Goal: Task Accomplishment & Management: Manage account settings

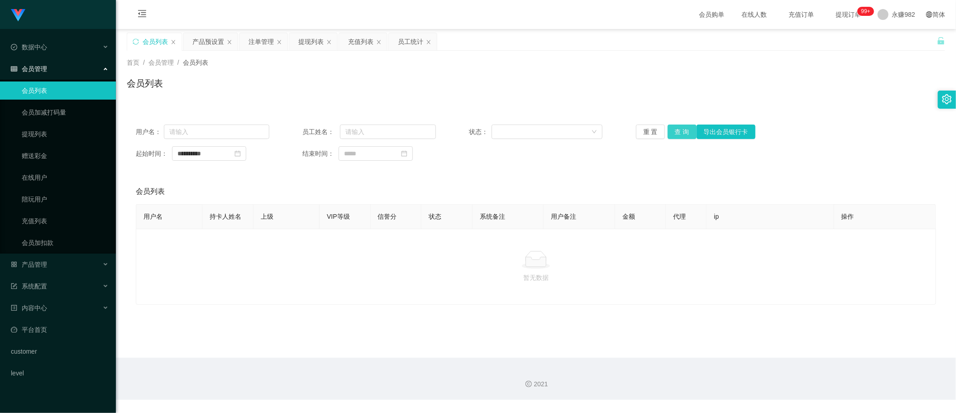
click at [674, 129] on button "查 询" at bounding box center [682, 132] width 29 height 14
click at [403, 40] on div "员工统计" at bounding box center [410, 41] width 25 height 17
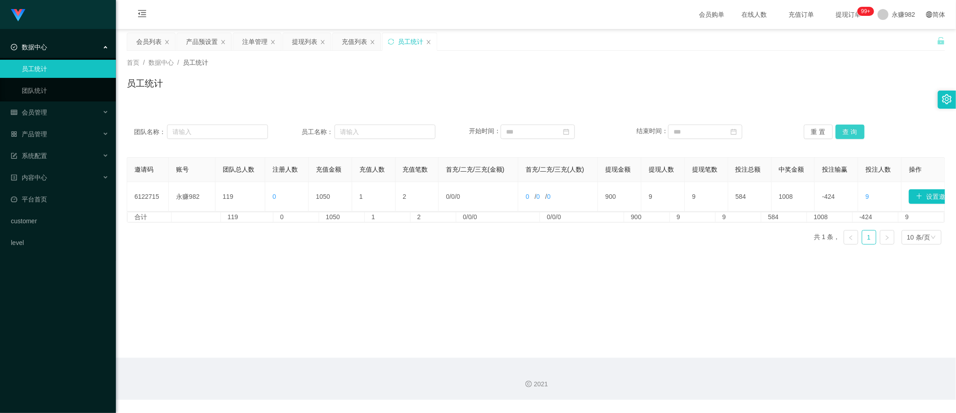
click at [849, 131] on button "查 询" at bounding box center [850, 132] width 29 height 14
click at [841, 130] on button "查 询" at bounding box center [850, 132] width 29 height 14
click at [841, 137] on button "查 询" at bounding box center [850, 132] width 29 height 14
click at [849, 134] on button "查 询" at bounding box center [850, 132] width 29 height 14
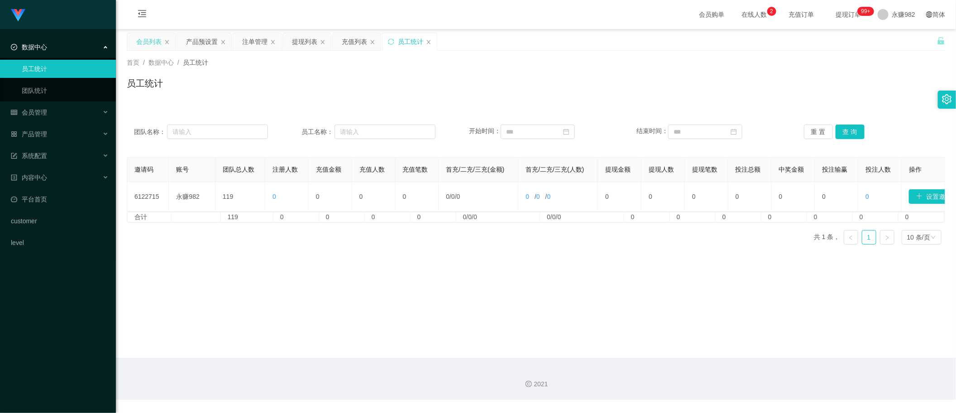
click at [148, 39] on div "会员列表" at bounding box center [148, 41] width 25 height 17
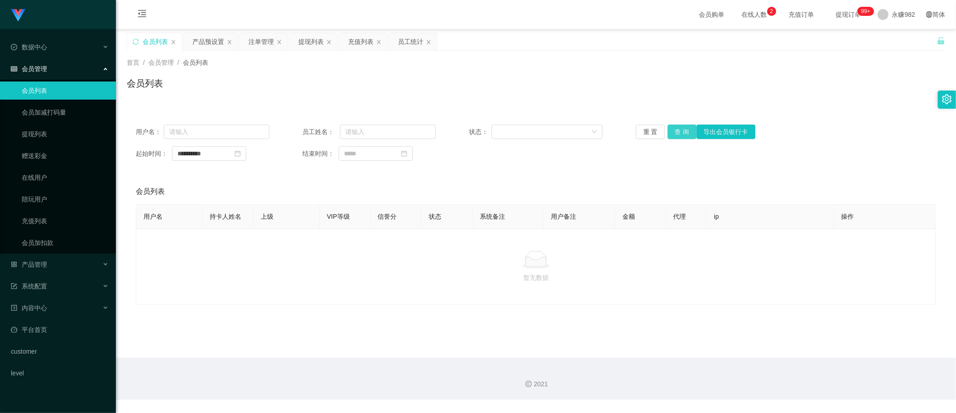
click at [675, 128] on button "查 询" at bounding box center [682, 132] width 29 height 14
click at [780, 96] on div "会员列表" at bounding box center [536, 87] width 819 height 21
click at [490, 321] on main "**********" at bounding box center [536, 193] width 840 height 329
click at [678, 132] on button "查 询" at bounding box center [682, 132] width 29 height 14
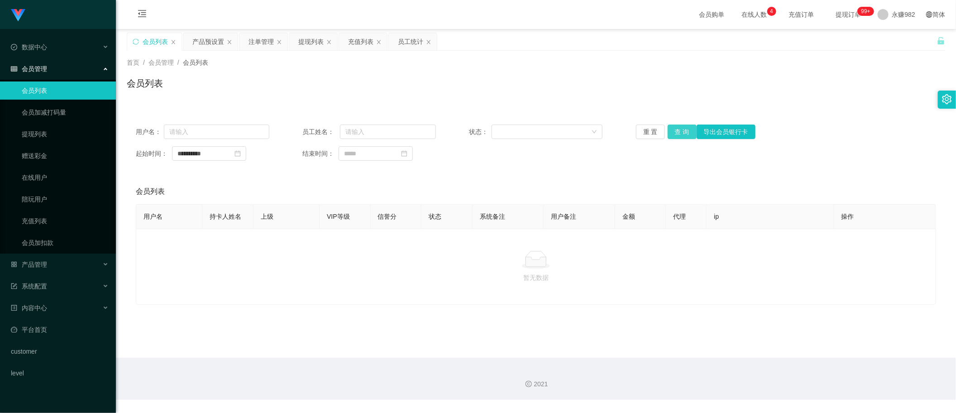
click at [677, 130] on button "查 询" at bounding box center [682, 132] width 29 height 14
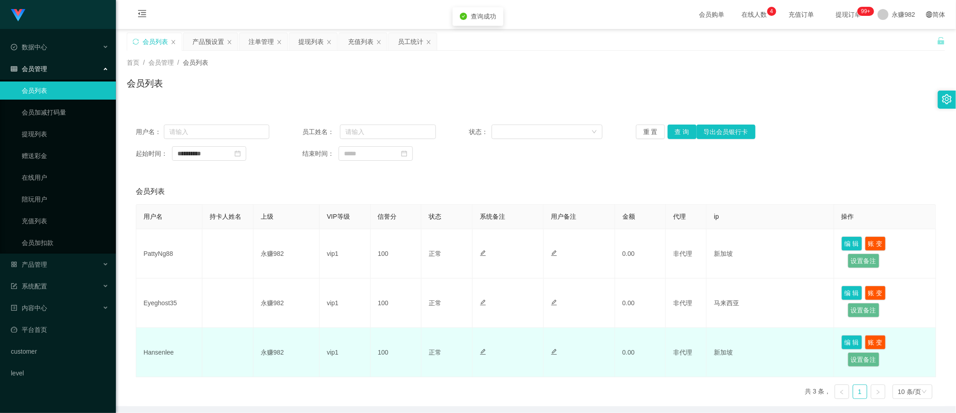
click at [160, 359] on td "Hansenlee" at bounding box center [169, 352] width 66 height 49
click at [163, 354] on td "Hansenlee" at bounding box center [169, 352] width 66 height 49
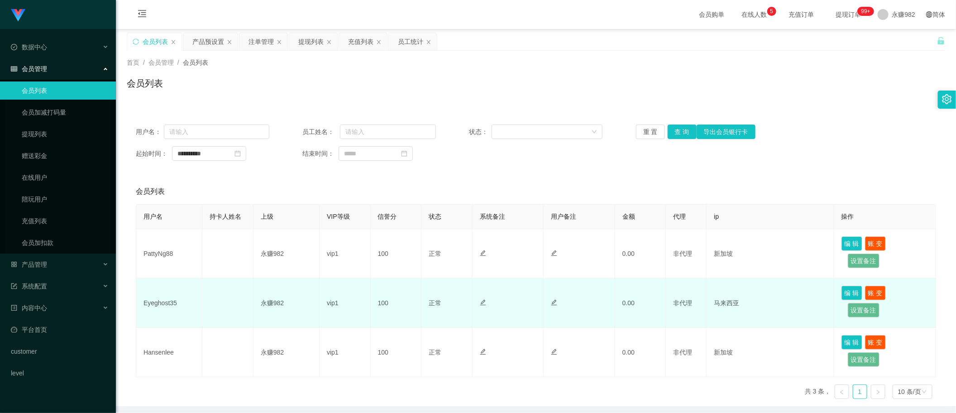
click at [159, 300] on td "Eyeghost35" at bounding box center [169, 302] width 66 height 49
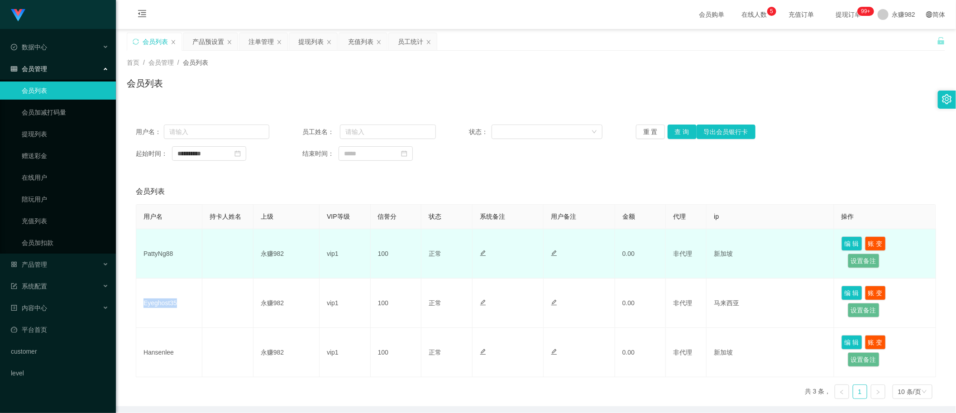
copy td "Eyeghost35"
click at [162, 256] on td "PattyNg88" at bounding box center [169, 253] width 66 height 49
copy td "PattyNg88"
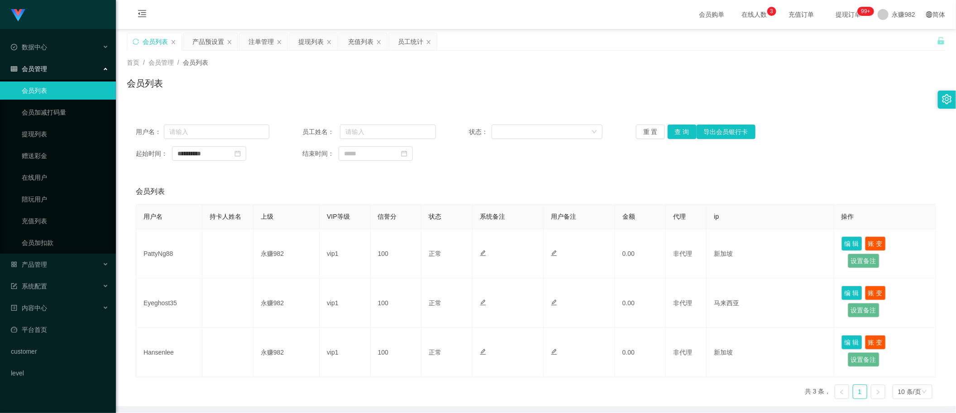
drag, startPoint x: 470, startPoint y: 77, endPoint x: 478, endPoint y: 77, distance: 8.6
click at [470, 77] on div "会员列表" at bounding box center [536, 87] width 819 height 21
click at [682, 130] on button "查 询" at bounding box center [682, 132] width 29 height 14
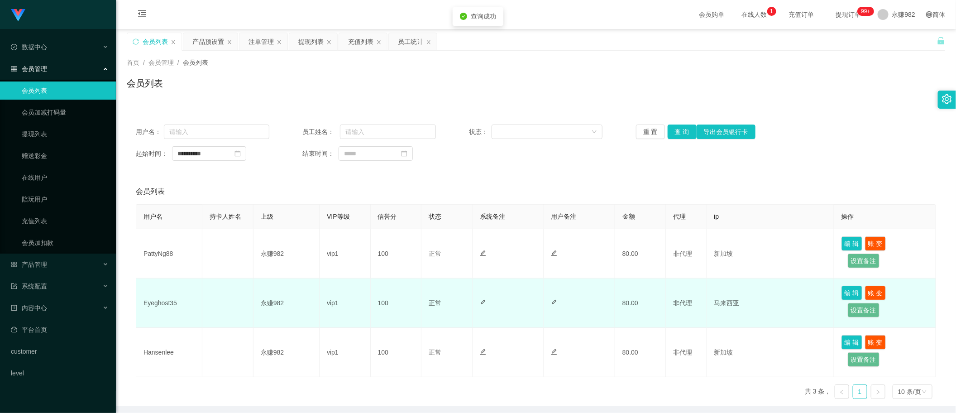
click at [166, 303] on td "Eyeghost35" at bounding box center [169, 302] width 66 height 49
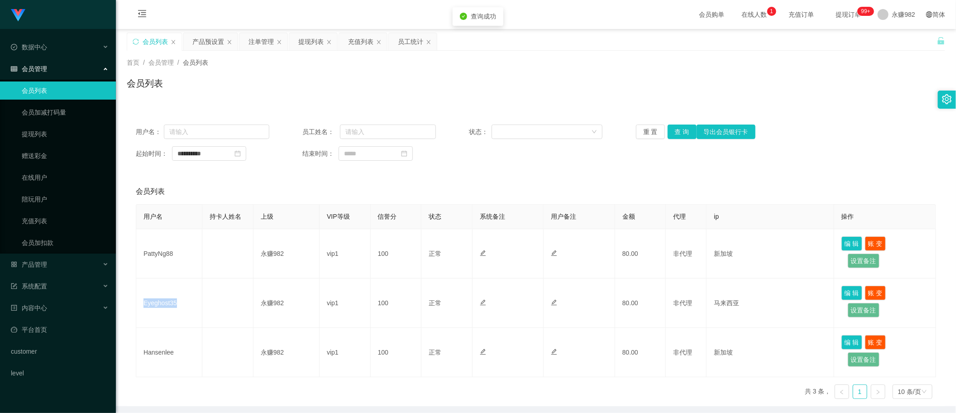
copy td "Eyeghost35"
drag, startPoint x: 765, startPoint y: 194, endPoint x: 719, endPoint y: 175, distance: 50.4
click at [765, 194] on div "会员列表" at bounding box center [536, 191] width 801 height 25
click at [682, 134] on button "查 询" at bounding box center [682, 132] width 29 height 14
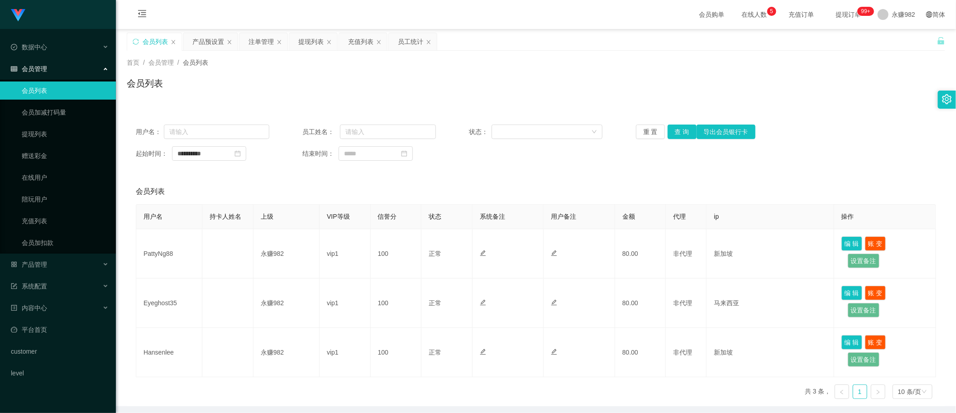
drag, startPoint x: 291, startPoint y: 101, endPoint x: 270, endPoint y: 110, distance: 23.1
click at [291, 101] on div "首页 / 会员管理 / 会员列表 / 会员列表" at bounding box center [536, 78] width 840 height 54
click at [672, 134] on button "查 询" at bounding box center [682, 132] width 29 height 14
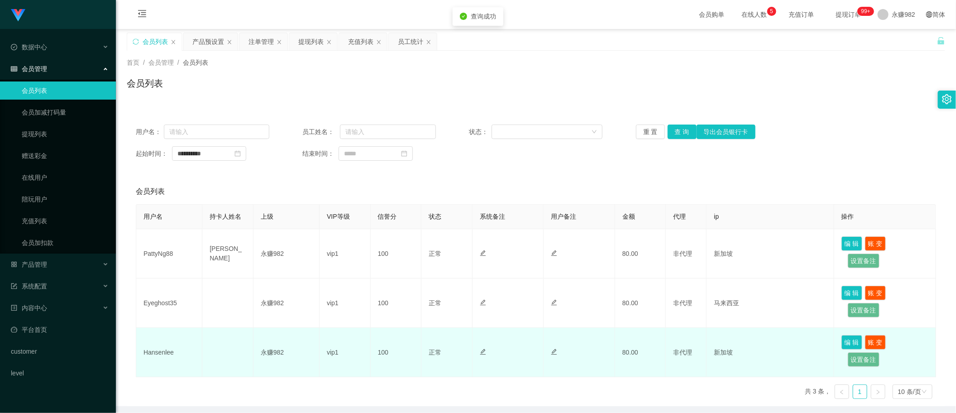
click at [162, 351] on td "Hansenlee" at bounding box center [169, 352] width 66 height 49
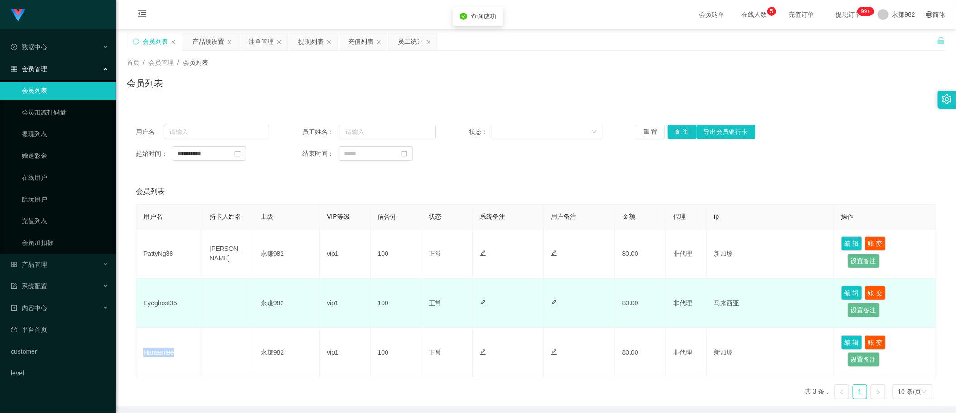
copy td "Hansenlee"
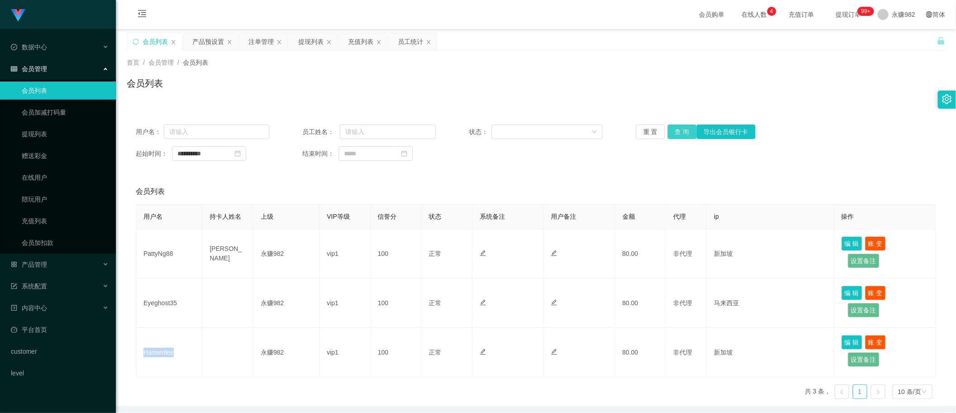
click at [675, 136] on button "查 询" at bounding box center [682, 132] width 29 height 14
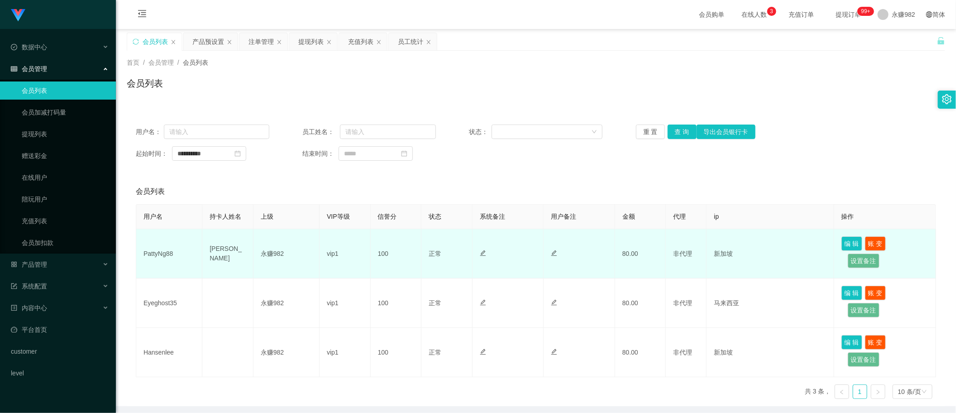
click at [171, 254] on td "PattyNg88" at bounding box center [169, 253] width 66 height 49
copy td "PattyNg88"
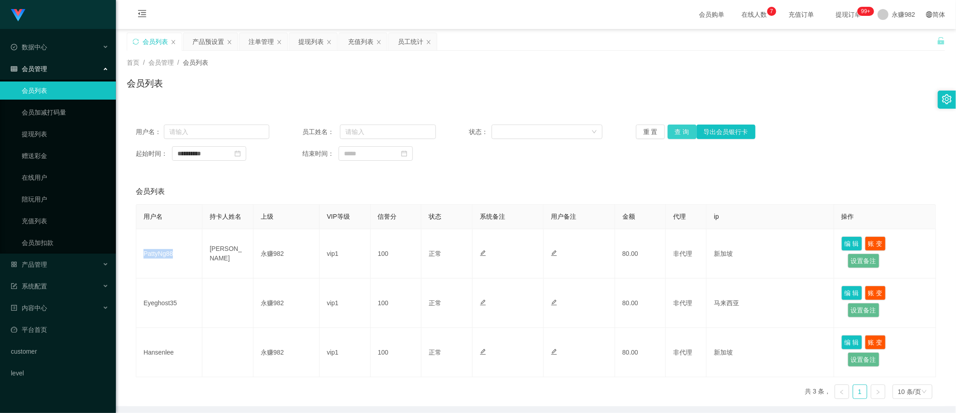
click at [671, 134] on button "查 询" at bounding box center [682, 132] width 29 height 14
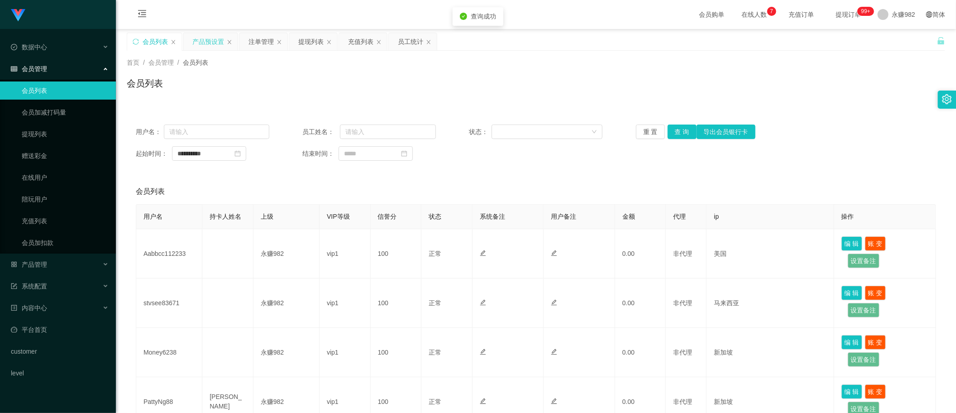
click at [209, 43] on div "产品预设置" at bounding box center [208, 41] width 32 height 17
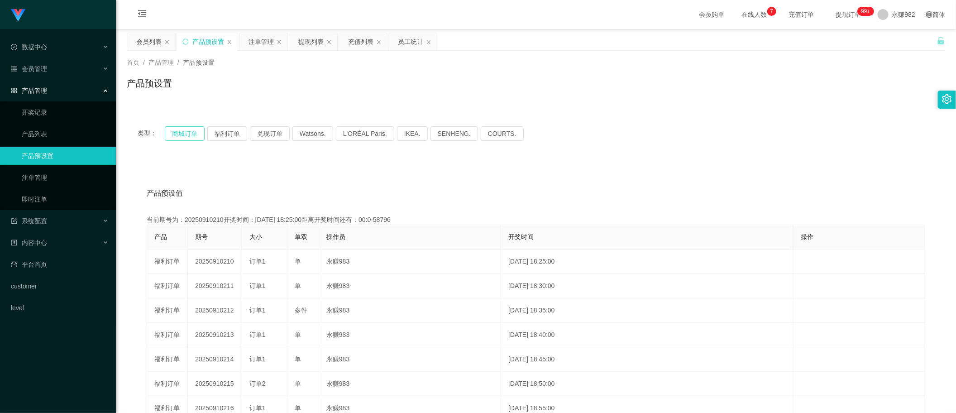
click at [194, 134] on button "商城订单" at bounding box center [185, 133] width 40 height 14
click at [147, 46] on div "会员列表" at bounding box center [148, 41] width 25 height 17
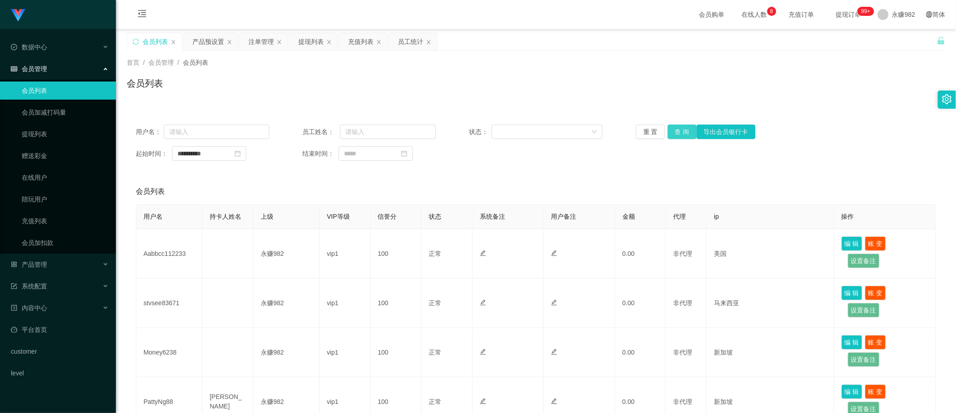
click at [680, 134] on button "查 询" at bounding box center [682, 132] width 29 height 14
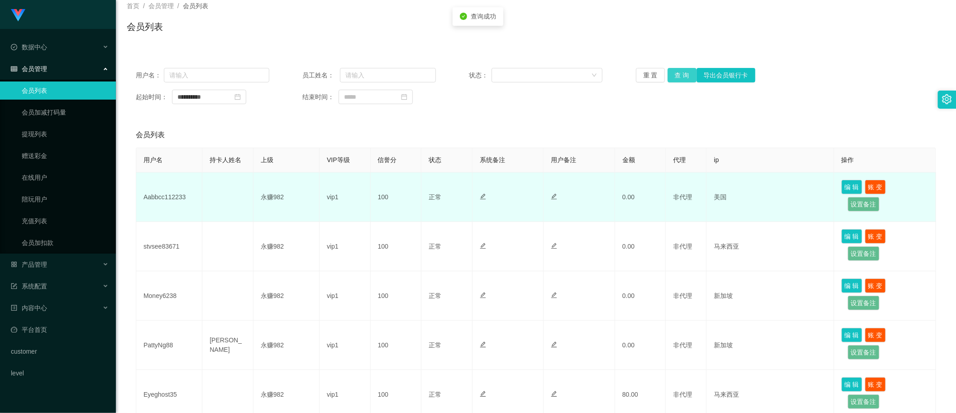
scroll to position [113, 0]
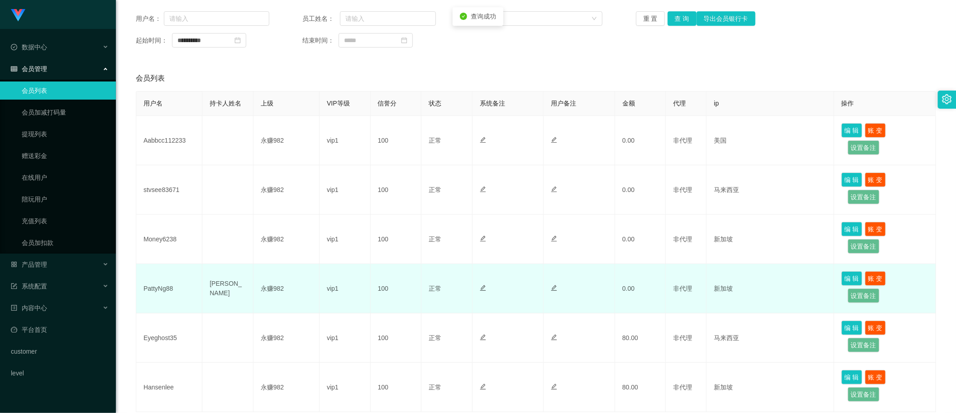
click at [166, 291] on td "PattyNg88" at bounding box center [169, 288] width 66 height 49
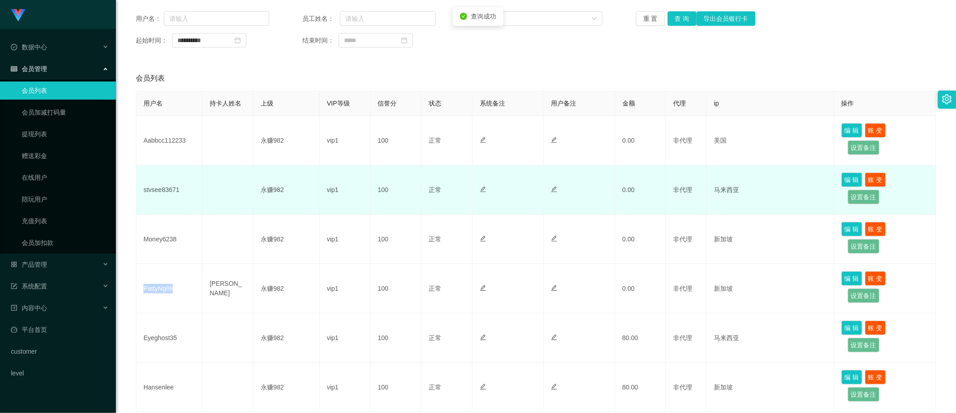
copy td "PattyNg88"
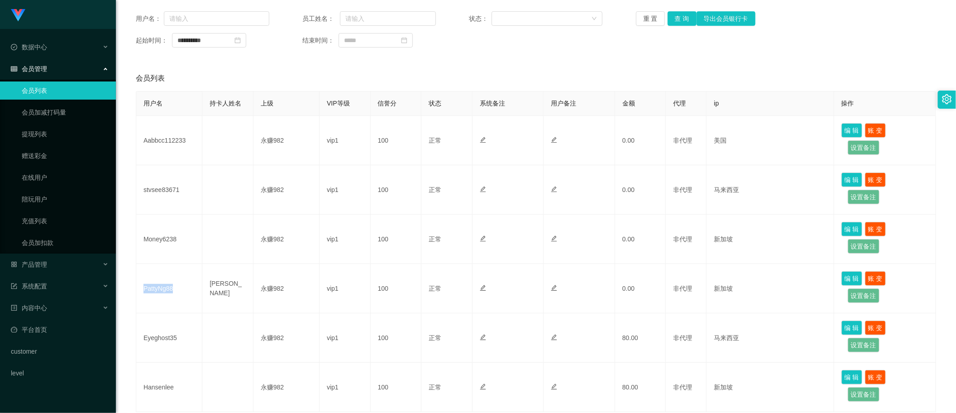
click at [318, 60] on div "**********" at bounding box center [536, 221] width 819 height 439
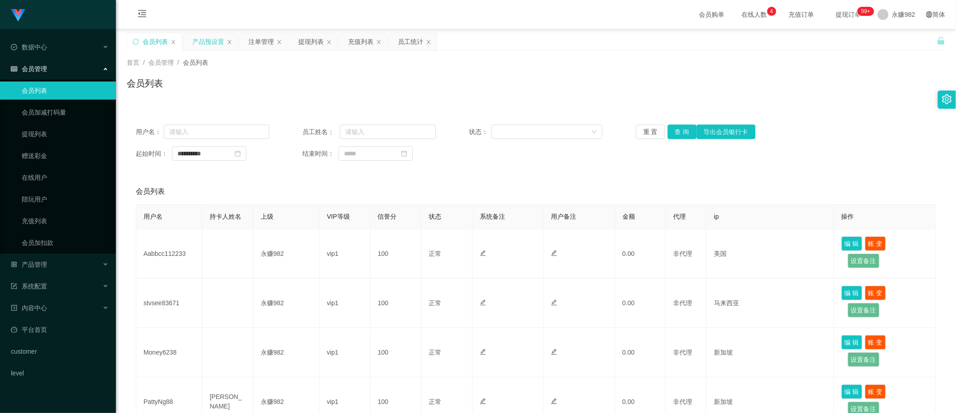
click at [212, 48] on div "产品预设置" at bounding box center [208, 41] width 32 height 17
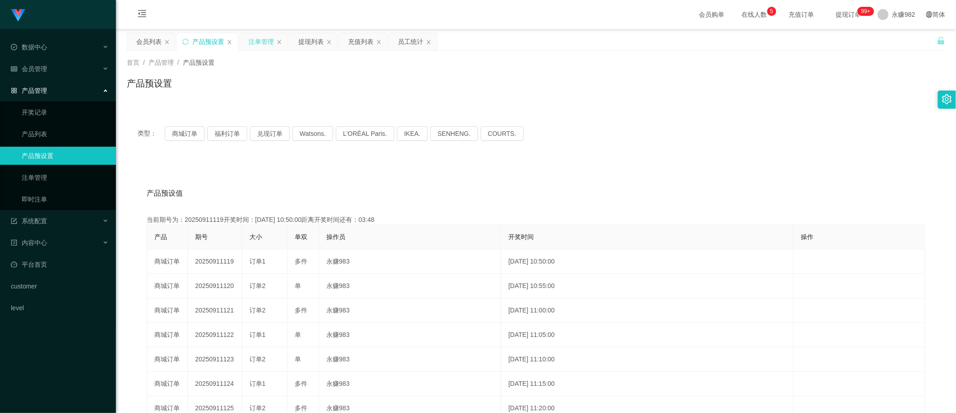
click at [264, 43] on div "注单管理" at bounding box center [261, 41] width 25 height 17
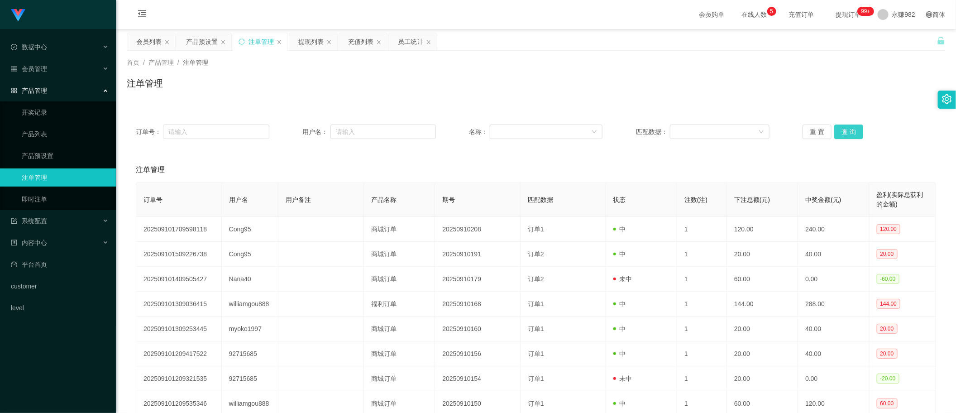
click at [839, 130] on button "查 询" at bounding box center [849, 132] width 29 height 14
click at [841, 130] on button "查 询" at bounding box center [849, 132] width 29 height 14
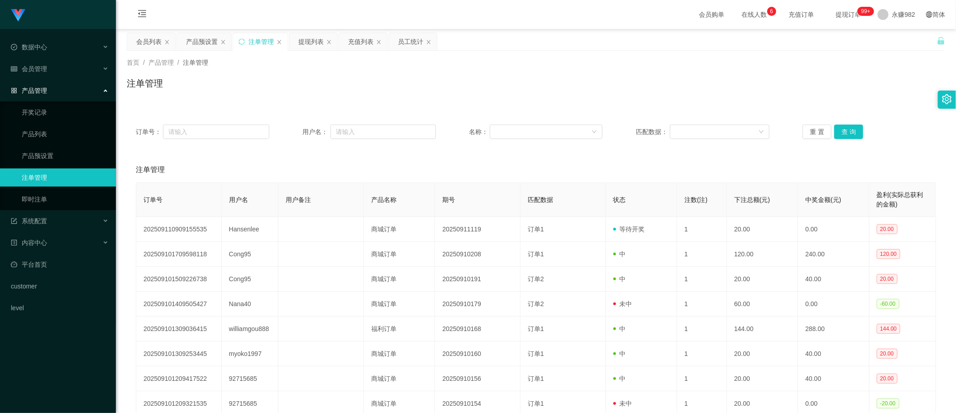
drag, startPoint x: 593, startPoint y: 177, endPoint x: 745, endPoint y: 154, distance: 153.9
click at [594, 177] on div "注单管理" at bounding box center [536, 169] width 801 height 25
click at [848, 130] on button "查 询" at bounding box center [849, 132] width 29 height 14
click at [843, 128] on button "查 询" at bounding box center [849, 132] width 29 height 14
click at [154, 45] on div "会员列表" at bounding box center [148, 41] width 25 height 17
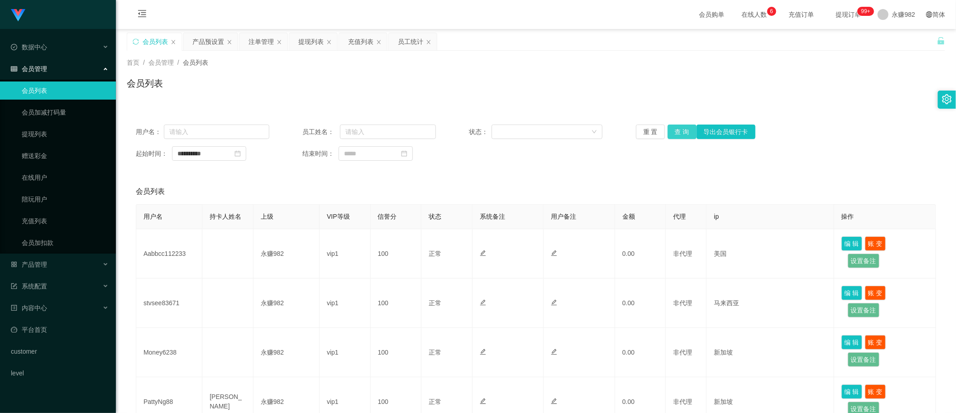
click at [686, 128] on button "查 询" at bounding box center [682, 132] width 29 height 14
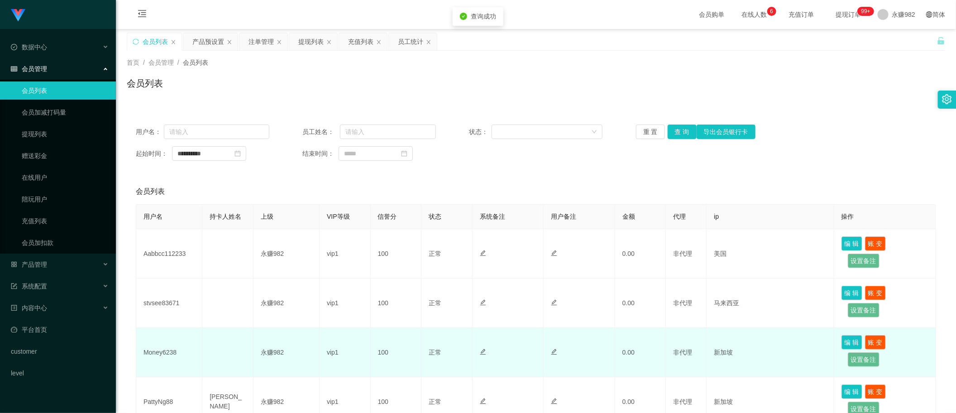
click at [166, 350] on td "Money6238" at bounding box center [169, 352] width 66 height 49
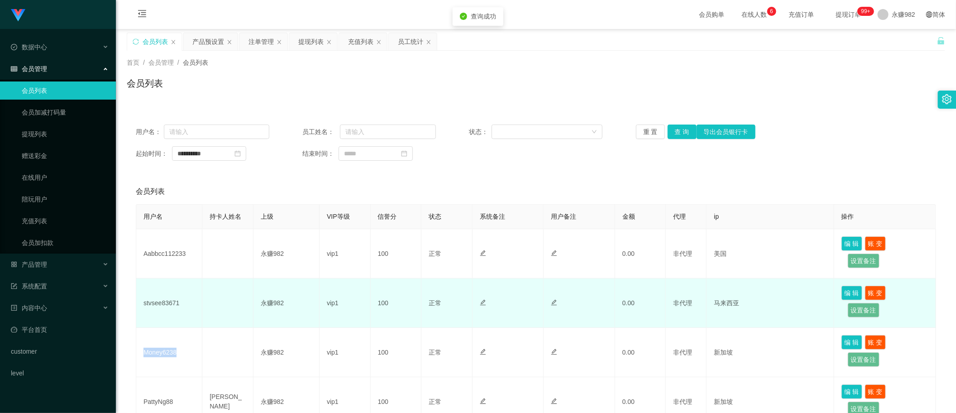
copy td "Money6238"
click at [168, 301] on td "stvsee83671" at bounding box center [169, 302] width 66 height 49
copy td "stvsee83671"
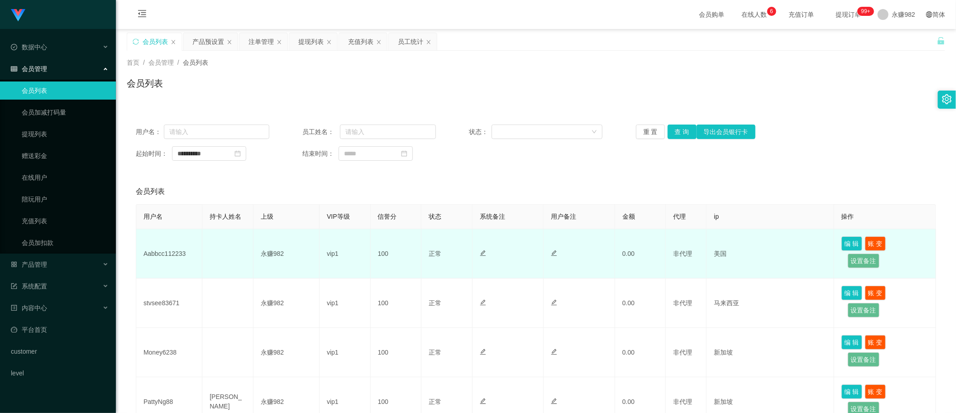
click at [179, 250] on td "Aabbcc112233" at bounding box center [169, 253] width 66 height 49
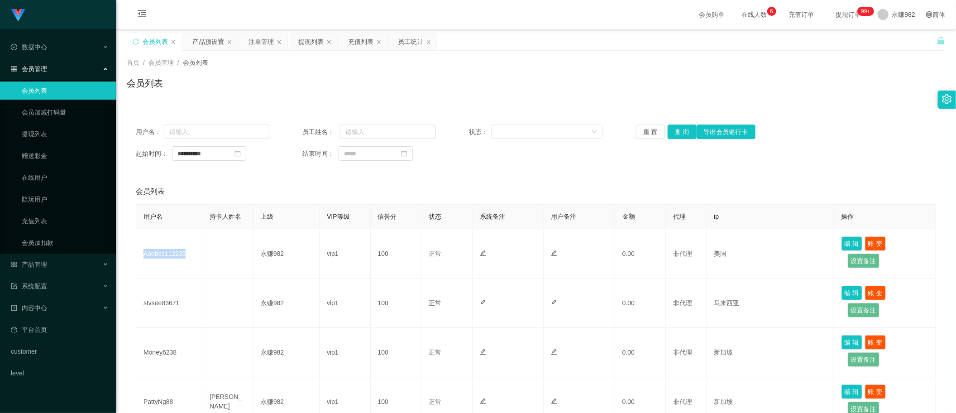
copy td "Aabbcc112233"
click at [355, 184] on div "会员列表" at bounding box center [536, 191] width 801 height 25
click at [681, 131] on button "查 询" at bounding box center [682, 132] width 29 height 14
drag, startPoint x: 197, startPoint y: 44, endPoint x: 476, endPoint y: 98, distance: 284.0
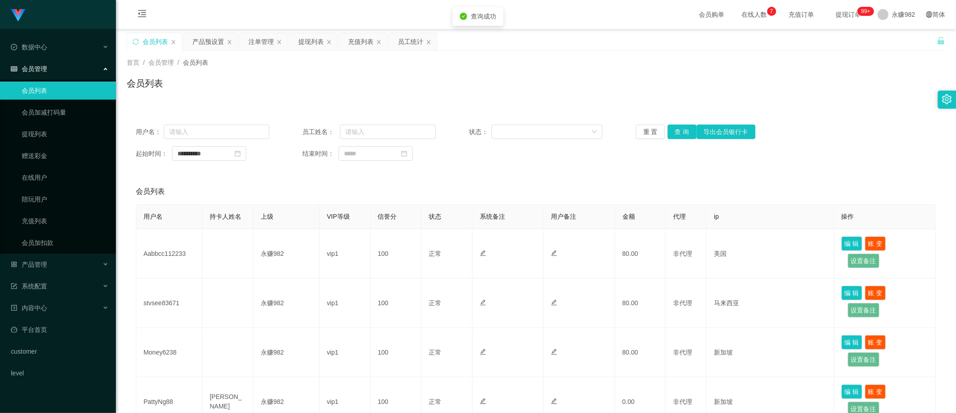
click at [197, 44] on div "产品预设置" at bounding box center [208, 41] width 32 height 17
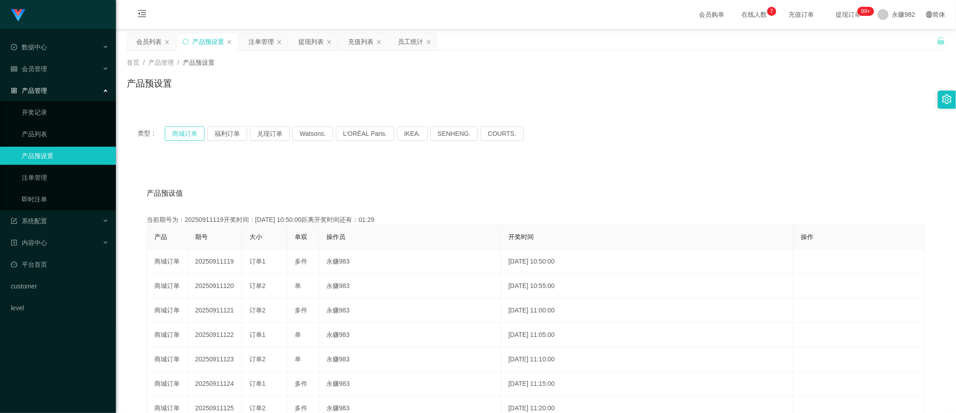
click at [194, 129] on button "商城订单" at bounding box center [185, 133] width 40 height 14
drag, startPoint x: 555, startPoint y: 144, endPoint x: 543, endPoint y: 143, distance: 11.8
click at [555, 144] on div "类型： 商城订单 福利订单 兑现订单 Watsons. L'ORÉAL Paris. IKEA. [GEOGRAPHIC_DATA]. COURTS." at bounding box center [536, 133] width 819 height 36
drag, startPoint x: 257, startPoint y: 43, endPoint x: 266, endPoint y: 53, distance: 13.5
click at [257, 43] on div "注单管理" at bounding box center [261, 41] width 25 height 17
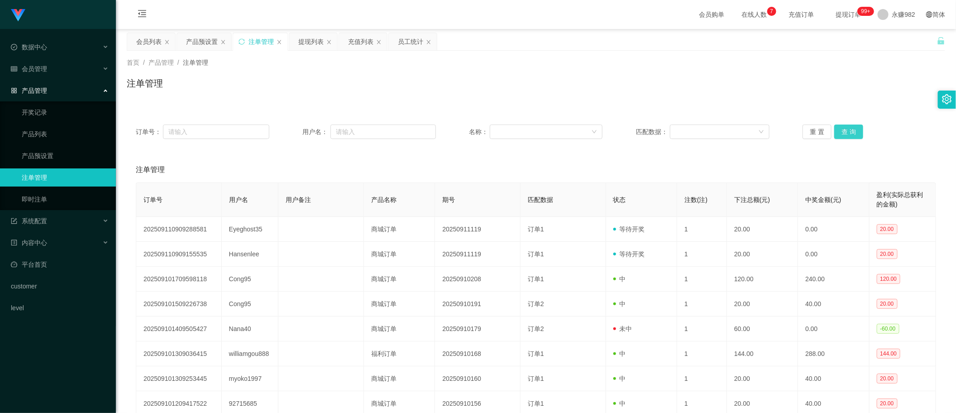
click at [842, 130] on button "查 询" at bounding box center [849, 132] width 29 height 14
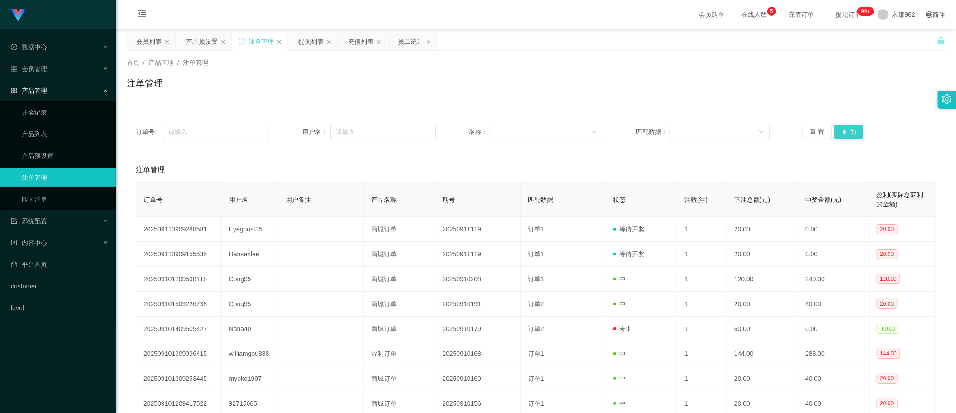
click at [841, 130] on button "查 询" at bounding box center [849, 132] width 29 height 14
click at [841, 130] on div "重 置 查 询" at bounding box center [870, 132] width 134 height 14
click at [841, 130] on button "查 询" at bounding box center [849, 132] width 29 height 14
click at [835, 128] on button "查 询" at bounding box center [849, 132] width 29 height 14
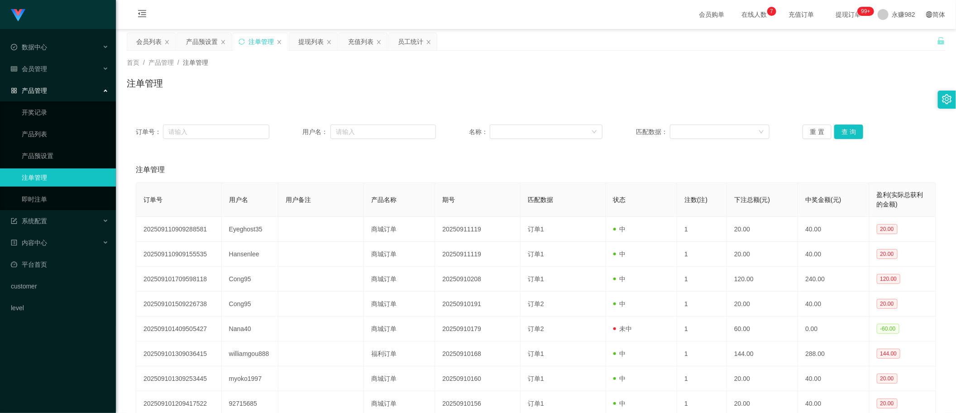
click at [339, 149] on div "订单号： 用户名： 名称： 匹配数据： 重 置 查 询 注单管理 订单号 用户名 用户备注 产品名称 期号 匹配数据 状态 注数(注) 下注总额(元) 中奖金…" at bounding box center [536, 304] width 819 height 379
click at [144, 38] on div "会员列表" at bounding box center [148, 41] width 25 height 17
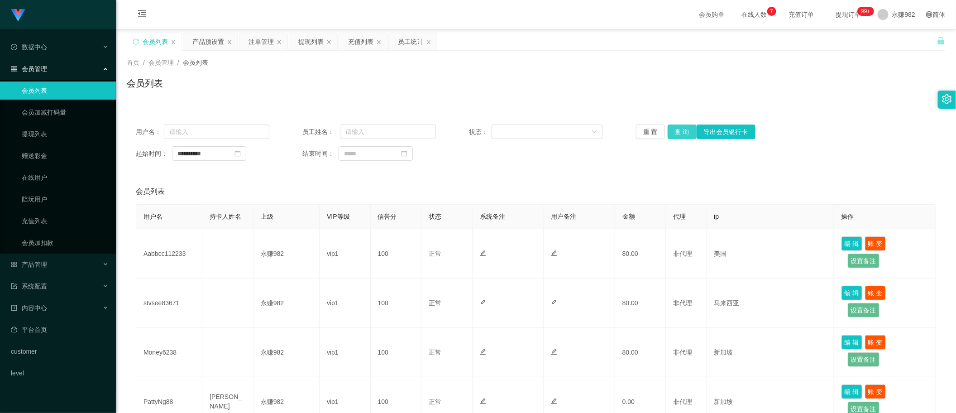
click at [677, 129] on button "查 询" at bounding box center [682, 132] width 29 height 14
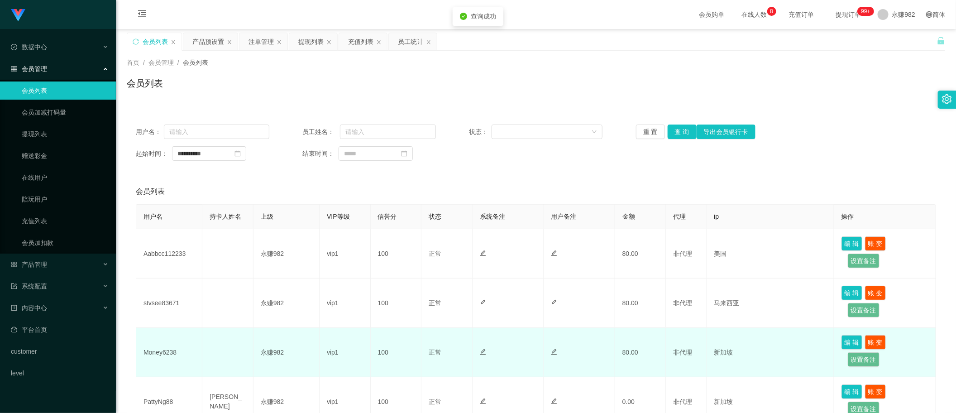
click at [164, 352] on td "Money6238" at bounding box center [169, 352] width 66 height 49
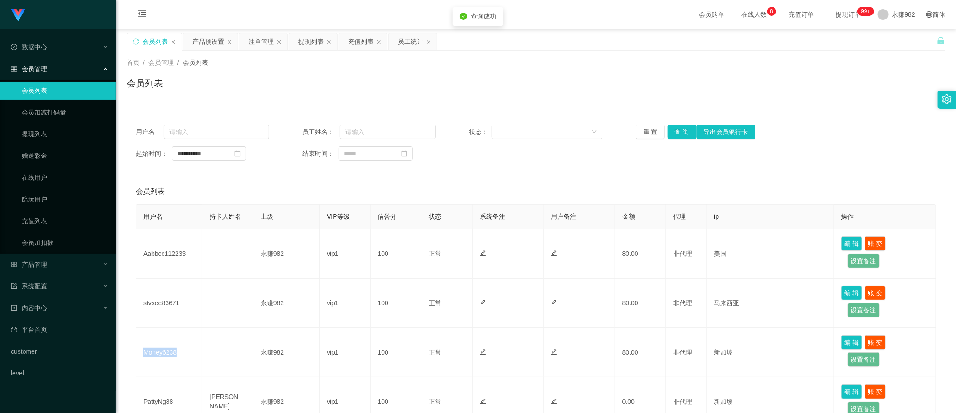
copy td "Money6238"
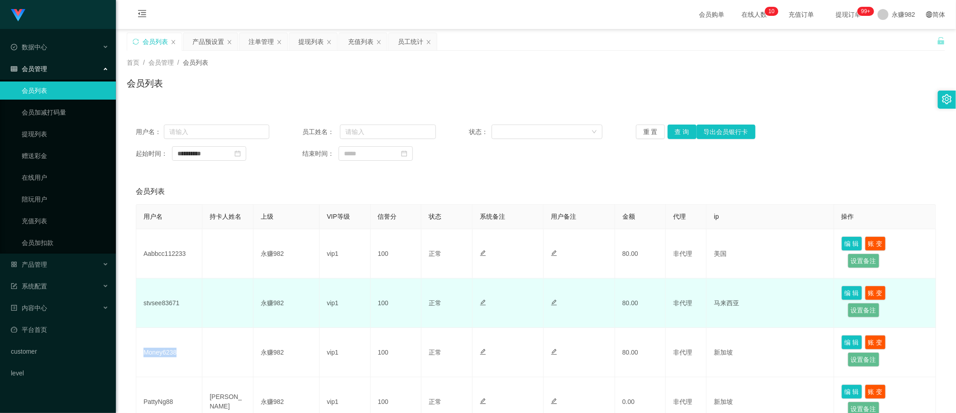
click at [568, 294] on td at bounding box center [580, 302] width 72 height 49
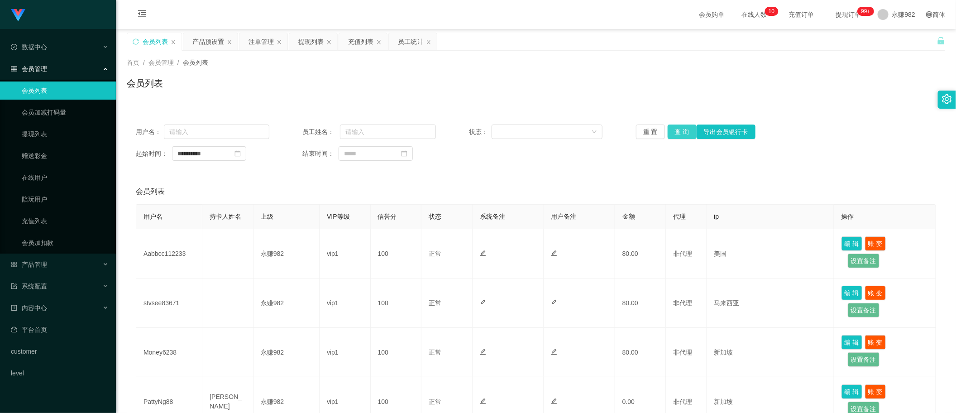
click at [681, 132] on button "查 询" at bounding box center [682, 132] width 29 height 14
drag, startPoint x: 254, startPoint y: 47, endPoint x: 545, endPoint y: 88, distance: 293.7
click at [254, 47] on div "注单管理" at bounding box center [261, 41] width 25 height 17
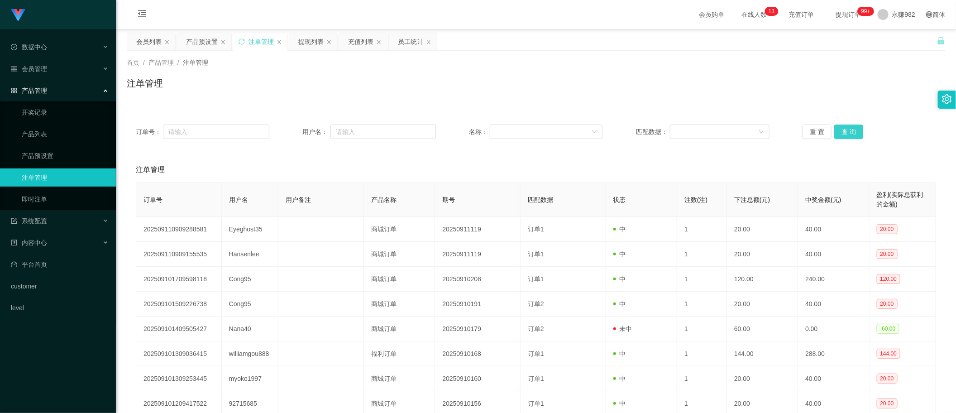
click at [842, 130] on button "查 询" at bounding box center [849, 132] width 29 height 14
drag, startPoint x: 707, startPoint y: 157, endPoint x: 771, endPoint y: 158, distance: 63.4
click at [707, 157] on div "注单管理" at bounding box center [536, 169] width 801 height 25
click at [845, 130] on button "查 询" at bounding box center [849, 132] width 29 height 14
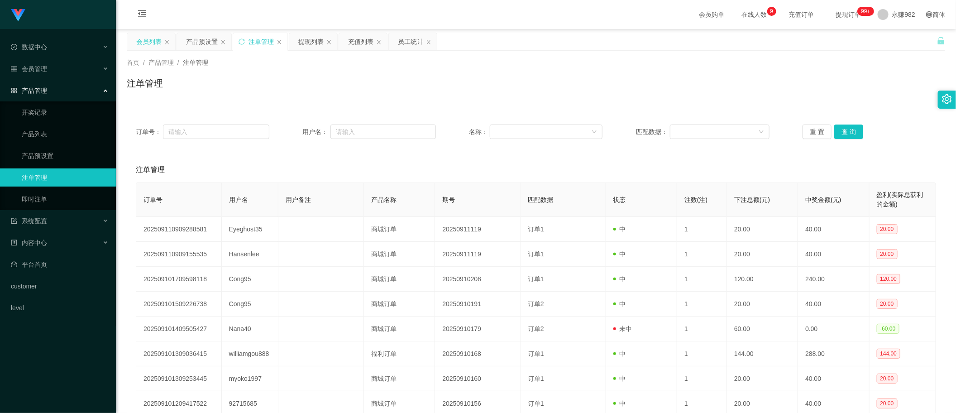
click at [148, 36] on div "会员列表" at bounding box center [148, 41] width 25 height 17
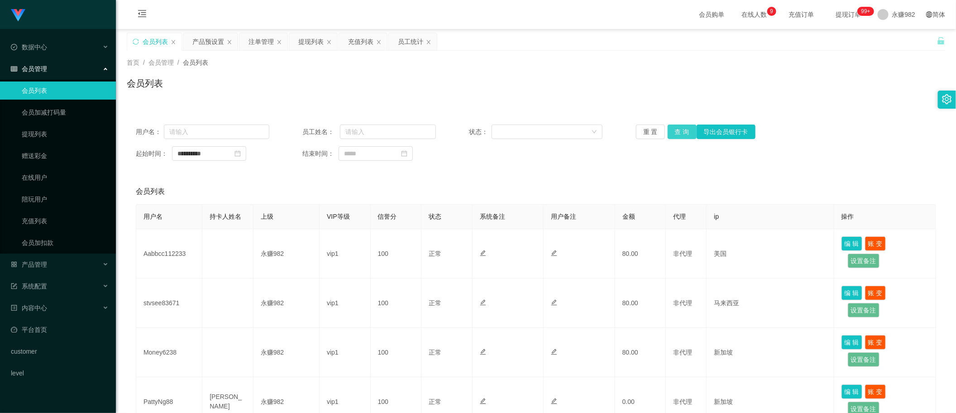
click at [684, 134] on button "查 询" at bounding box center [682, 132] width 29 height 14
click at [312, 41] on div "提现列表" at bounding box center [310, 41] width 25 height 17
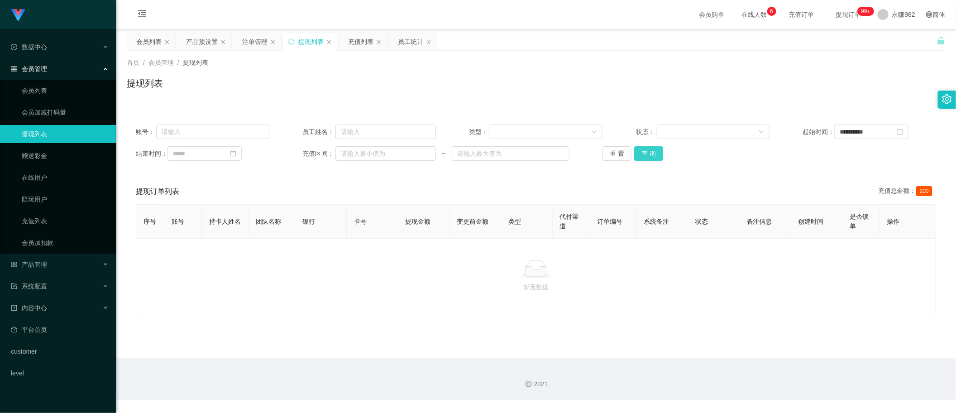
click at [646, 153] on button "查 询" at bounding box center [648, 153] width 29 height 14
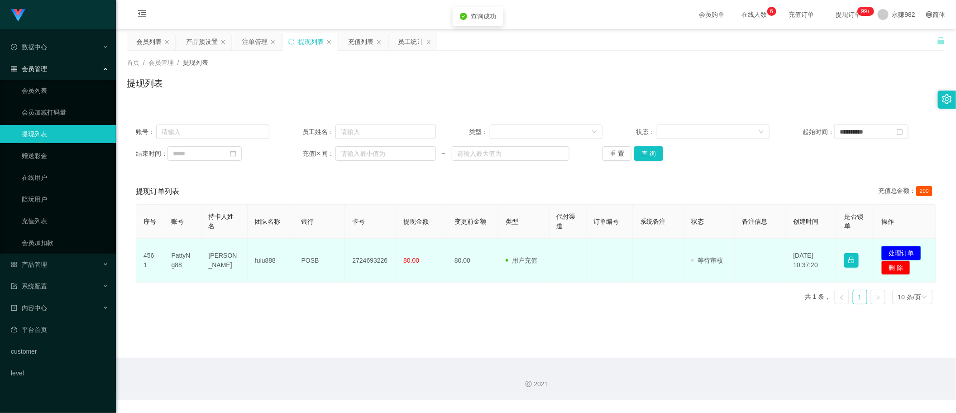
click at [902, 252] on button "处理订单" at bounding box center [902, 253] width 40 height 14
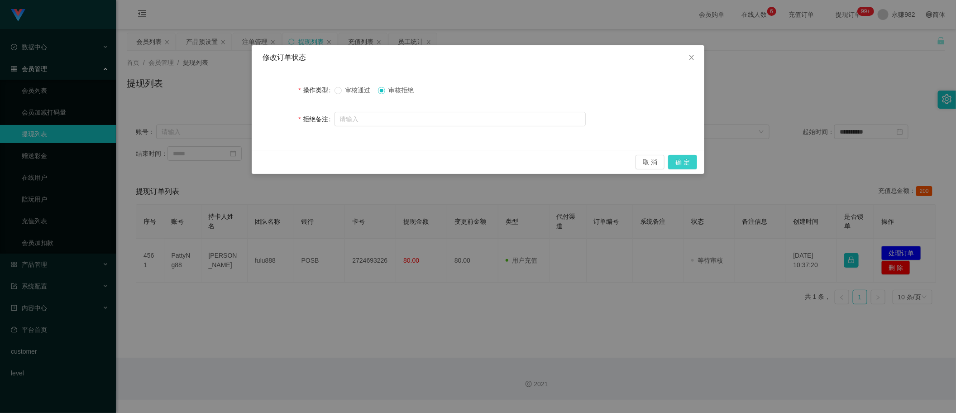
drag, startPoint x: 674, startPoint y: 166, endPoint x: 680, endPoint y: 172, distance: 9.0
click at [675, 166] on button "确 定" at bounding box center [682, 162] width 29 height 14
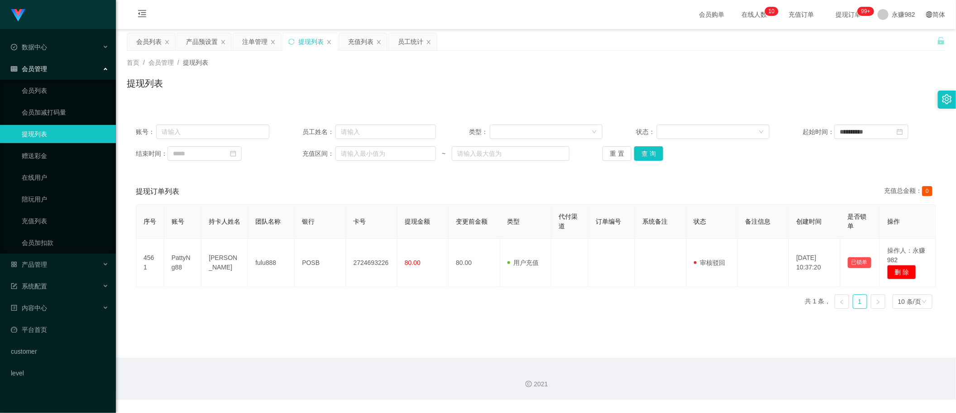
click at [791, 178] on div "**********" at bounding box center [536, 215] width 819 height 201
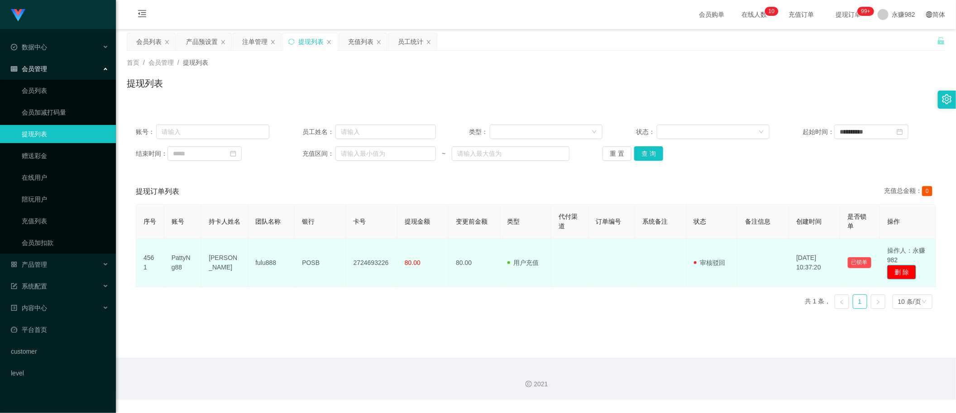
drag, startPoint x: 907, startPoint y: 270, endPoint x: 897, endPoint y: 273, distance: 10.2
click at [906, 270] on button "删 除" at bounding box center [901, 272] width 29 height 14
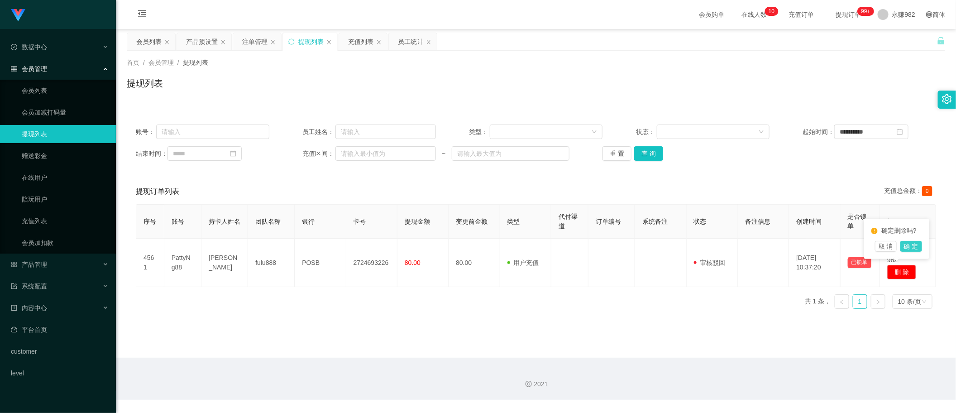
click at [913, 243] on button "确 定" at bounding box center [912, 246] width 22 height 11
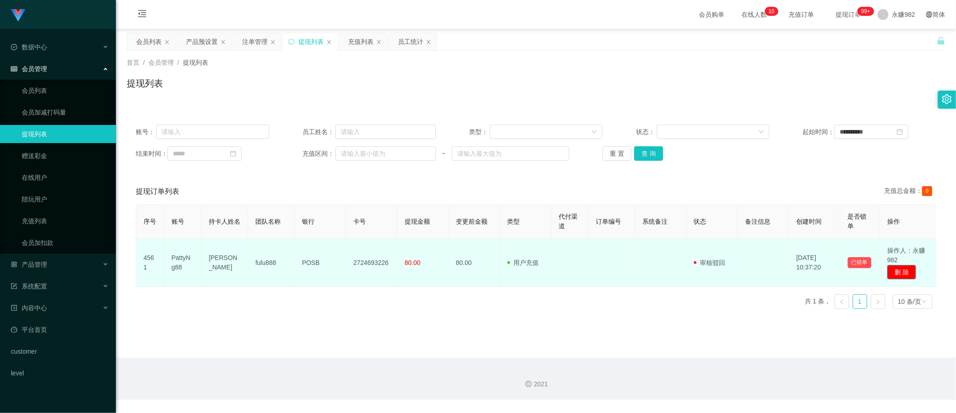
click at [907, 273] on button "删 除" at bounding box center [901, 272] width 29 height 14
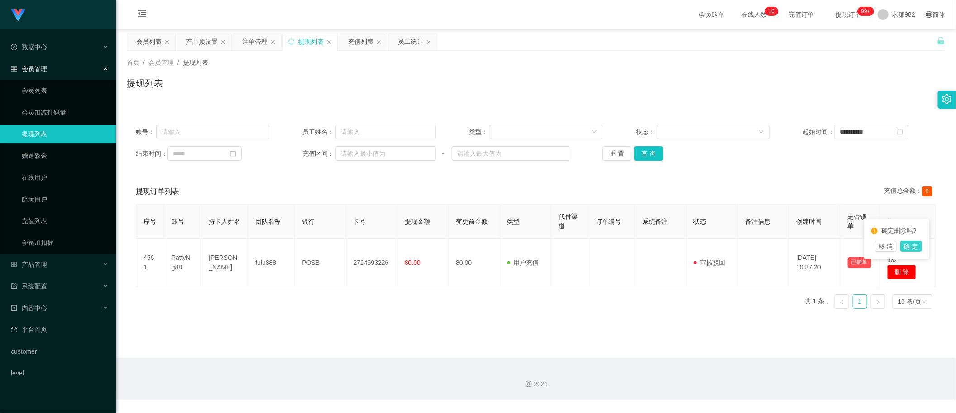
click at [906, 245] on button "确 定" at bounding box center [912, 246] width 22 height 11
click at [256, 45] on div "注单管理" at bounding box center [254, 41] width 25 height 17
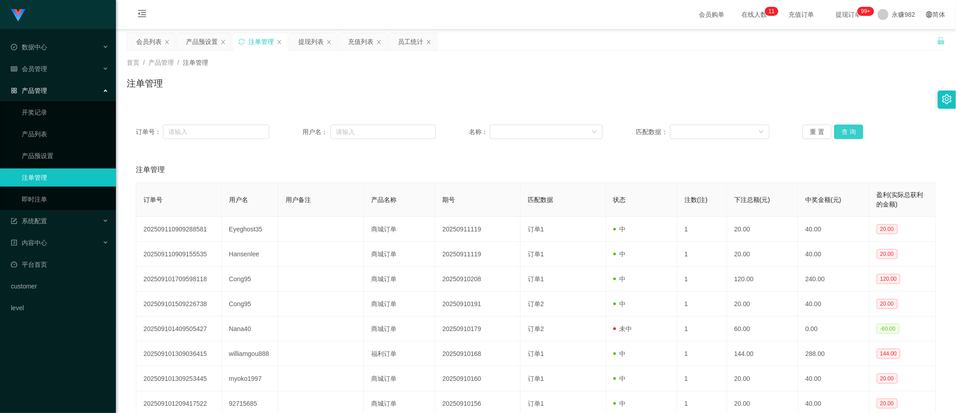
click at [835, 132] on button "查 询" at bounding box center [849, 132] width 29 height 14
click at [197, 40] on div "产品预设置" at bounding box center [202, 41] width 32 height 17
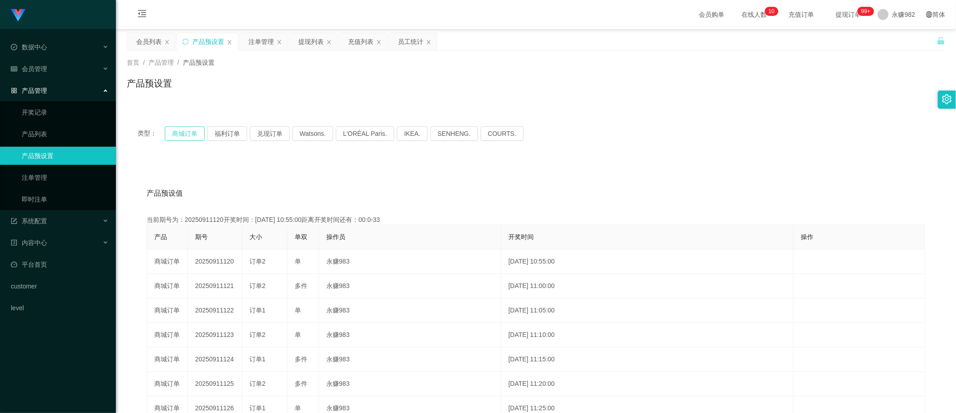
click at [189, 134] on button "商城订单" at bounding box center [185, 133] width 40 height 14
click at [491, 67] on div "首页 / 产品管理 / 产品预设置 /" at bounding box center [536, 63] width 819 height 10
click at [153, 41] on div "会员列表" at bounding box center [148, 41] width 25 height 17
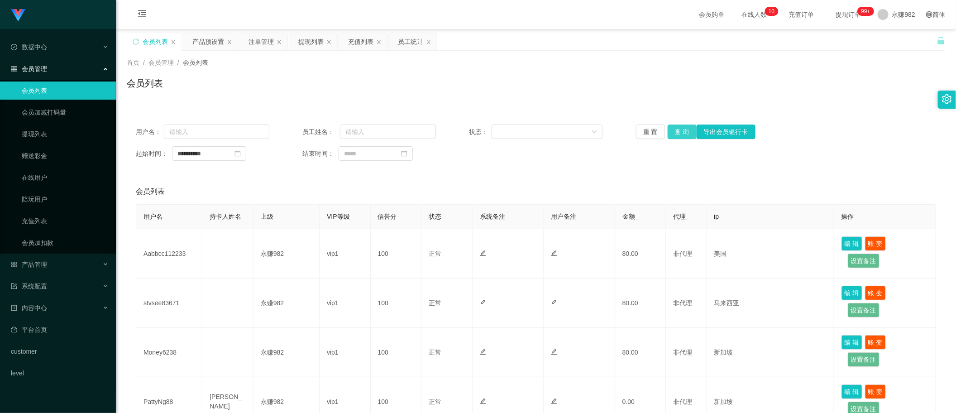
click at [676, 131] on button "查 询" at bounding box center [682, 132] width 29 height 14
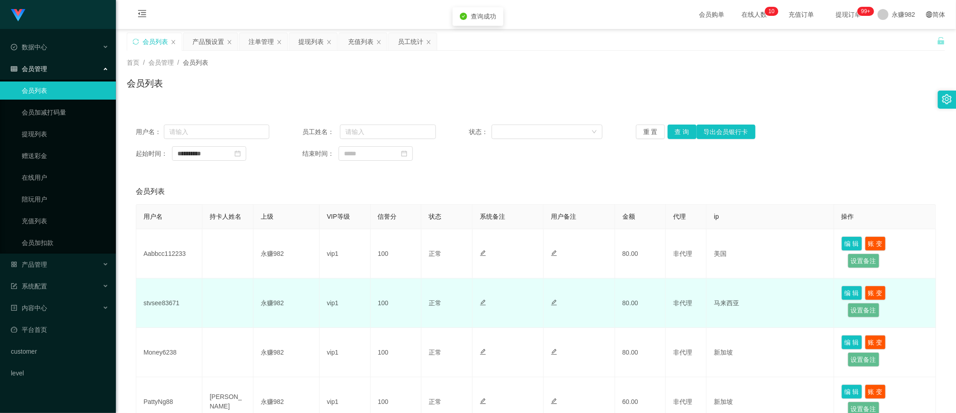
click at [162, 304] on td "stvsee83671" at bounding box center [169, 302] width 66 height 49
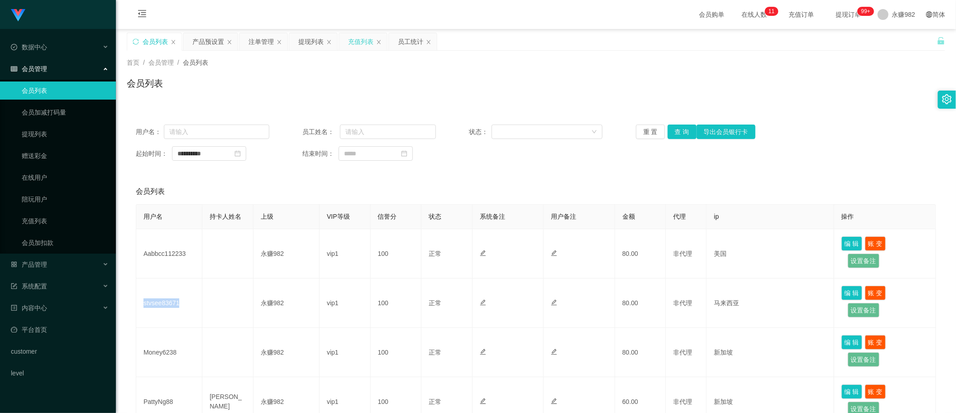
drag, startPoint x: 304, startPoint y: 42, endPoint x: 343, endPoint y: 48, distance: 38.9
click at [304, 42] on div "提现列表" at bounding box center [310, 41] width 25 height 17
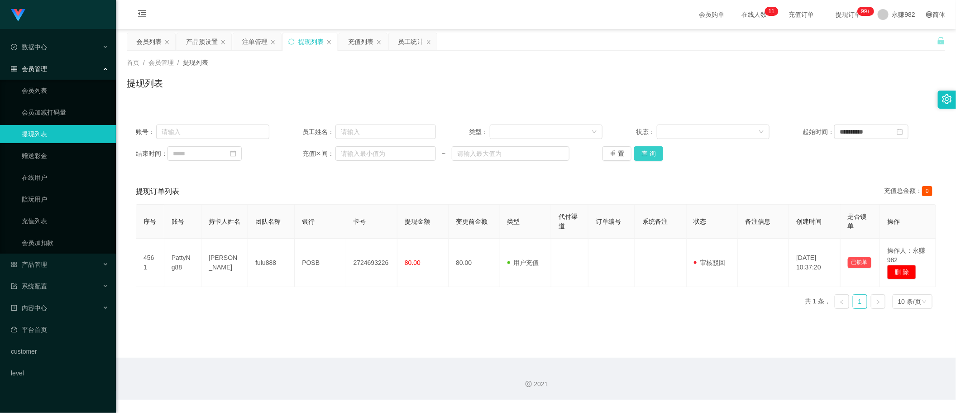
click at [648, 157] on button "查 询" at bounding box center [648, 153] width 29 height 14
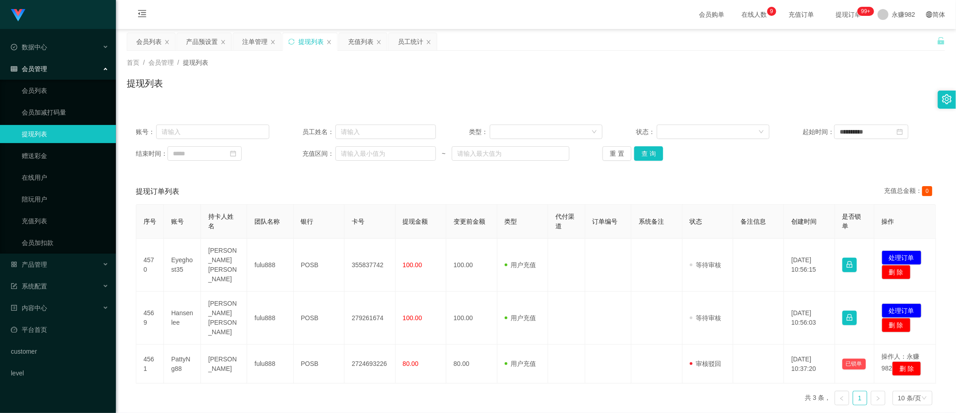
click at [764, 163] on div "**********" at bounding box center [536, 142] width 819 height 54
click at [654, 158] on button "查 询" at bounding box center [648, 153] width 29 height 14
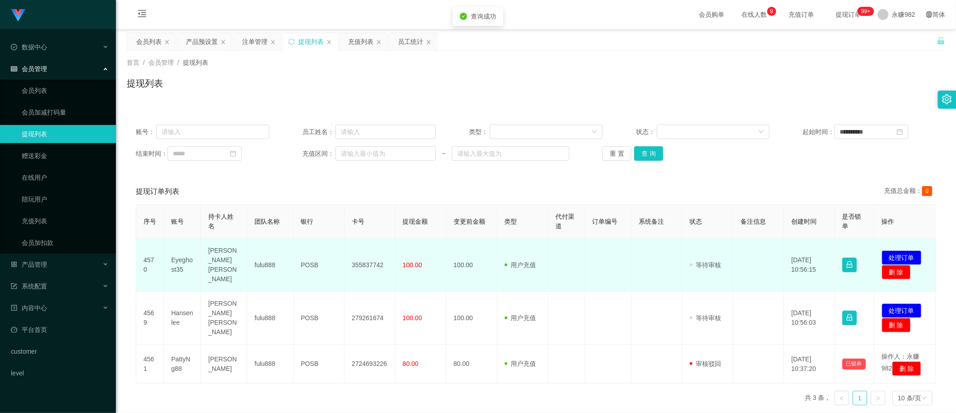
click at [214, 256] on td "[PERSON_NAME] [PERSON_NAME]" at bounding box center [224, 265] width 46 height 53
click at [223, 256] on td "[PERSON_NAME] [PERSON_NAME]" at bounding box center [224, 265] width 46 height 53
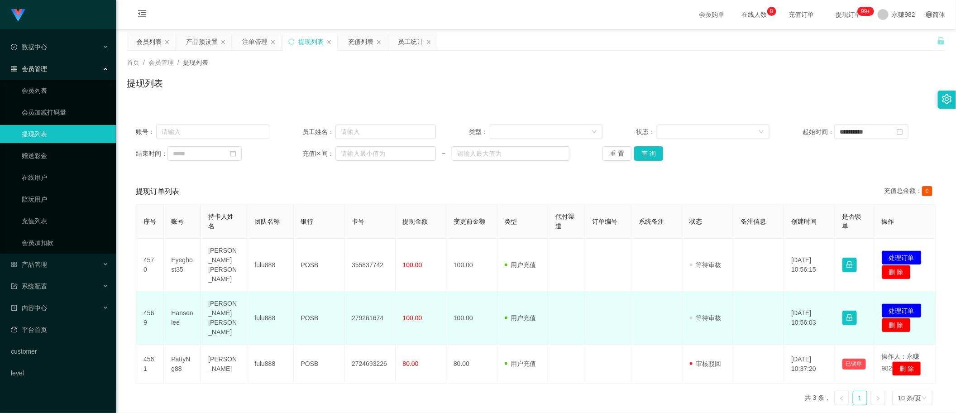
click at [214, 303] on td "[PERSON_NAME] [PERSON_NAME]" at bounding box center [224, 318] width 46 height 53
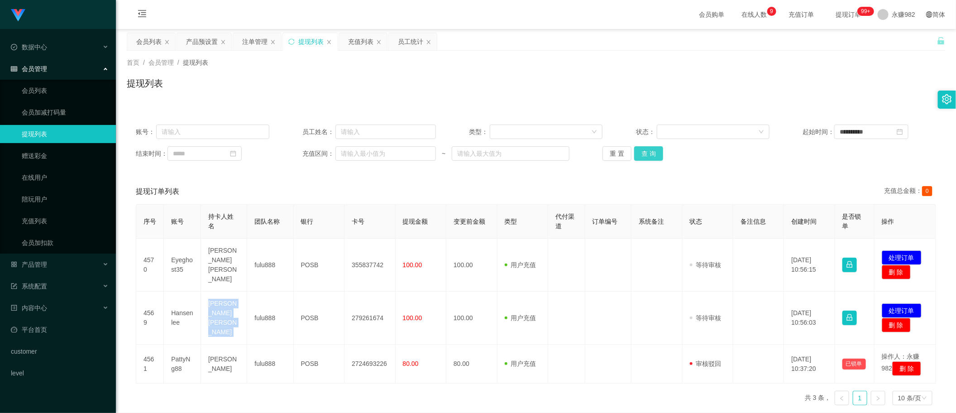
click at [648, 153] on button "查 询" at bounding box center [648, 153] width 29 height 14
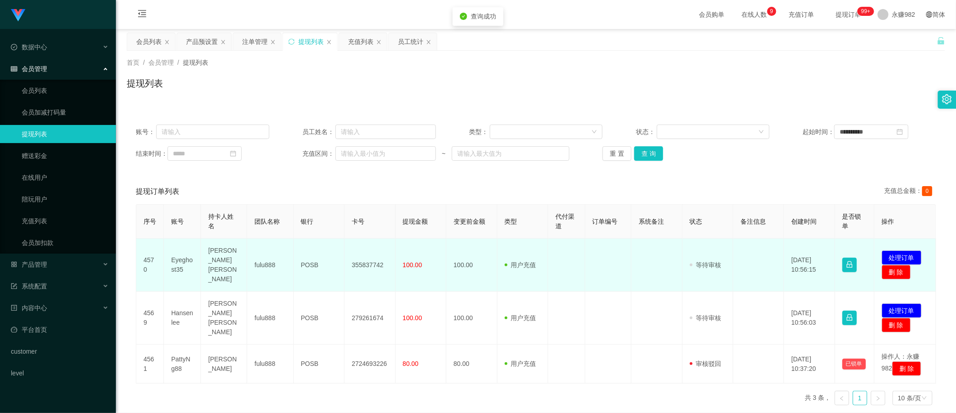
click at [181, 259] on td "Eyeghost35" at bounding box center [182, 265] width 37 height 53
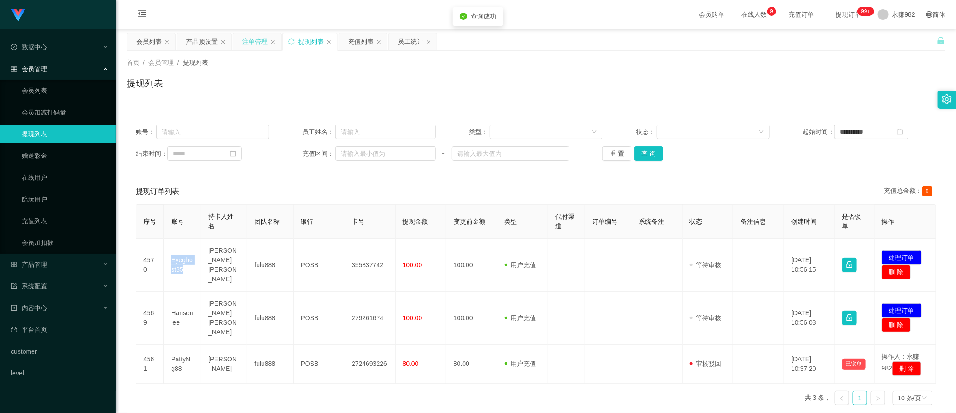
click at [249, 38] on div "注单管理" at bounding box center [254, 41] width 25 height 17
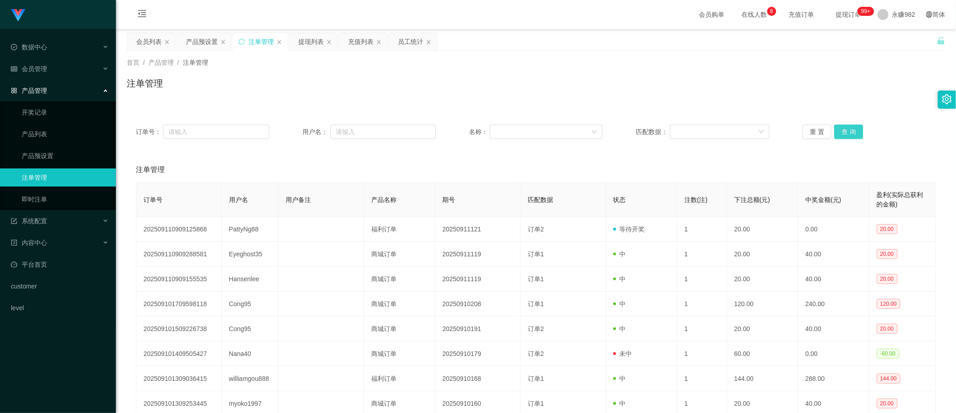
click at [837, 134] on button "查 询" at bounding box center [849, 132] width 29 height 14
click at [310, 41] on div "提现列表" at bounding box center [310, 41] width 25 height 17
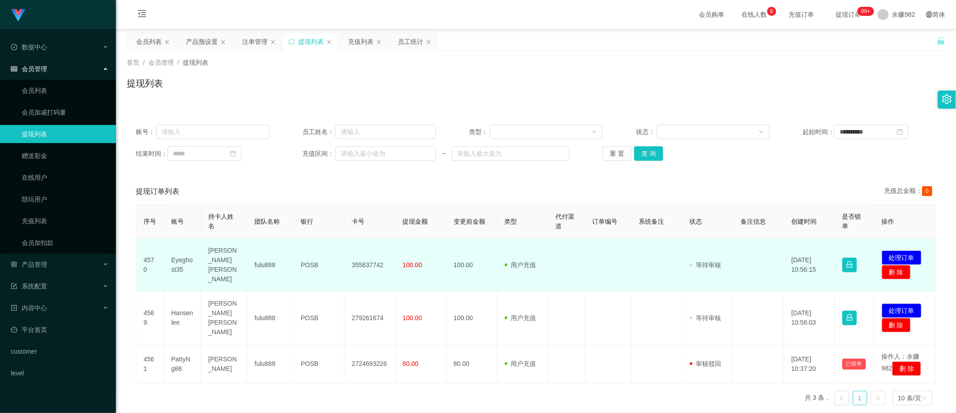
click at [174, 258] on td "Eyeghost35" at bounding box center [182, 265] width 37 height 53
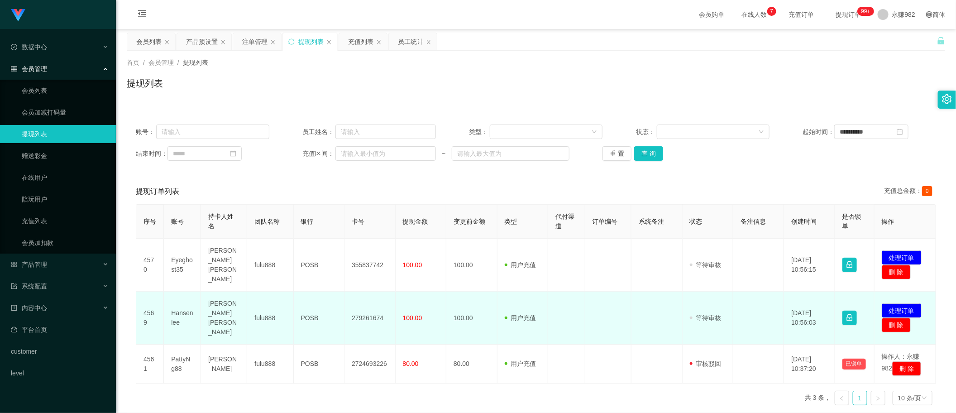
click at [185, 303] on td "Hansenlee" at bounding box center [182, 318] width 37 height 53
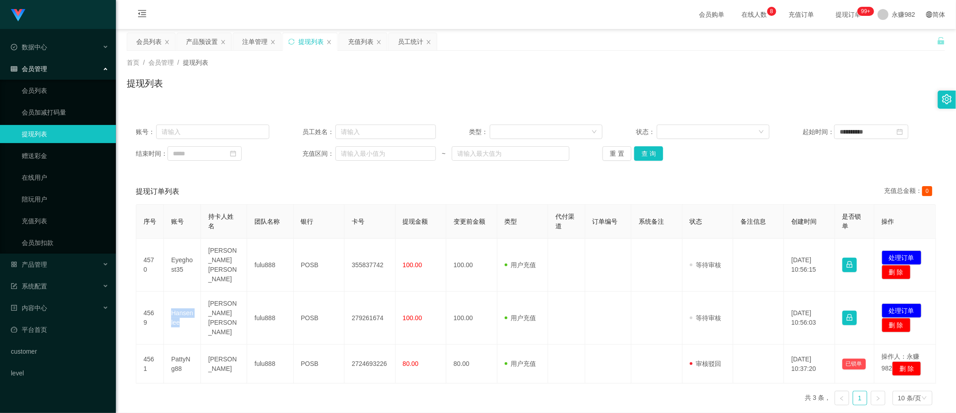
drag, startPoint x: 302, startPoint y: 93, endPoint x: 223, endPoint y: 63, distance: 85.1
click at [302, 93] on div "提现列表" at bounding box center [536, 87] width 819 height 21
click at [201, 41] on div "产品预设置" at bounding box center [202, 41] width 32 height 17
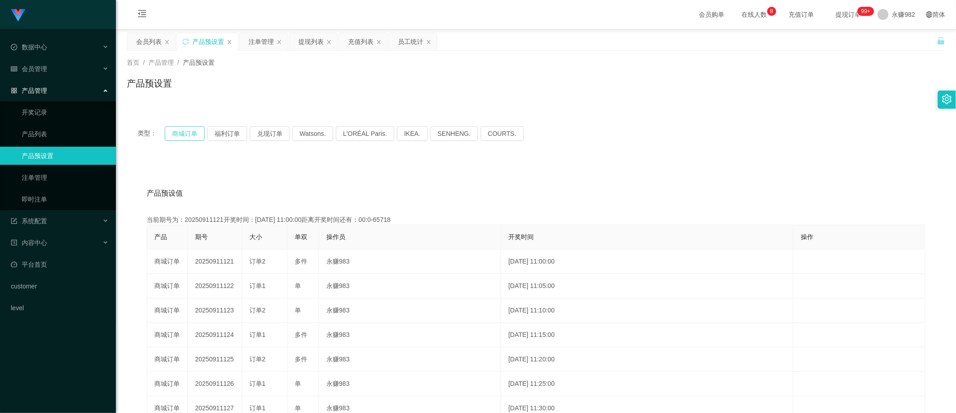
click at [182, 136] on button "商城订单" at bounding box center [185, 133] width 40 height 14
drag, startPoint x: 155, startPoint y: 38, endPoint x: 273, endPoint y: 72, distance: 122.8
click at [155, 38] on div "会员列表" at bounding box center [148, 41] width 25 height 17
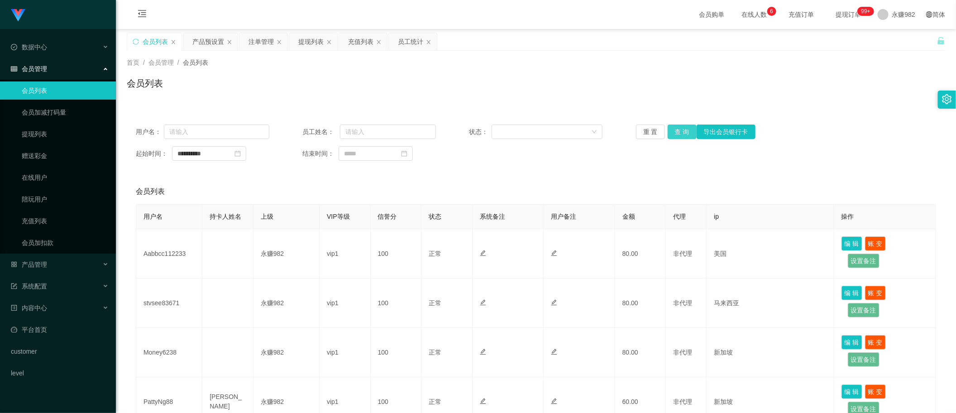
click at [670, 131] on button "查 询" at bounding box center [682, 132] width 29 height 14
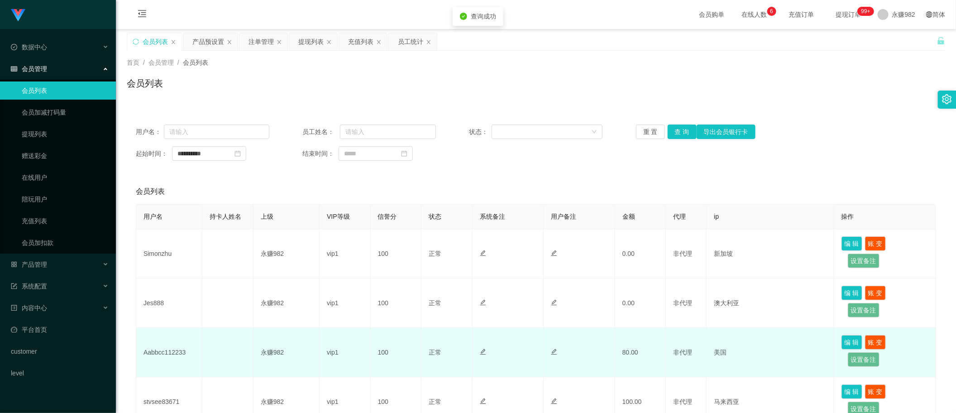
click at [174, 354] on td "Aabbcc112233" at bounding box center [169, 352] width 66 height 49
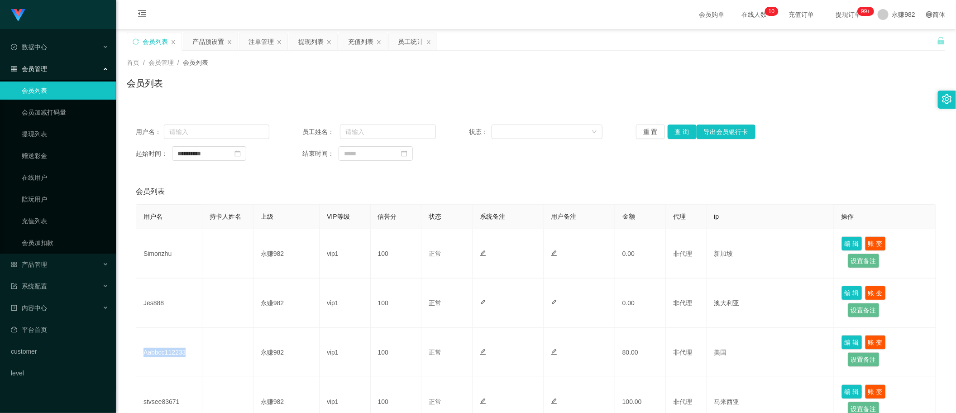
click at [725, 171] on div "**********" at bounding box center [536, 387] width 819 height 545
click at [686, 127] on button "查 询" at bounding box center [682, 132] width 29 height 14
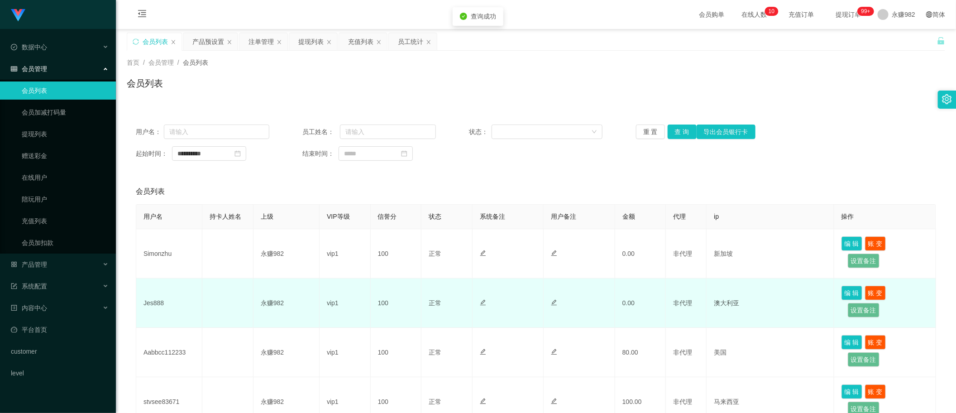
click at [149, 305] on td "Jes888" at bounding box center [169, 302] width 66 height 49
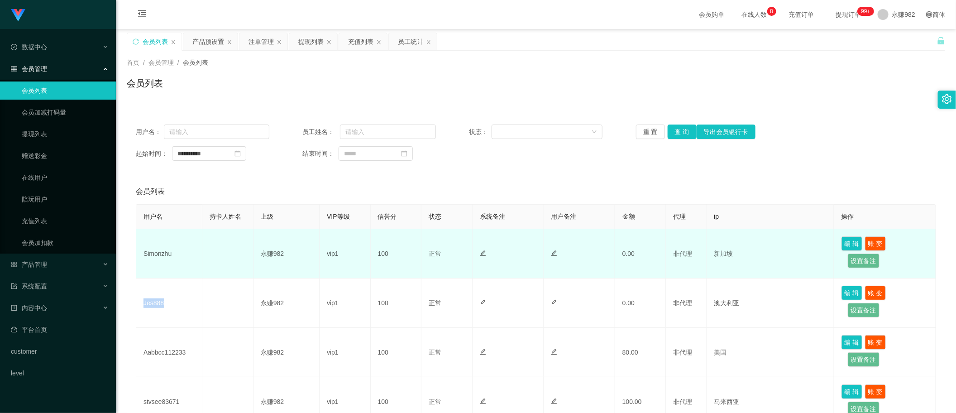
click at [162, 259] on td "Simonzhu" at bounding box center [169, 253] width 66 height 49
click at [161, 251] on td "Simonzhu" at bounding box center [169, 253] width 66 height 49
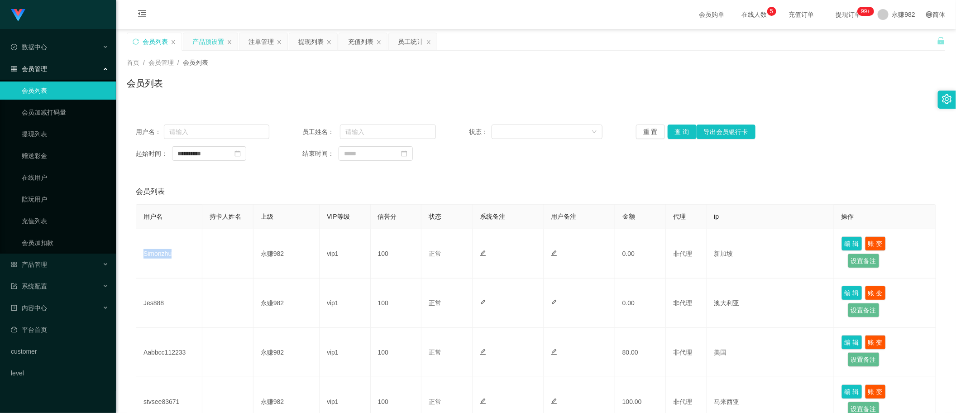
click at [207, 47] on div "产品预设置" at bounding box center [208, 41] width 32 height 17
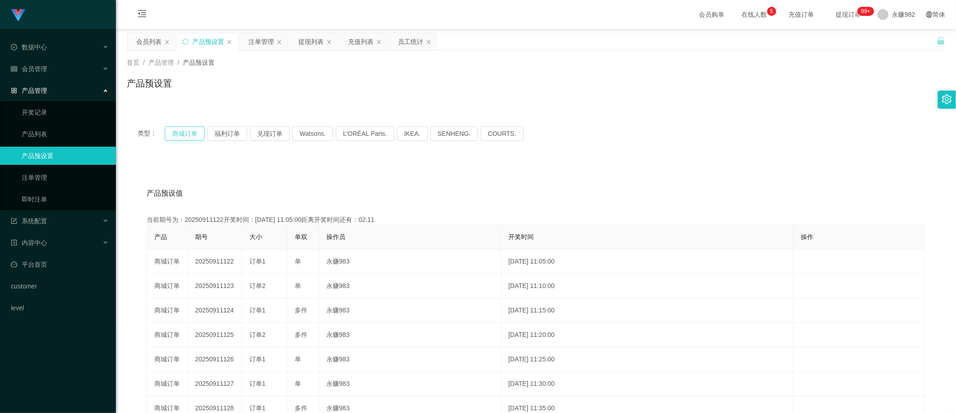
click at [194, 130] on button "商城订单" at bounding box center [185, 133] width 40 height 14
click at [628, 179] on div "产品预设值 添加期号 当前期号为：20250911122开奖时间：[DATE] 11:05:00距离开奖时间还有：00:0-65980 产品 期号 大小 单双…" at bounding box center [536, 347] width 819 height 373
click at [264, 43] on div "注单管理" at bounding box center [261, 41] width 25 height 17
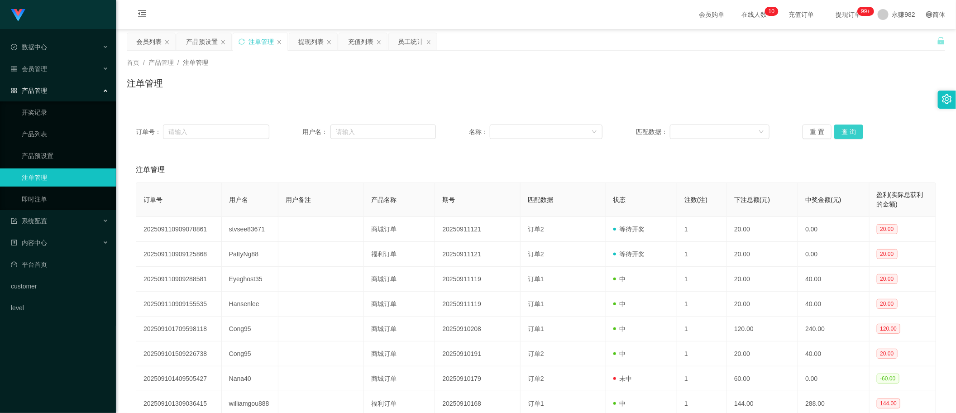
click at [844, 132] on button "查 询" at bounding box center [849, 132] width 29 height 14
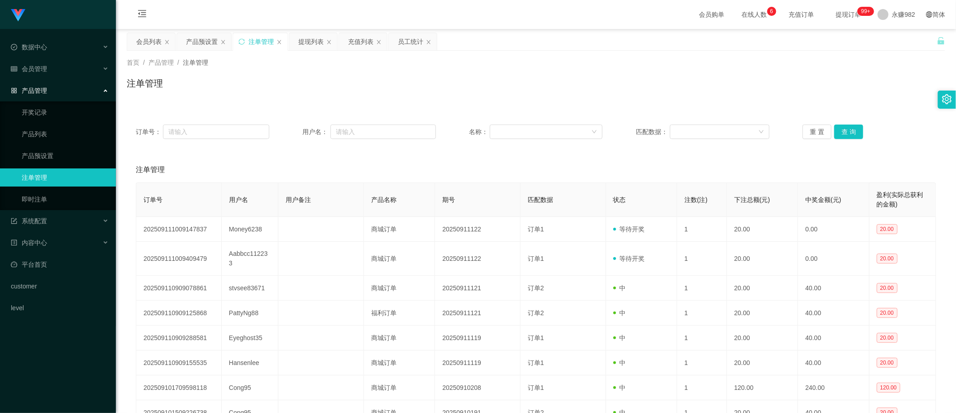
click at [334, 62] on div "首页 / 产品管理 / 注单管理 /" at bounding box center [536, 63] width 819 height 10
click at [852, 133] on button "查 询" at bounding box center [849, 132] width 29 height 14
click at [850, 136] on button "查 询" at bounding box center [849, 132] width 29 height 14
click at [487, 159] on div "注单管理" at bounding box center [536, 169] width 801 height 25
click at [854, 129] on button "查 询" at bounding box center [849, 132] width 29 height 14
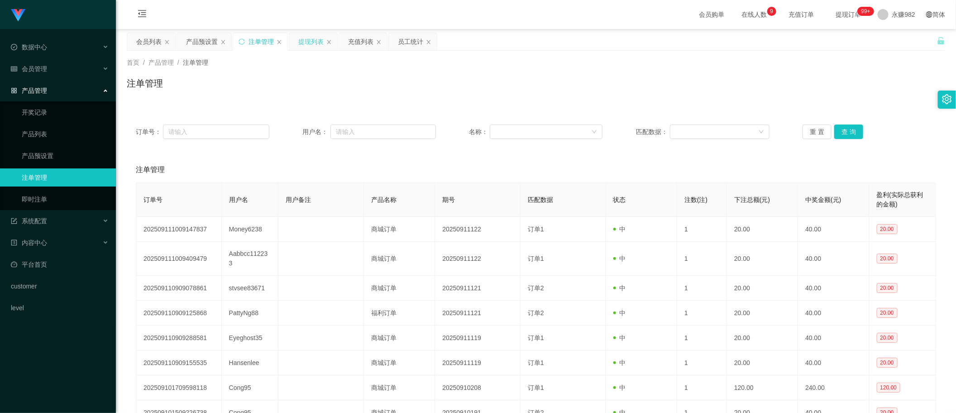
drag, startPoint x: 308, startPoint y: 39, endPoint x: 331, endPoint y: 44, distance: 23.2
click at [308, 39] on div "提现列表" at bounding box center [310, 41] width 25 height 17
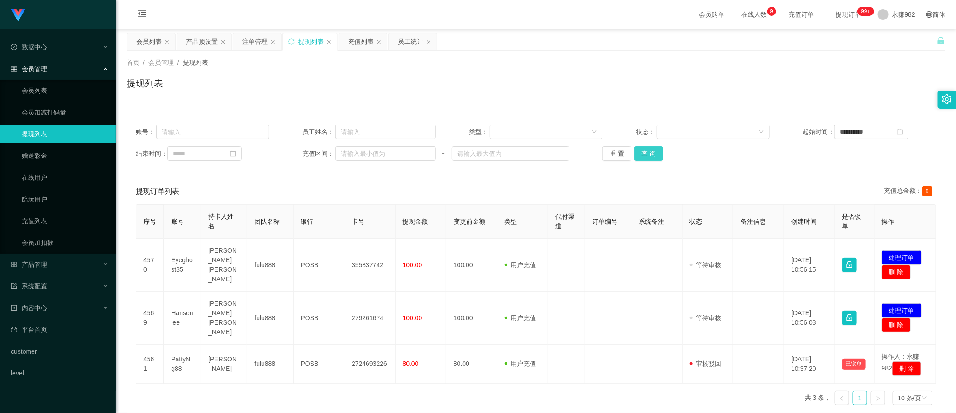
click at [651, 153] on button "查 询" at bounding box center [648, 153] width 29 height 14
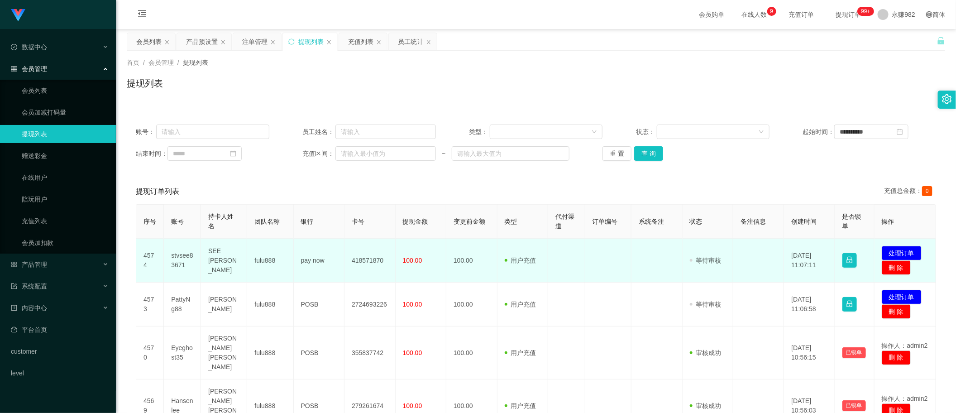
click at [638, 267] on td at bounding box center [657, 261] width 51 height 44
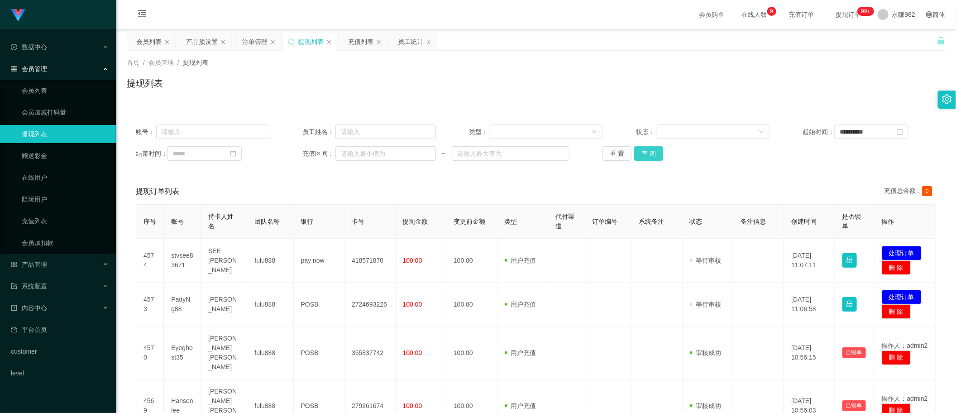
click at [648, 158] on button "查 询" at bounding box center [648, 153] width 29 height 14
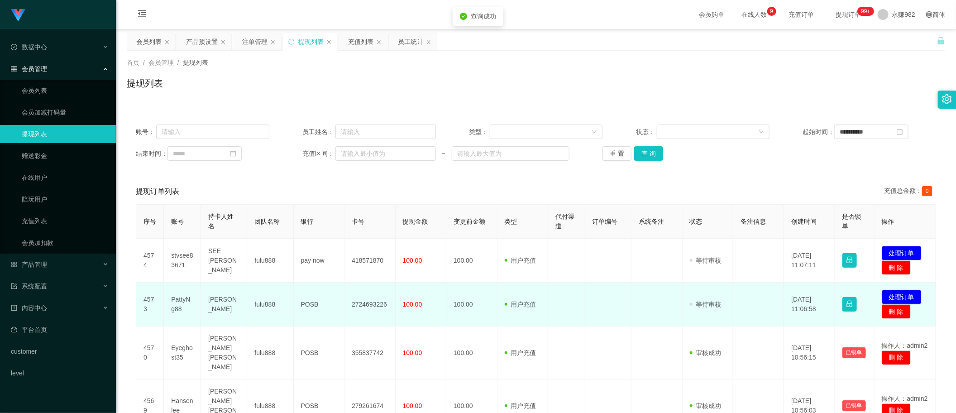
click at [220, 303] on td "[PERSON_NAME]" at bounding box center [224, 305] width 46 height 44
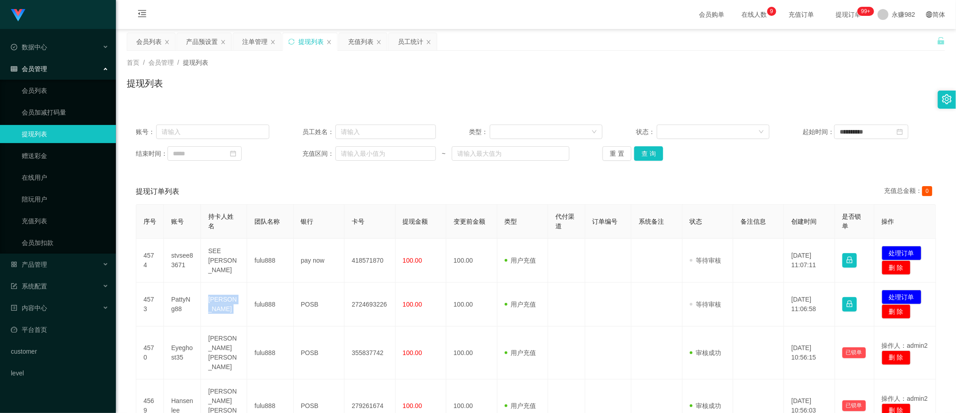
click at [703, 181] on div "提现订单列表 充值总金额： 0" at bounding box center [536, 191] width 801 height 25
click at [646, 152] on button "查 询" at bounding box center [648, 153] width 29 height 14
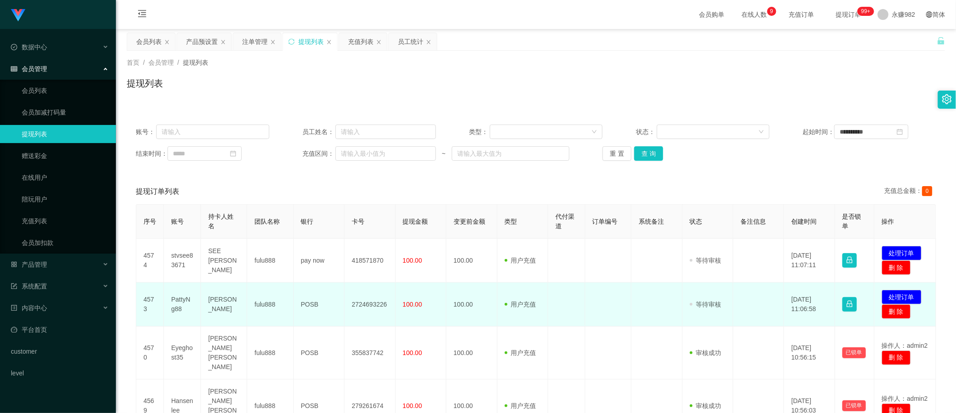
click at [183, 301] on td "PattyNg88" at bounding box center [182, 305] width 37 height 44
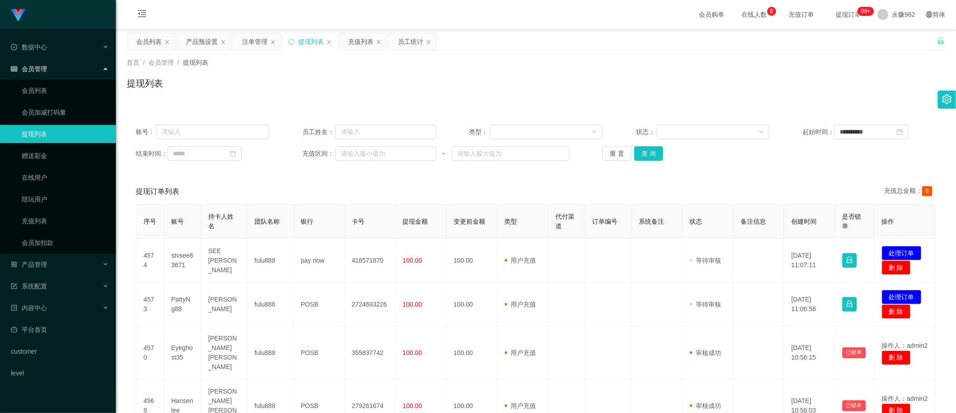
drag, startPoint x: 434, startPoint y: 265, endPoint x: 711, endPoint y: 193, distance: 286.3
click at [434, 265] on td "100.00" at bounding box center [421, 261] width 51 height 44
click at [650, 153] on button "查 询" at bounding box center [648, 153] width 29 height 14
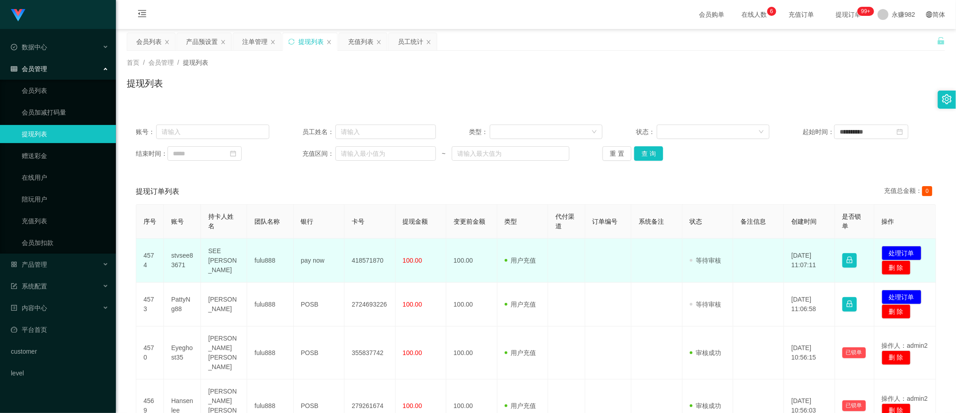
click at [222, 255] on td "SEE [PERSON_NAME]" at bounding box center [224, 261] width 46 height 44
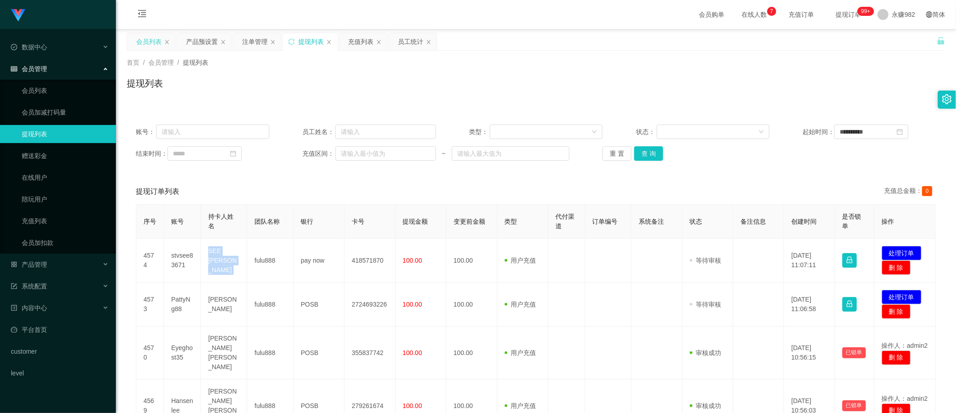
click at [144, 47] on div "会员列表" at bounding box center [148, 41] width 25 height 17
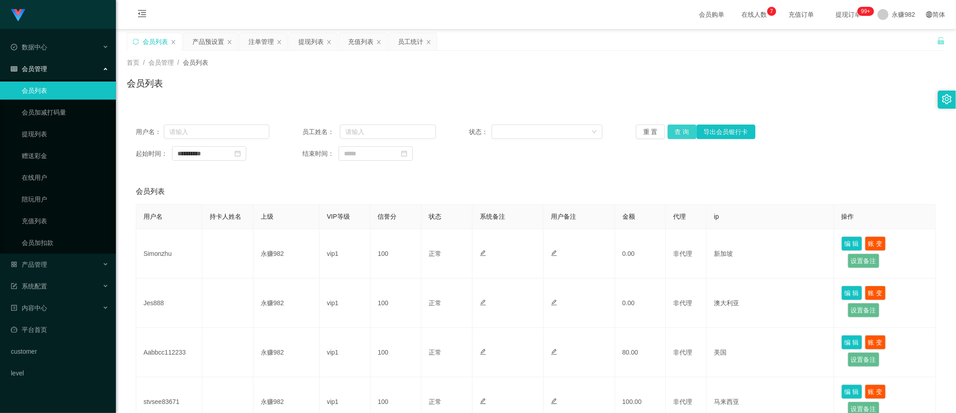
click at [673, 132] on button "查 询" at bounding box center [682, 132] width 29 height 14
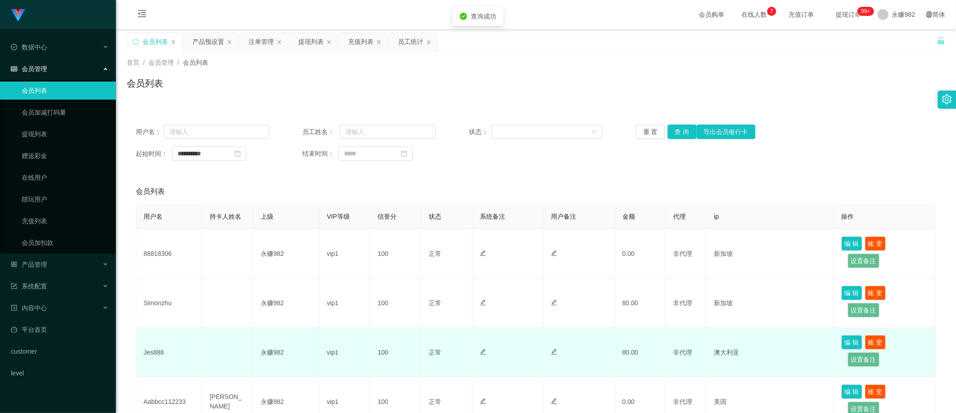
click at [157, 351] on td "Jes888" at bounding box center [169, 352] width 66 height 49
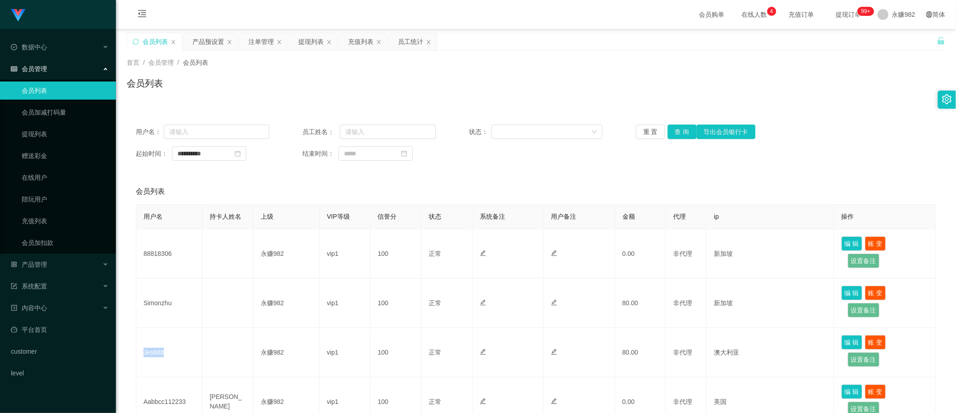
click at [680, 189] on div "会员列表" at bounding box center [536, 191] width 801 height 25
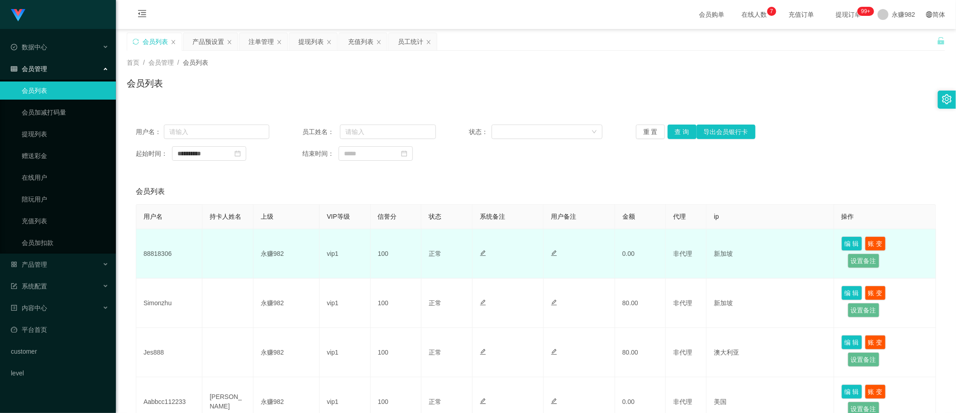
click at [254, 254] on td "永赚982" at bounding box center [287, 253] width 66 height 49
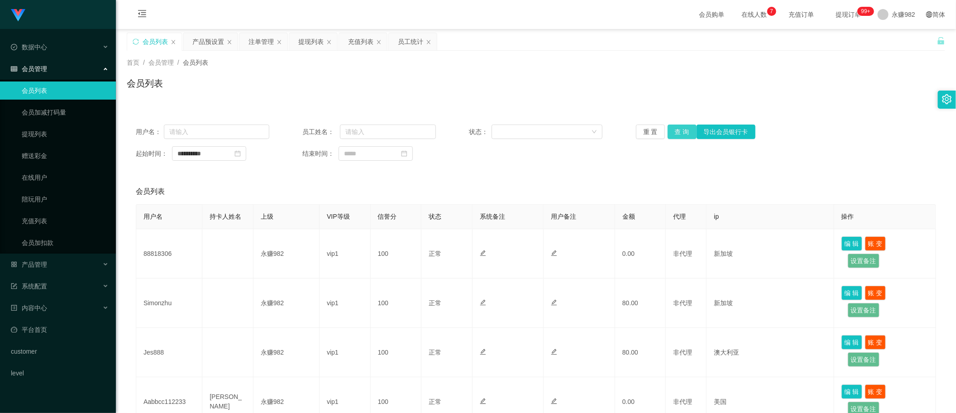
click at [681, 132] on button "查 询" at bounding box center [682, 132] width 29 height 14
click at [681, 132] on div "重 置 查 询 导出会员银行卡" at bounding box center [703, 132] width 134 height 14
click at [354, 42] on div "充值列表" at bounding box center [360, 41] width 25 height 17
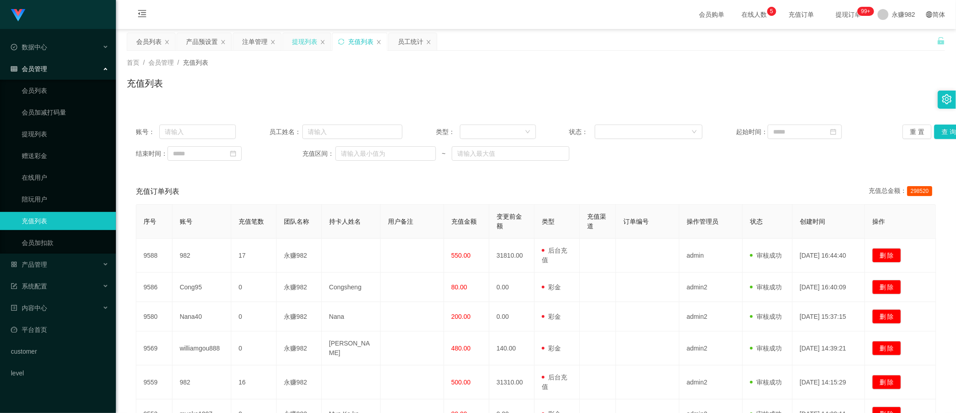
click at [304, 39] on div "提现列表" at bounding box center [304, 41] width 25 height 17
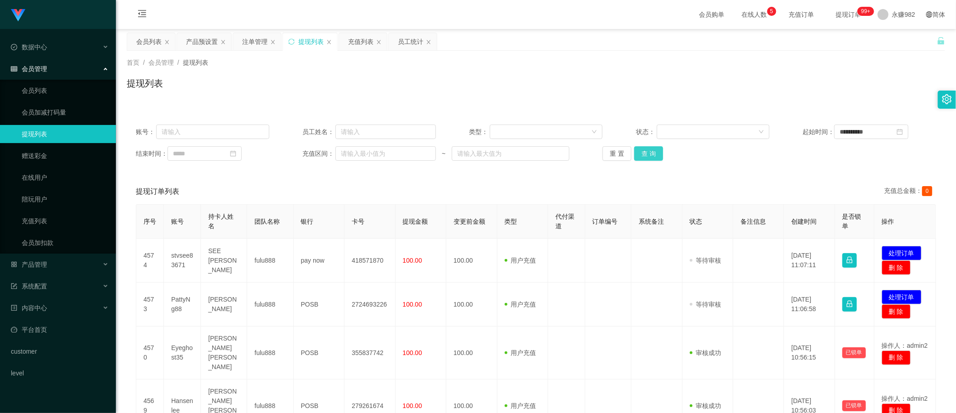
click at [648, 155] on button "查 询" at bounding box center [648, 153] width 29 height 14
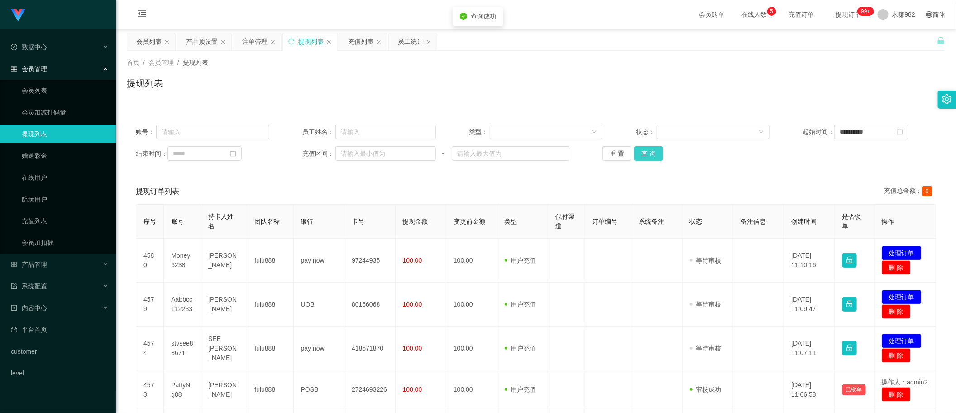
click at [648, 155] on button "查 询" at bounding box center [648, 153] width 29 height 14
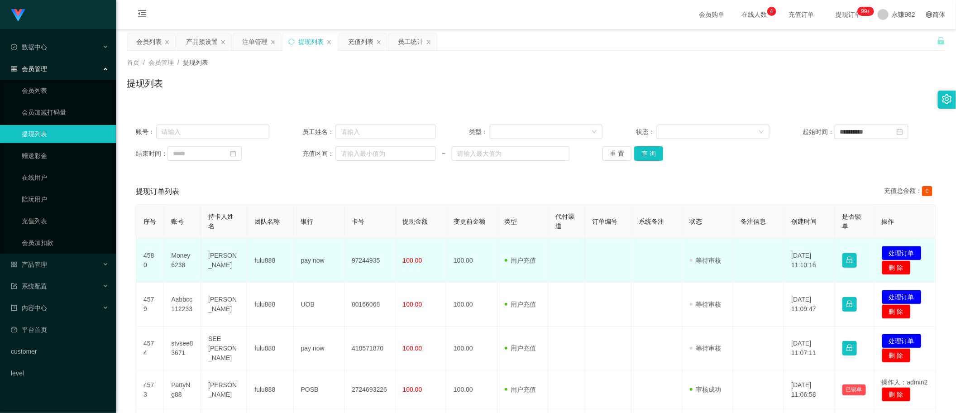
drag, startPoint x: 390, startPoint y: 245, endPoint x: 513, endPoint y: 248, distance: 122.8
click at [390, 245] on td "97244935" at bounding box center [370, 261] width 51 height 44
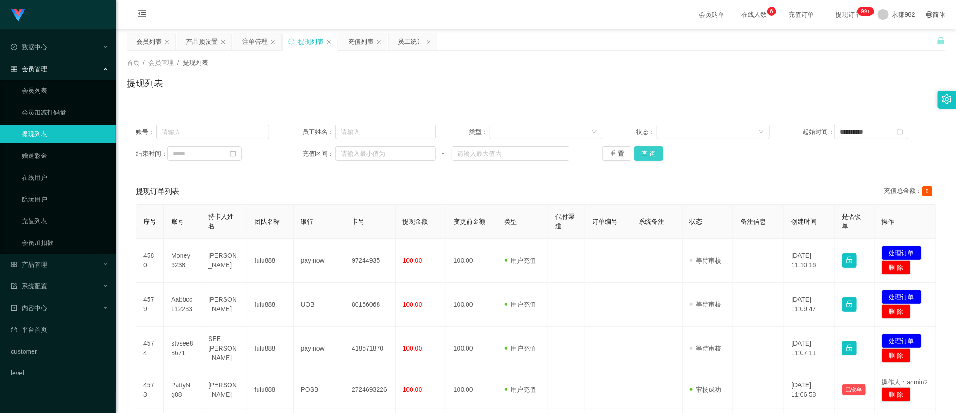
click at [657, 146] on button "查 询" at bounding box center [648, 153] width 29 height 14
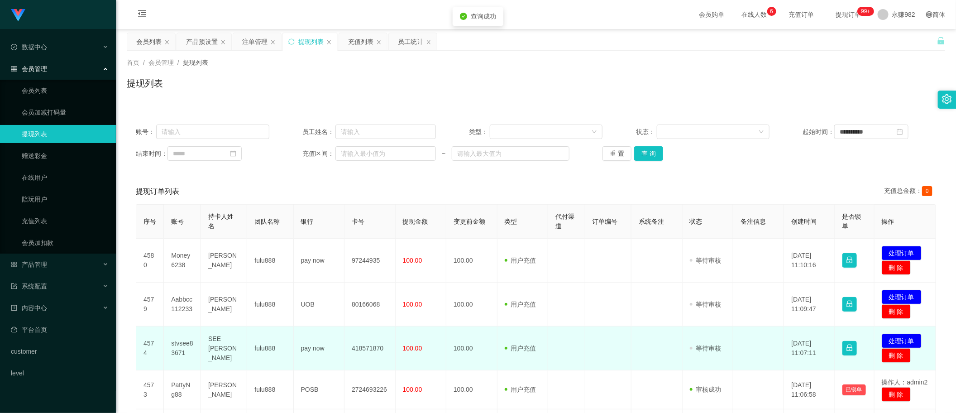
click at [173, 345] on td "stvsee83671" at bounding box center [182, 348] width 37 height 44
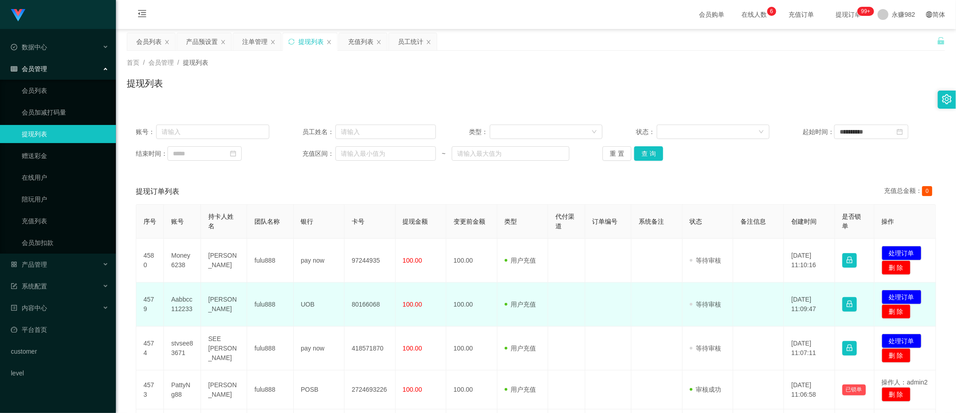
click at [183, 302] on td "Aabbcc112233" at bounding box center [182, 305] width 37 height 44
click at [217, 302] on td "[PERSON_NAME]" at bounding box center [224, 305] width 46 height 44
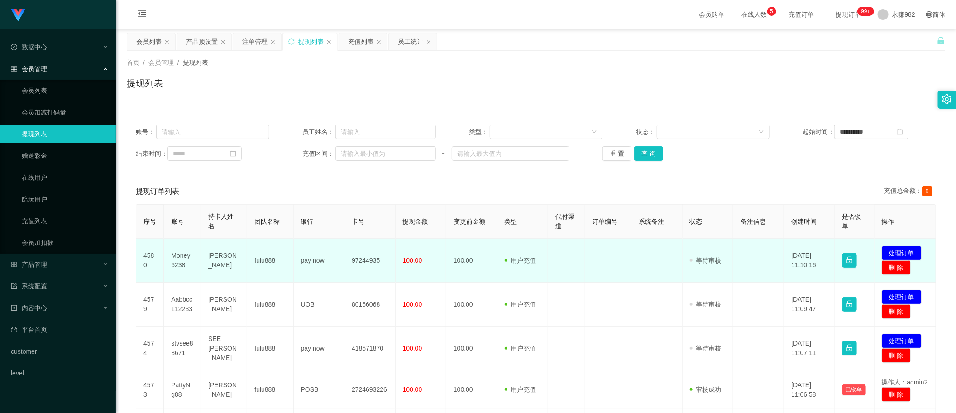
click at [227, 257] on td "[PERSON_NAME]" at bounding box center [224, 261] width 46 height 44
click at [351, 256] on td "97244935" at bounding box center [370, 261] width 51 height 44
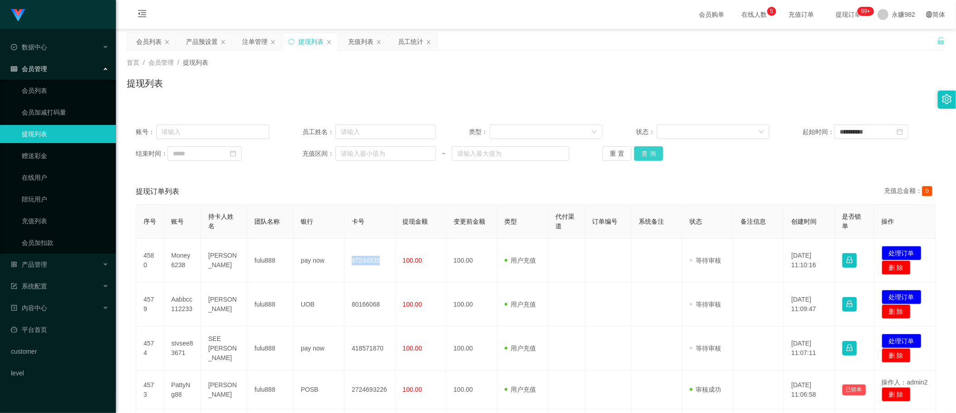
click at [642, 150] on button "查 询" at bounding box center [648, 153] width 29 height 14
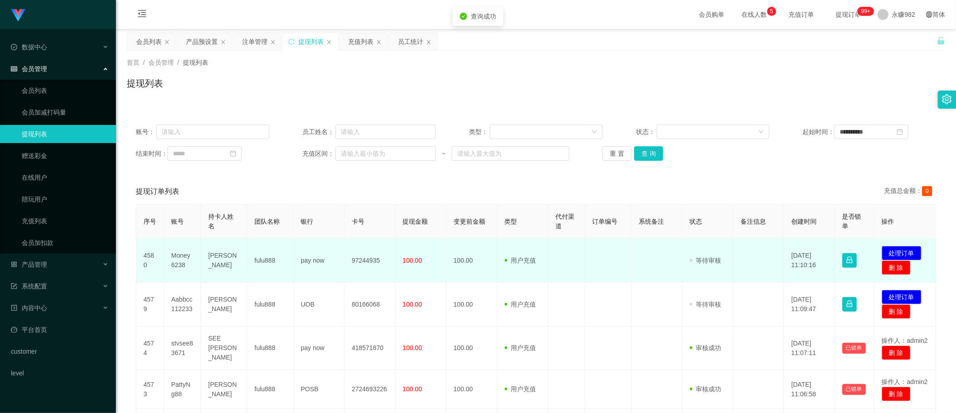
click at [181, 263] on td "Money6238" at bounding box center [182, 261] width 37 height 44
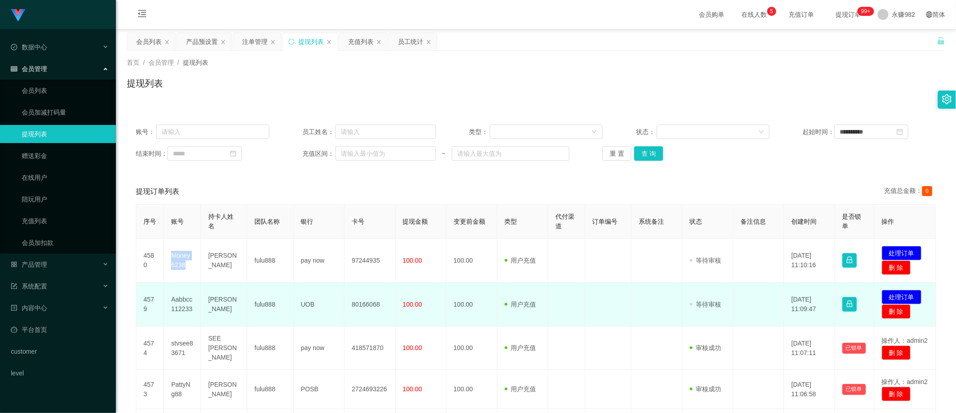
click at [180, 298] on td "Aabbcc112233" at bounding box center [182, 305] width 37 height 44
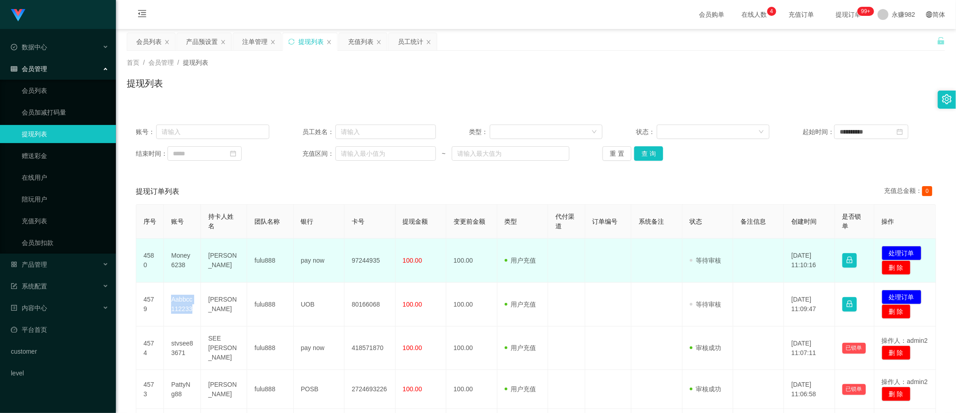
click at [755, 255] on td at bounding box center [759, 261] width 51 height 44
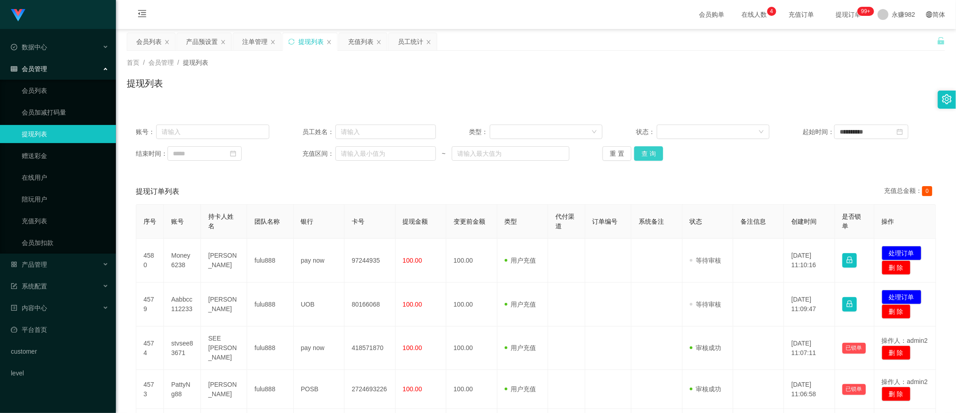
click at [648, 148] on button "查 询" at bounding box center [648, 153] width 29 height 14
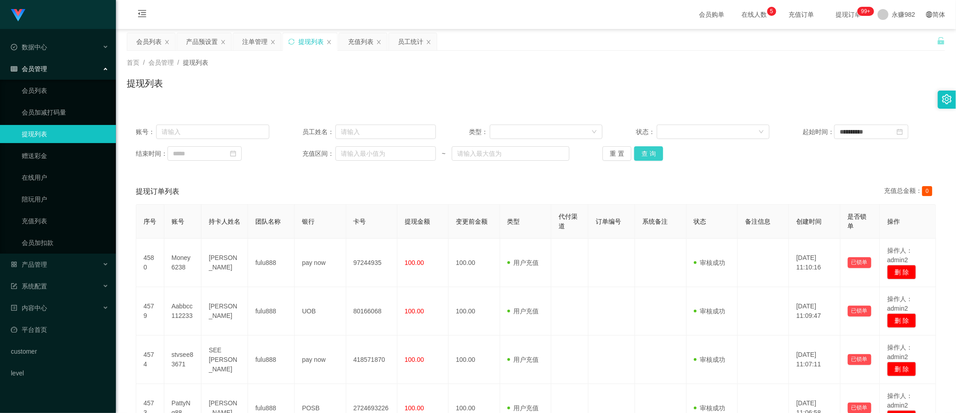
click at [657, 158] on button "查 询" at bounding box center [648, 153] width 29 height 14
drag, startPoint x: 138, startPoint y: 42, endPoint x: 259, endPoint y: 69, distance: 123.5
click at [138, 42] on div "会员列表" at bounding box center [148, 41] width 25 height 17
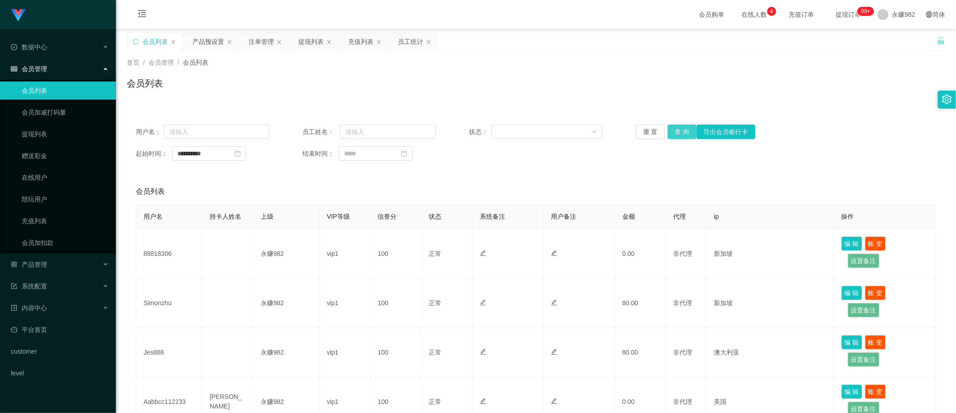
click at [675, 128] on button "查 询" at bounding box center [682, 132] width 29 height 14
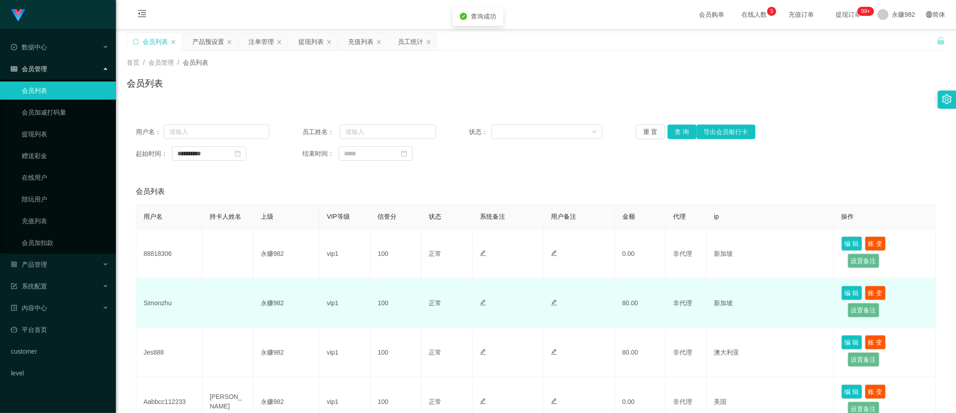
click at [166, 306] on td "Simonzhu" at bounding box center [169, 302] width 66 height 49
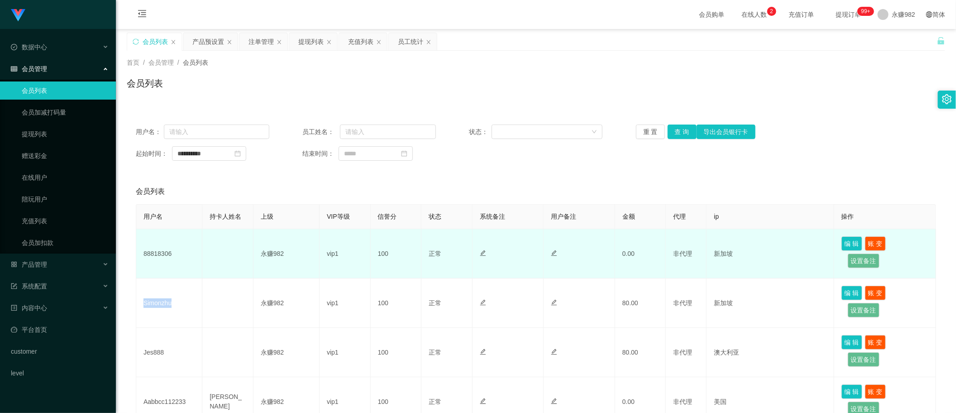
click at [153, 252] on td "88818306" at bounding box center [169, 253] width 66 height 49
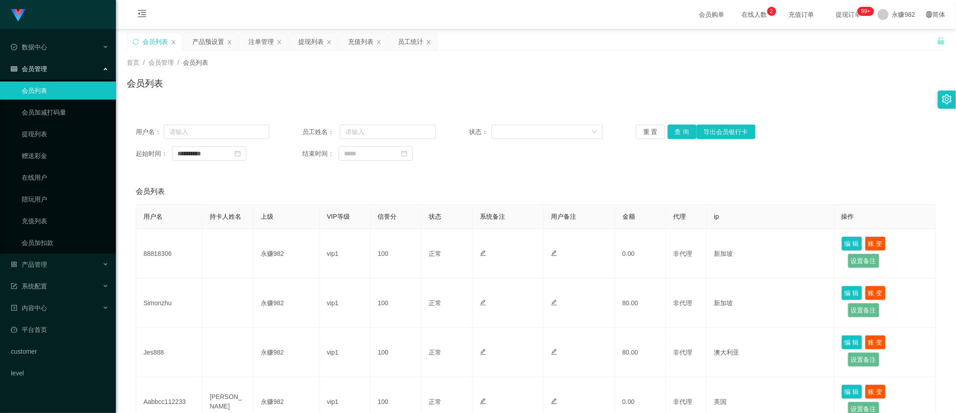
click at [812, 175] on div "**********" at bounding box center [536, 412] width 819 height 594
click at [671, 132] on button "查 询" at bounding box center [682, 132] width 29 height 14
click at [312, 43] on div "提现列表" at bounding box center [310, 41] width 25 height 17
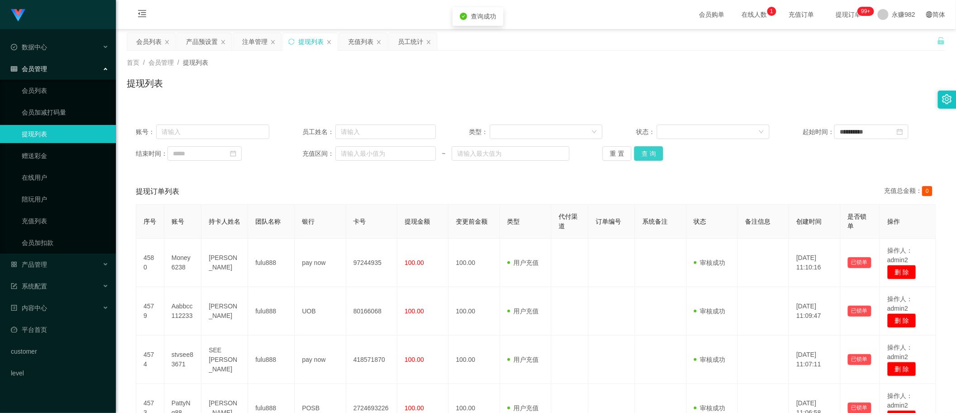
click at [655, 151] on button "查 询" at bounding box center [648, 153] width 29 height 14
click at [340, 183] on div "提现订单列表 充值总金额： 0" at bounding box center [536, 191] width 801 height 25
click at [146, 44] on div "会员列表" at bounding box center [148, 41] width 25 height 17
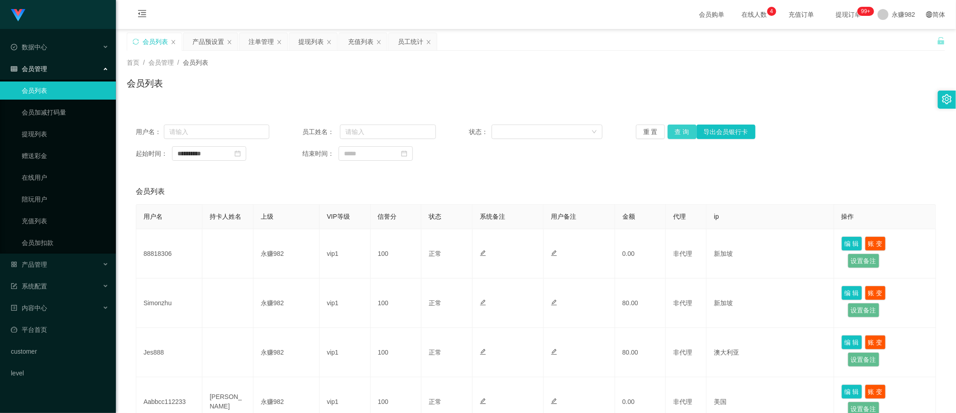
click at [682, 131] on button "查 询" at bounding box center [682, 132] width 29 height 14
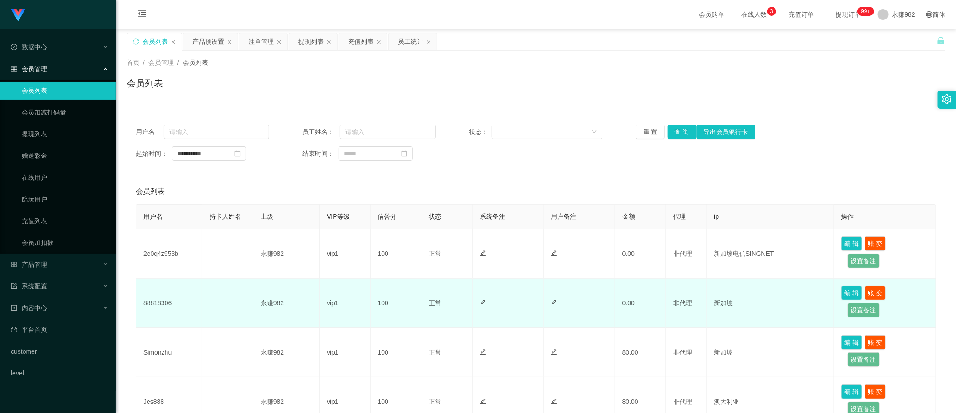
click at [158, 305] on td "88818306" at bounding box center [169, 302] width 66 height 49
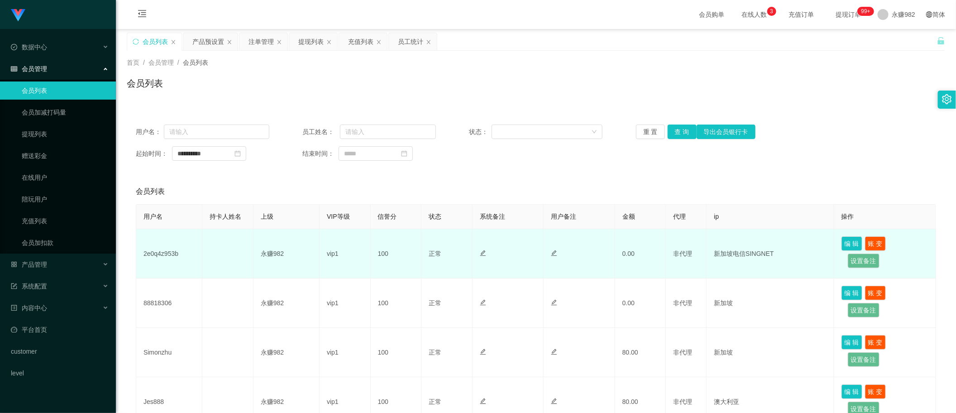
click at [158, 252] on td "2e0q4z953b" at bounding box center [169, 253] width 66 height 49
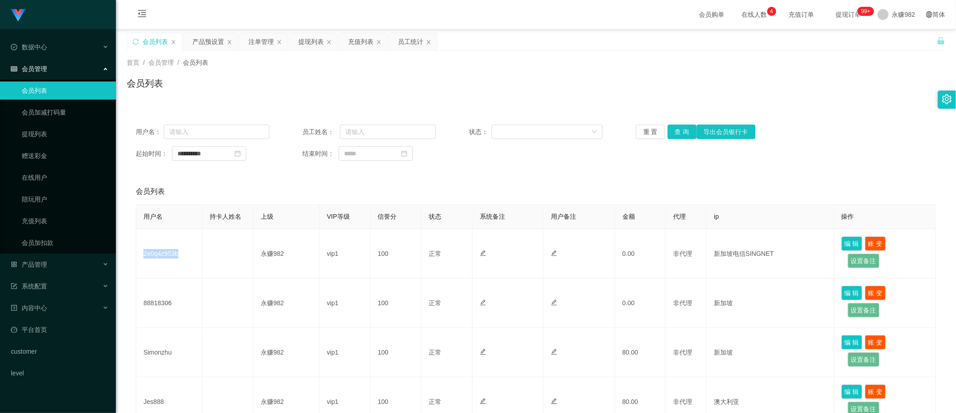
drag, startPoint x: 508, startPoint y: 168, endPoint x: 465, endPoint y: 122, distance: 63.7
click at [508, 168] on div "**********" at bounding box center [536, 142] width 819 height 54
click at [319, 41] on div "提现列表" at bounding box center [310, 41] width 25 height 17
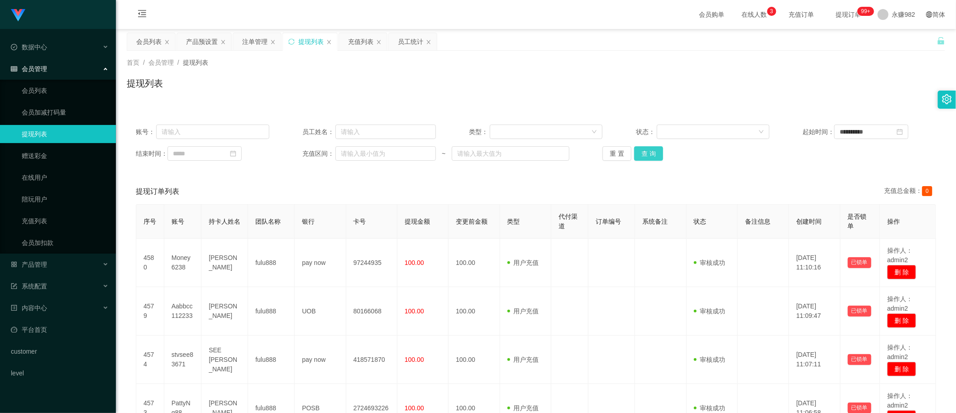
click at [652, 155] on button "查 询" at bounding box center [648, 153] width 29 height 14
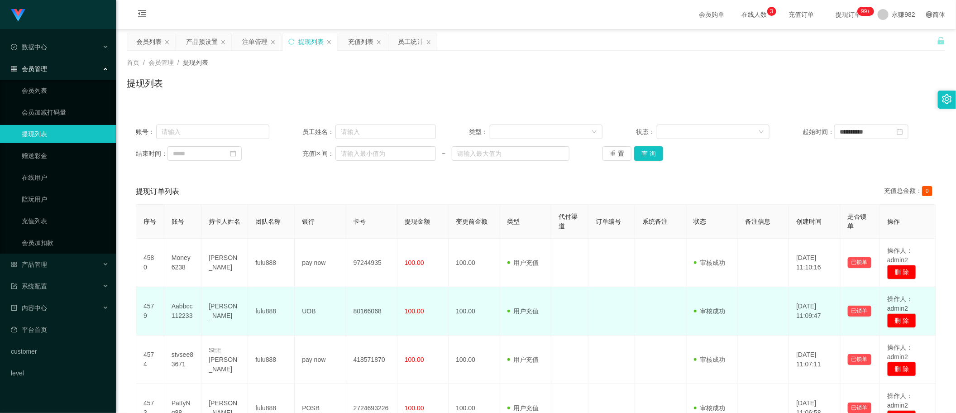
click at [224, 314] on td "[PERSON_NAME]" at bounding box center [224, 311] width 47 height 48
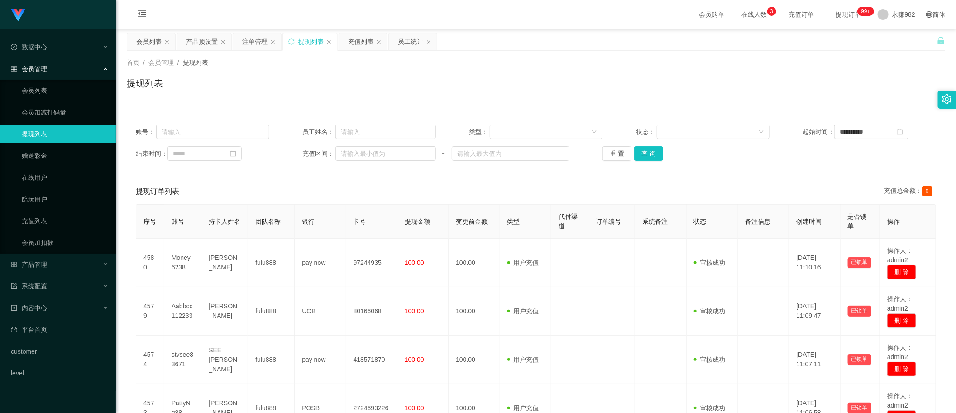
click at [502, 106] on div "**********" at bounding box center [536, 360] width 819 height 511
click at [650, 151] on button "查 询" at bounding box center [648, 153] width 29 height 14
click at [644, 153] on button "查 询" at bounding box center [648, 153] width 29 height 14
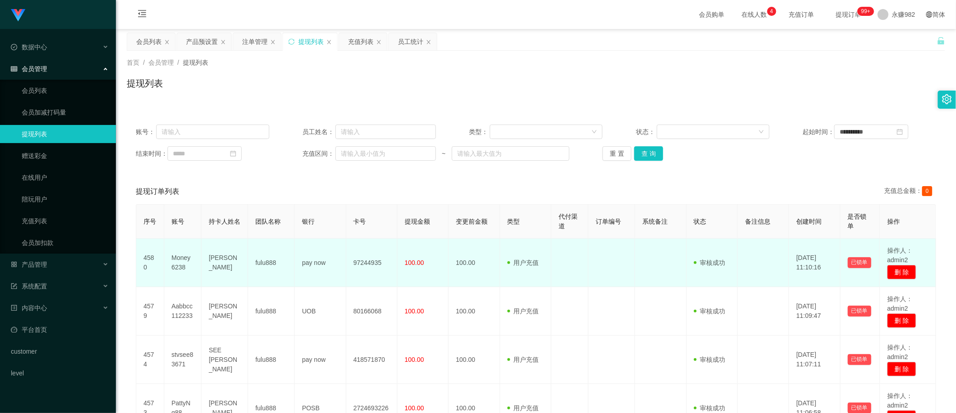
click at [363, 263] on td "97244935" at bounding box center [371, 263] width 51 height 48
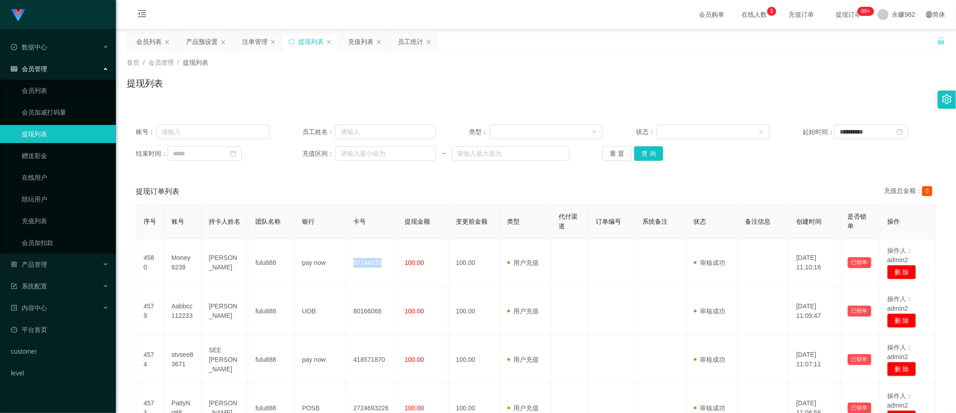
click at [274, 94] on div "提现列表" at bounding box center [536, 87] width 819 height 21
click at [204, 35] on div "产品预设置" at bounding box center [202, 41] width 32 height 17
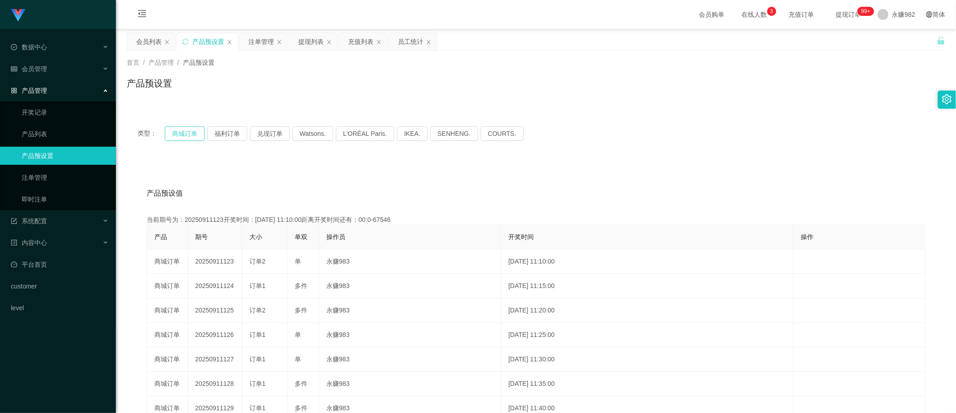
click at [181, 136] on button "商城订单" at bounding box center [185, 133] width 40 height 14
drag, startPoint x: 265, startPoint y: 43, endPoint x: 406, endPoint y: 80, distance: 145.6
click at [265, 43] on div "注单管理" at bounding box center [261, 41] width 25 height 17
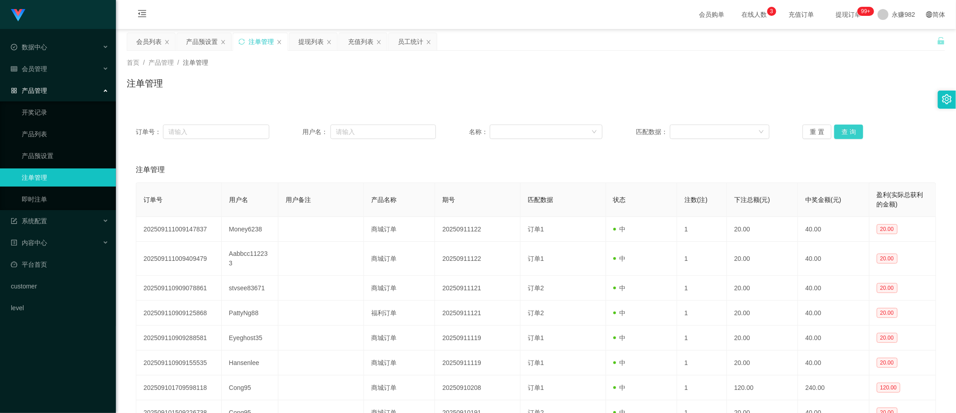
click at [835, 133] on button "查 询" at bounding box center [849, 132] width 29 height 14
drag, startPoint x: 148, startPoint y: 46, endPoint x: 173, endPoint y: 67, distance: 32.8
click at [148, 46] on div "会员列表" at bounding box center [148, 41] width 25 height 17
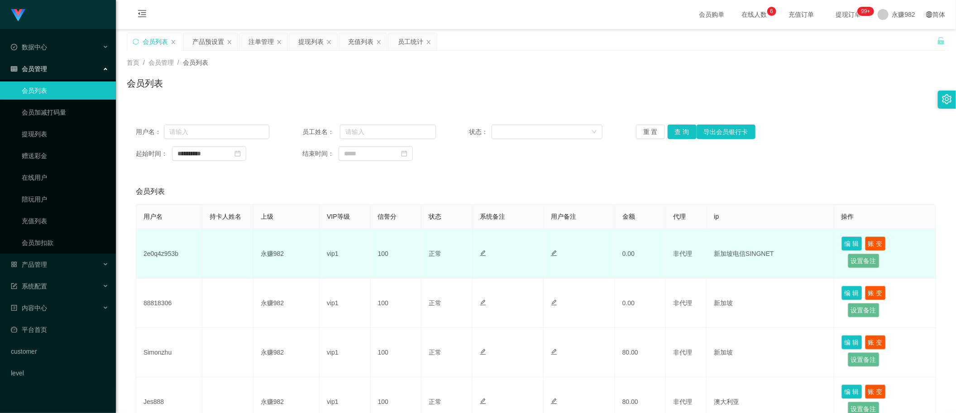
click at [170, 249] on td "2e0q4z953b" at bounding box center [169, 253] width 66 height 49
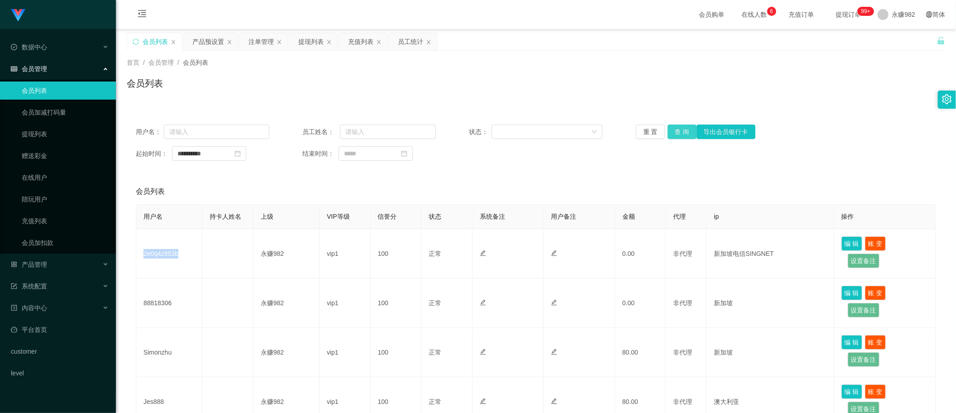
click at [685, 126] on button "查 询" at bounding box center [682, 132] width 29 height 14
click at [678, 133] on button "查 询" at bounding box center [682, 132] width 29 height 14
click at [268, 38] on div "注单管理" at bounding box center [261, 41] width 25 height 17
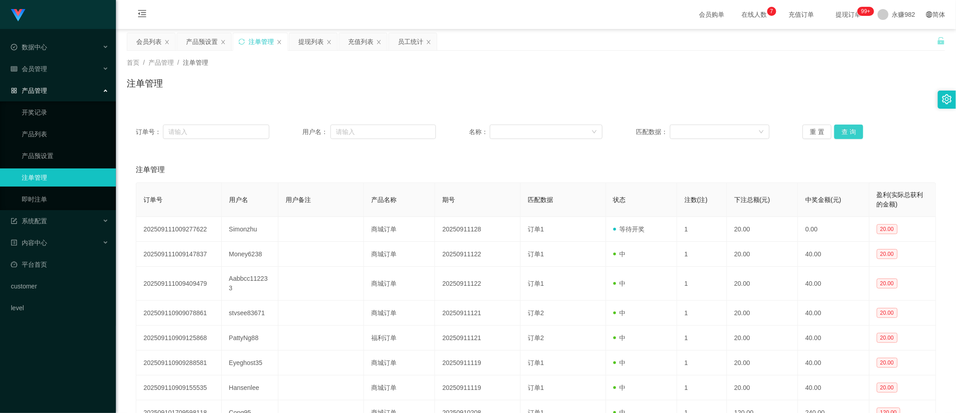
click at [853, 128] on button "查 询" at bounding box center [849, 132] width 29 height 14
click at [853, 128] on div "重 置 查 询" at bounding box center [870, 132] width 134 height 14
click at [853, 128] on button "查 询" at bounding box center [849, 132] width 29 height 14
click at [852, 134] on button "查 询" at bounding box center [849, 132] width 29 height 14
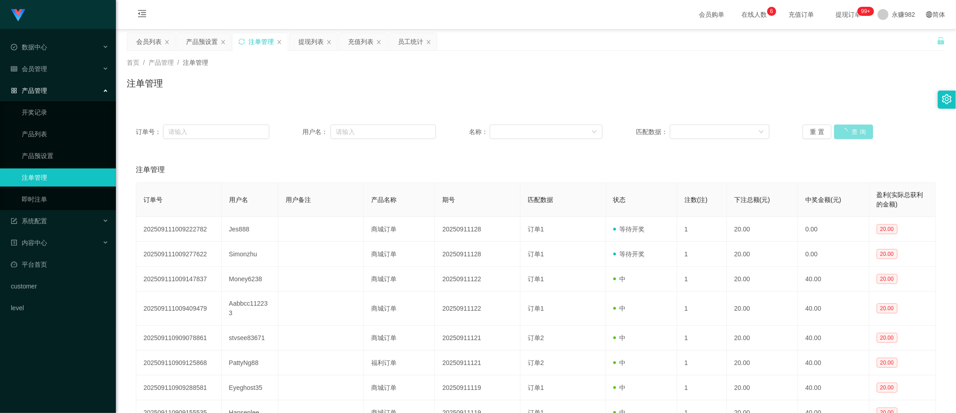
click at [852, 134] on div "重 置 查 询" at bounding box center [870, 132] width 134 height 14
click at [850, 128] on button "查 询" at bounding box center [849, 132] width 29 height 14
click at [529, 87] on div "注单管理" at bounding box center [536, 87] width 819 height 21
click at [302, 40] on div "提现列表" at bounding box center [310, 41] width 25 height 17
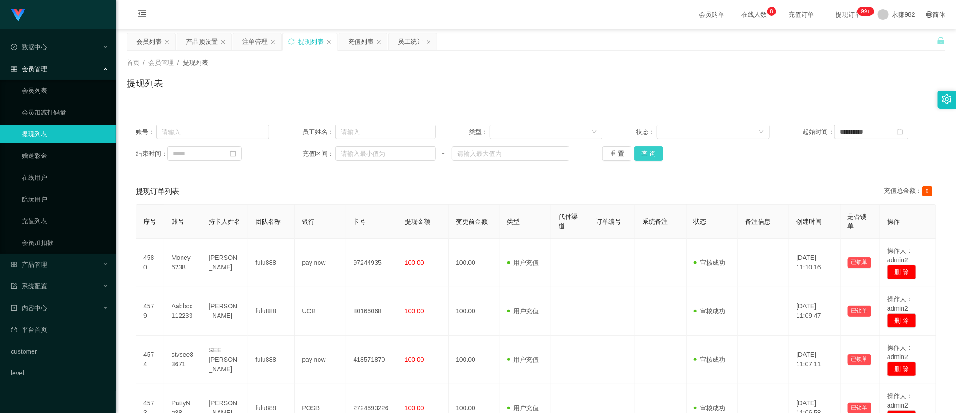
click at [650, 154] on button "查 询" at bounding box center [648, 153] width 29 height 14
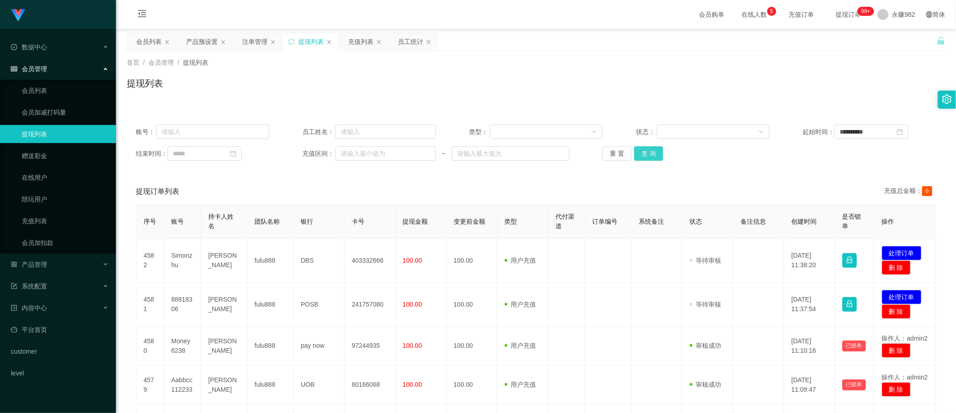
click at [639, 156] on button "查 询" at bounding box center [648, 153] width 29 height 14
click at [639, 156] on div "重 置 查 询" at bounding box center [670, 153] width 134 height 14
click at [639, 156] on button "查 询" at bounding box center [653, 153] width 39 height 14
click at [639, 157] on button "查 询" at bounding box center [648, 153] width 29 height 14
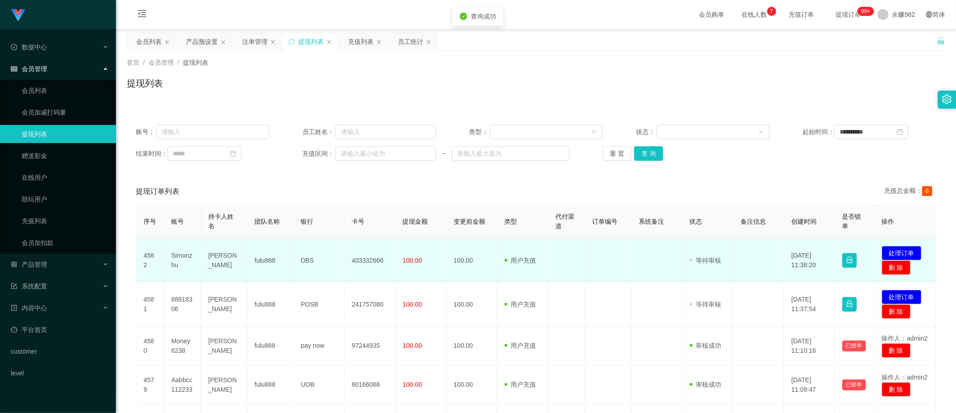
click at [223, 264] on td "[PERSON_NAME]" at bounding box center [224, 261] width 46 height 44
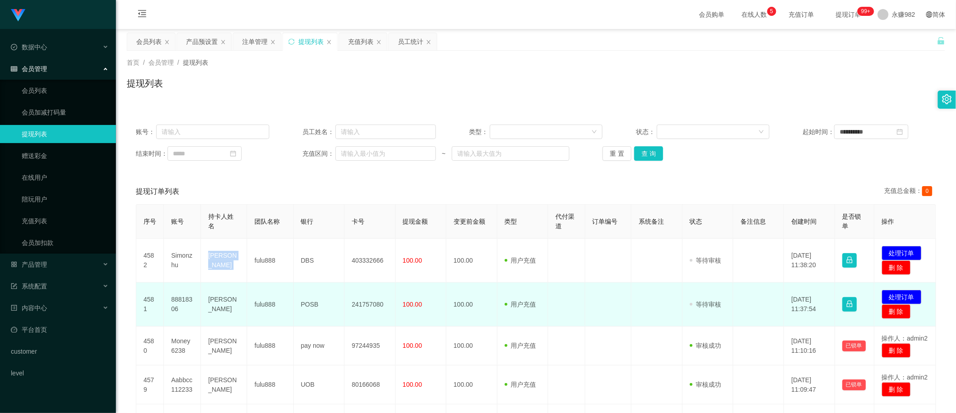
click at [223, 307] on td "[PERSON_NAME]" at bounding box center [224, 305] width 46 height 44
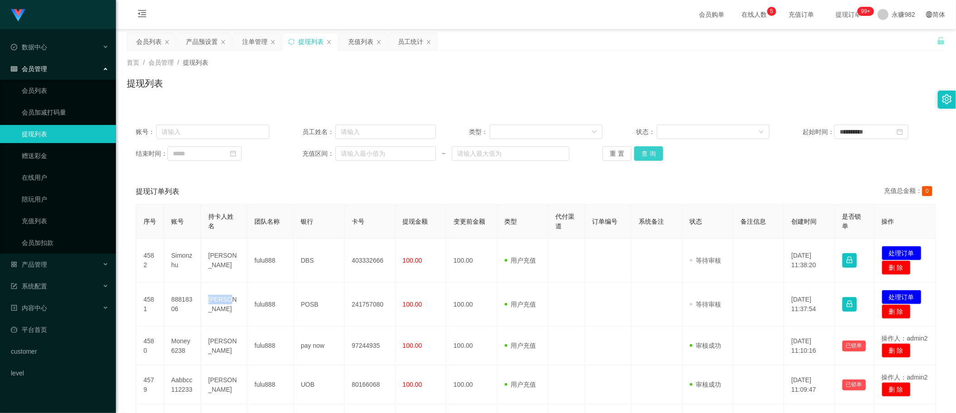
click at [653, 155] on button "查 询" at bounding box center [648, 153] width 29 height 14
click at [236, 108] on div "**********" at bounding box center [536, 383] width 819 height 556
click at [209, 42] on div "产品预设置" at bounding box center [202, 41] width 32 height 17
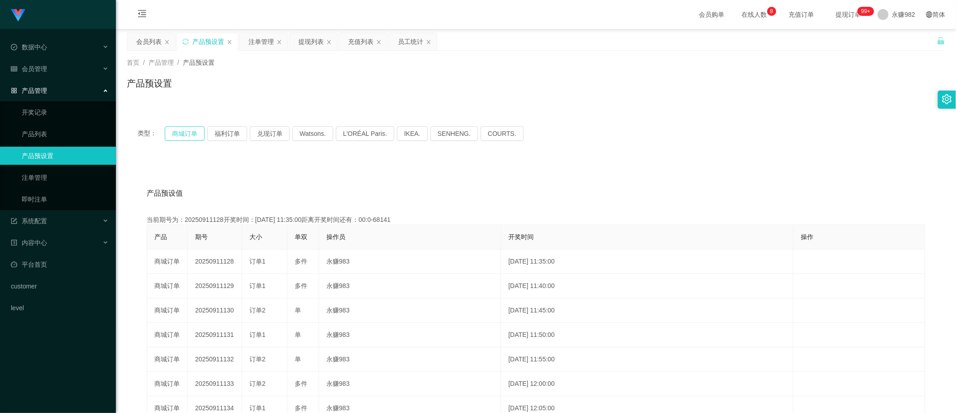
click at [191, 134] on button "商城订单" at bounding box center [185, 133] width 40 height 14
click at [612, 192] on div "产品预设值 添加期号" at bounding box center [536, 193] width 779 height 25
click at [312, 46] on div "提现列表" at bounding box center [310, 41] width 25 height 17
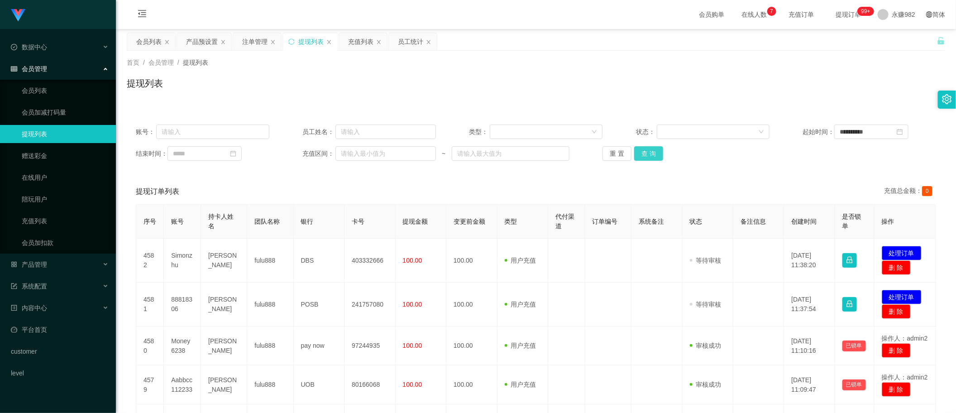
click at [647, 154] on button "查 询" at bounding box center [648, 153] width 29 height 14
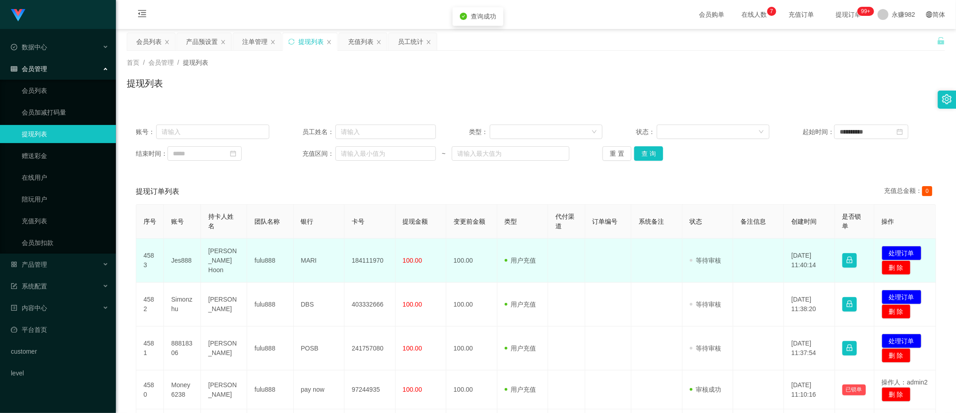
click at [224, 257] on td "[PERSON_NAME] Hoon" at bounding box center [224, 261] width 46 height 44
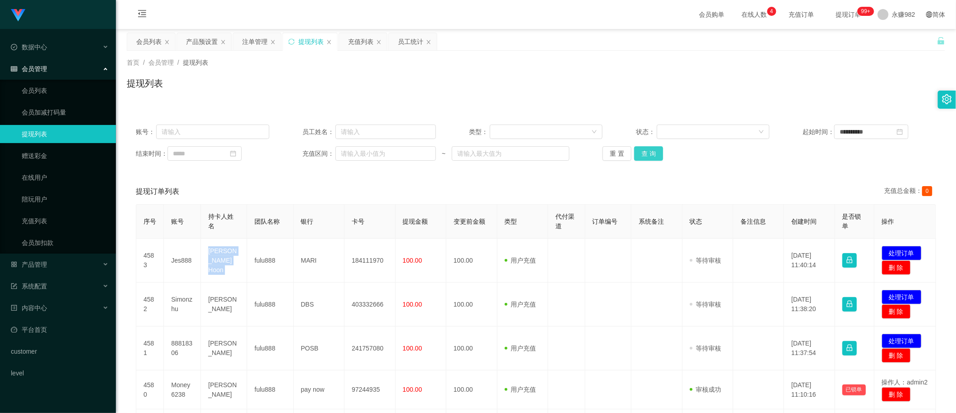
click at [644, 152] on button "查 询" at bounding box center [648, 153] width 29 height 14
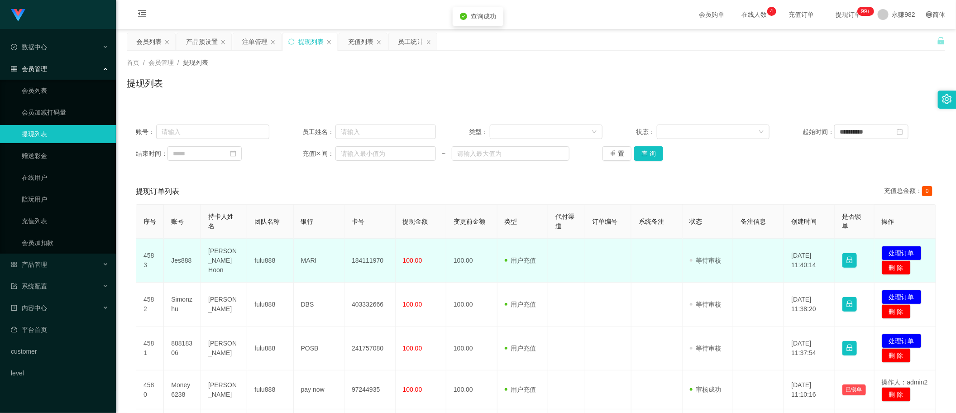
click at [181, 263] on td "Jes888" at bounding box center [182, 261] width 37 height 44
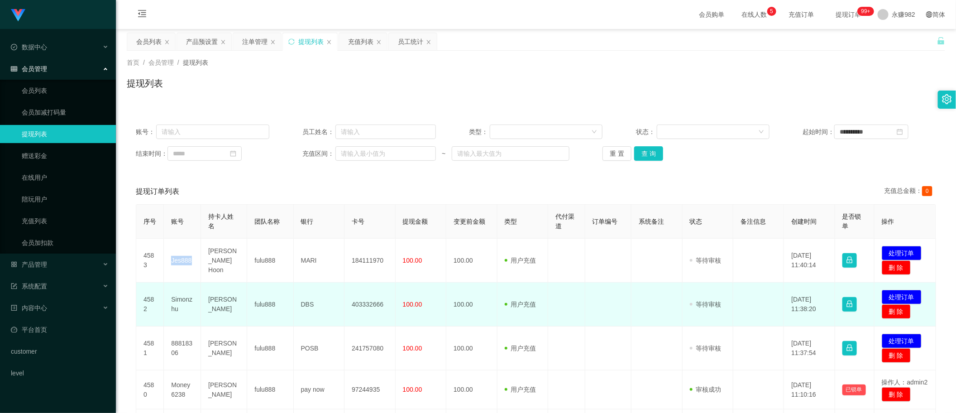
click at [173, 295] on td "Simonzhu" at bounding box center [182, 305] width 37 height 44
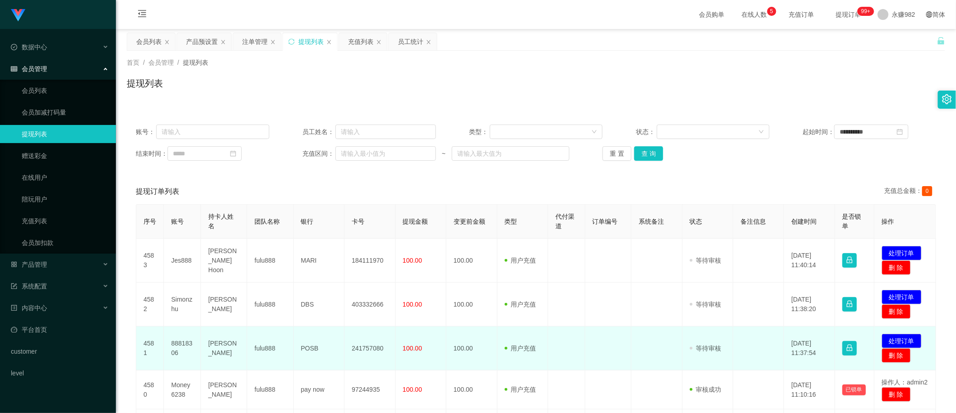
click at [175, 341] on td "88818306" at bounding box center [182, 348] width 37 height 44
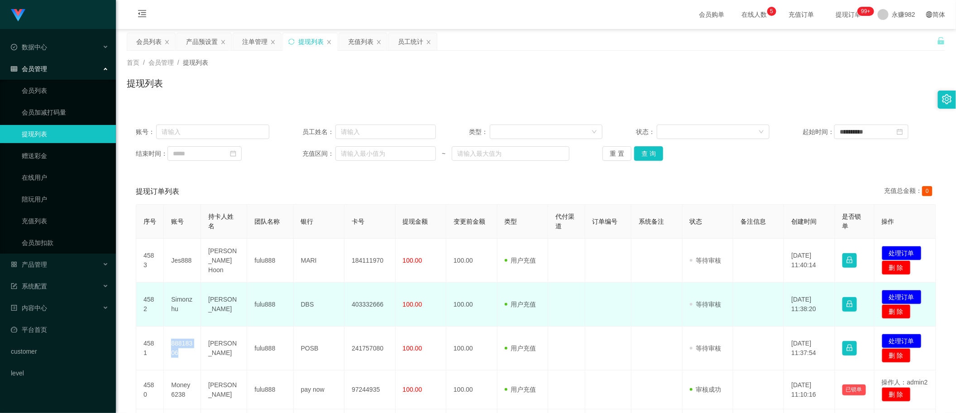
click at [635, 286] on td at bounding box center [657, 305] width 51 height 44
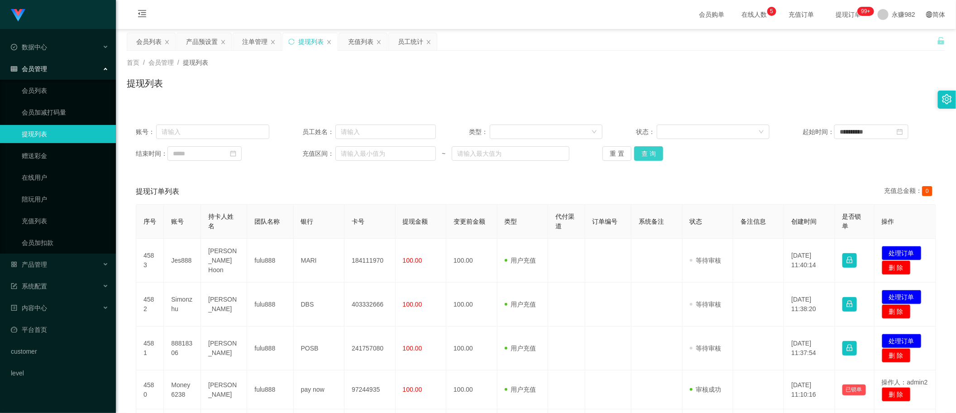
click at [649, 146] on button "查 询" at bounding box center [648, 153] width 29 height 14
drag, startPoint x: 245, startPoint y: 37, endPoint x: 357, endPoint y: 86, distance: 122.2
click at [245, 37] on div "注单管理" at bounding box center [254, 41] width 25 height 17
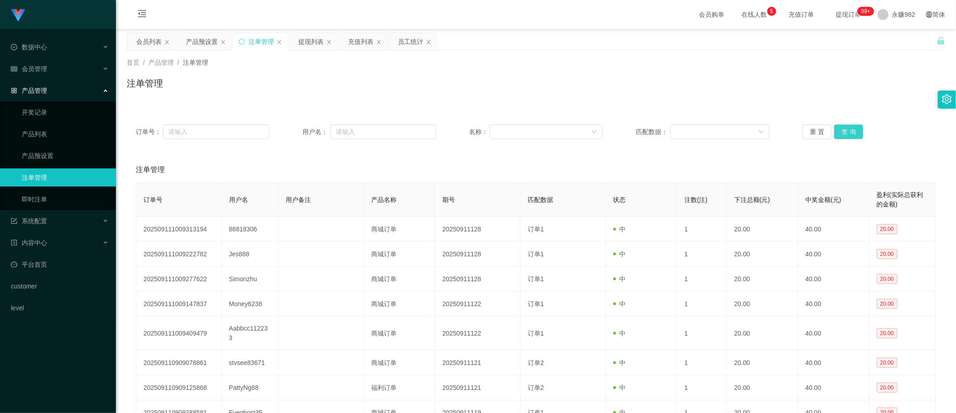
click at [848, 138] on button "查 询" at bounding box center [849, 132] width 29 height 14
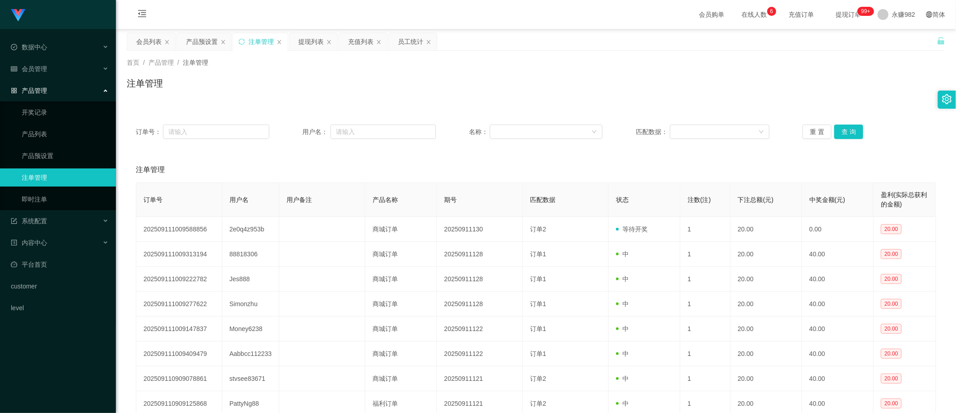
click at [263, 66] on div "首页 / 产品管理 / 注单管理 /" at bounding box center [536, 63] width 819 height 10
click at [134, 41] on div "会员列表" at bounding box center [151, 41] width 48 height 17
click at [142, 44] on div "会员列表" at bounding box center [148, 41] width 25 height 17
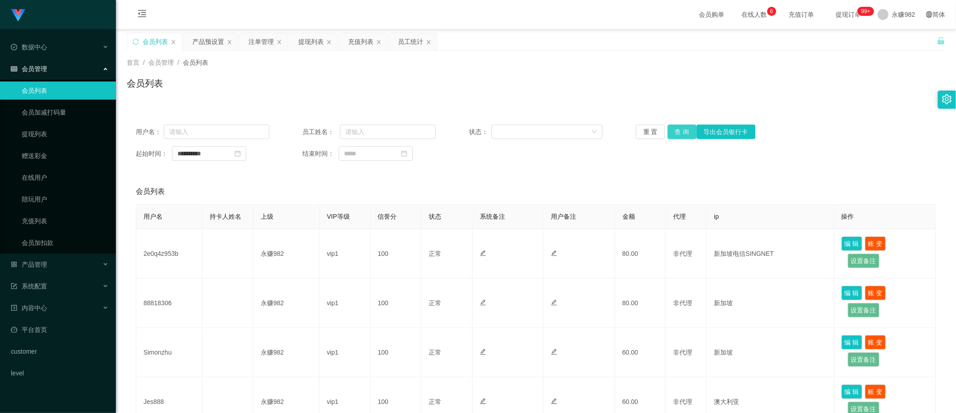
click at [681, 130] on button "查 询" at bounding box center [682, 132] width 29 height 14
click at [257, 43] on div "注单管理" at bounding box center [261, 41] width 25 height 17
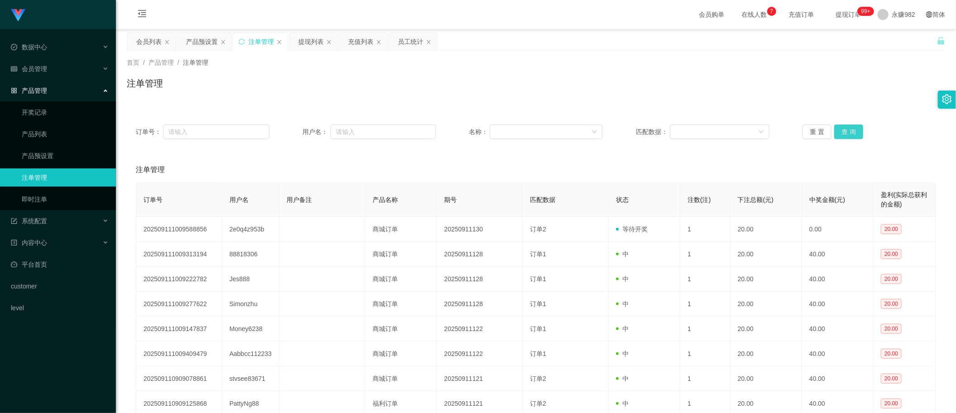
click at [844, 133] on button "查 询" at bounding box center [849, 132] width 29 height 14
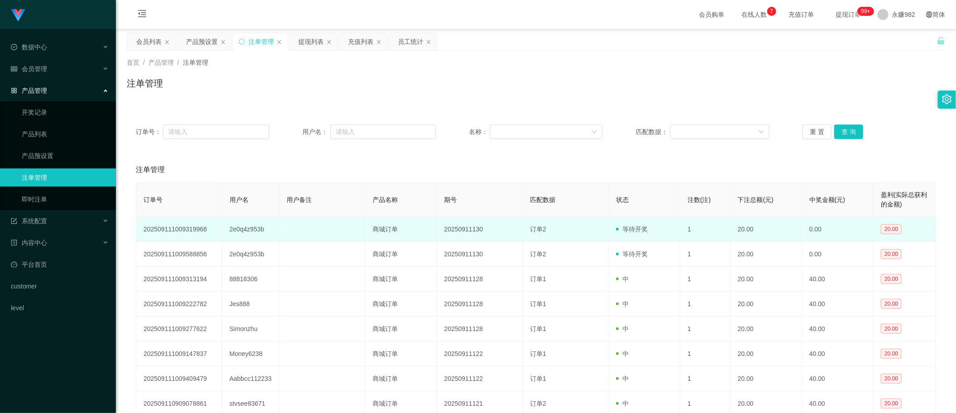
click at [253, 230] on td "2e0q4z953b" at bounding box center [251, 229] width 58 height 25
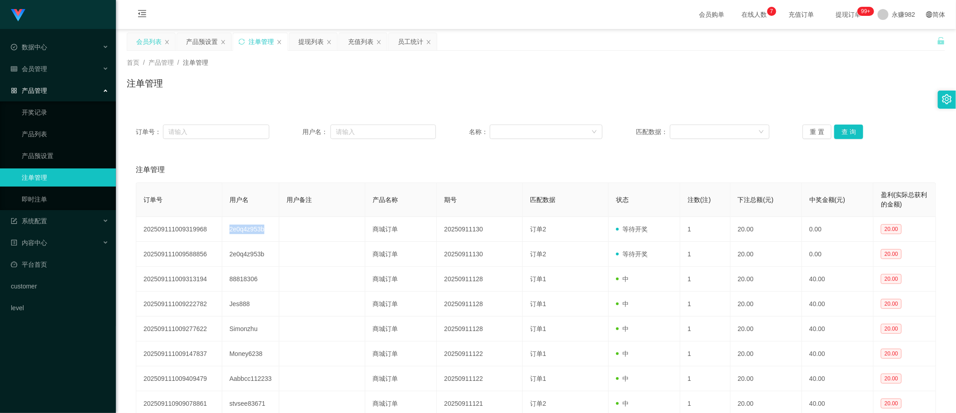
drag, startPoint x: 152, startPoint y: 39, endPoint x: 159, endPoint y: 40, distance: 6.9
click at [152, 39] on div "会员列表" at bounding box center [148, 41] width 25 height 17
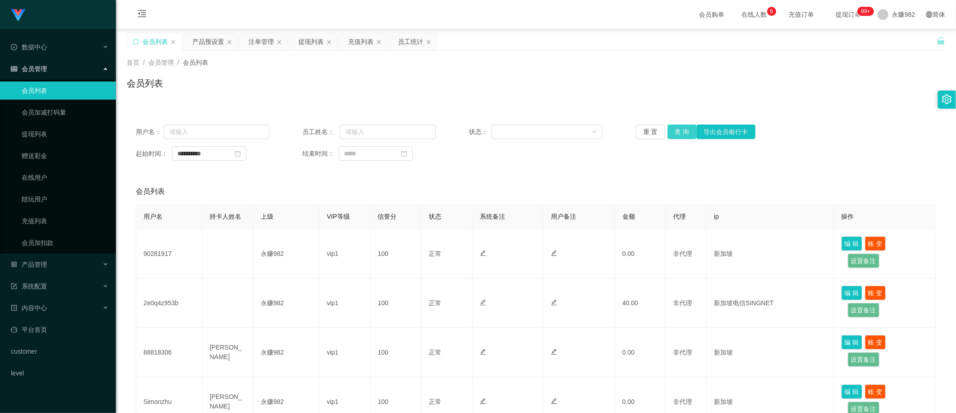
click at [677, 133] on button "查 询" at bounding box center [682, 132] width 29 height 14
click at [675, 132] on button "查 询" at bounding box center [682, 132] width 29 height 14
click at [684, 133] on button "查 询" at bounding box center [682, 132] width 29 height 14
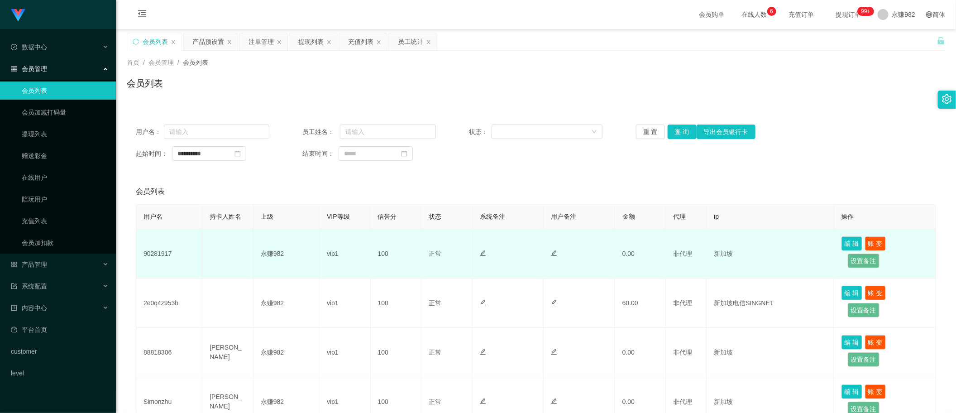
click at [159, 253] on td "90281917" at bounding box center [169, 253] width 66 height 49
click at [442, 256] on td "正常 禁止登录 禁止投注" at bounding box center [447, 253] width 51 height 49
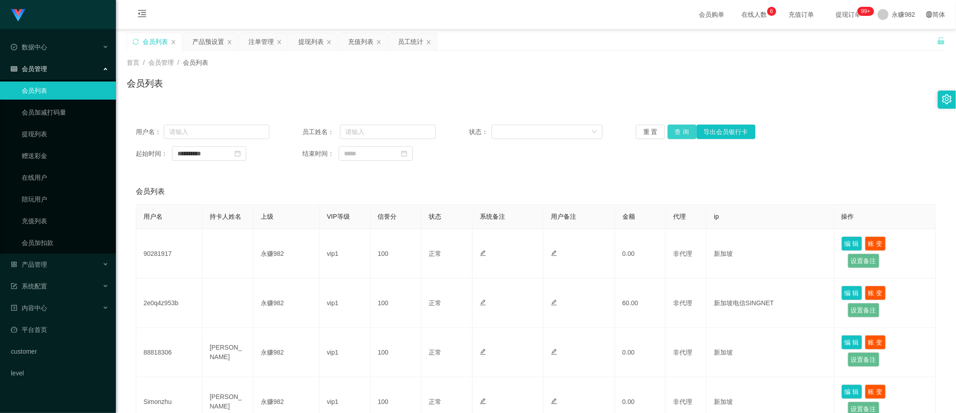
drag, startPoint x: 684, startPoint y: 127, endPoint x: 680, endPoint y: 135, distance: 8.5
click at [684, 127] on button "查 询" at bounding box center [682, 132] width 29 height 14
click at [678, 130] on button "查 询" at bounding box center [682, 132] width 29 height 14
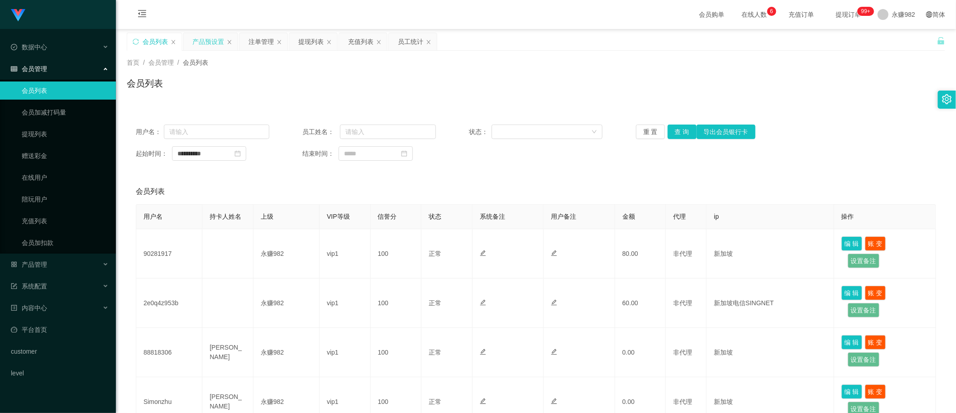
click at [200, 46] on div "产品预设置" at bounding box center [208, 41] width 32 height 17
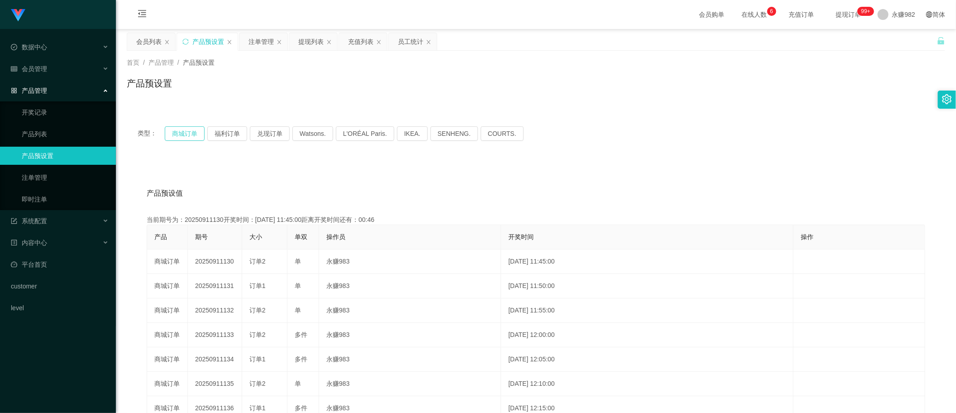
click at [186, 130] on button "商城订单" at bounding box center [185, 133] width 40 height 14
click at [257, 48] on div "注单管理" at bounding box center [261, 41] width 25 height 17
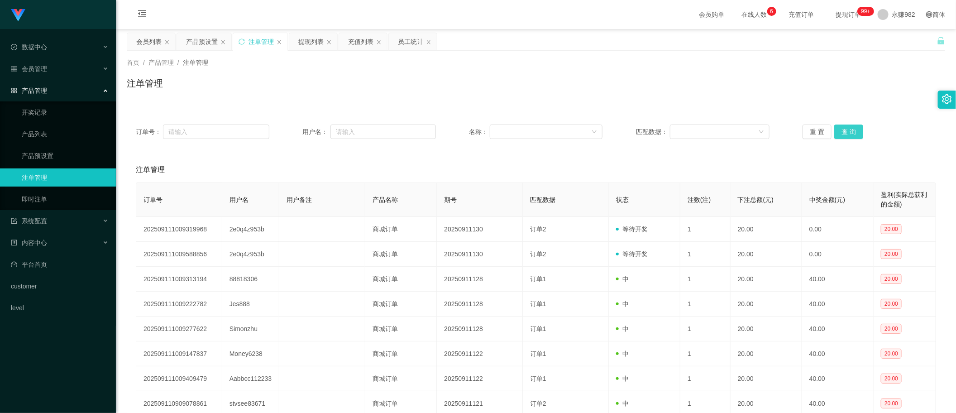
click at [841, 131] on button "查 询" at bounding box center [849, 132] width 29 height 14
click at [557, 102] on div "首页 / 产品管理 / 注单管理 / 注单管理" at bounding box center [536, 78] width 840 height 54
click at [847, 132] on button "查 询" at bounding box center [849, 132] width 29 height 14
drag, startPoint x: 551, startPoint y: 182, endPoint x: 603, endPoint y: 177, distance: 52.4
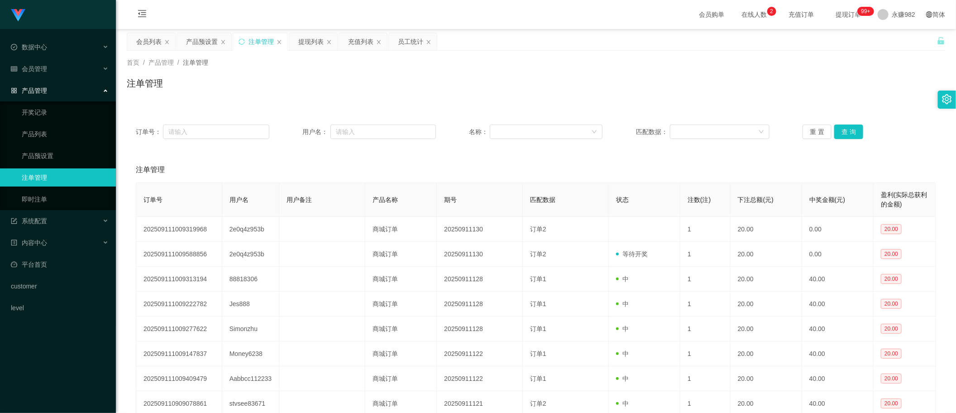
click at [562, 179] on div "注单管理 订单号 用户名 用户备注 产品名称 期号 匹配数据 状态 注数(注) 下注总额(元) 中奖金额(元) 盈利(实际总获利的金额) 2025091110…" at bounding box center [536, 326] width 819 height 338
click at [843, 132] on button "查 询" at bounding box center [849, 132] width 29 height 14
click at [840, 129] on button "查 询" at bounding box center [849, 132] width 29 height 14
click at [297, 44] on div "提现列表" at bounding box center [313, 41] width 48 height 17
click at [308, 45] on div "提现列表" at bounding box center [310, 41] width 25 height 17
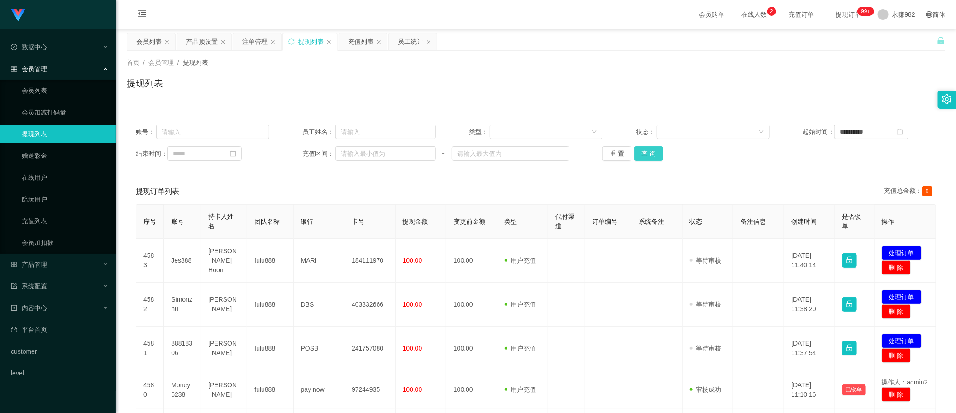
click at [643, 154] on button "查 询" at bounding box center [648, 153] width 29 height 14
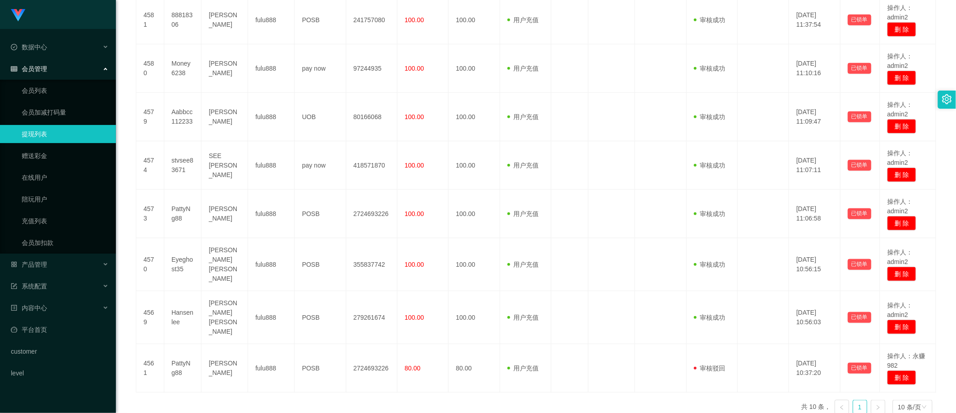
scroll to position [382, 0]
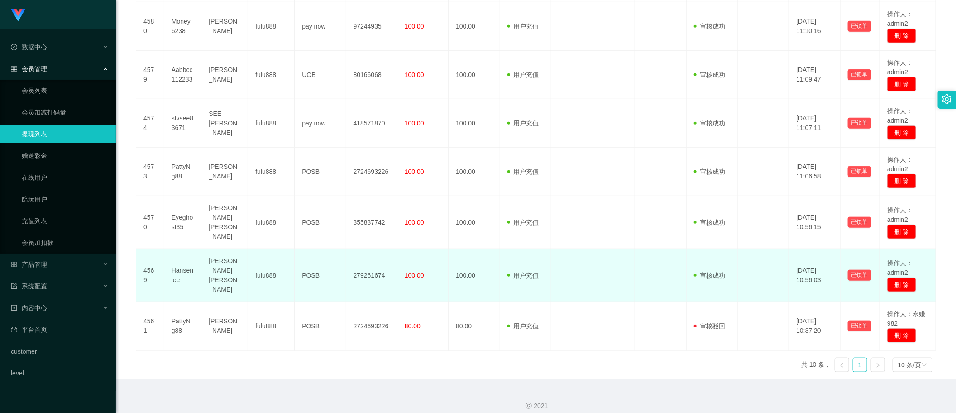
click at [422, 270] on td "100.00" at bounding box center [423, 275] width 51 height 53
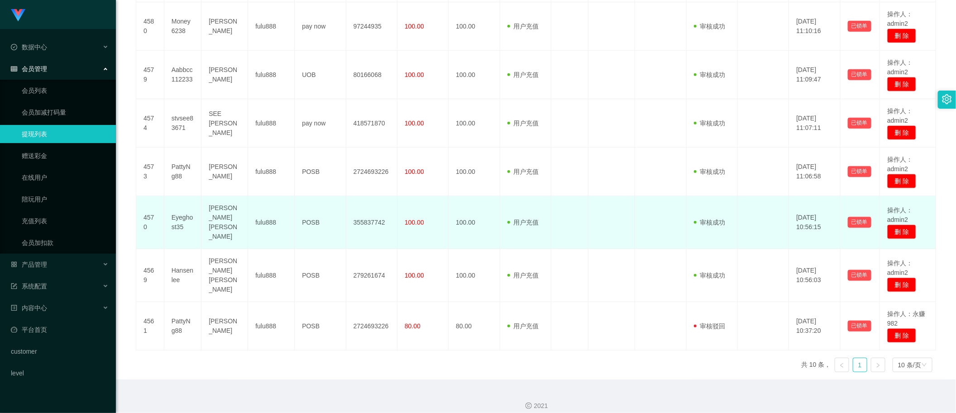
click at [417, 230] on td "100.00" at bounding box center [423, 222] width 51 height 53
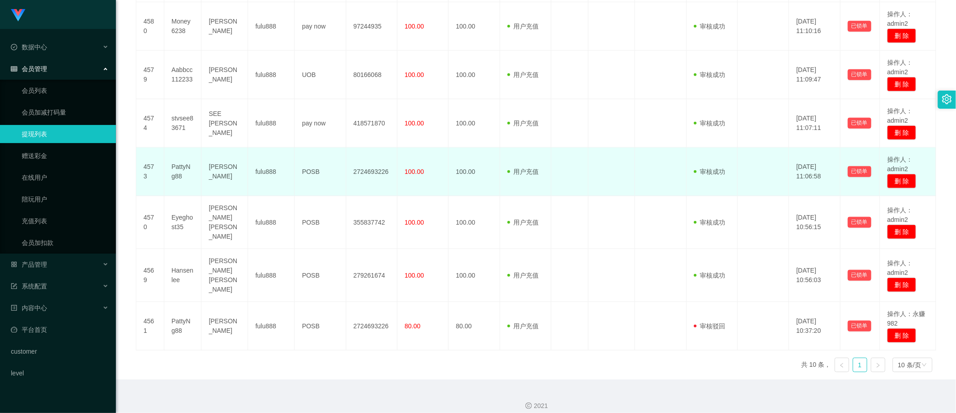
click at [417, 168] on span "100.00" at bounding box center [414, 171] width 19 height 7
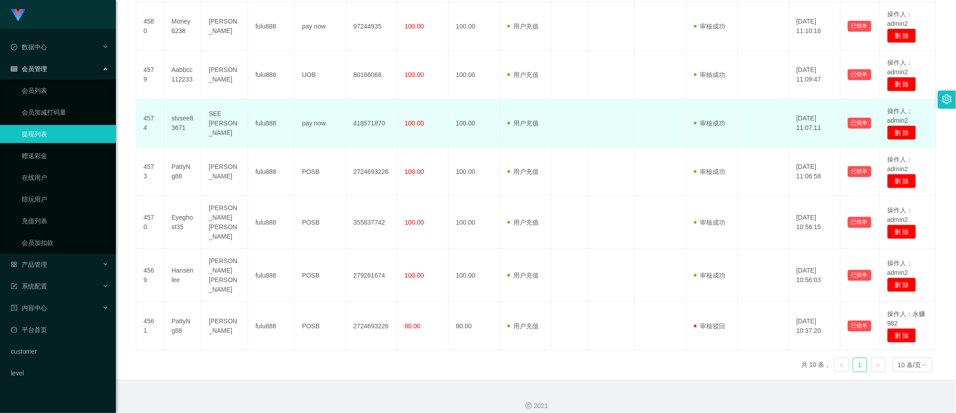
click at [417, 137] on td "100.00" at bounding box center [423, 123] width 51 height 48
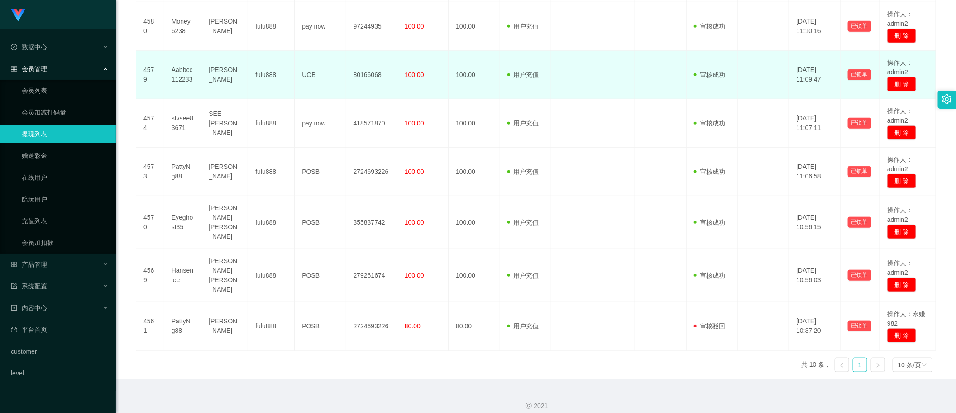
click at [417, 68] on td "100.00" at bounding box center [423, 75] width 51 height 48
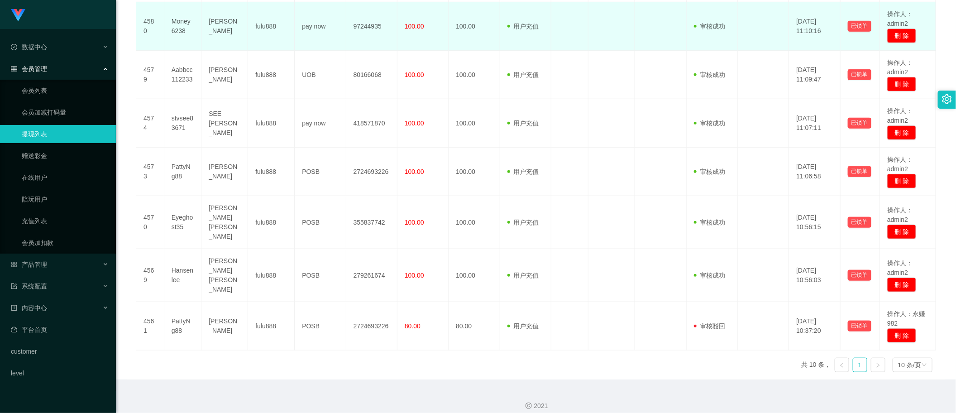
click at [417, 38] on td "100.00" at bounding box center [423, 26] width 51 height 48
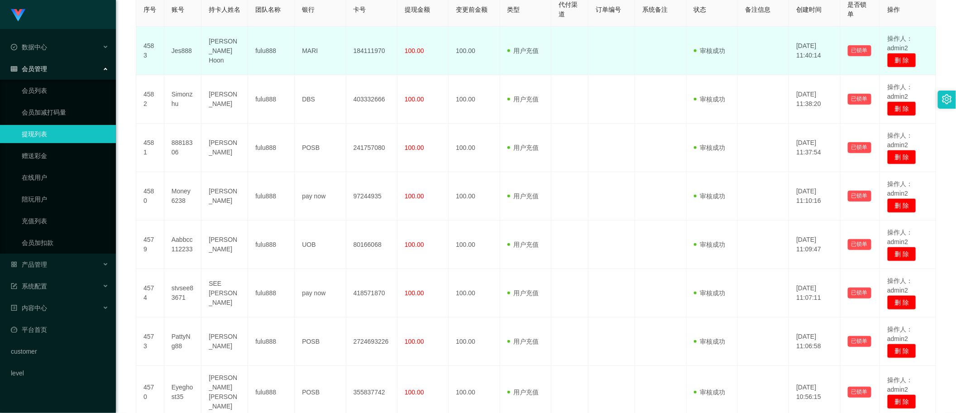
scroll to position [155, 0]
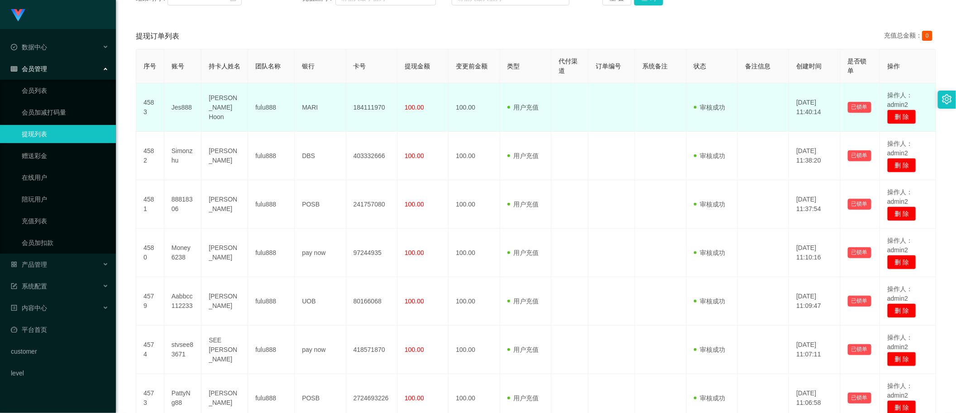
click at [423, 112] on td "100.00" at bounding box center [423, 107] width 51 height 48
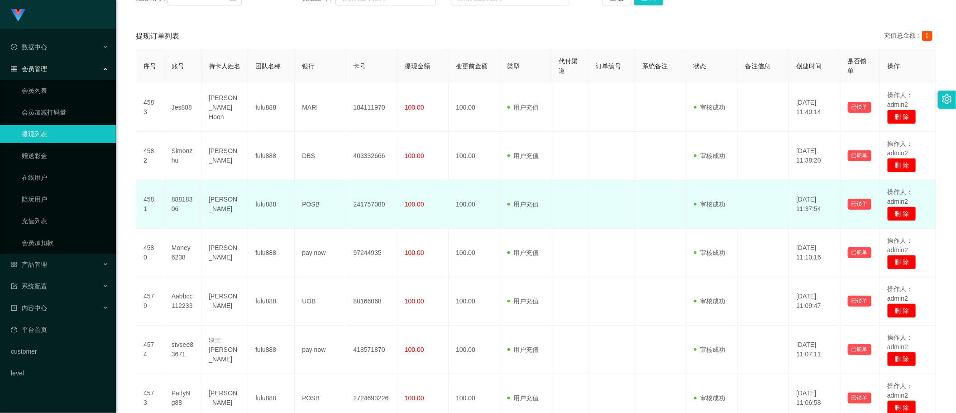
scroll to position [0, 0]
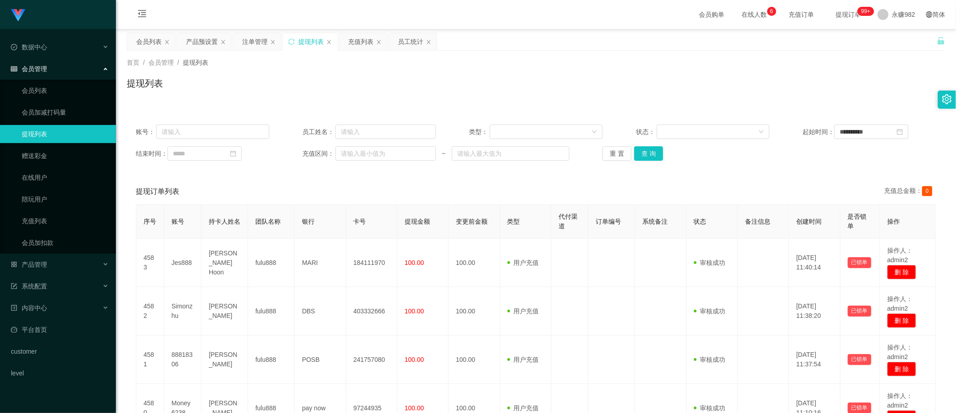
click at [678, 162] on div "**********" at bounding box center [536, 142] width 819 height 54
click at [650, 156] on button "查 询" at bounding box center [648, 153] width 29 height 14
drag, startPoint x: 524, startPoint y: 185, endPoint x: 607, endPoint y: 173, distance: 83.6
click at [524, 185] on div "提现订单列表 充值总金额： 0" at bounding box center [536, 191] width 801 height 25
click at [654, 157] on button "查 询" at bounding box center [648, 153] width 29 height 14
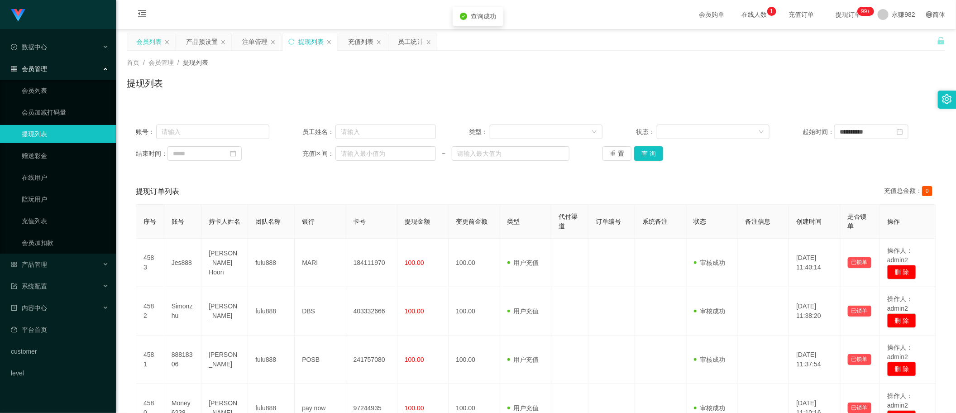
click at [148, 39] on div "会员列表" at bounding box center [148, 41] width 25 height 17
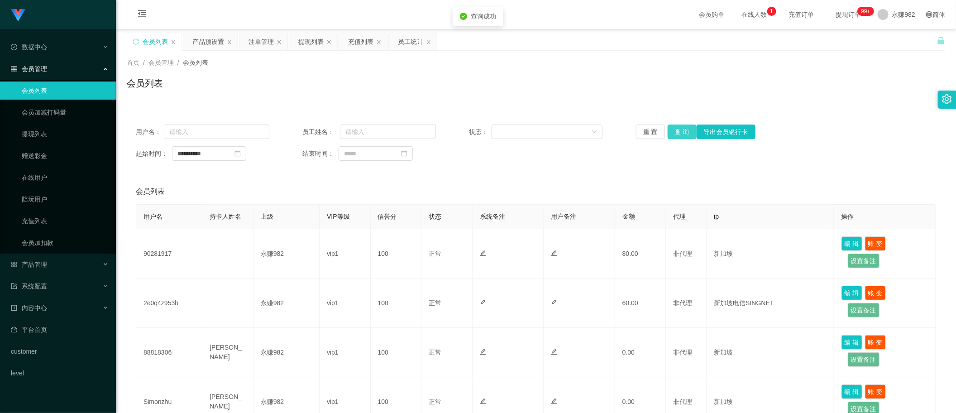
click at [685, 130] on button "查 询" at bounding box center [682, 132] width 29 height 14
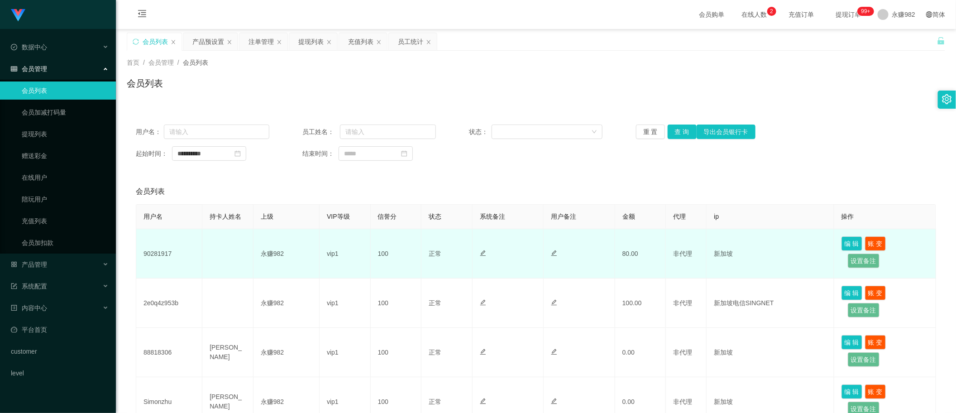
click at [152, 256] on td "90281917" at bounding box center [169, 253] width 66 height 49
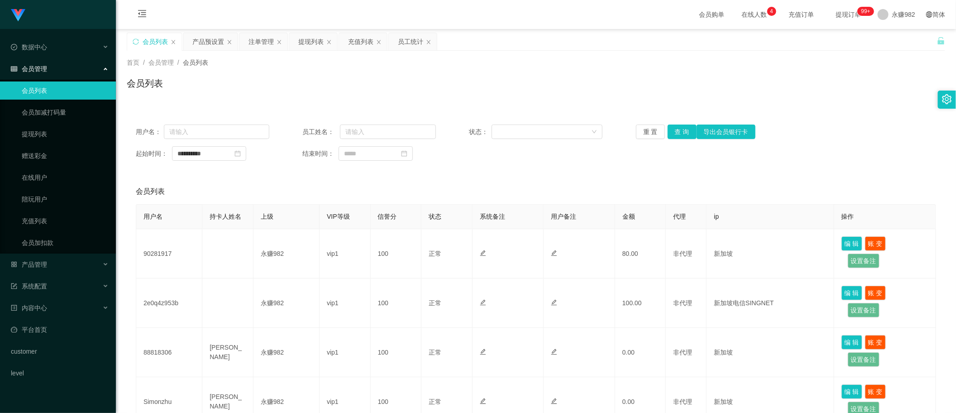
drag, startPoint x: 272, startPoint y: 88, endPoint x: 363, endPoint y: 81, distance: 91.3
click at [272, 88] on div "会员列表" at bounding box center [536, 87] width 819 height 21
click at [253, 44] on div "注单管理" at bounding box center [261, 41] width 25 height 17
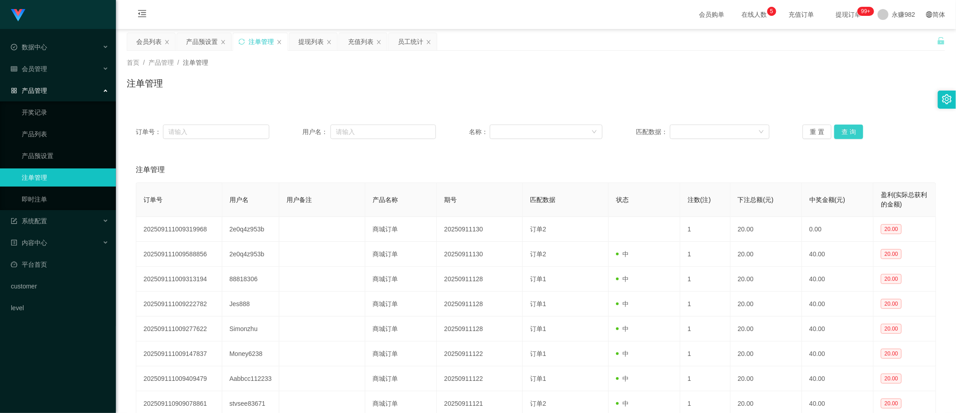
click at [840, 130] on button "查 询" at bounding box center [849, 132] width 29 height 14
click at [840, 130] on div "重 置 查 询" at bounding box center [870, 132] width 134 height 14
click at [840, 130] on button "查 询" at bounding box center [849, 132] width 29 height 14
click at [840, 130] on div "重 置 查 询" at bounding box center [870, 132] width 134 height 14
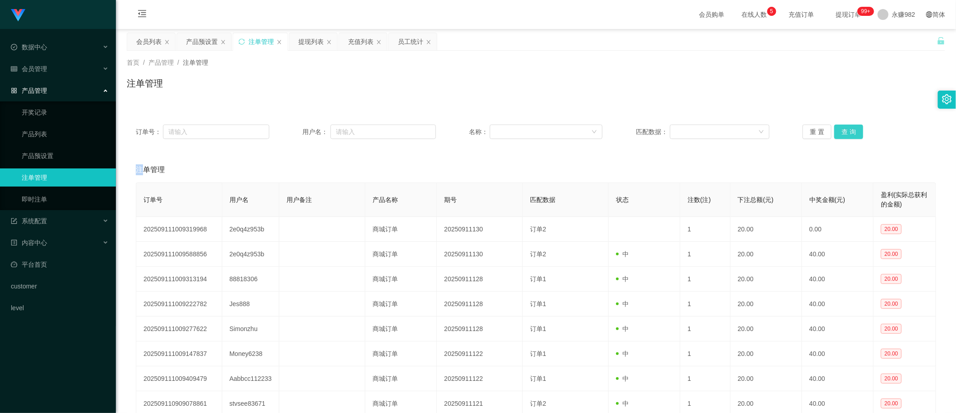
click at [840, 130] on button "查 询" at bounding box center [849, 132] width 29 height 14
click at [210, 39] on div "产品预设置" at bounding box center [202, 41] width 32 height 17
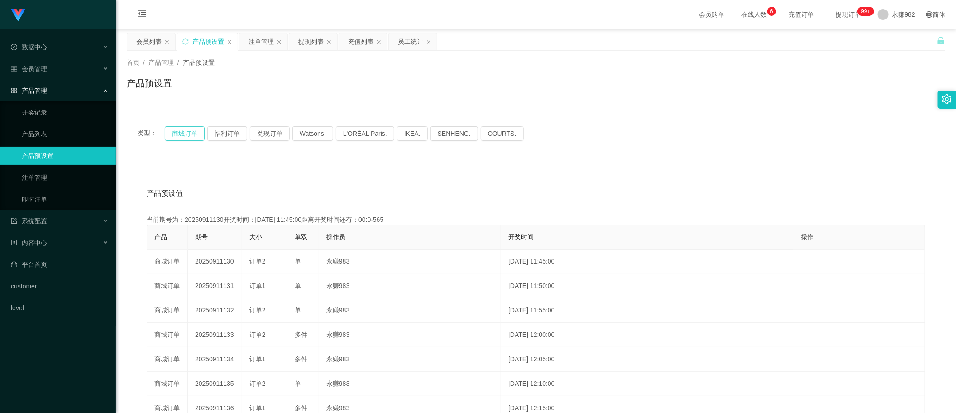
click at [196, 133] on button "商城订单" at bounding box center [185, 133] width 40 height 14
drag, startPoint x: 154, startPoint y: 37, endPoint x: 200, endPoint y: 55, distance: 49.0
click at [153, 37] on div "会员列表" at bounding box center [148, 41] width 25 height 17
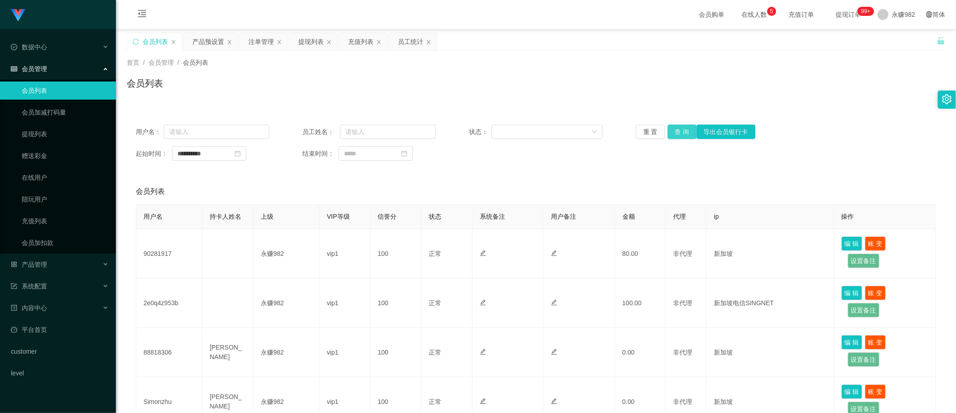
click at [670, 130] on button "查 询" at bounding box center [682, 132] width 29 height 14
drag, startPoint x: 539, startPoint y: 170, endPoint x: 590, endPoint y: 173, distance: 50.3
click at [539, 170] on div "**********" at bounding box center [536, 142] width 819 height 54
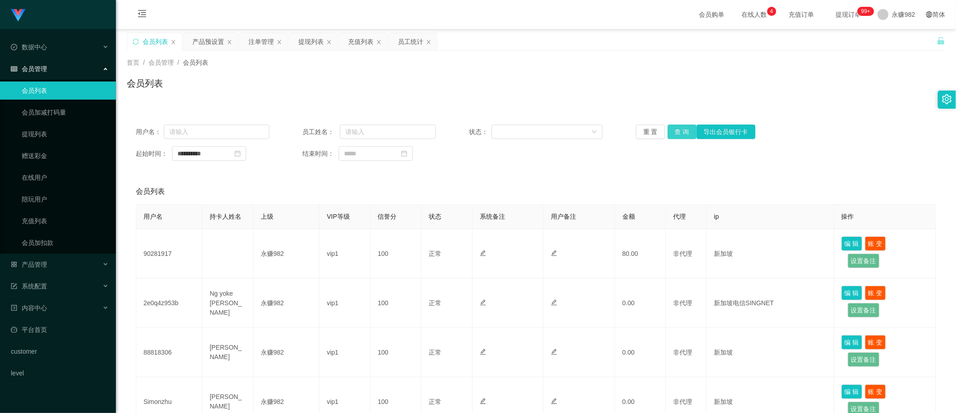
click at [681, 128] on button "查 询" at bounding box center [682, 132] width 29 height 14
drag, startPoint x: 305, startPoint y: 37, endPoint x: 362, endPoint y: 65, distance: 63.8
click at [305, 37] on div "提现列表" at bounding box center [310, 41] width 25 height 17
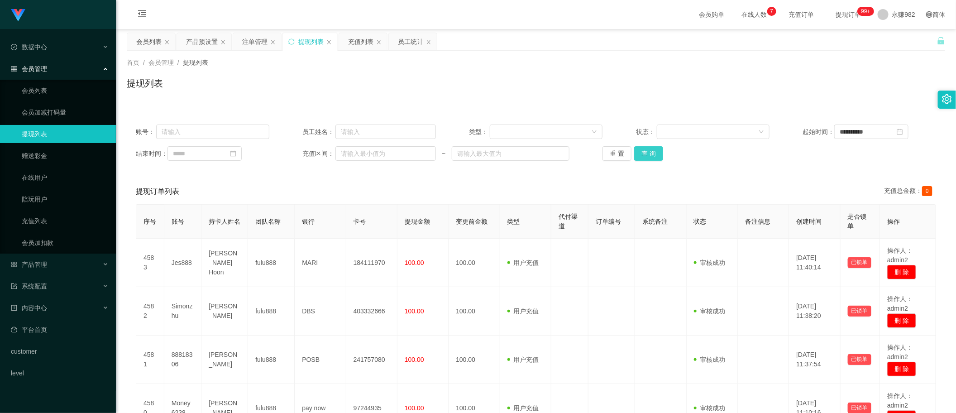
click at [646, 150] on button "查 询" at bounding box center [648, 153] width 29 height 14
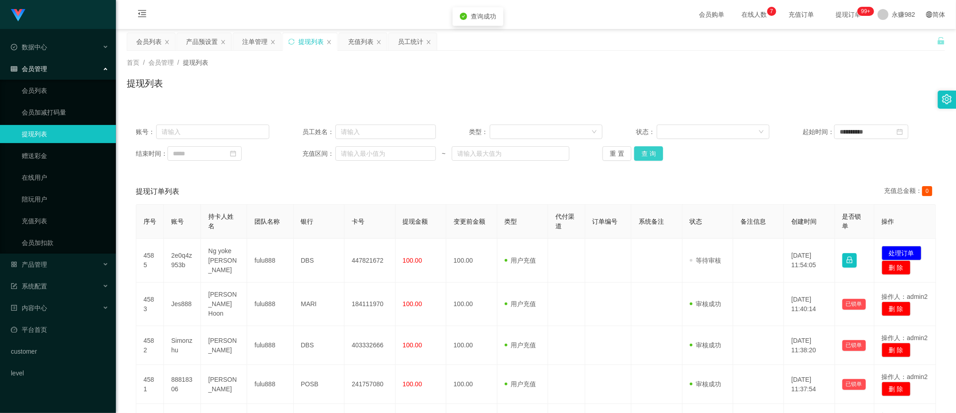
click at [646, 150] on button "查 询" at bounding box center [648, 153] width 29 height 14
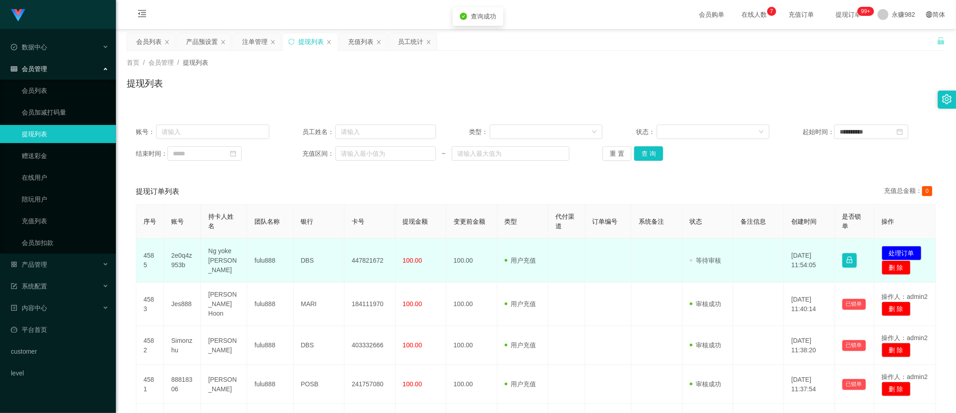
click at [218, 257] on td "Ng yoke [PERSON_NAME]" at bounding box center [224, 261] width 46 height 44
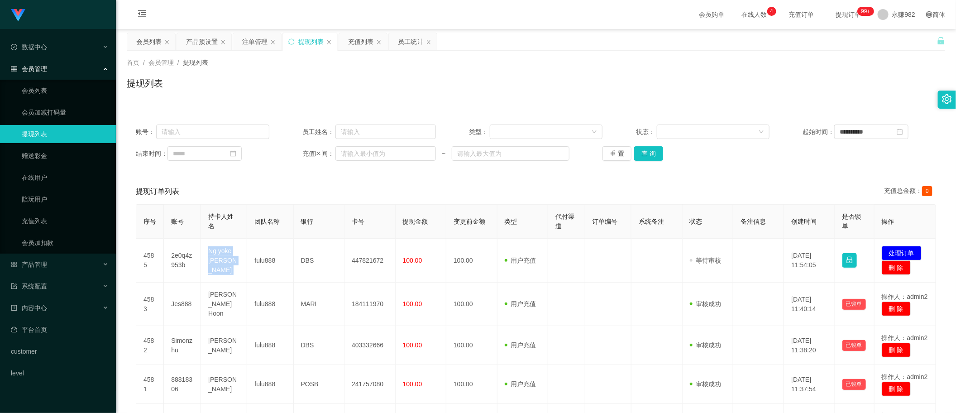
click at [245, 47] on div "注单管理" at bounding box center [254, 41] width 25 height 17
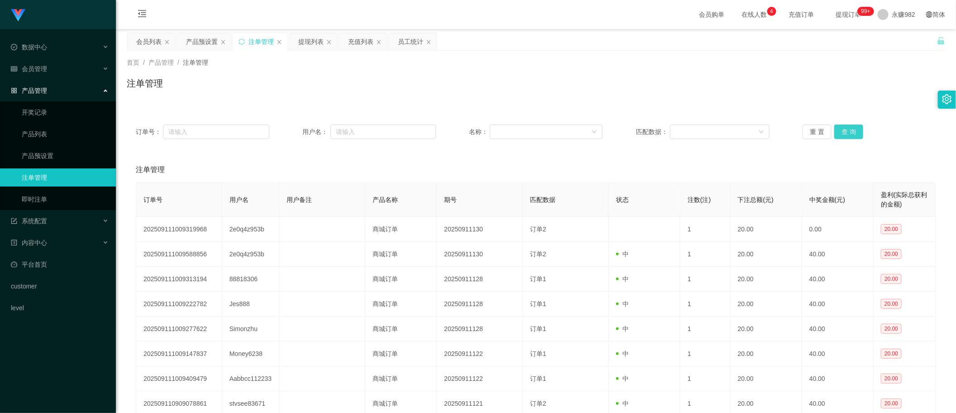
click at [850, 131] on button "查 询" at bounding box center [849, 132] width 29 height 14
click at [197, 41] on div "产品预设置" at bounding box center [202, 41] width 32 height 17
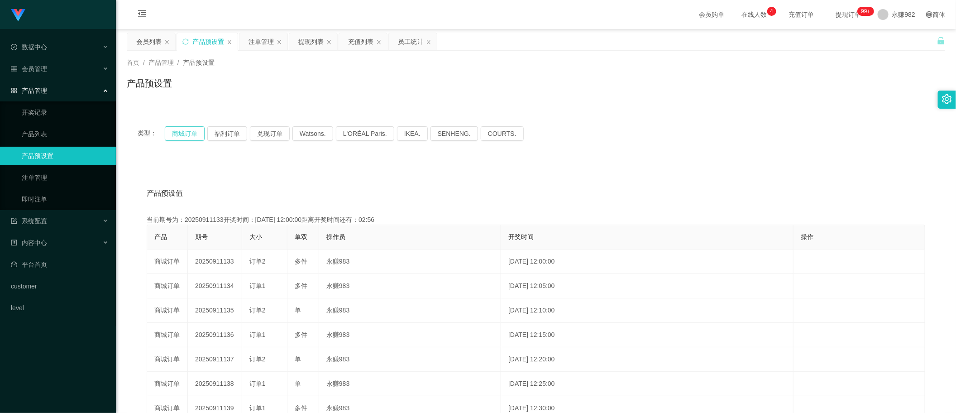
click at [191, 131] on button "商城订单" at bounding box center [185, 133] width 40 height 14
drag, startPoint x: 635, startPoint y: 150, endPoint x: 552, endPoint y: 134, distance: 84.8
click at [635, 150] on div "类型： 商城订单 福利订单 兑现订单 Watsons. L'ORÉAL Paris. IKEA. [GEOGRAPHIC_DATA]. COURTS." at bounding box center [536, 133] width 819 height 36
click at [182, 132] on button "商城订单" at bounding box center [185, 133] width 40 height 14
click at [559, 157] on div "类型： 商城订单 福利订单 兑现订单 Watsons. L'ORÉAL Paris. IKEA. [GEOGRAPHIC_DATA]. COURTS. 产品预…" at bounding box center [536, 324] width 819 height 418
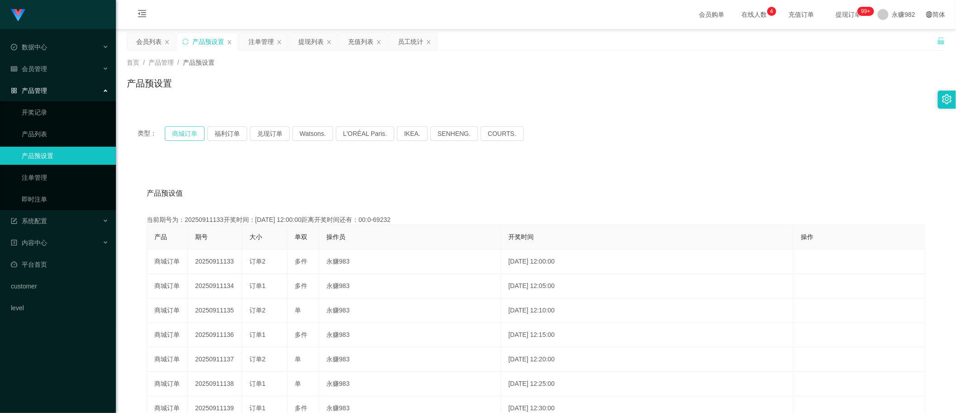
click at [191, 136] on button "商城订单" at bounding box center [185, 133] width 40 height 14
click at [259, 44] on div "注单管理" at bounding box center [261, 41] width 25 height 17
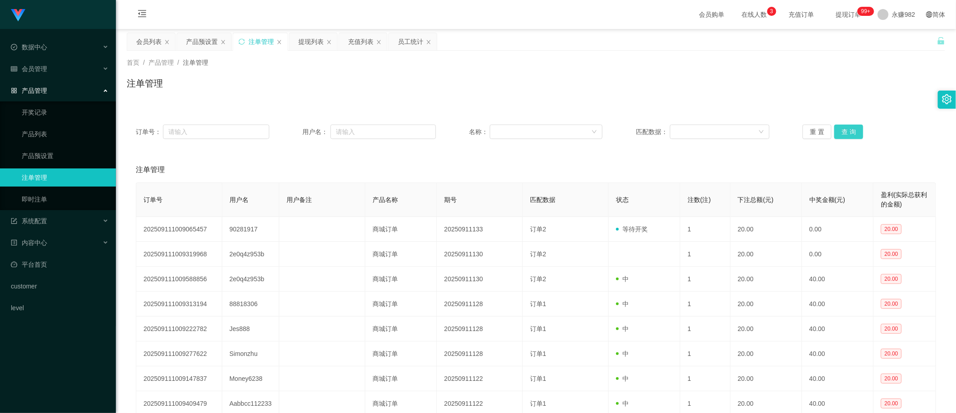
click at [845, 131] on button "查 询" at bounding box center [849, 132] width 29 height 14
click at [852, 130] on button "查 询" at bounding box center [849, 132] width 29 height 14
click at [843, 130] on button "查 询" at bounding box center [849, 132] width 29 height 14
click at [195, 35] on div "产品预设置" at bounding box center [202, 41] width 32 height 17
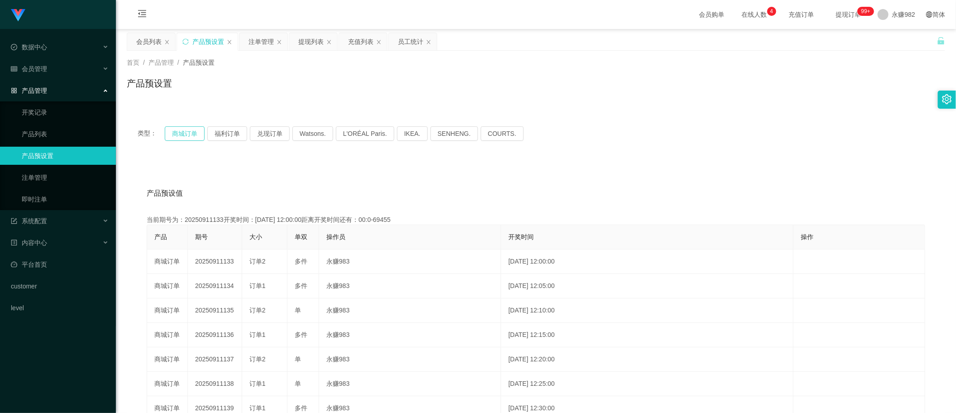
click at [188, 133] on button "商城订单" at bounding box center [185, 133] width 40 height 14
click at [218, 135] on button "福利订单" at bounding box center [227, 133] width 40 height 14
click at [217, 132] on button "福利订单" at bounding box center [227, 133] width 40 height 14
click at [409, 182] on div "产品预设值 添加期号" at bounding box center [536, 193] width 779 height 25
click at [237, 132] on button "福利订单" at bounding box center [227, 133] width 40 height 14
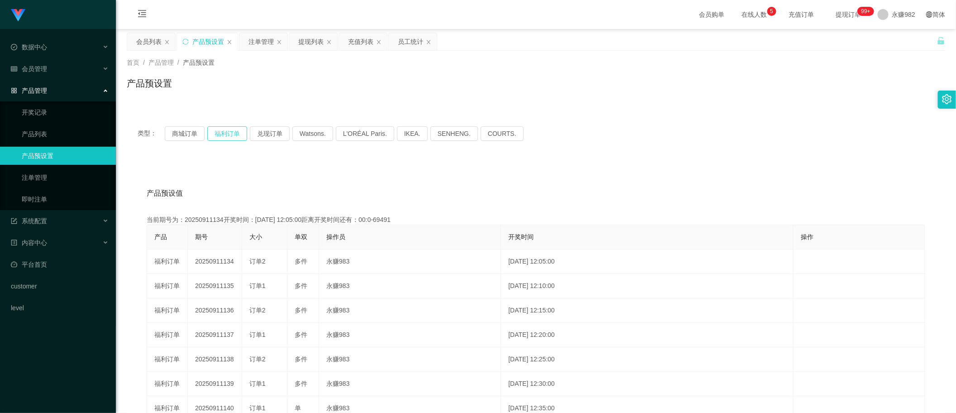
click at [236, 132] on button "福利订单" at bounding box center [227, 133] width 40 height 14
click at [192, 131] on button "商城订单" at bounding box center [185, 133] width 40 height 14
click at [222, 132] on button "福利订单" at bounding box center [227, 133] width 40 height 14
click at [387, 180] on div "产品预设值 添加期号 当前期号为：20250911134开奖时间：[DATE] 12:05:00距离开奖时间还有：01:26 产品 期号 大小 单双 操作员 …" at bounding box center [536, 347] width 819 height 373
click at [319, 41] on div "提现列表" at bounding box center [310, 41] width 25 height 17
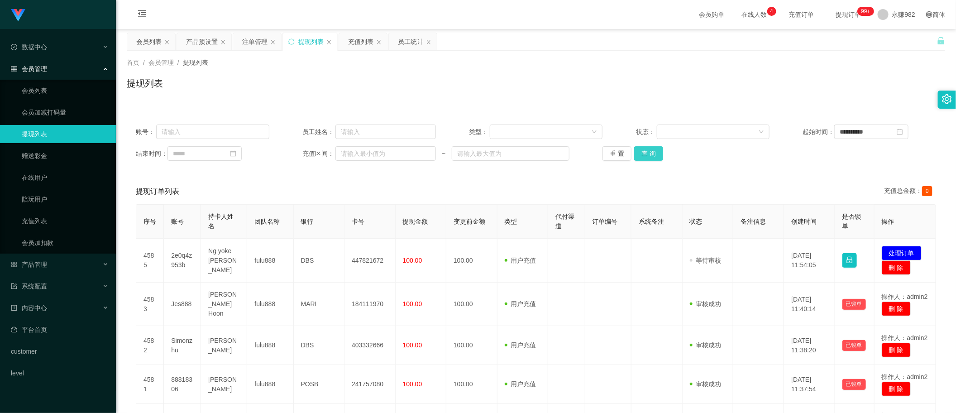
click at [655, 155] on button "查 询" at bounding box center [648, 153] width 29 height 14
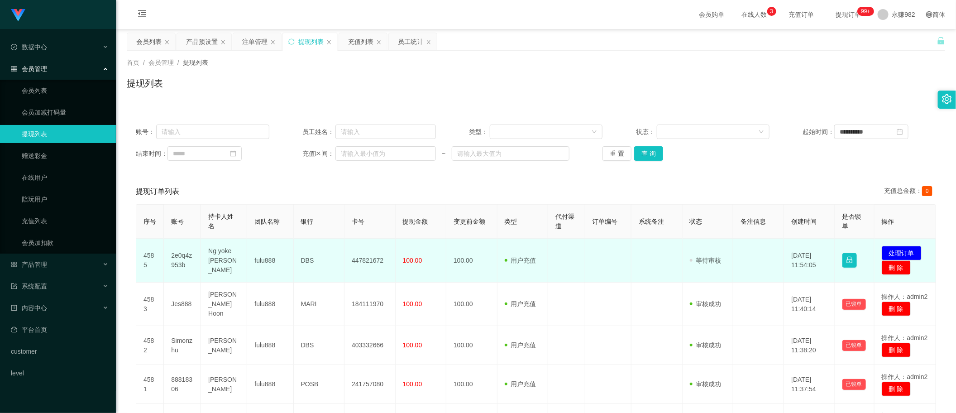
click at [175, 261] on td "2e0q4z953b" at bounding box center [182, 261] width 37 height 44
click at [183, 256] on td "2e0q4z953b" at bounding box center [182, 261] width 37 height 44
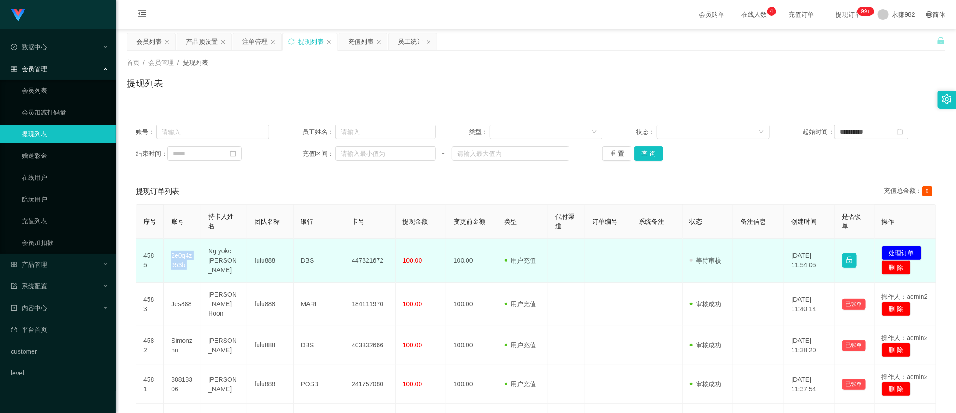
click at [212, 259] on td "Ng yoke [PERSON_NAME]" at bounding box center [224, 261] width 46 height 44
click at [182, 260] on td "2e0q4z953b" at bounding box center [182, 261] width 37 height 44
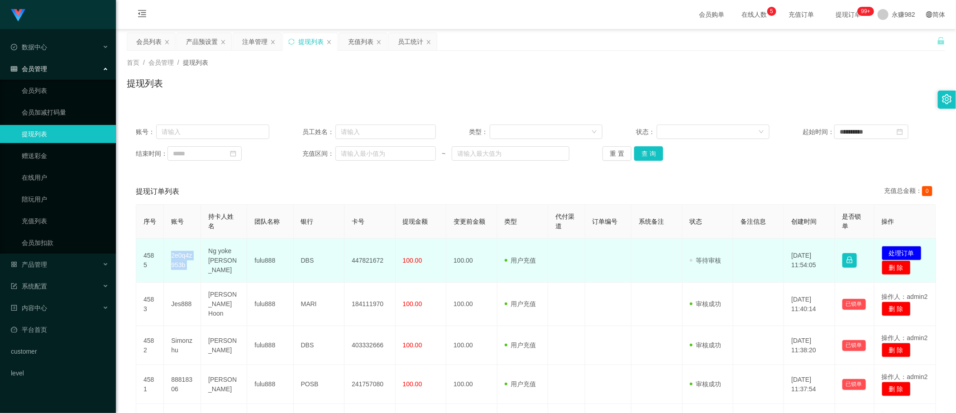
click at [182, 260] on td "2e0q4z953b" at bounding box center [182, 261] width 37 height 44
click at [263, 281] on td "fulu888" at bounding box center [270, 261] width 46 height 44
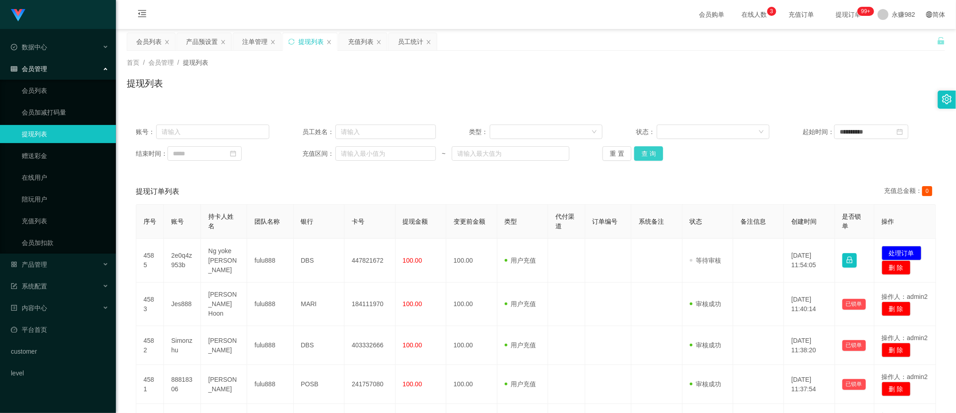
click at [648, 151] on button "查 询" at bounding box center [648, 153] width 29 height 14
click at [813, 173] on div "**********" at bounding box center [536, 407] width 819 height 584
click at [646, 154] on button "查 询" at bounding box center [648, 153] width 29 height 14
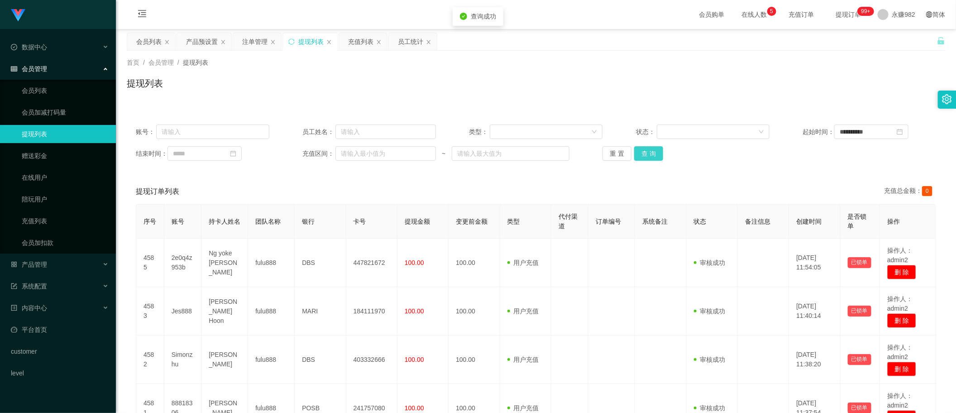
click at [646, 154] on button "查 询" at bounding box center [648, 153] width 29 height 14
click at [653, 155] on button "查 询" at bounding box center [648, 153] width 29 height 14
click at [260, 43] on div "注单管理" at bounding box center [254, 41] width 25 height 17
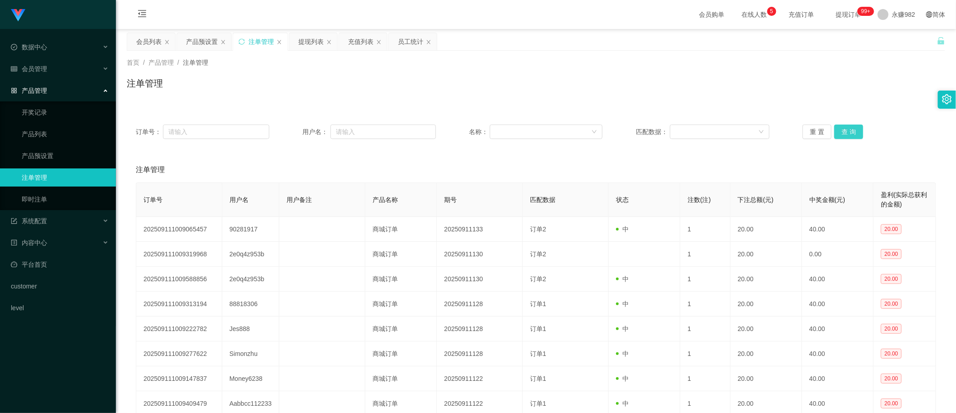
click at [839, 129] on button "查 询" at bounding box center [849, 132] width 29 height 14
click at [469, 168] on div "注单管理" at bounding box center [536, 169] width 801 height 25
click at [853, 134] on button "查 询" at bounding box center [849, 132] width 29 height 14
click at [852, 135] on button "查 询" at bounding box center [849, 132] width 29 height 14
drag, startPoint x: 320, startPoint y: 39, endPoint x: 350, endPoint y: 45, distance: 30.5
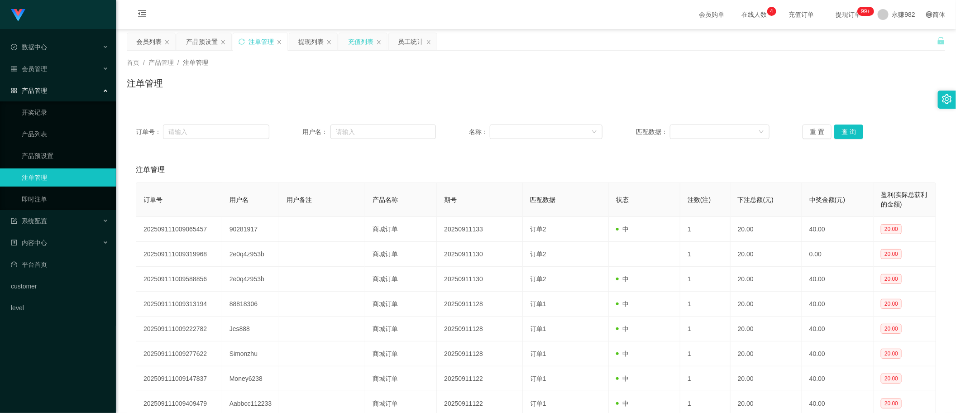
click at [320, 39] on div "提现列表" at bounding box center [310, 41] width 25 height 17
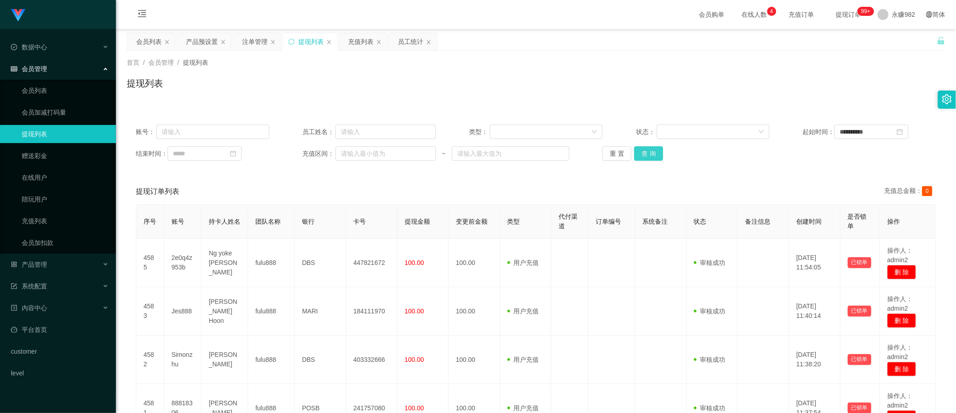
click at [650, 152] on button "查 询" at bounding box center [648, 153] width 29 height 14
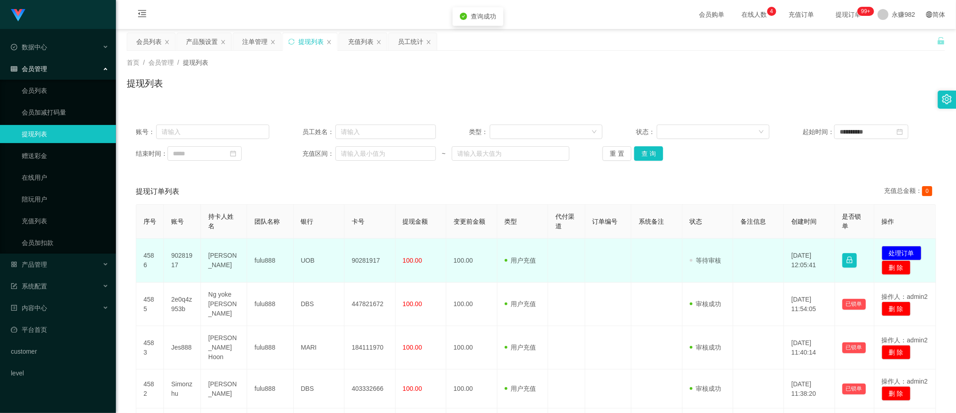
click at [219, 259] on td "[PERSON_NAME]" at bounding box center [224, 261] width 46 height 44
click at [365, 261] on td "90281917" at bounding box center [370, 261] width 51 height 44
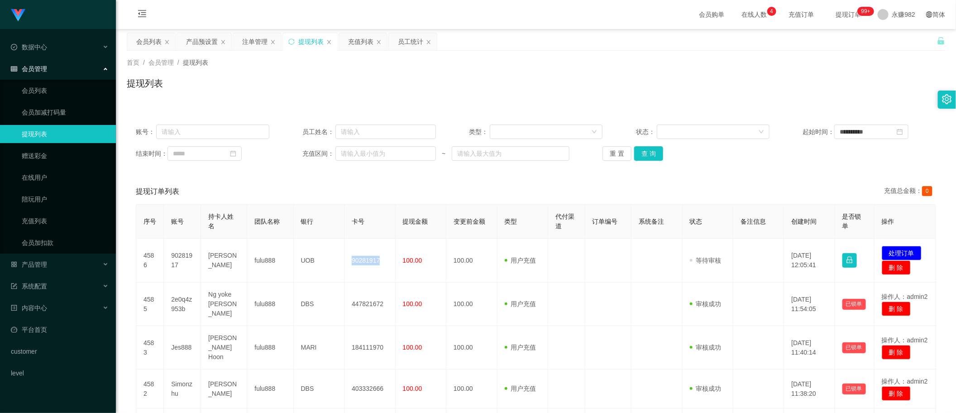
drag, startPoint x: 279, startPoint y: 102, endPoint x: 279, endPoint y: 97, distance: 5.0
click at [279, 102] on div "首页 / 会员管理 / 提现列表 / 提现列表" at bounding box center [536, 78] width 840 height 54
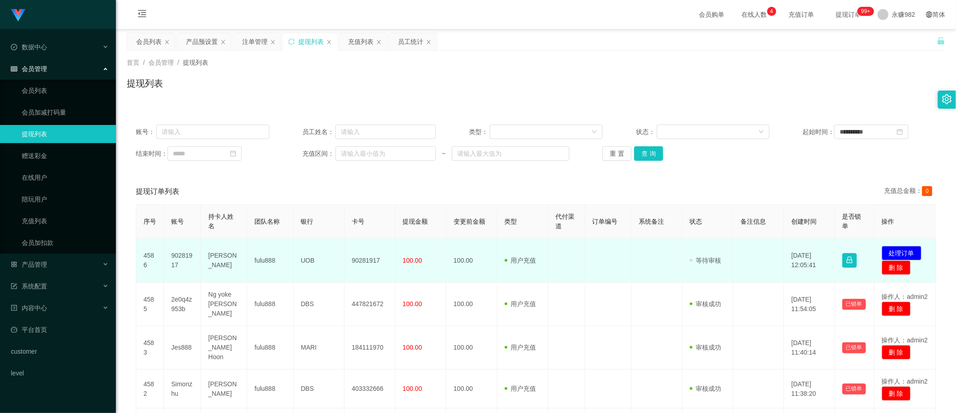
click at [180, 255] on td "90281917" at bounding box center [182, 261] width 37 height 44
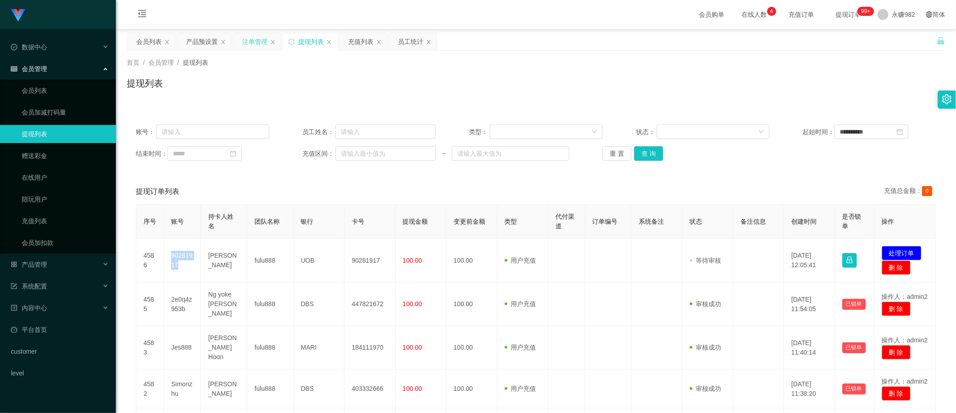
click at [252, 44] on div "注单管理" at bounding box center [254, 41] width 25 height 17
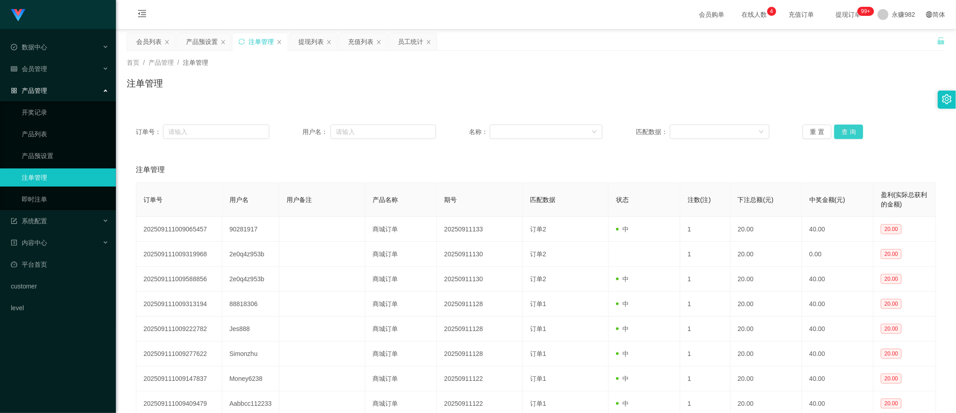
click at [850, 132] on button "查 询" at bounding box center [849, 132] width 29 height 14
click at [320, 214] on th "用户备注" at bounding box center [321, 200] width 86 height 34
click at [844, 130] on button "查 询" at bounding box center [849, 132] width 29 height 14
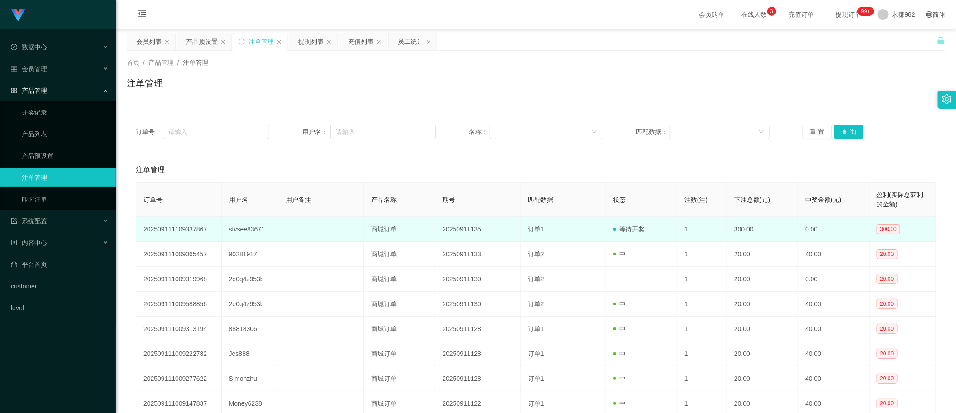
click at [467, 218] on td "20250911135" at bounding box center [478, 229] width 86 height 25
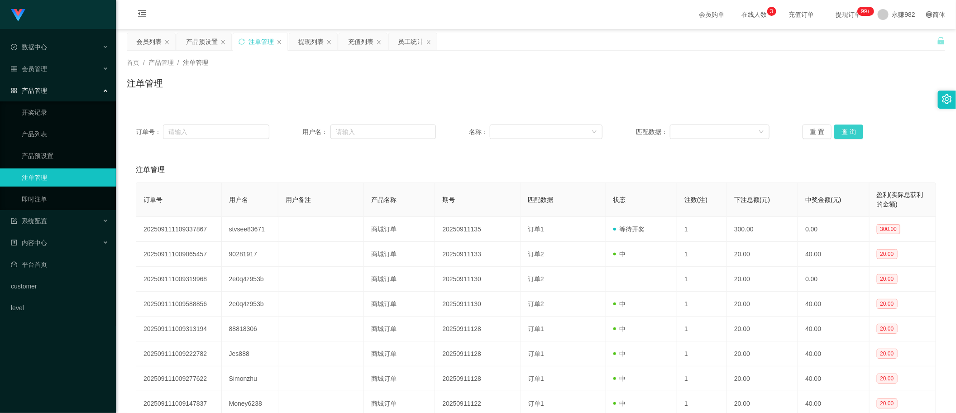
click at [846, 128] on button "查 询" at bounding box center [849, 132] width 29 height 14
click at [845, 132] on button "查 询" at bounding box center [849, 132] width 29 height 14
click at [483, 171] on div "注单管理" at bounding box center [536, 169] width 801 height 25
click at [303, 43] on div "提现列表" at bounding box center [310, 41] width 25 height 17
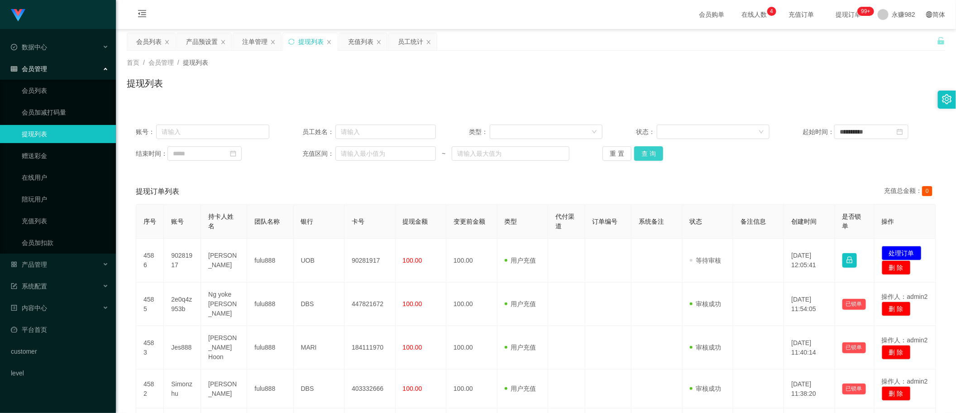
click at [651, 153] on button "查 询" at bounding box center [648, 153] width 29 height 14
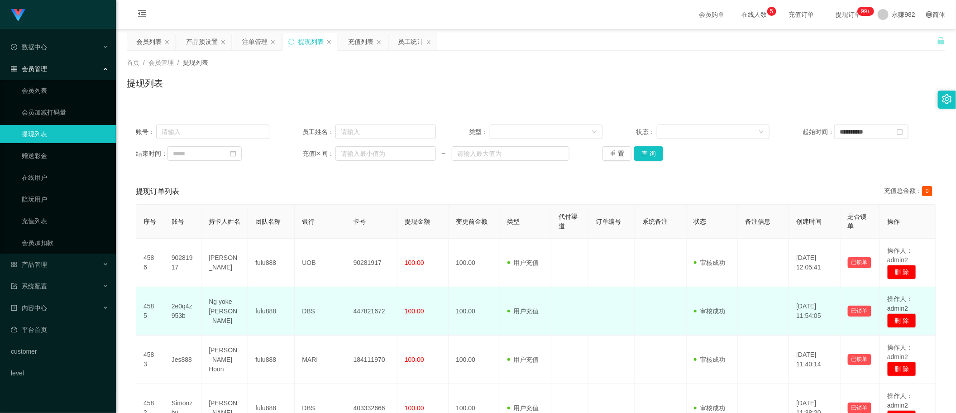
click at [214, 307] on td "Ng yoke [PERSON_NAME]" at bounding box center [224, 311] width 47 height 48
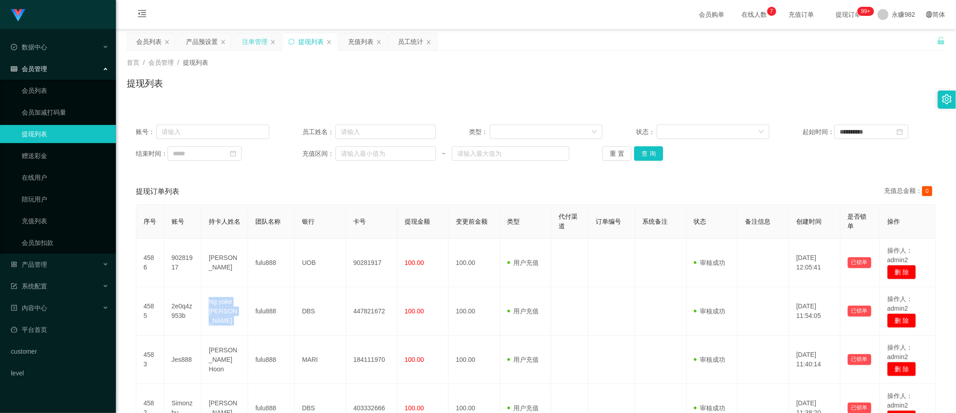
click at [244, 41] on div "注单管理" at bounding box center [254, 41] width 25 height 17
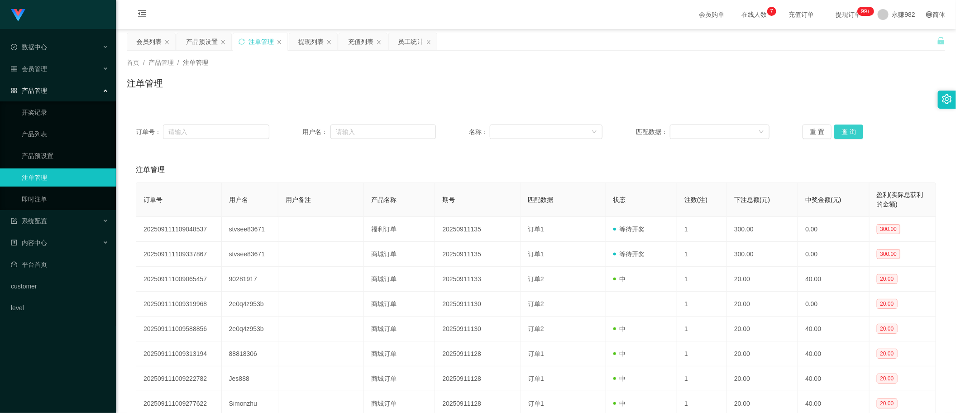
click at [852, 134] on button "查 询" at bounding box center [849, 132] width 29 height 14
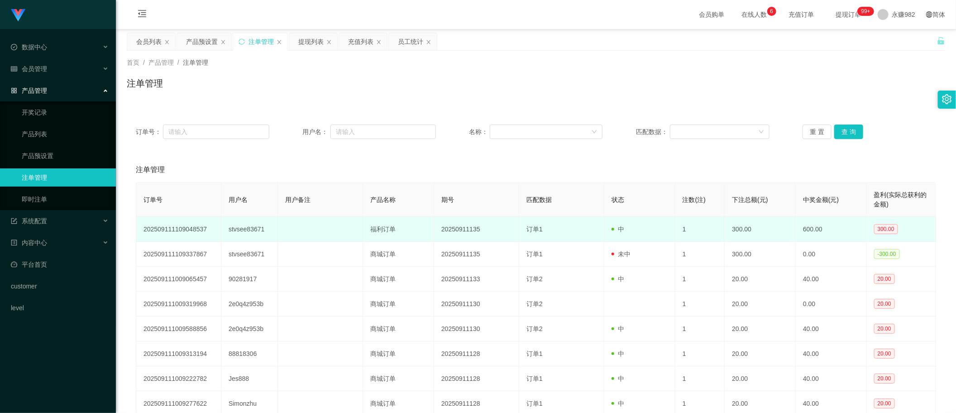
click at [251, 231] on td "stvsee83671" at bounding box center [249, 229] width 57 height 25
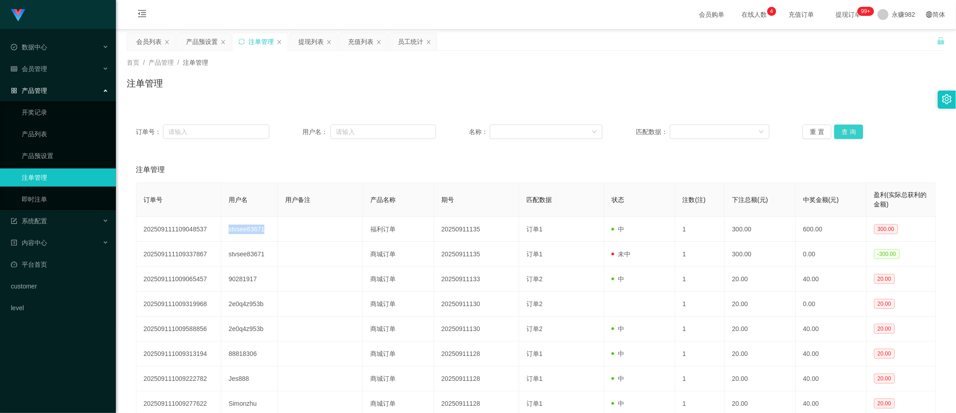
click at [856, 132] on button "查 询" at bounding box center [849, 132] width 29 height 14
click at [659, 76] on div "首页 / 产品管理 / 注单管理 / 注单管理" at bounding box center [536, 77] width 819 height 39
click at [843, 130] on button "查 询" at bounding box center [849, 132] width 29 height 14
click at [147, 43] on div "会员列表" at bounding box center [148, 41] width 25 height 17
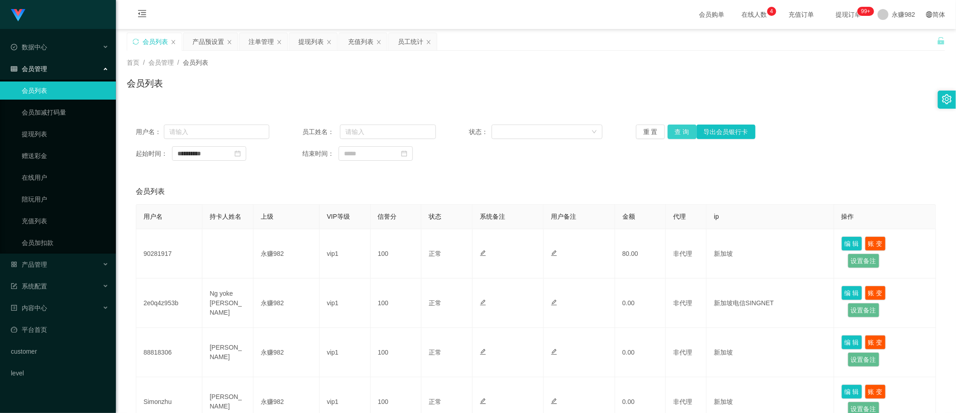
click at [685, 135] on button "查 询" at bounding box center [682, 132] width 29 height 14
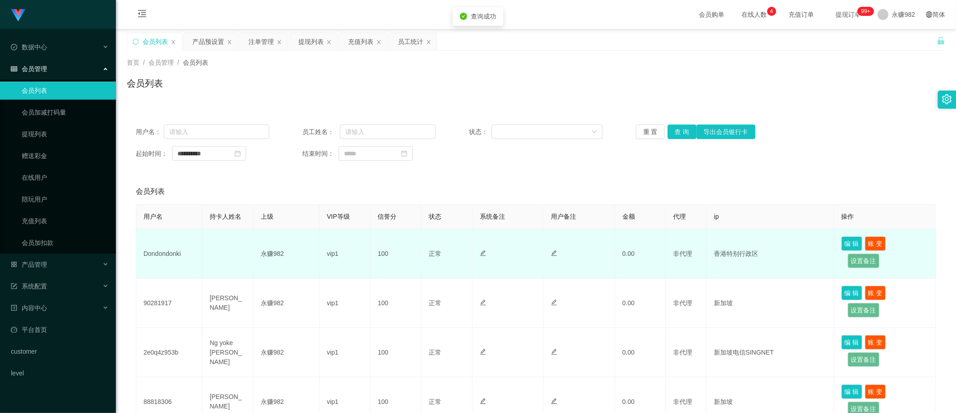
click at [172, 250] on td "Dondondonki" at bounding box center [169, 253] width 66 height 49
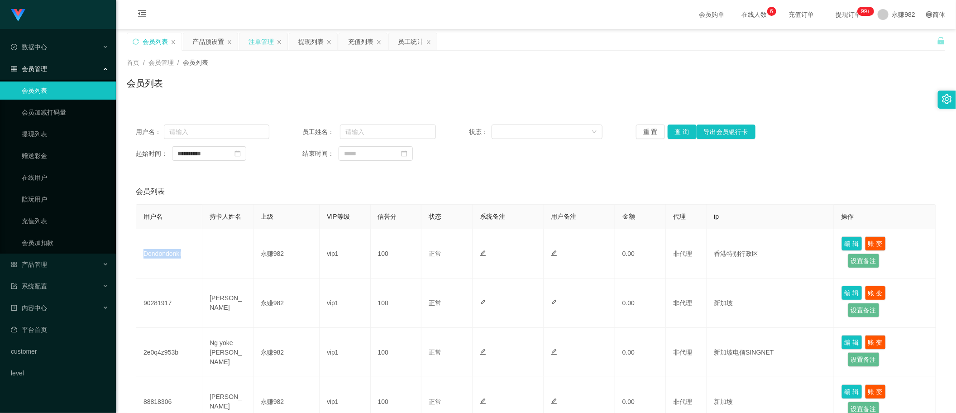
click at [263, 47] on div "注单管理" at bounding box center [261, 41] width 25 height 17
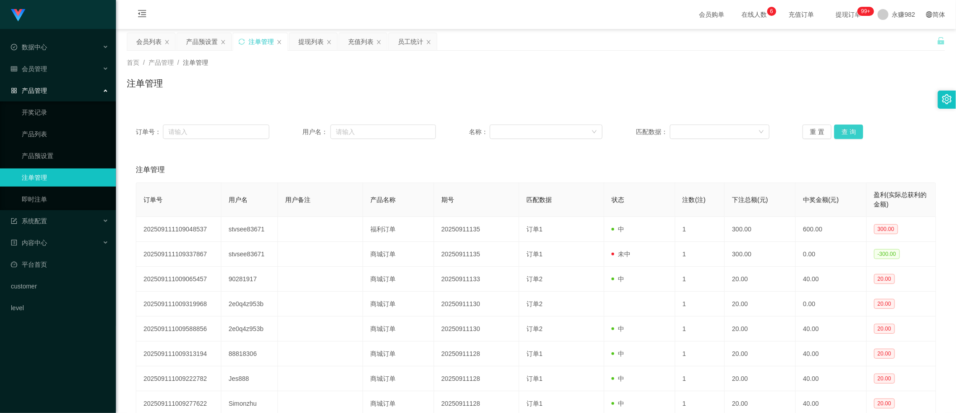
click at [835, 131] on button "查 询" at bounding box center [849, 132] width 29 height 14
click at [847, 134] on button "查 询" at bounding box center [849, 132] width 29 height 14
click at [307, 46] on div "提现列表" at bounding box center [310, 41] width 25 height 17
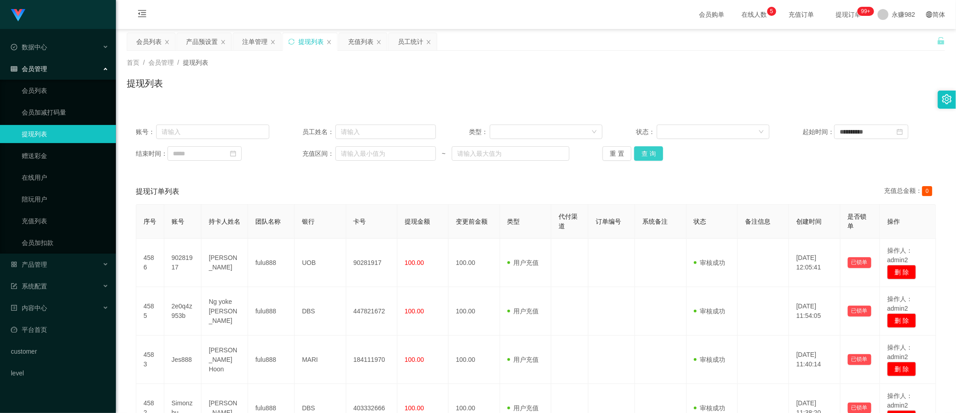
click at [646, 155] on button "查 询" at bounding box center [648, 153] width 29 height 14
drag, startPoint x: 202, startPoint y: 39, endPoint x: 316, endPoint y: 91, distance: 125.4
click at [202, 39] on div "产品预设置" at bounding box center [202, 41] width 32 height 17
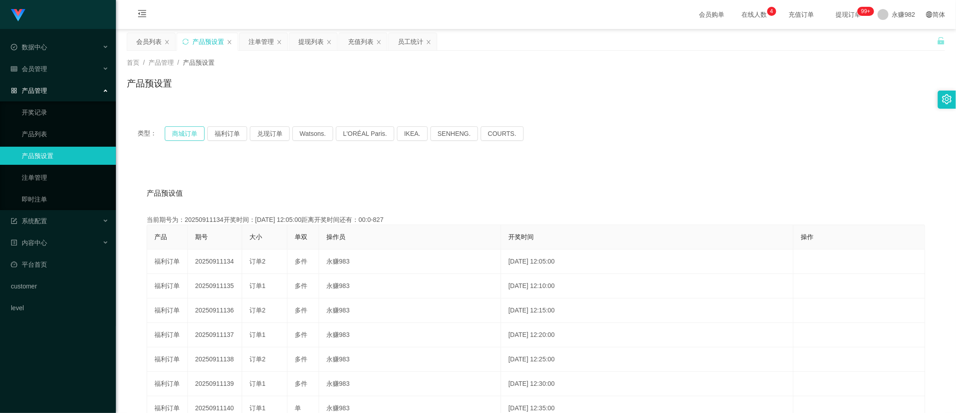
click at [178, 130] on button "商城订单" at bounding box center [185, 133] width 40 height 14
click at [264, 48] on div "注单管理" at bounding box center [261, 41] width 25 height 17
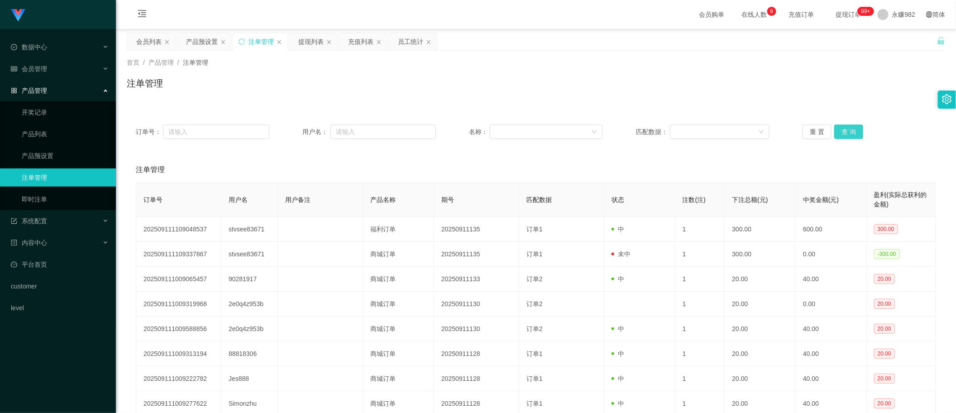
click at [847, 132] on button "查 询" at bounding box center [849, 132] width 29 height 14
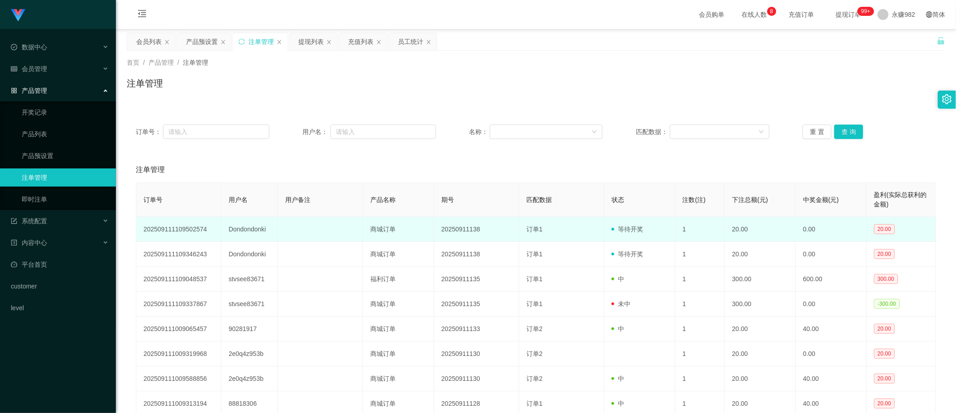
click at [248, 231] on td "Dondondonki" at bounding box center [249, 229] width 57 height 25
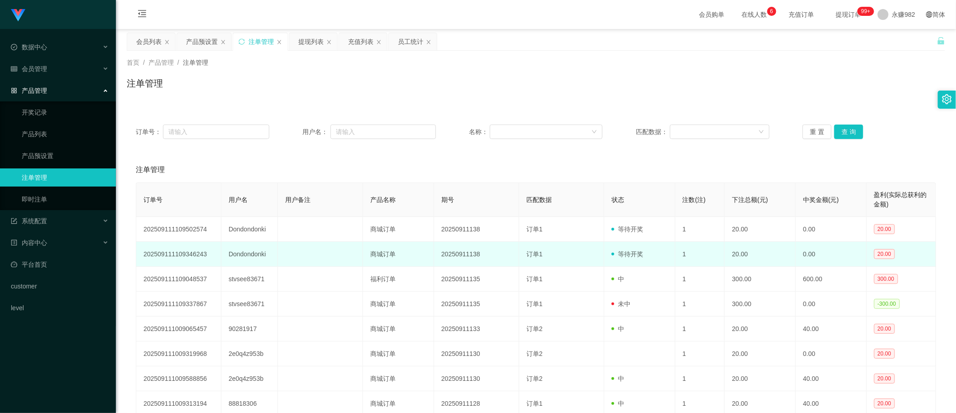
click at [532, 243] on td "订单1" at bounding box center [561, 254] width 85 height 25
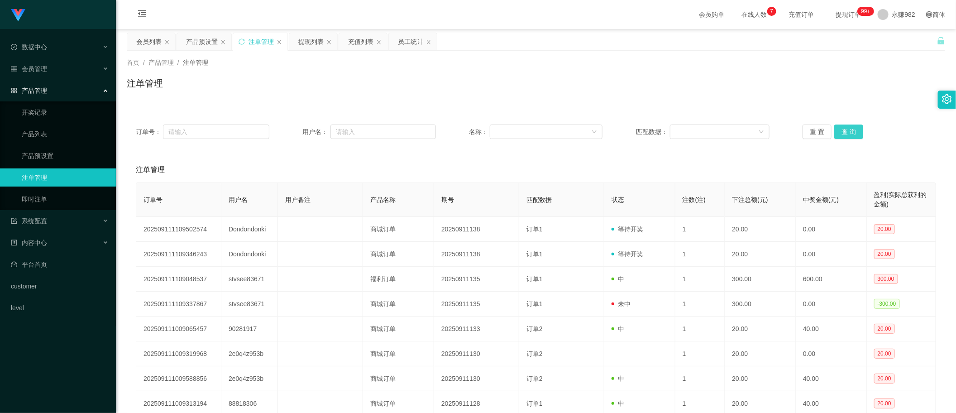
click at [849, 128] on button "查 询" at bounding box center [849, 132] width 29 height 14
click at [852, 137] on button "查 询" at bounding box center [849, 132] width 29 height 14
click at [453, 170] on div "注单管理" at bounding box center [536, 169] width 801 height 25
click at [845, 130] on button "查 询" at bounding box center [849, 132] width 29 height 14
click at [311, 34] on div "提现列表" at bounding box center [310, 41] width 25 height 17
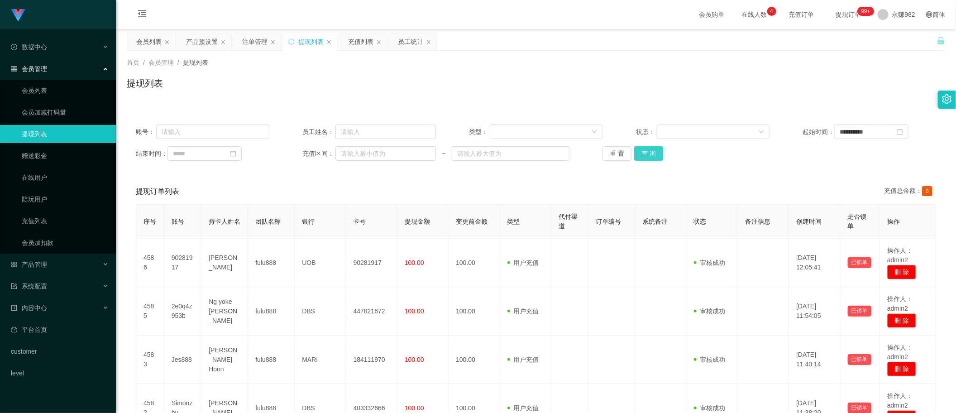
click at [650, 154] on button "查 询" at bounding box center [648, 153] width 29 height 14
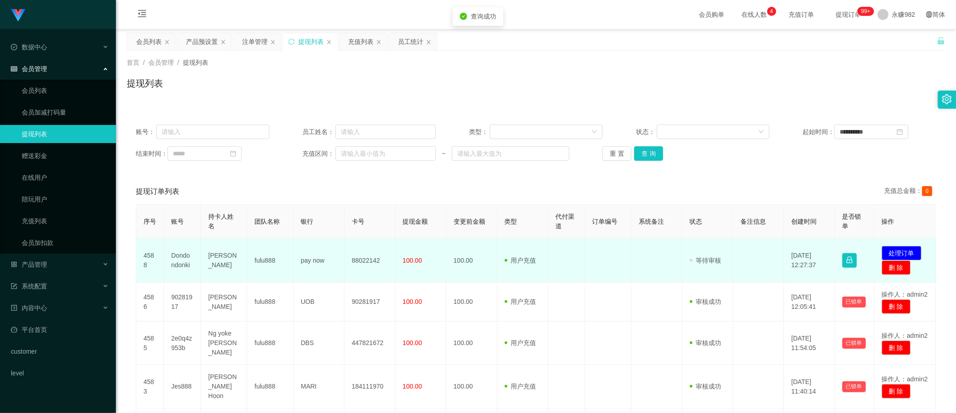
click at [222, 260] on td "[PERSON_NAME]" at bounding box center [224, 261] width 46 height 44
click at [179, 265] on td "Dondondonki" at bounding box center [182, 261] width 37 height 44
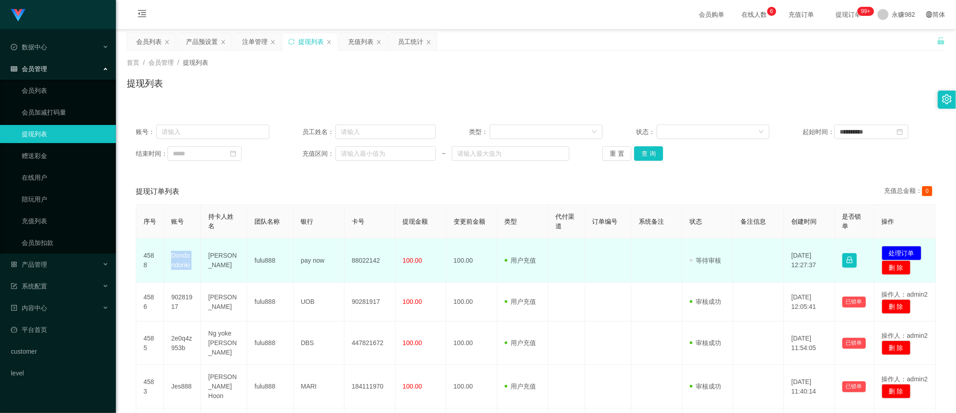
click at [179, 265] on td "Dondondonki" at bounding box center [182, 261] width 37 height 44
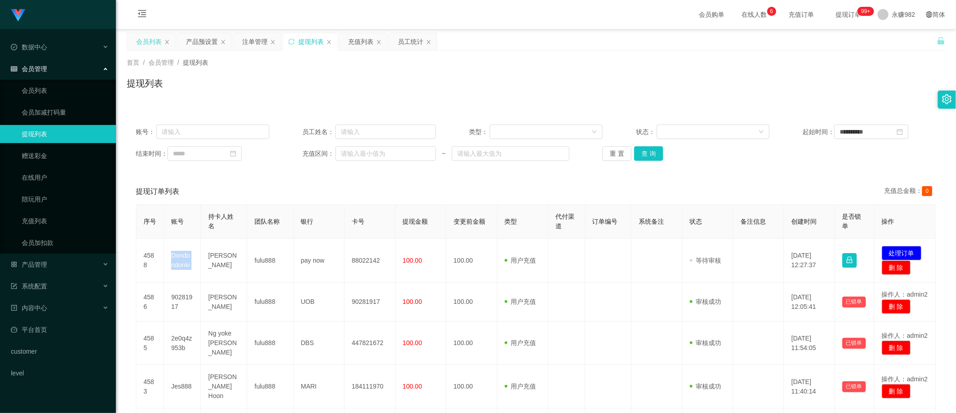
click at [147, 43] on div "会员列表" at bounding box center [148, 41] width 25 height 17
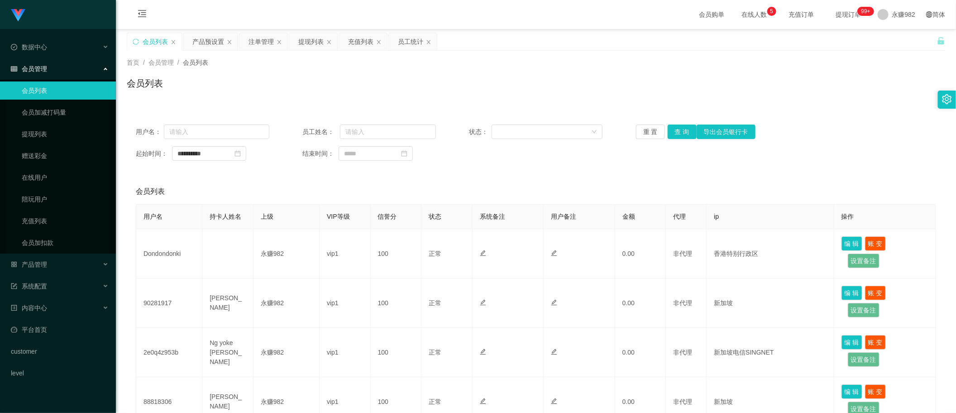
click at [579, 98] on div "首页 / 会员管理 / 会员列表 / 会员列表" at bounding box center [536, 78] width 840 height 54
click at [691, 135] on button "查 询" at bounding box center [682, 132] width 29 height 14
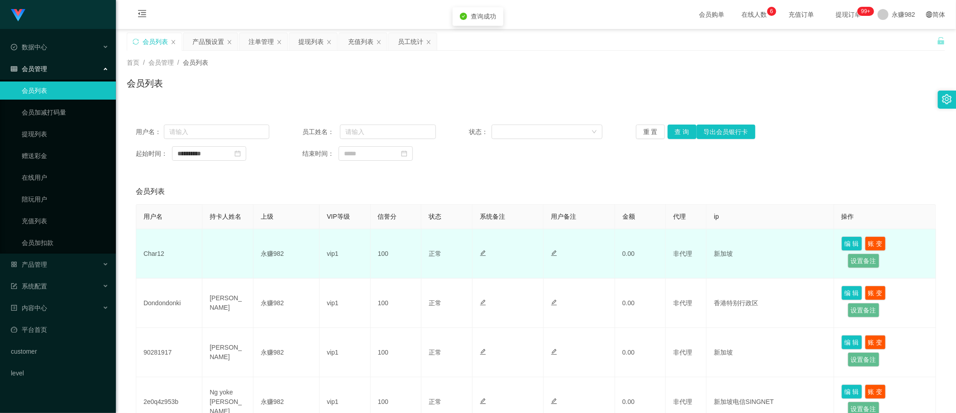
click at [153, 254] on td "Char12" at bounding box center [169, 253] width 66 height 49
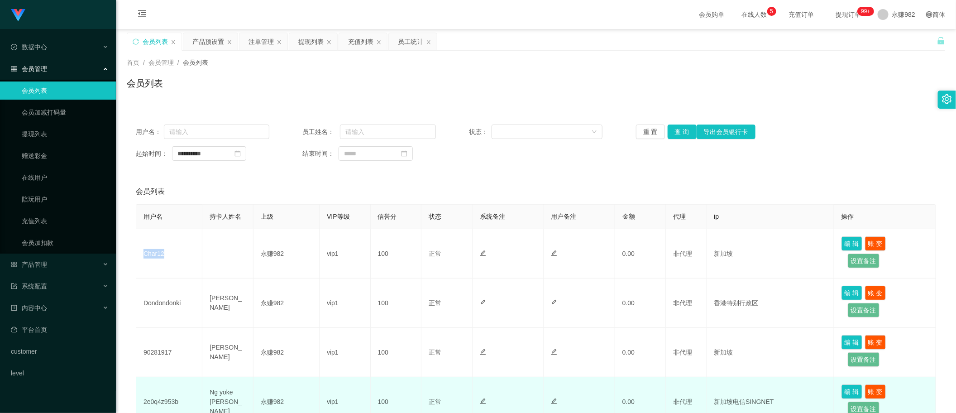
click at [224, 379] on td "Ng yoke [PERSON_NAME]" at bounding box center [227, 401] width 51 height 49
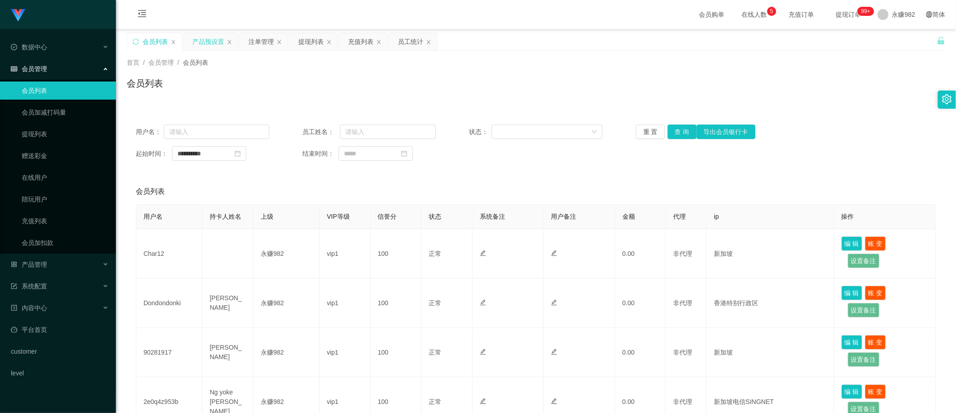
click at [212, 38] on div "产品预设置" at bounding box center [208, 41] width 32 height 17
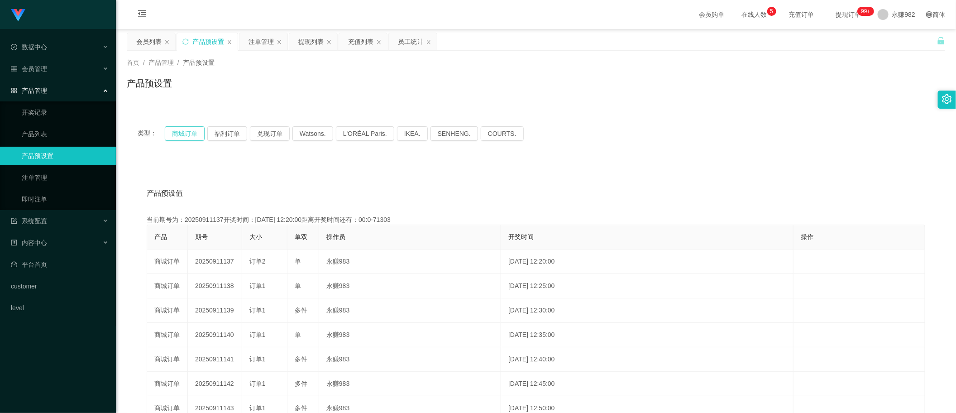
click at [191, 134] on button "商城订单" at bounding box center [185, 133] width 40 height 14
click at [583, 142] on div "类型： 商城订单 福利订单 兑现订单 Watsons. L'ORÉAL Paris. IKEA. [GEOGRAPHIC_DATA]. COURTS." at bounding box center [536, 133] width 819 height 36
click at [173, 131] on button "商城订单" at bounding box center [185, 133] width 40 height 14
click at [256, 50] on div "注单管理" at bounding box center [261, 41] width 25 height 17
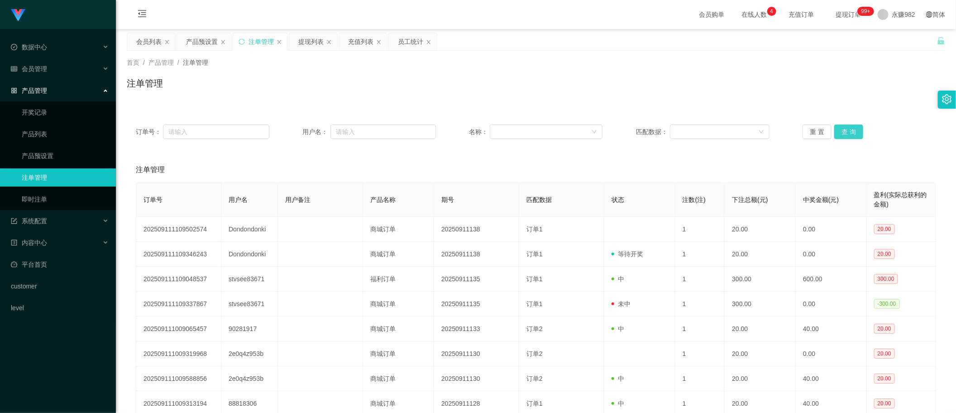
click at [836, 134] on button "查 询" at bounding box center [849, 132] width 29 height 14
click at [499, 72] on div "首页 / 产品管理 / 注单管理 / 注单管理" at bounding box center [536, 77] width 819 height 39
drag, startPoint x: 464, startPoint y: 216, endPoint x: 505, endPoint y: 180, distance: 54.8
click at [464, 217] on td "20250911138" at bounding box center [476, 229] width 85 height 25
click at [843, 128] on button "查 询" at bounding box center [849, 132] width 29 height 14
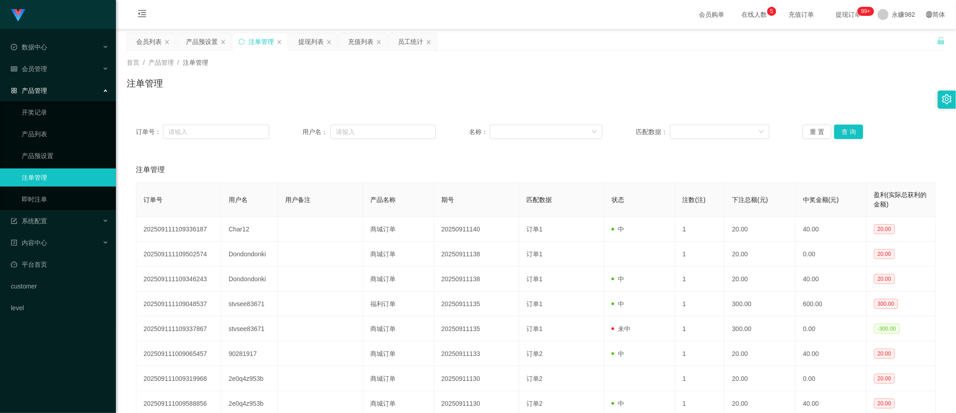
click at [700, 102] on div "首页 / 产品管理 / 注单管理 / 注单管理" at bounding box center [536, 78] width 840 height 54
click at [321, 42] on div "提现列表" at bounding box center [310, 41] width 25 height 17
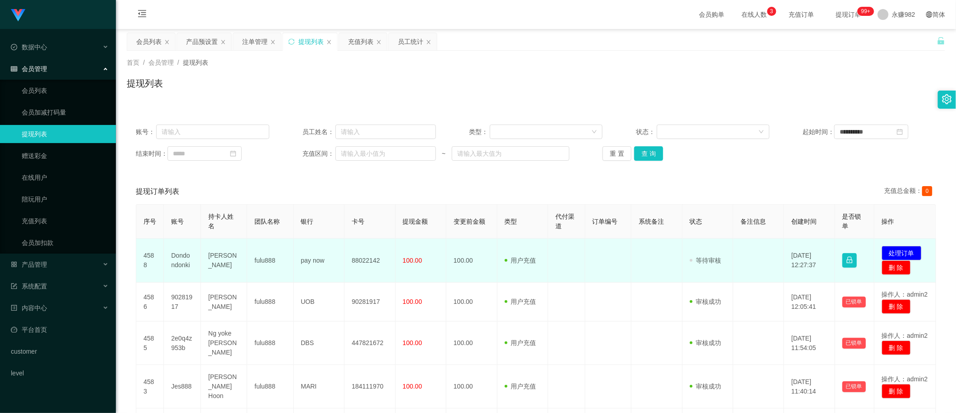
drag, startPoint x: 757, startPoint y: 285, endPoint x: 758, endPoint y: 280, distance: 5.7
click at [757, 284] on td at bounding box center [759, 302] width 51 height 39
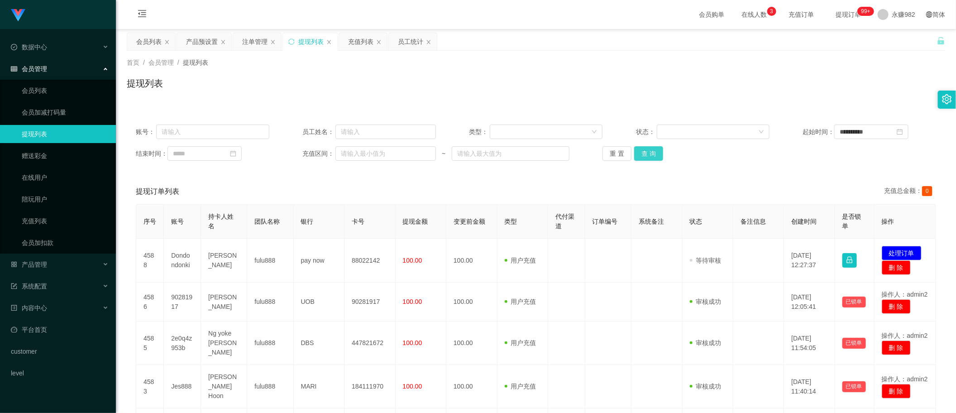
click at [648, 150] on button "查 询" at bounding box center [648, 153] width 29 height 14
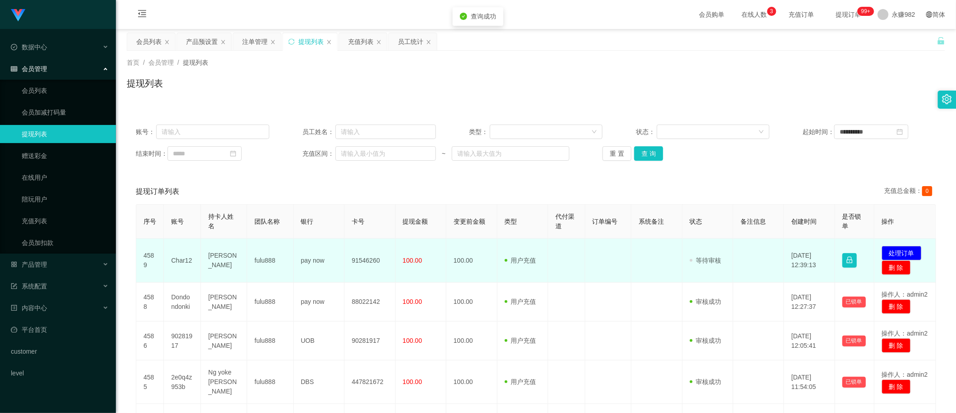
click at [175, 262] on td "Char12" at bounding box center [182, 261] width 37 height 44
click at [221, 263] on td "[PERSON_NAME]" at bounding box center [224, 261] width 46 height 44
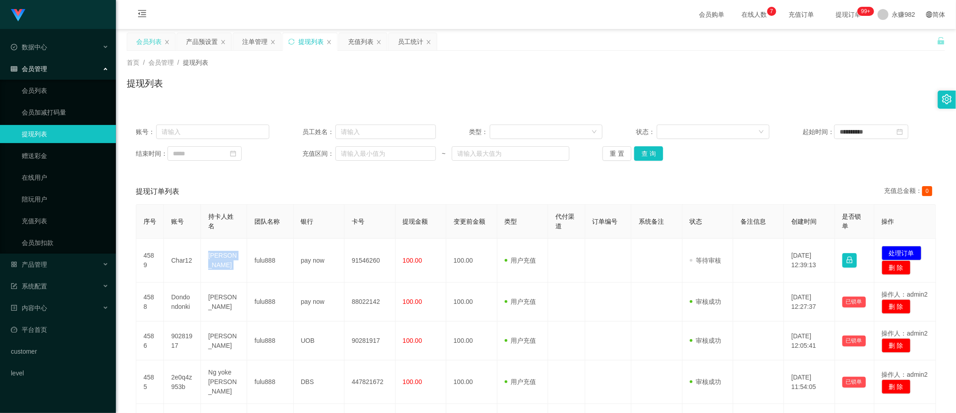
click at [148, 43] on div "会员列表" at bounding box center [148, 41] width 25 height 17
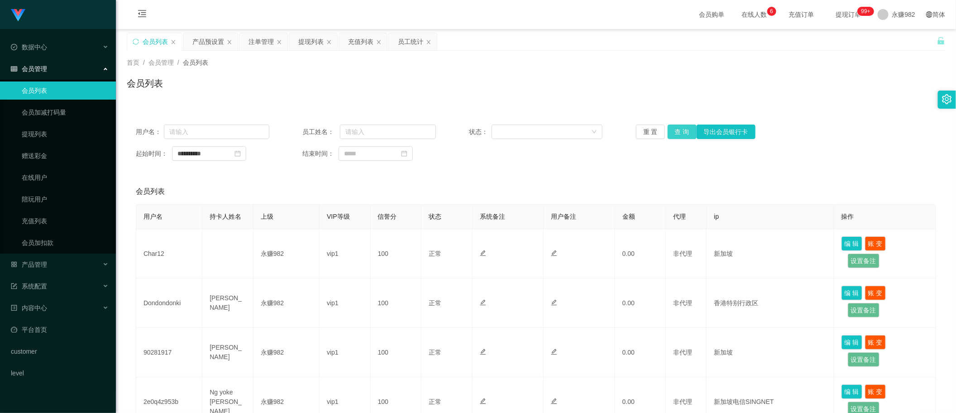
click at [680, 136] on button "查 询" at bounding box center [682, 132] width 29 height 14
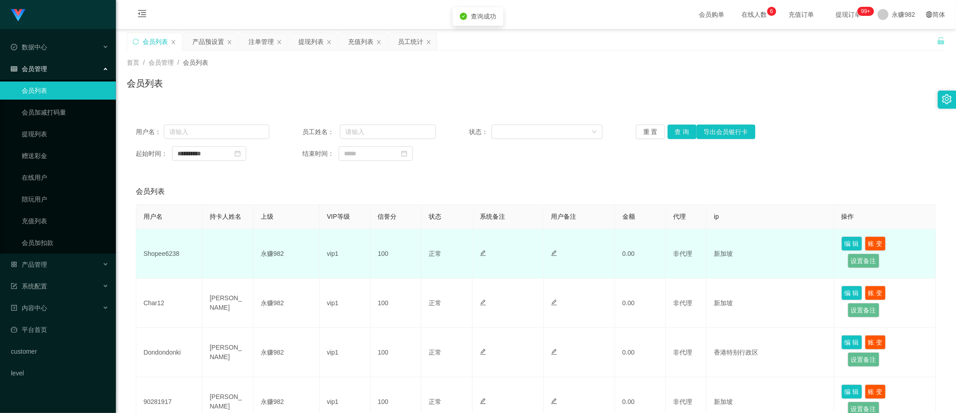
click at [164, 251] on td "Shopee6238" at bounding box center [169, 253] width 66 height 49
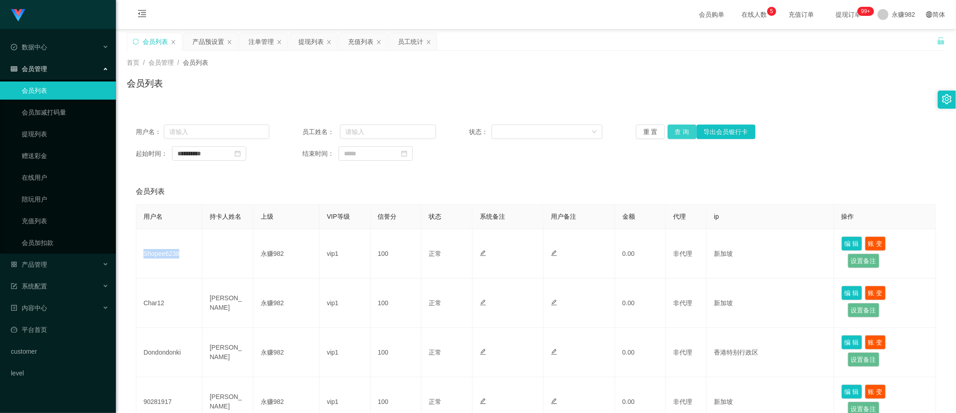
click at [689, 134] on button "查 询" at bounding box center [682, 132] width 29 height 14
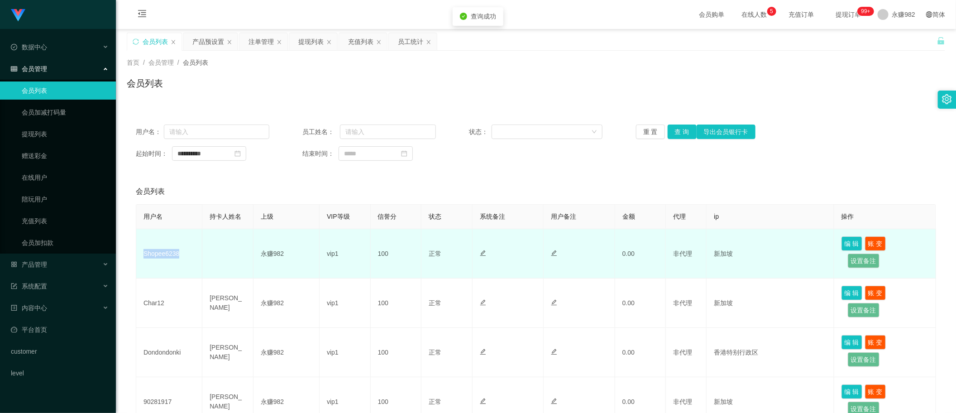
click at [159, 255] on td "Shopee6238" at bounding box center [169, 253] width 66 height 49
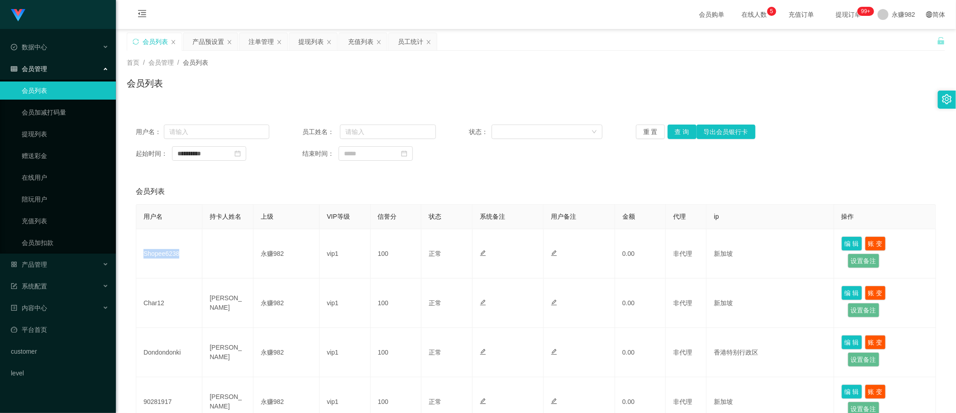
click at [500, 72] on div "首页 / 会员管理 / 会员列表 / 会员列表" at bounding box center [536, 77] width 819 height 39
click at [210, 47] on div "产品预设置" at bounding box center [208, 41] width 32 height 17
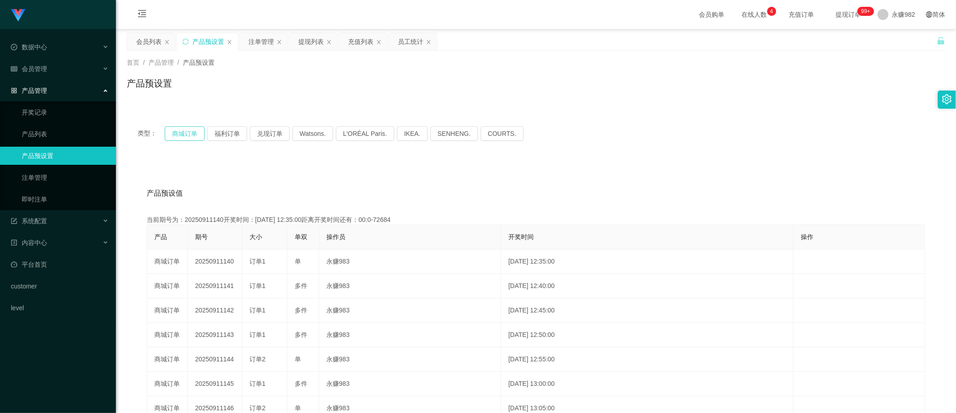
click at [184, 135] on button "商城订单" at bounding box center [185, 133] width 40 height 14
click at [525, 96] on div "产品预设置" at bounding box center [536, 87] width 819 height 21
click at [576, 199] on div "产品预设值 添加期号" at bounding box center [536, 193] width 779 height 25
click at [251, 43] on div "注单管理" at bounding box center [261, 41] width 25 height 17
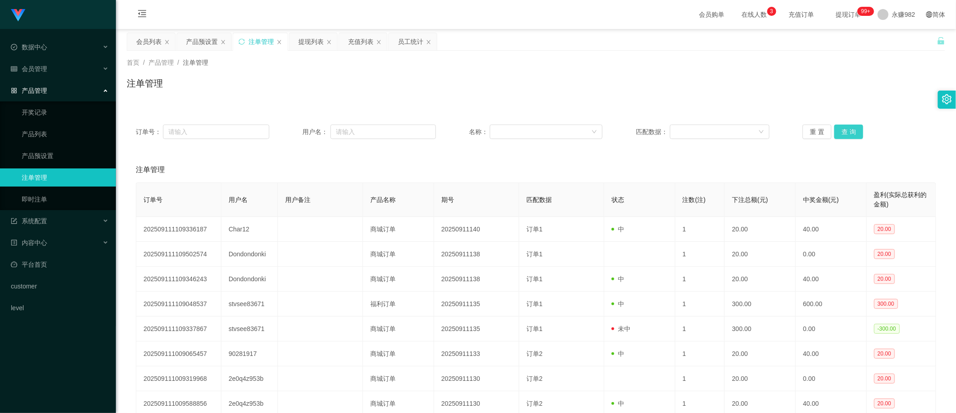
click at [854, 132] on button "查 询" at bounding box center [849, 132] width 29 height 14
click at [854, 132] on div "重 置 查 询" at bounding box center [870, 132] width 134 height 14
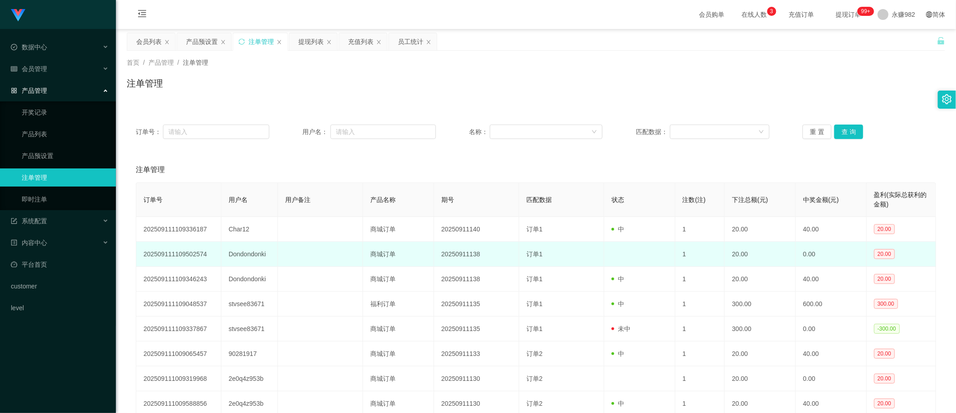
click at [390, 254] on td "商城订单" at bounding box center [398, 254] width 71 height 25
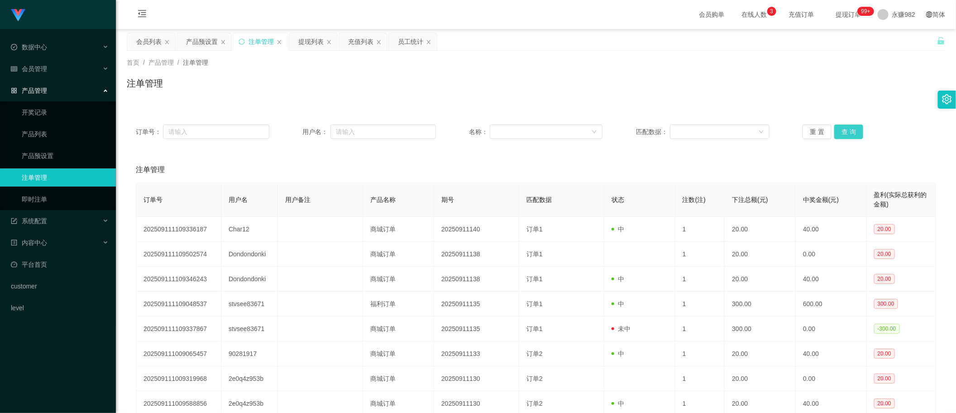
click at [843, 130] on button "查 询" at bounding box center [849, 132] width 29 height 14
click at [196, 44] on div "产品预设置" at bounding box center [202, 41] width 32 height 17
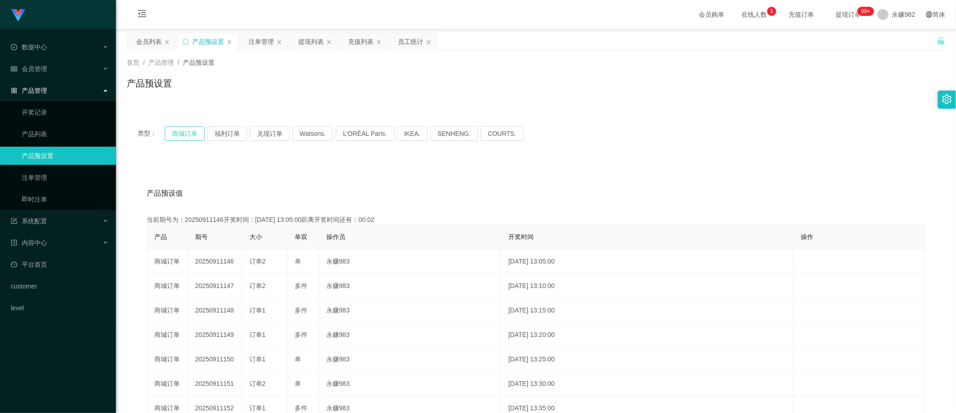
click at [188, 132] on button "商城订单" at bounding box center [185, 133] width 40 height 14
click at [367, 181] on div "产品预设值 添加期号" at bounding box center [536, 193] width 779 height 25
click at [224, 131] on button "福利订单" at bounding box center [227, 133] width 40 height 14
click at [221, 135] on button "福利订单" at bounding box center [227, 133] width 40 height 14
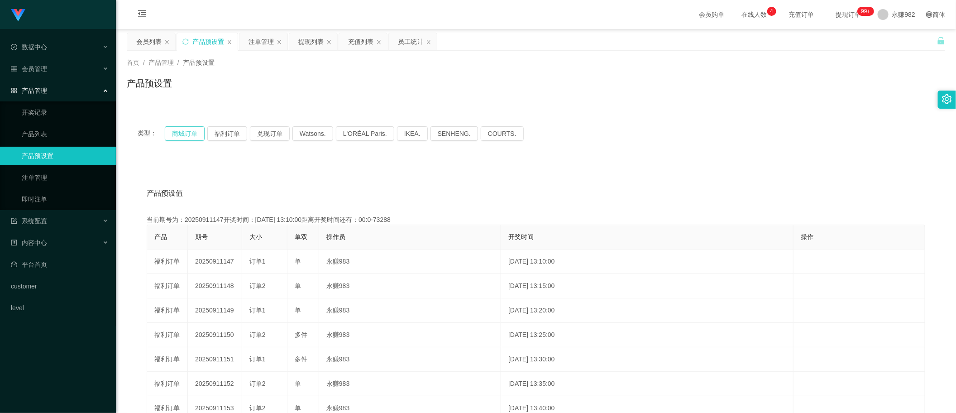
click at [169, 134] on button "商城订单" at bounding box center [185, 133] width 40 height 14
click at [174, 132] on button "商城订单" at bounding box center [185, 133] width 40 height 14
click at [225, 128] on button "福利订单" at bounding box center [227, 133] width 40 height 14
drag, startPoint x: 264, startPoint y: 38, endPoint x: 276, endPoint y: 45, distance: 14.4
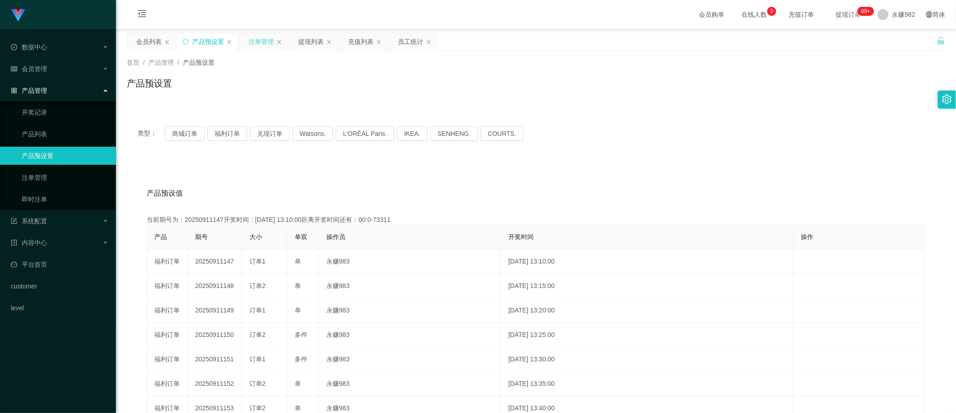
click at [264, 38] on div "注单管理" at bounding box center [261, 41] width 25 height 17
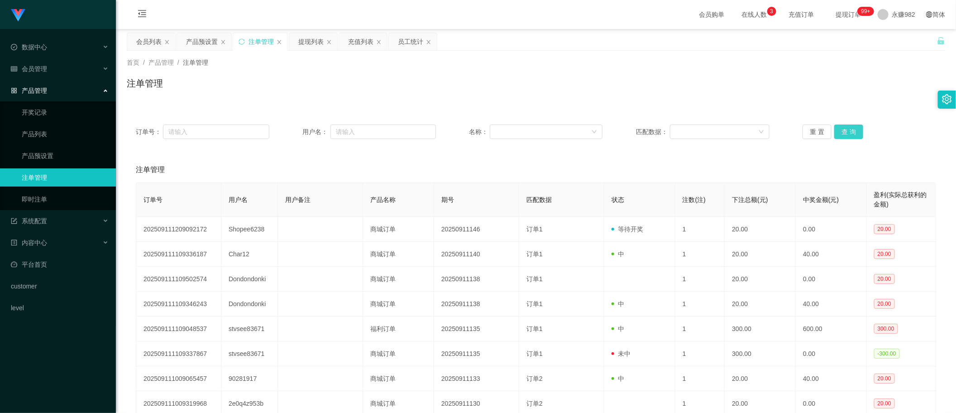
click at [848, 130] on button "查 询" at bounding box center [849, 132] width 29 height 14
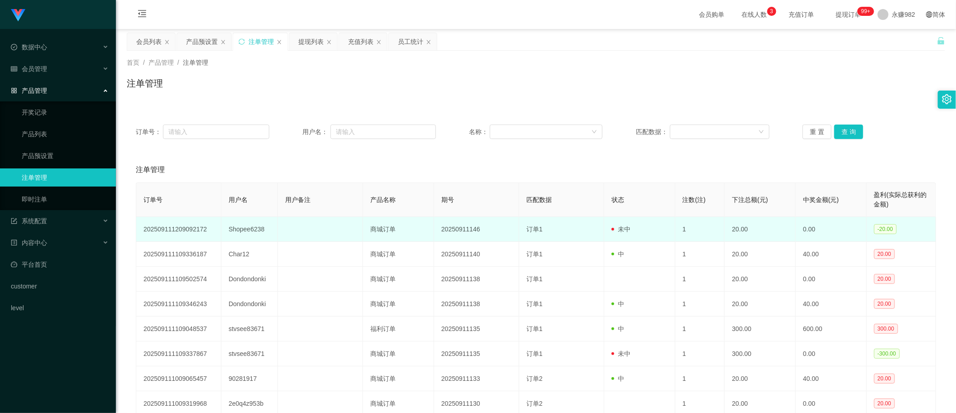
click at [245, 231] on td "Shopee6238" at bounding box center [249, 229] width 57 height 25
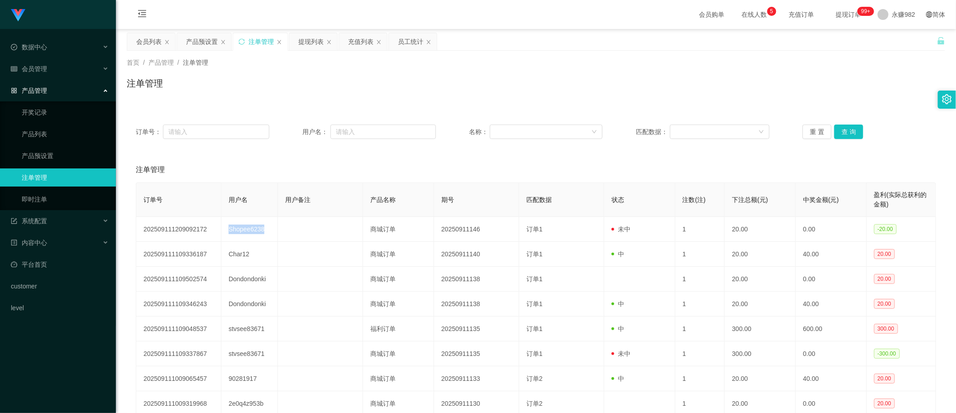
click at [442, 162] on div "注单管理" at bounding box center [536, 169] width 801 height 25
click at [840, 135] on button "查 询" at bounding box center [849, 132] width 29 height 14
drag, startPoint x: 432, startPoint y: 164, endPoint x: 555, endPoint y: 164, distance: 122.3
click at [432, 164] on div "注单管理" at bounding box center [536, 169] width 801 height 25
click at [859, 125] on button "查 询" at bounding box center [849, 132] width 29 height 14
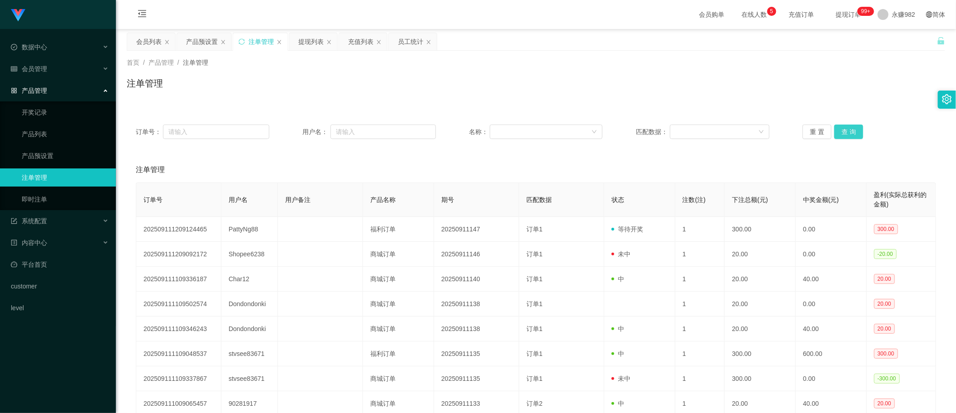
click at [856, 128] on button "查 询" at bounding box center [849, 132] width 29 height 14
click at [845, 130] on button "查 询" at bounding box center [849, 132] width 29 height 14
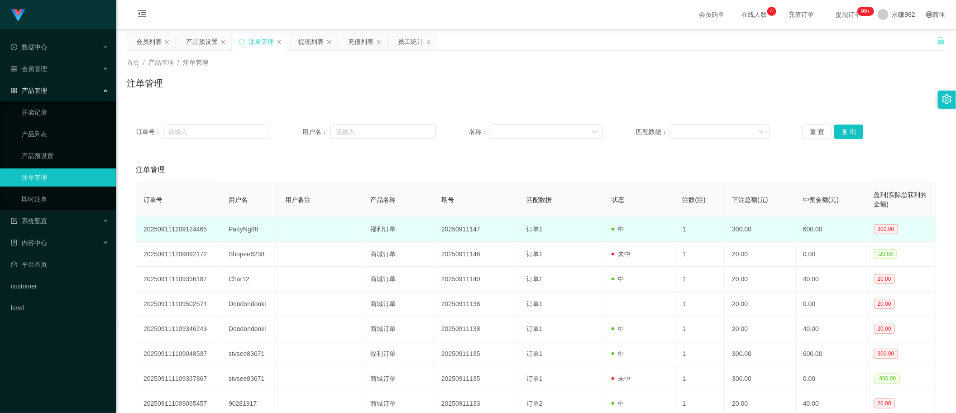
click at [230, 229] on td "PattyNg88" at bounding box center [249, 229] width 57 height 25
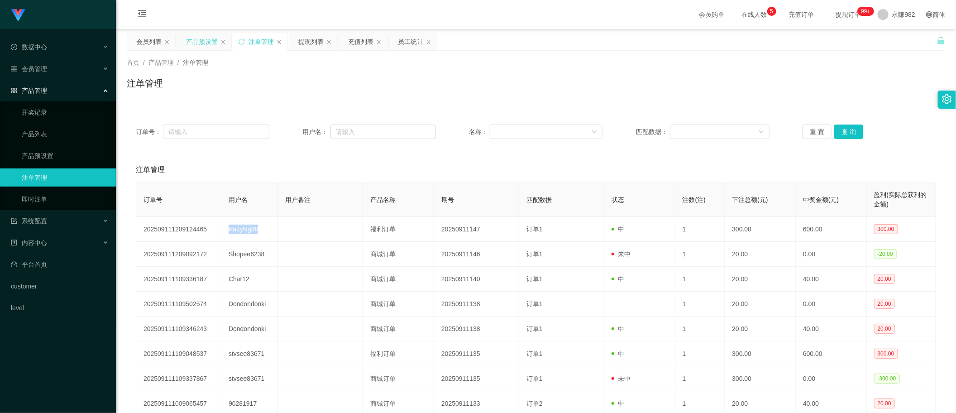
click at [191, 43] on div "产品预设置" at bounding box center [202, 41] width 32 height 17
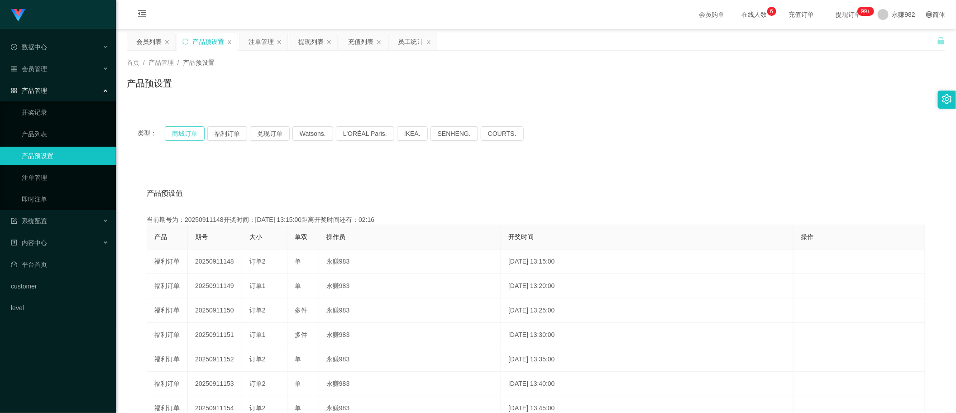
click at [182, 134] on button "商城订单" at bounding box center [185, 133] width 40 height 14
click at [596, 91] on div "产品预设置" at bounding box center [536, 87] width 819 height 21
click at [547, 191] on div "产品预设值 添加期号" at bounding box center [536, 193] width 779 height 25
click at [316, 41] on div "提现列表" at bounding box center [310, 41] width 25 height 17
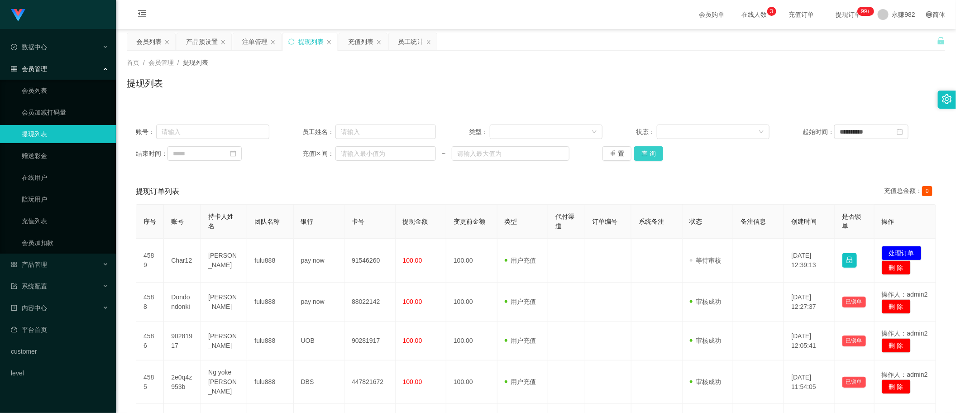
click at [649, 153] on button "查 询" at bounding box center [648, 153] width 29 height 14
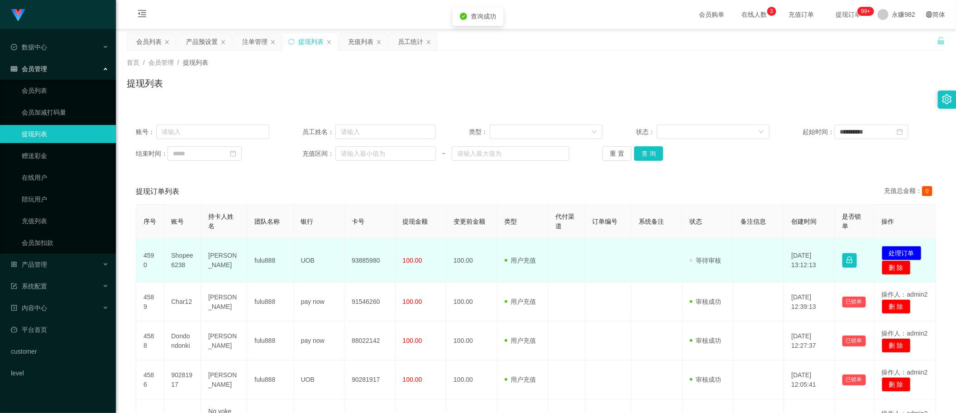
click at [218, 261] on td "[PERSON_NAME]" at bounding box center [224, 261] width 46 height 44
click at [182, 252] on td "Shopee6238" at bounding box center [182, 261] width 37 height 44
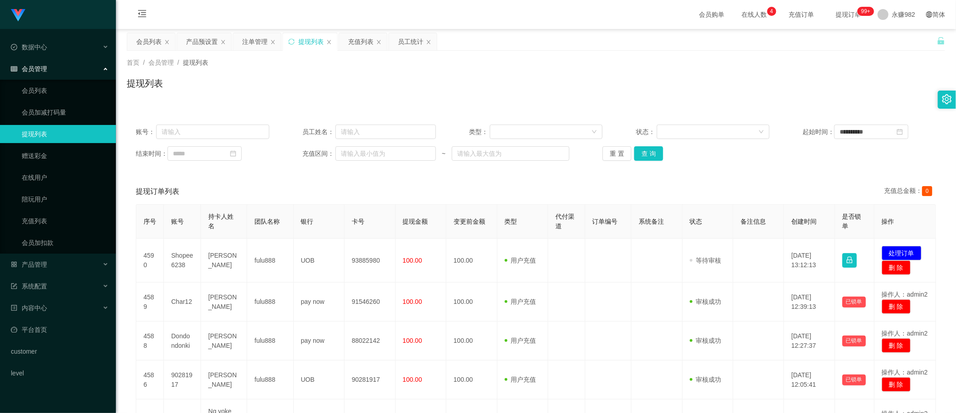
click at [429, 206] on th "提现金额" at bounding box center [421, 222] width 51 height 34
click at [652, 155] on button "查 询" at bounding box center [648, 153] width 29 height 14
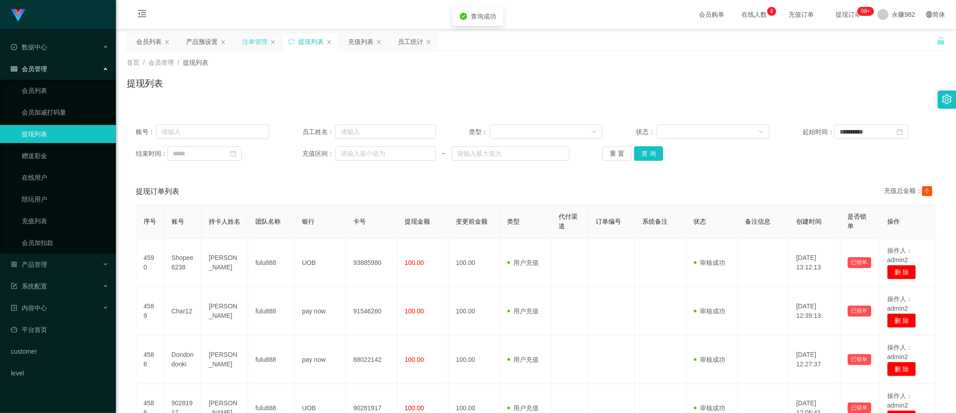
click at [259, 37] on div "注单管理" at bounding box center [254, 41] width 25 height 17
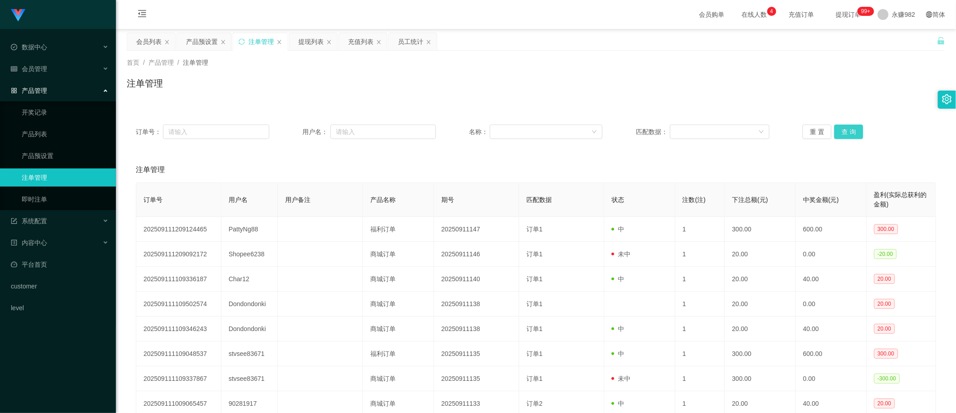
click at [849, 126] on button "查 询" at bounding box center [849, 132] width 29 height 14
click at [307, 42] on div "提现列表" at bounding box center [310, 41] width 25 height 17
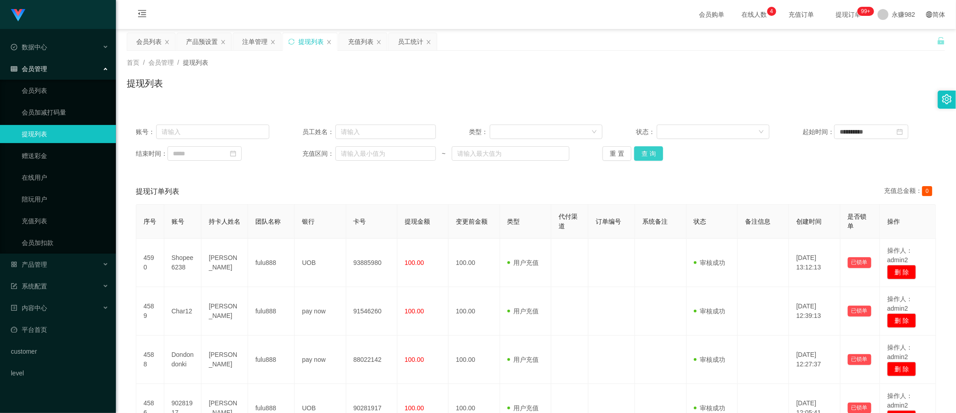
click at [648, 150] on button "查 询" at bounding box center [648, 153] width 29 height 14
click at [209, 40] on div "产品预设置" at bounding box center [202, 41] width 32 height 17
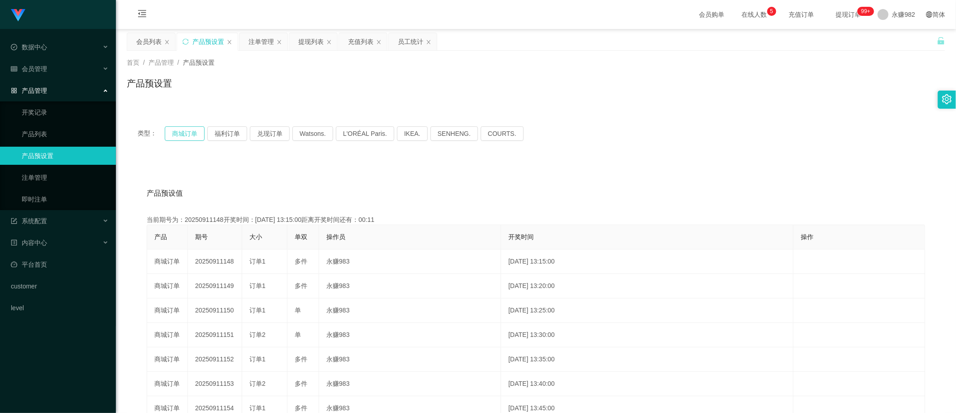
click at [173, 130] on button "商城订单" at bounding box center [185, 133] width 40 height 14
click at [258, 44] on div "注单管理" at bounding box center [261, 41] width 25 height 17
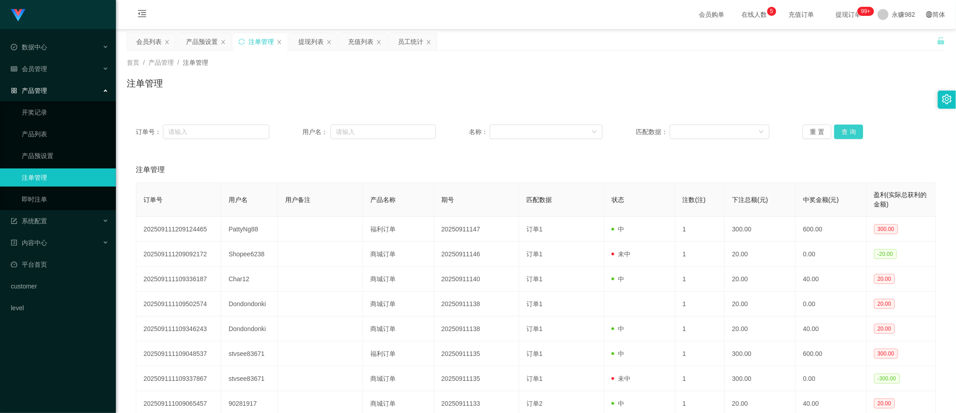
click at [844, 136] on button "查 询" at bounding box center [849, 132] width 29 height 14
click at [302, 38] on div "提现列表" at bounding box center [310, 41] width 25 height 17
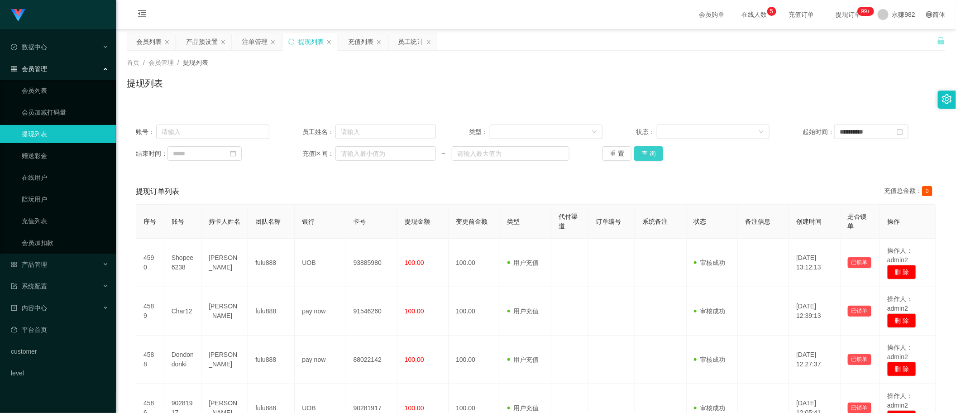
click at [654, 149] on button "查 询" at bounding box center [648, 153] width 29 height 14
click at [363, 36] on div "充值列表" at bounding box center [360, 41] width 25 height 17
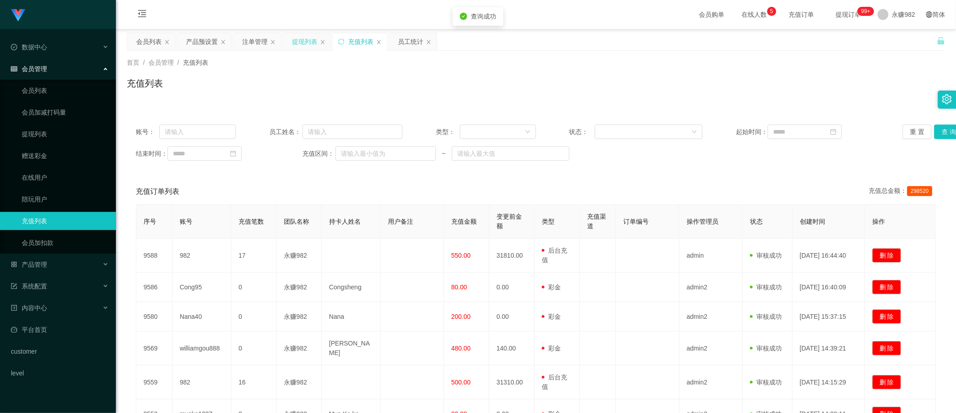
click at [297, 38] on div "提现列表" at bounding box center [304, 41] width 25 height 17
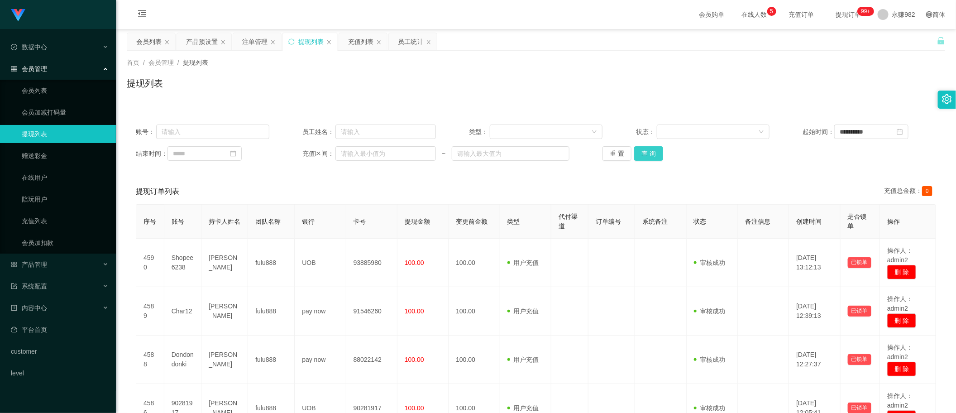
click at [651, 154] on button "查 询" at bounding box center [648, 153] width 29 height 14
click at [250, 42] on div "注单管理" at bounding box center [254, 41] width 25 height 17
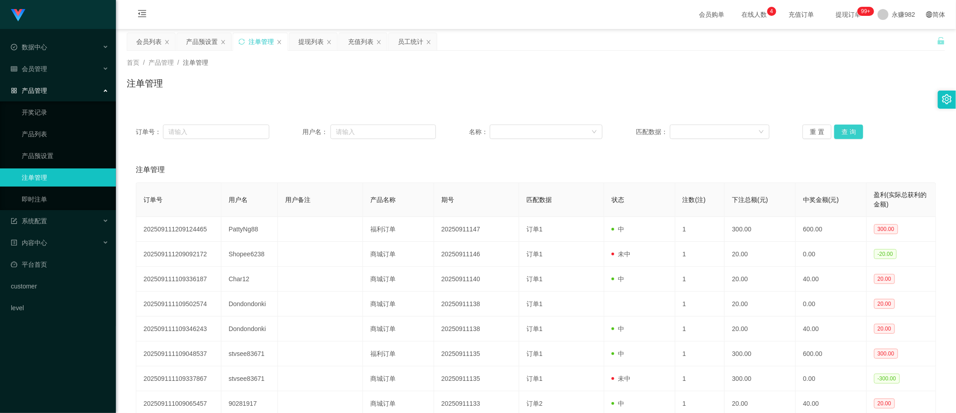
click at [841, 132] on button "查 询" at bounding box center [849, 132] width 29 height 14
click at [841, 132] on div "重 置 查 询" at bounding box center [870, 132] width 134 height 14
click at [852, 131] on button "查 询" at bounding box center [849, 132] width 29 height 14
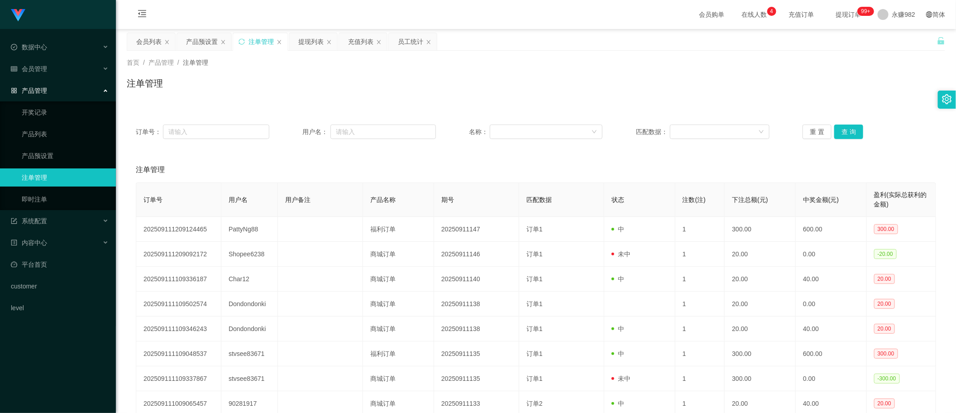
click at [720, 179] on div "注单管理" at bounding box center [536, 169] width 801 height 25
click at [848, 130] on button "查 询" at bounding box center [849, 132] width 29 height 14
click at [840, 135] on button "查 询" at bounding box center [849, 132] width 29 height 14
click at [850, 137] on button "查 询" at bounding box center [849, 132] width 29 height 14
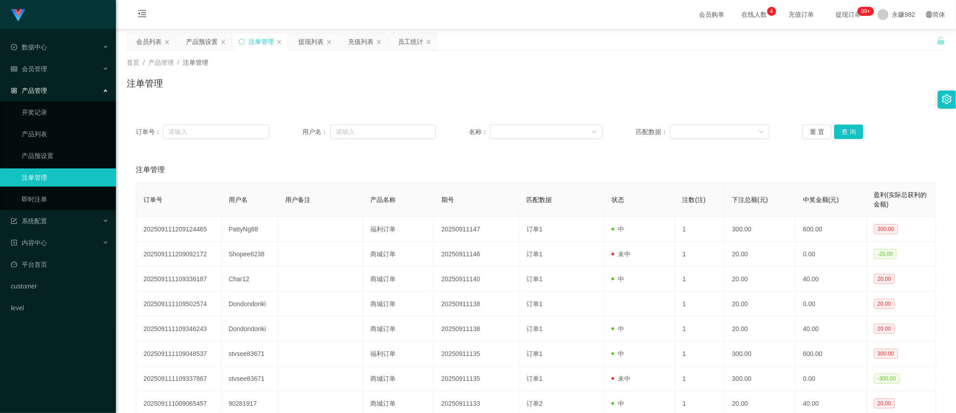
drag, startPoint x: 700, startPoint y: 161, endPoint x: 724, endPoint y: 159, distance: 24.1
click at [700, 161] on div "注单管理" at bounding box center [536, 169] width 801 height 25
click at [850, 132] on button "查 询" at bounding box center [849, 132] width 29 height 14
click at [839, 126] on button "查 询" at bounding box center [849, 132] width 29 height 14
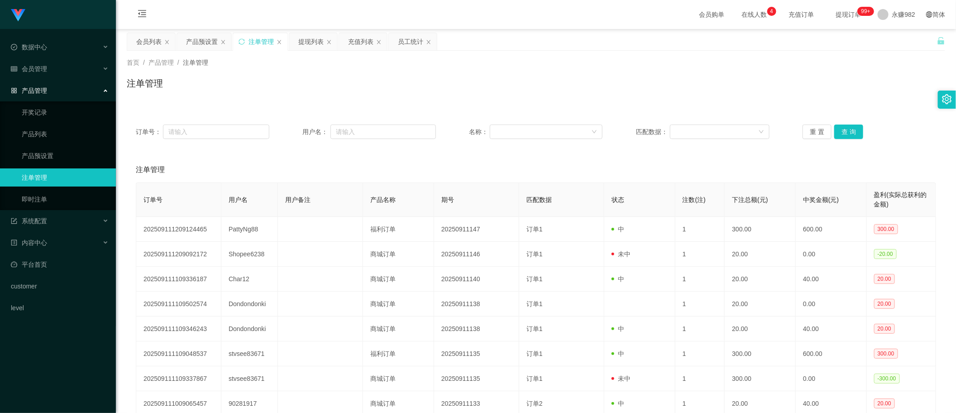
click at [560, 190] on th "匹配数据" at bounding box center [561, 200] width 85 height 34
click at [840, 134] on button "查 询" at bounding box center [849, 132] width 29 height 14
click at [151, 39] on div "会员列表" at bounding box center [148, 41] width 25 height 17
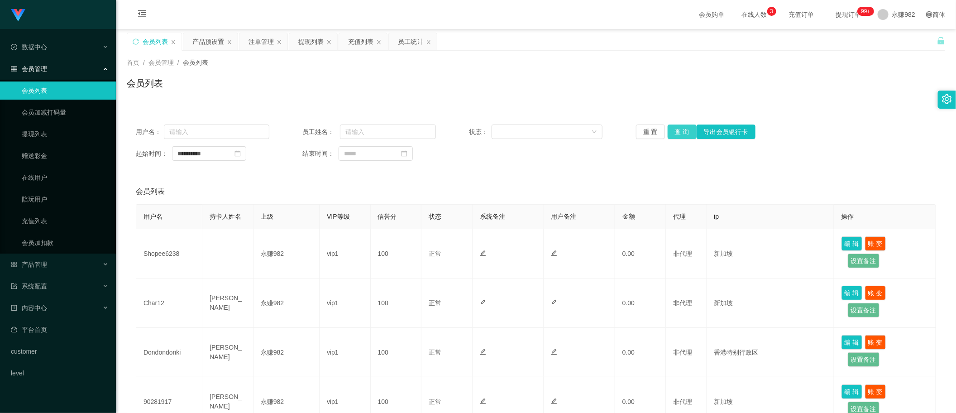
click at [676, 130] on button "查 询" at bounding box center [682, 132] width 29 height 14
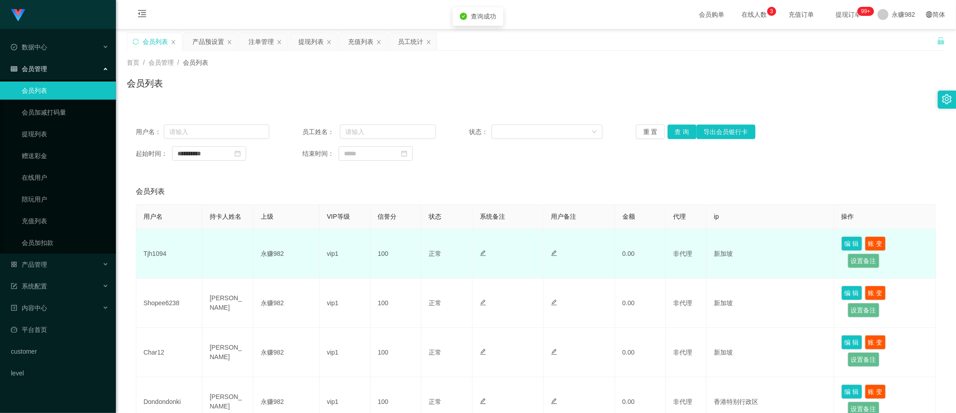
click at [150, 255] on td "Tjh1094" at bounding box center [169, 253] width 66 height 49
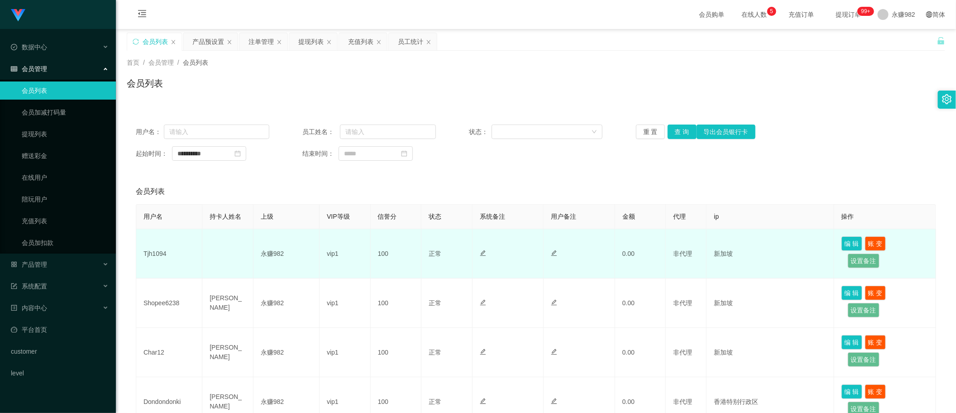
click at [766, 273] on td "新加坡" at bounding box center [770, 253] width 127 height 49
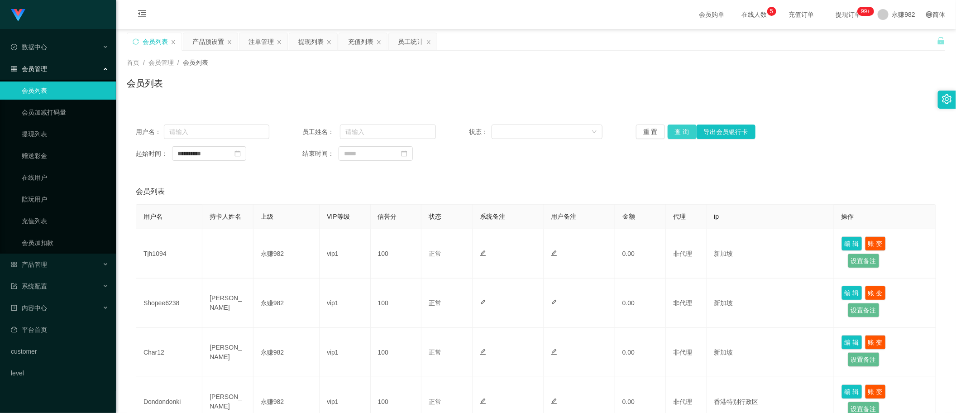
click at [680, 132] on button "查 询" at bounding box center [682, 132] width 29 height 14
click at [398, 42] on div "员工统计" at bounding box center [413, 41] width 48 height 17
click at [678, 130] on button "查 询" at bounding box center [682, 132] width 29 height 14
click at [408, 42] on div "员工统计" at bounding box center [410, 41] width 25 height 17
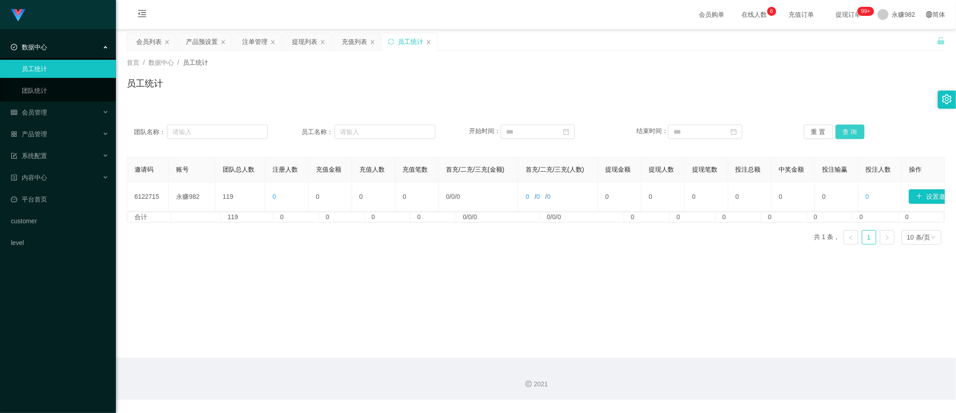
click at [850, 131] on button "查 询" at bounding box center [850, 132] width 29 height 14
drag, startPoint x: 149, startPoint y: 37, endPoint x: 215, endPoint y: 64, distance: 71.9
click at [148, 37] on div "会员列表" at bounding box center [148, 41] width 25 height 17
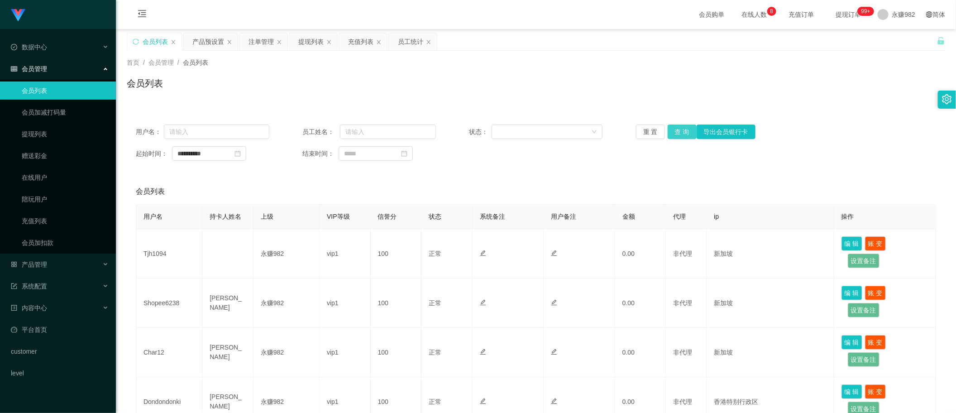
click at [682, 130] on button "查 询" at bounding box center [682, 132] width 29 height 14
click at [238, 130] on input "text" at bounding box center [217, 132] width 106 height 14
paste input "2e0q42953b"
type input "2e0q42953b"
click at [686, 131] on button "查 询" at bounding box center [682, 132] width 29 height 14
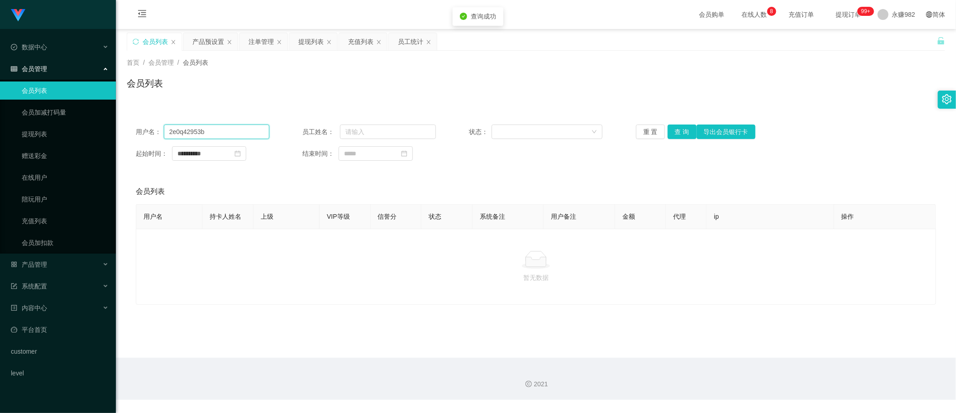
click at [233, 128] on input "2e0q42953b" at bounding box center [217, 132] width 106 height 14
drag, startPoint x: 676, startPoint y: 125, endPoint x: 673, endPoint y: 134, distance: 8.7
click at [676, 125] on button "查 询" at bounding box center [682, 132] width 29 height 14
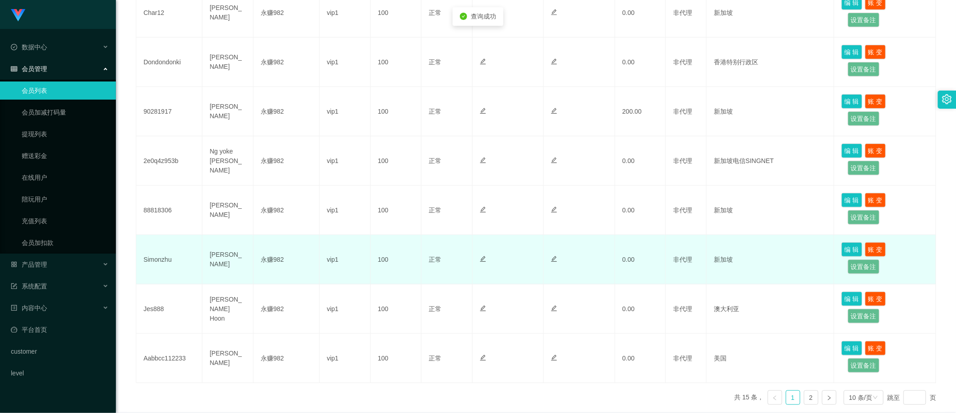
scroll to position [382, 0]
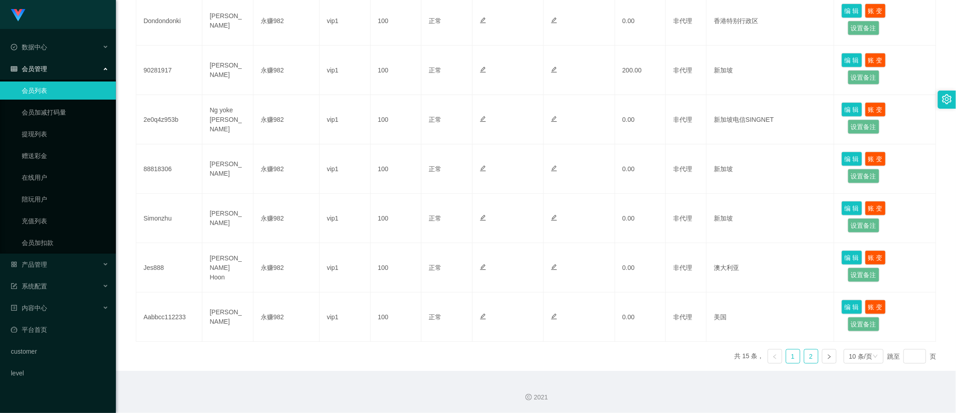
click at [807, 355] on link "2" at bounding box center [812, 357] width 14 height 14
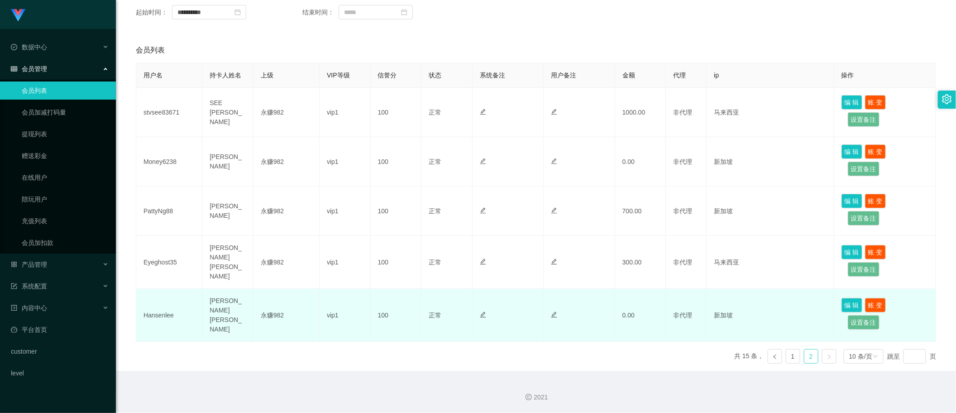
scroll to position [134, 0]
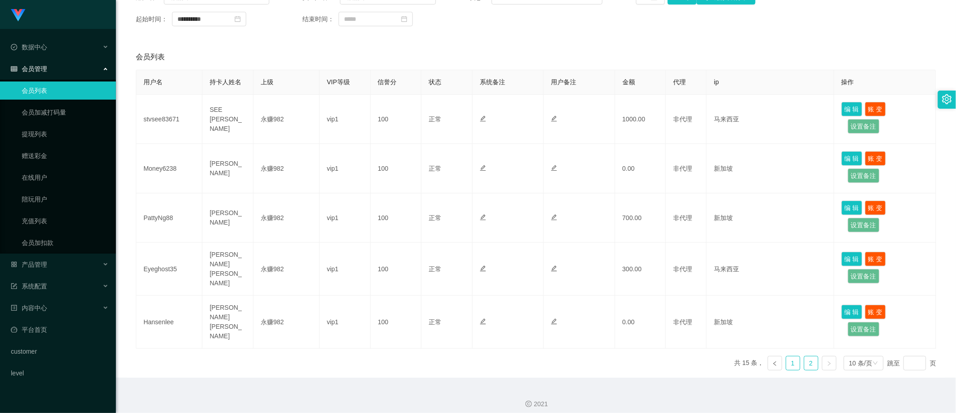
click at [787, 356] on link "1" at bounding box center [794, 363] width 14 height 14
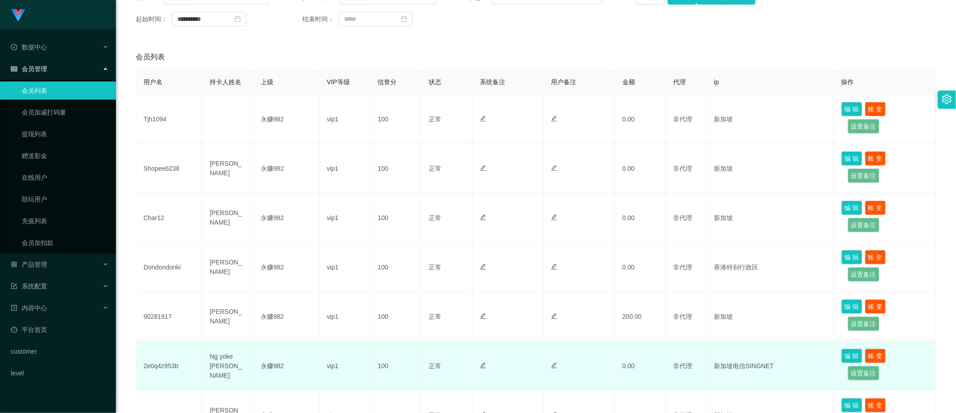
click at [173, 366] on td "2e0q4z953b" at bounding box center [169, 365] width 66 height 49
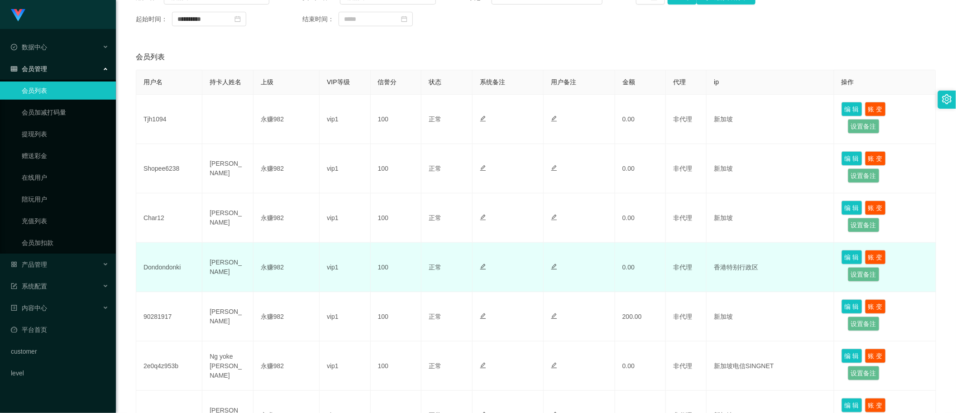
click at [519, 254] on td at bounding box center [509, 267] width 72 height 49
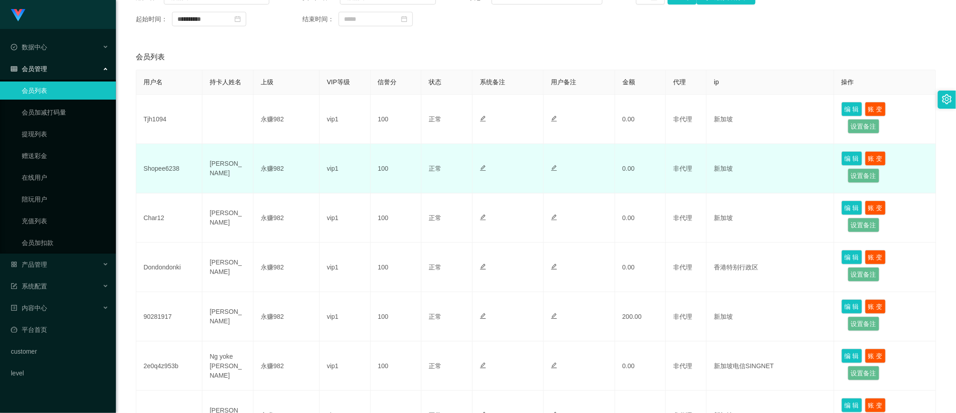
scroll to position [0, 0]
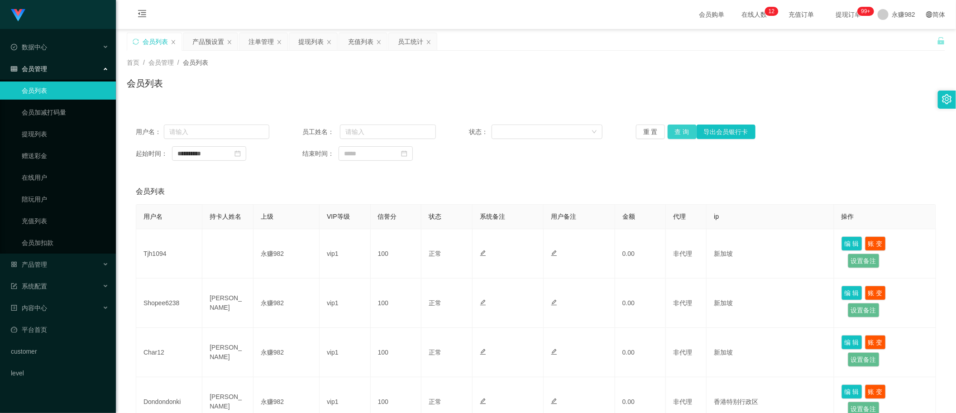
click at [675, 129] on button "查 询" at bounding box center [682, 132] width 29 height 14
click at [205, 132] on input "text" at bounding box center [217, 132] width 106 height 14
paste input "90281917"
click at [681, 134] on button "查 询" at bounding box center [682, 132] width 29 height 14
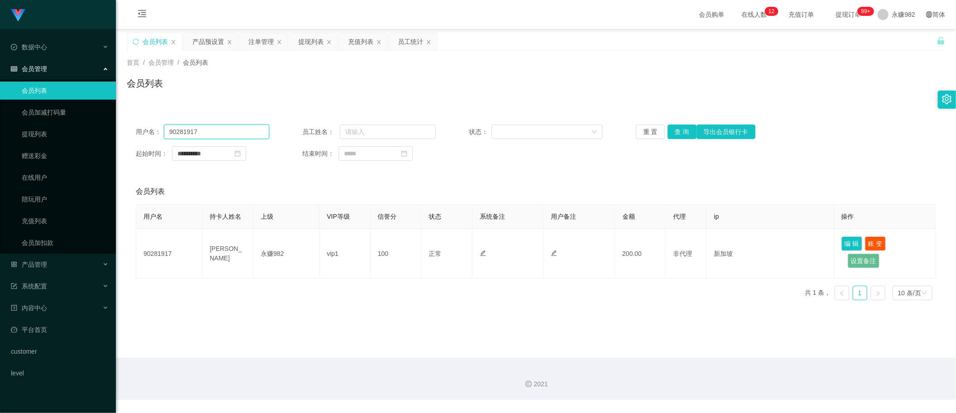
click at [224, 137] on input "90281917" at bounding box center [217, 132] width 106 height 14
paste input "Char12"
click at [672, 134] on button "查 询" at bounding box center [682, 132] width 29 height 14
click at [278, 179] on div "会员列表" at bounding box center [536, 191] width 801 height 25
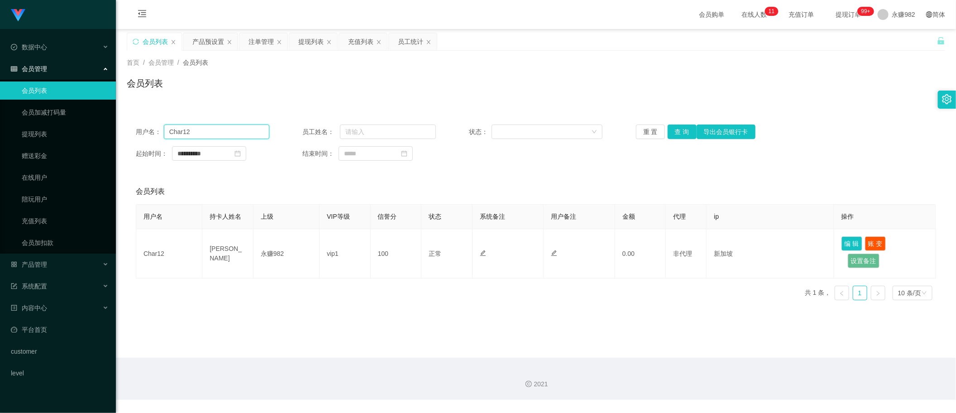
click at [228, 135] on input "Char12" at bounding box center [217, 132] width 106 height 14
paste input "Simonzhu"
click at [678, 137] on button "查 询" at bounding box center [682, 132] width 29 height 14
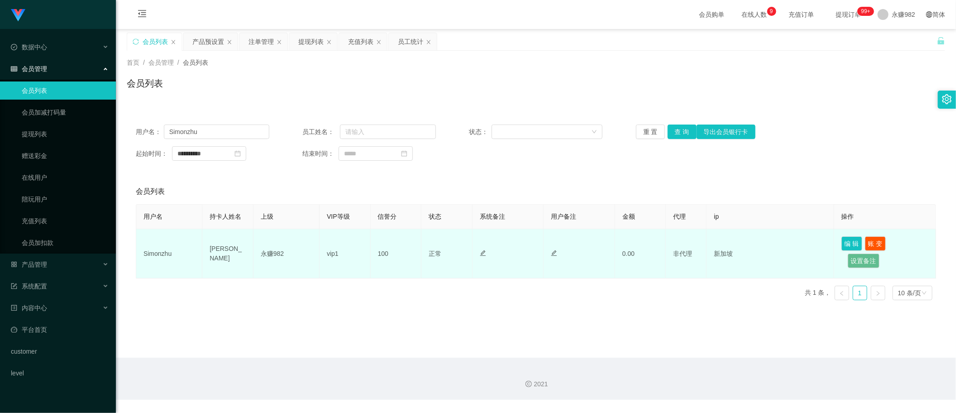
click at [168, 255] on td "Simonzhu" at bounding box center [169, 253] width 66 height 49
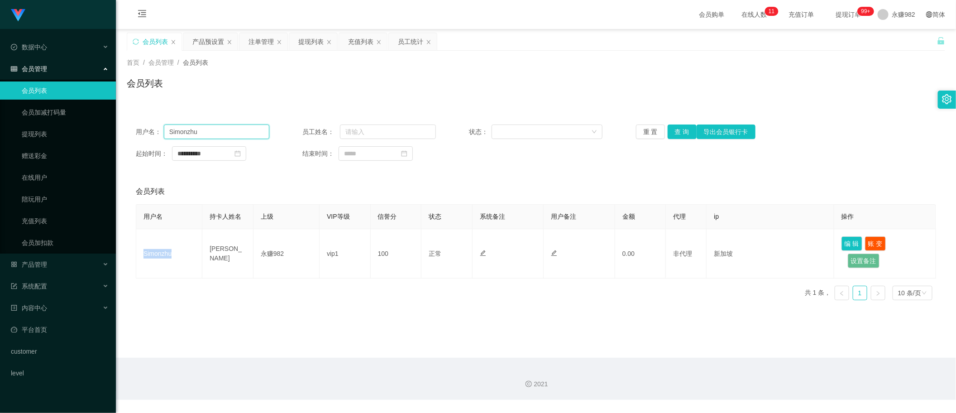
click at [225, 136] on input "Simonzhu" at bounding box center [217, 132] width 106 height 14
paste input "Eyeghost35"
click at [673, 130] on button "查 询" at bounding box center [682, 132] width 29 height 14
click at [232, 125] on input "Eyeghost35" at bounding box center [217, 132] width 106 height 14
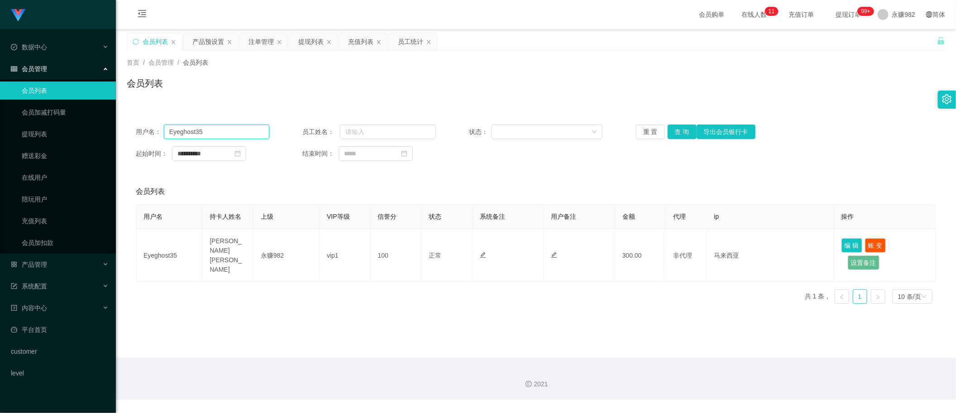
click at [232, 125] on input "Eyeghost35" at bounding box center [217, 132] width 106 height 14
paste input "2e0q4z953b"
click at [679, 136] on button "查 询" at bounding box center [682, 132] width 29 height 14
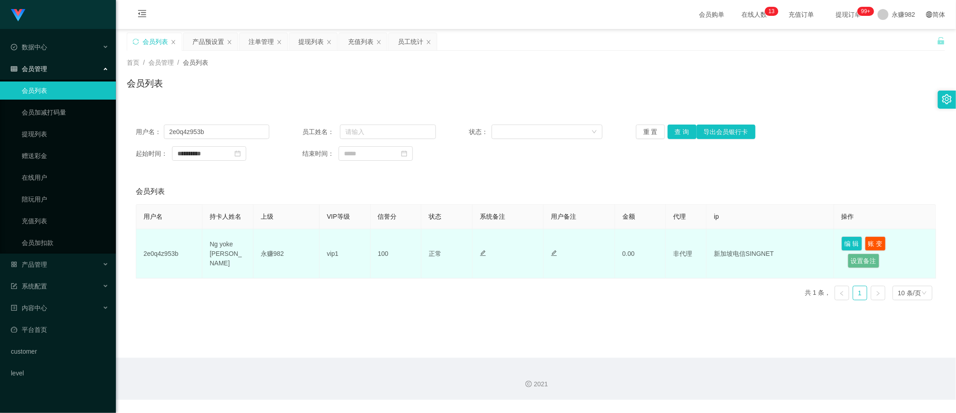
click at [170, 253] on td "2e0q4z953b" at bounding box center [169, 253] width 66 height 49
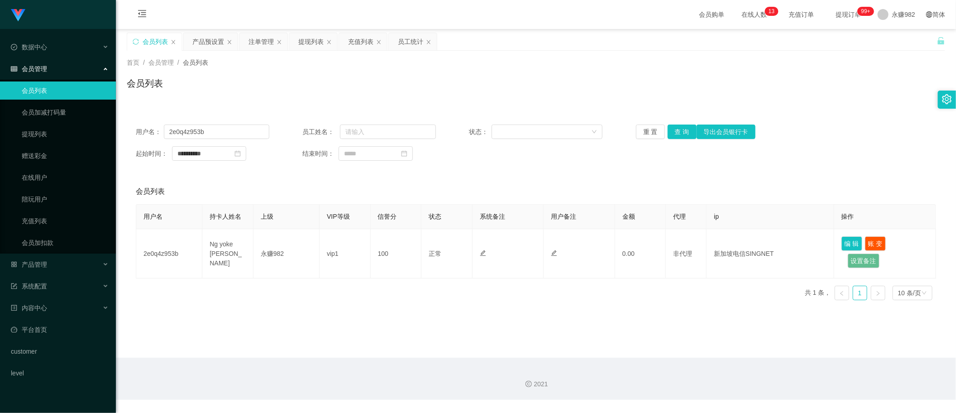
click at [479, 312] on main "**********" at bounding box center [536, 193] width 840 height 329
click at [224, 130] on input "2e0q4z953b" at bounding box center [217, 132] width 106 height 14
paste input "Simonzhu"
type input "Simonzhu"
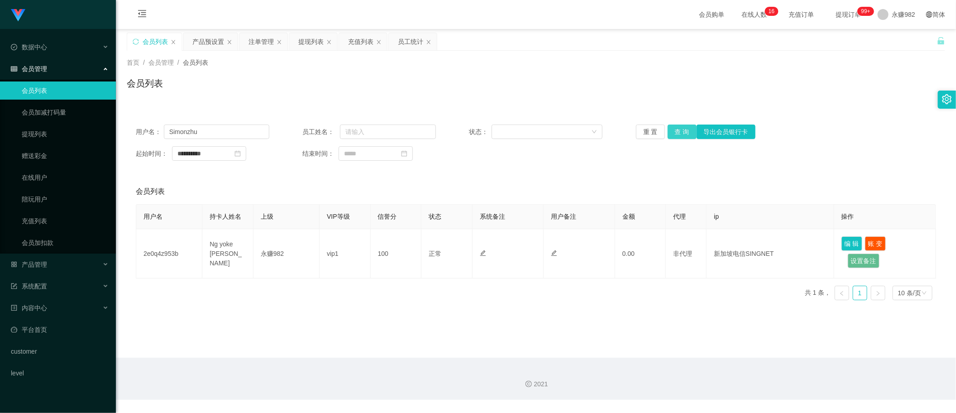
click at [680, 136] on button "查 询" at bounding box center [682, 132] width 29 height 14
click at [680, 134] on button "查 询" at bounding box center [682, 132] width 29 height 14
click at [211, 46] on div "产品预设置" at bounding box center [208, 41] width 32 height 17
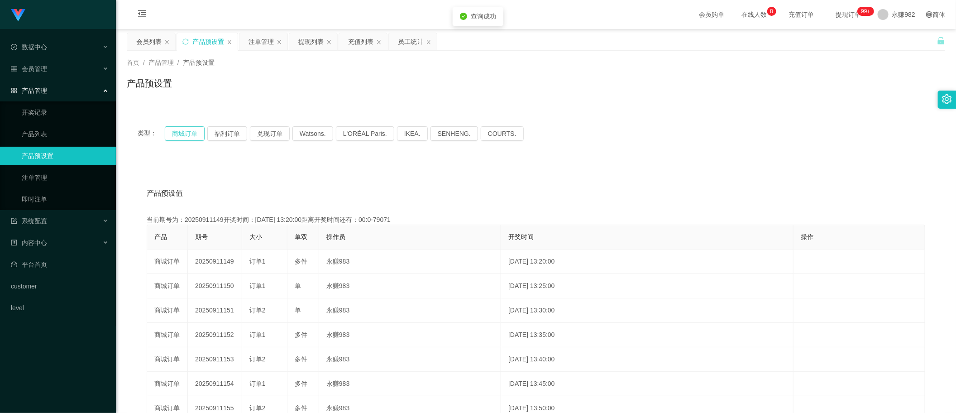
click at [200, 132] on button "商城订单" at bounding box center [185, 133] width 40 height 14
click at [619, 161] on div "产品预设值 添加期号 当前期号为：20250911166开奖时间：[DATE] 14:45:00距离开奖时间还有：00:0-79090 产品 期号 大小 单双…" at bounding box center [536, 347] width 819 height 373
click at [186, 130] on button "商城订单" at bounding box center [185, 133] width 40 height 14
click at [225, 134] on button "福利订单" at bounding box center [227, 133] width 40 height 14
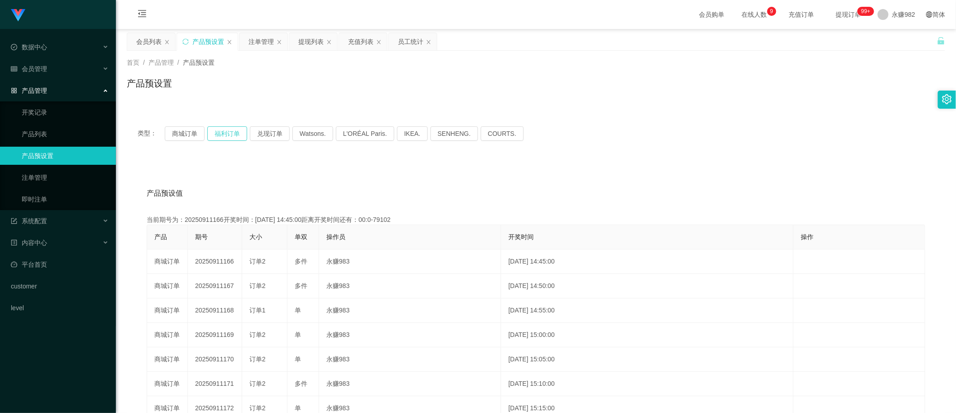
click at [225, 134] on button "福利订单" at bounding box center [227, 133] width 40 height 14
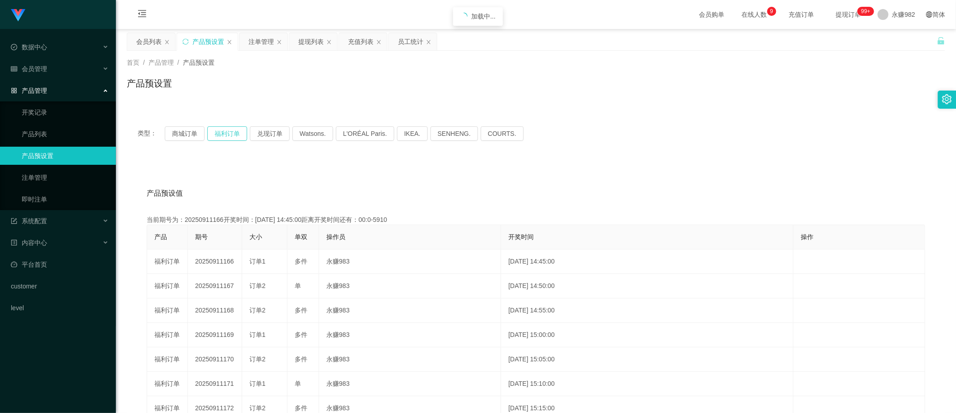
click at [225, 134] on button "福利订单" at bounding box center [227, 133] width 40 height 14
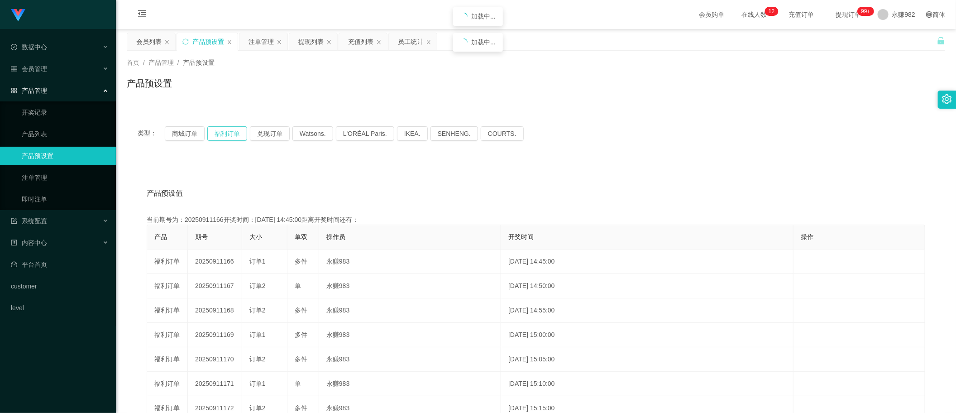
click at [225, 134] on button "福利订单" at bounding box center [227, 133] width 40 height 14
click at [221, 134] on button "福利订单" at bounding box center [227, 133] width 40 height 14
click at [223, 136] on button "福利订单" at bounding box center [227, 133] width 40 height 14
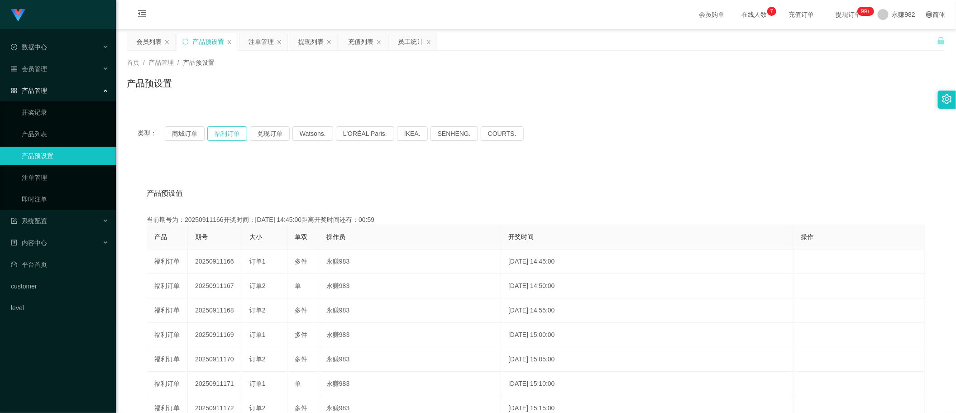
click at [223, 136] on button "福利订单" at bounding box center [227, 133] width 40 height 14
drag, startPoint x: 735, startPoint y: 92, endPoint x: 748, endPoint y: 85, distance: 14.8
click at [735, 92] on div "产品预设置" at bounding box center [536, 87] width 819 height 21
click at [226, 130] on button "福利订单" at bounding box center [227, 133] width 40 height 14
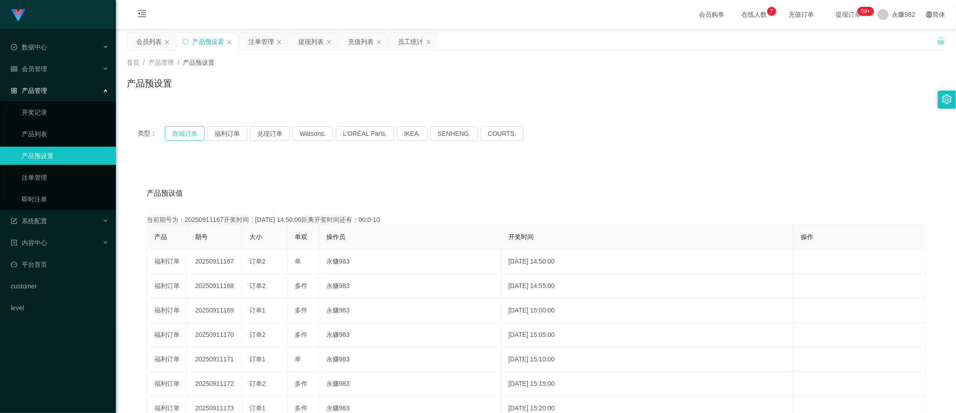
click at [188, 131] on button "商城订单" at bounding box center [185, 133] width 40 height 14
click at [234, 134] on button "福利订单" at bounding box center [227, 133] width 40 height 14
click at [263, 44] on div "注单管理" at bounding box center [261, 41] width 25 height 17
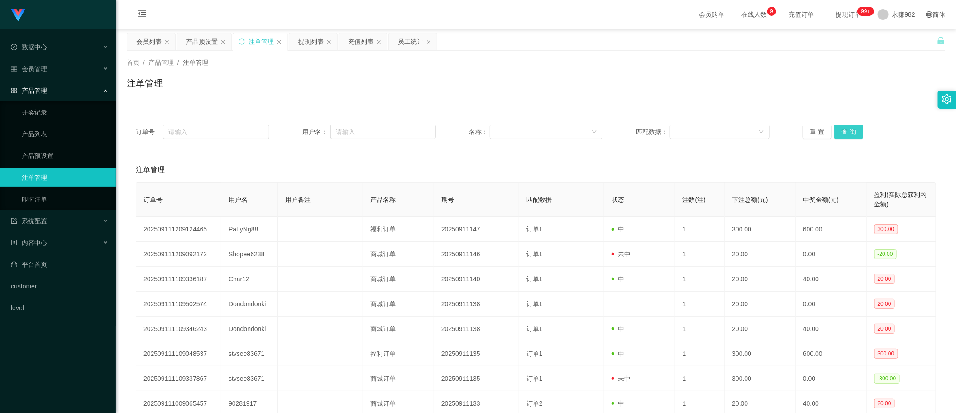
click at [844, 127] on button "查 询" at bounding box center [849, 132] width 29 height 14
click at [845, 127] on button "查 询" at bounding box center [849, 132] width 29 height 14
click at [614, 87] on div "注单管理" at bounding box center [536, 87] width 819 height 21
click at [854, 131] on button "查 询" at bounding box center [849, 132] width 29 height 14
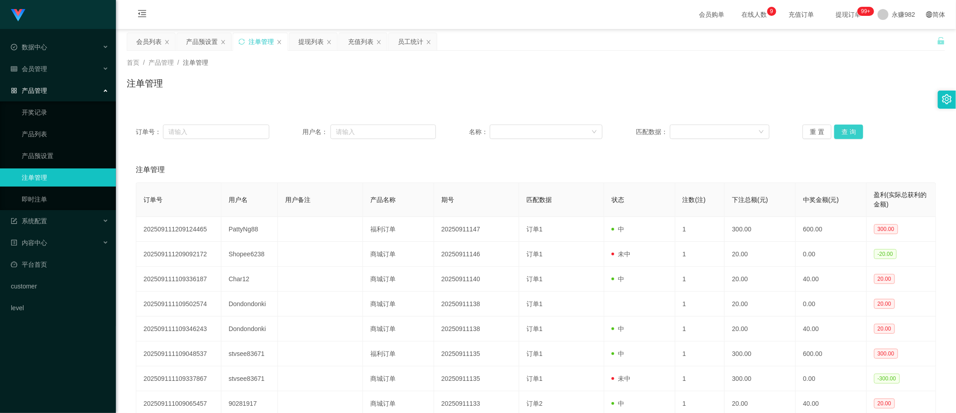
click at [854, 131] on button "查 询" at bounding box center [849, 132] width 29 height 14
click at [842, 133] on button "查 询" at bounding box center [849, 132] width 29 height 14
drag, startPoint x: 327, startPoint y: 89, endPoint x: 323, endPoint y: 82, distance: 8.7
click at [327, 89] on div "注单管理" at bounding box center [536, 87] width 819 height 21
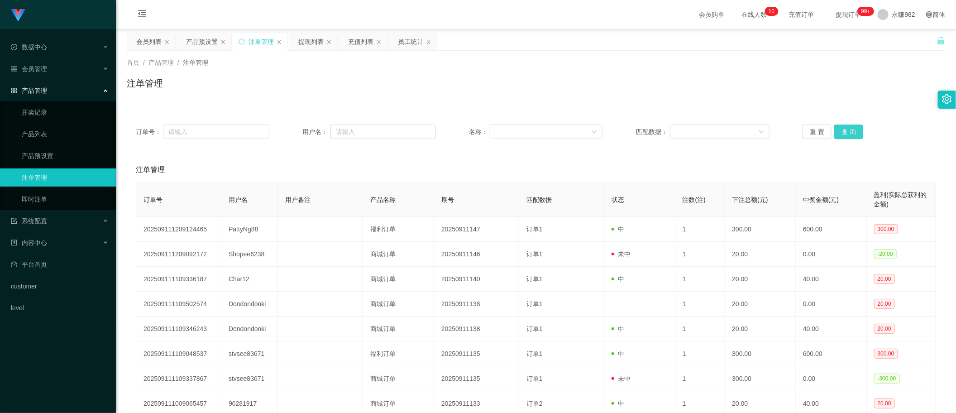
click at [840, 127] on button "查 询" at bounding box center [849, 132] width 29 height 14
click at [499, 77] on div "注单管理" at bounding box center [536, 87] width 819 height 21
click at [841, 132] on button "查 询" at bounding box center [849, 132] width 29 height 14
click at [849, 127] on button "查 询" at bounding box center [849, 132] width 29 height 14
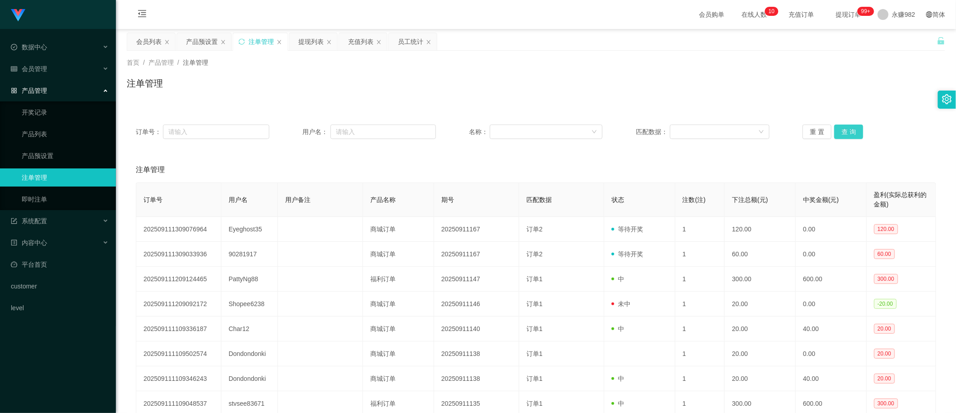
click at [849, 127] on button "查 询" at bounding box center [849, 132] width 29 height 14
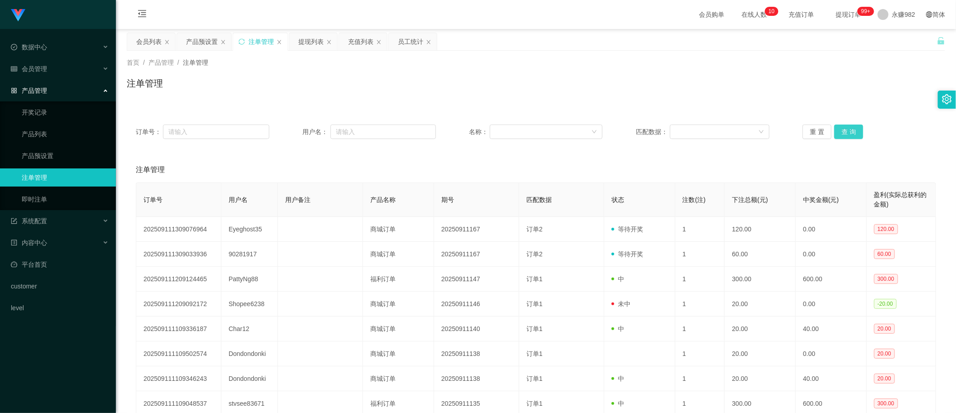
click at [849, 127] on button "查 询" at bounding box center [849, 132] width 29 height 14
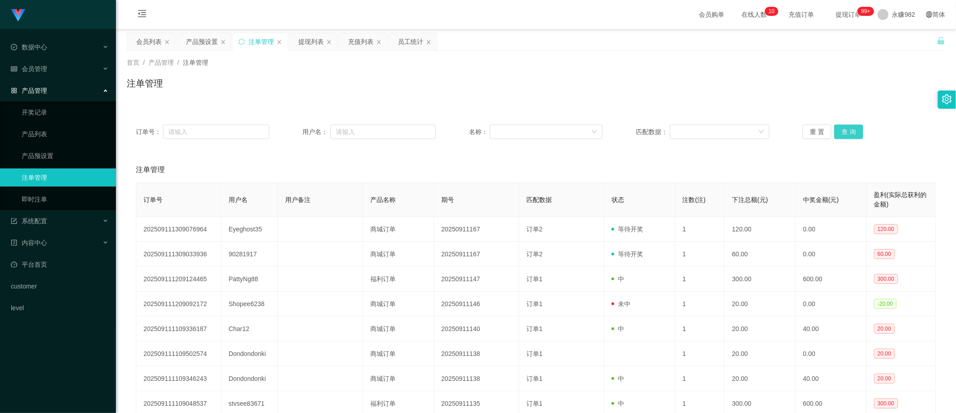
click at [849, 127] on button "查 询" at bounding box center [849, 132] width 29 height 14
click at [315, 48] on div "提现列表" at bounding box center [310, 41] width 25 height 17
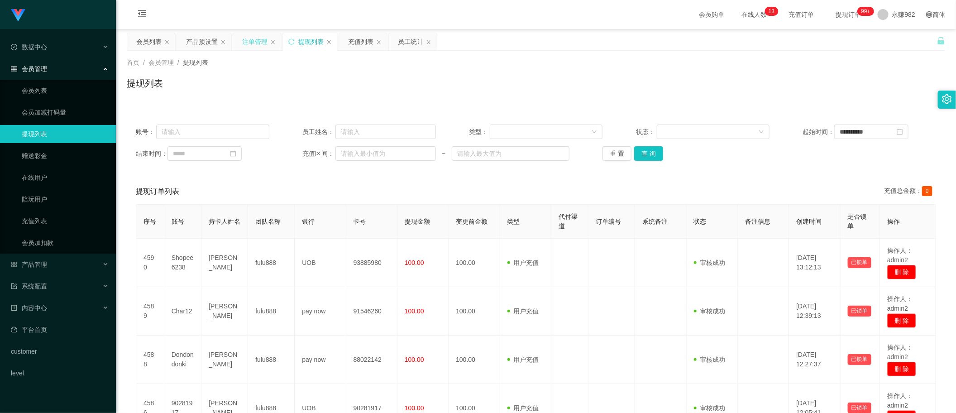
click at [242, 41] on div "注单管理" at bounding box center [254, 41] width 25 height 17
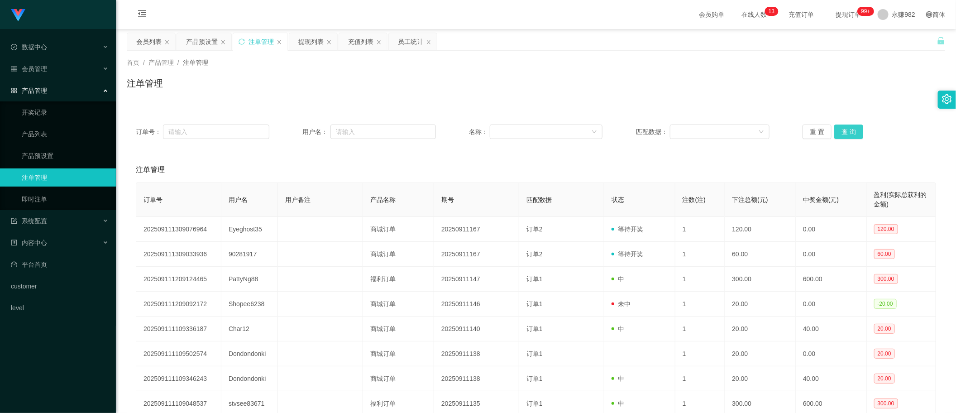
click at [848, 127] on button "查 询" at bounding box center [849, 132] width 29 height 14
click at [845, 133] on button "查 询" at bounding box center [849, 132] width 29 height 14
drag, startPoint x: 562, startPoint y: 164, endPoint x: 628, endPoint y: 164, distance: 66.1
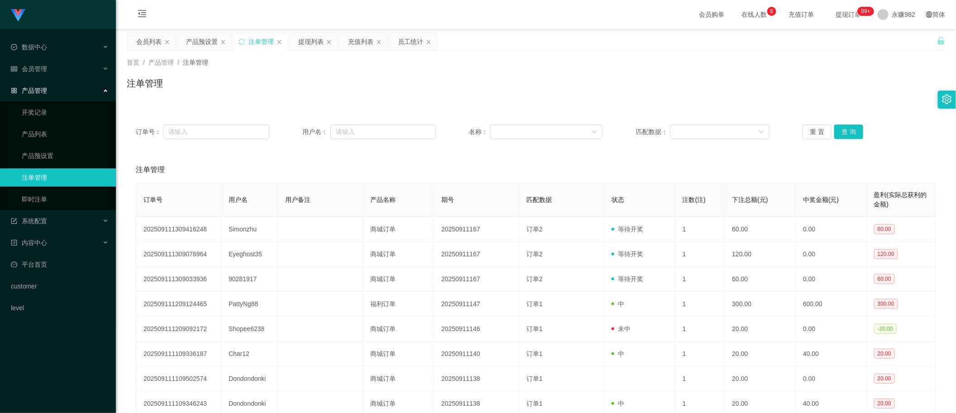
click at [562, 164] on div "注单管理" at bounding box center [536, 169] width 801 height 25
click at [842, 130] on button "查 询" at bounding box center [849, 132] width 29 height 14
click at [852, 132] on button "查 询" at bounding box center [849, 132] width 29 height 14
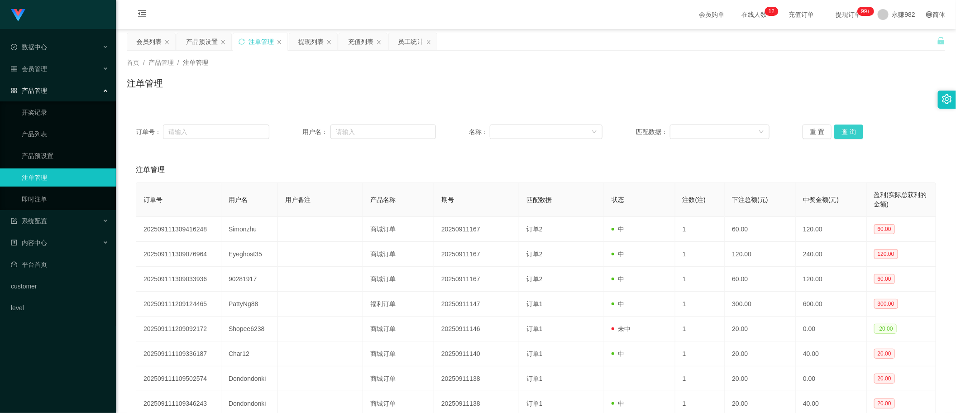
click at [840, 130] on button "查 询" at bounding box center [849, 132] width 29 height 14
click at [851, 134] on button "查 询" at bounding box center [849, 132] width 29 height 14
click at [849, 134] on button "查 询" at bounding box center [849, 132] width 29 height 14
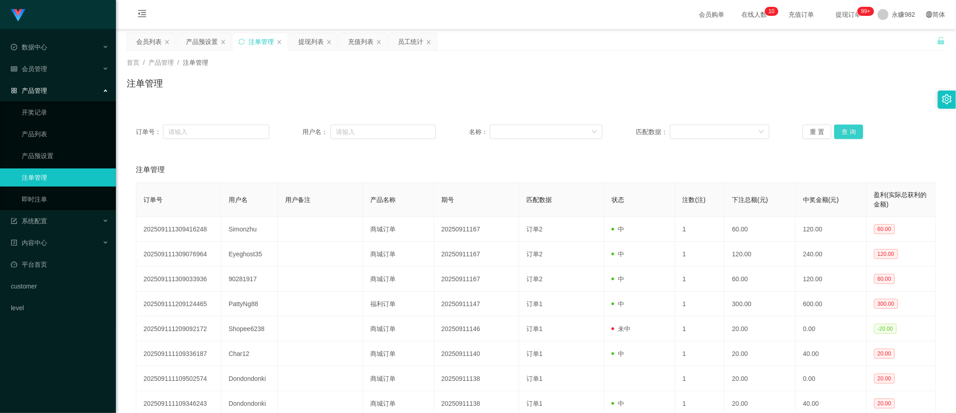
click at [849, 134] on button "查 询" at bounding box center [849, 132] width 29 height 14
click at [842, 125] on button "查 询" at bounding box center [849, 132] width 29 height 14
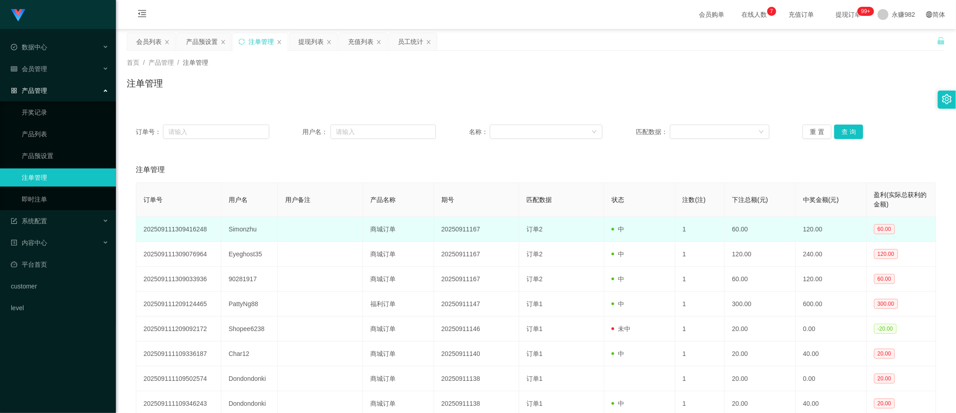
click at [241, 230] on td "Simonzhu" at bounding box center [249, 229] width 57 height 25
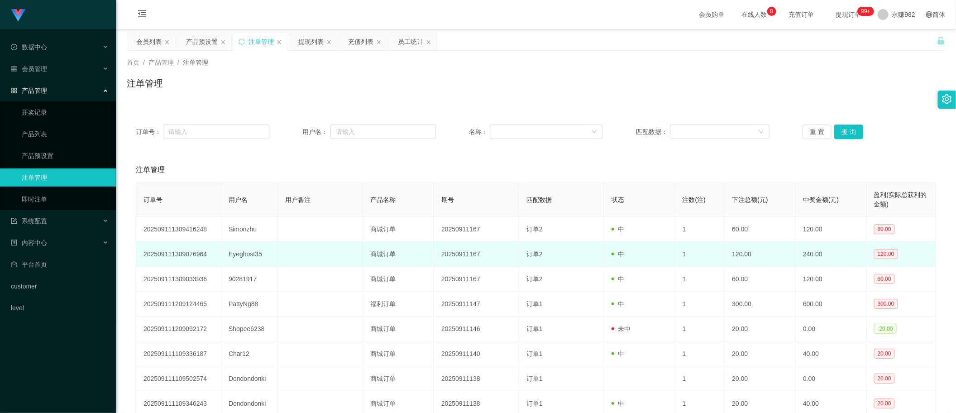
click at [238, 257] on td "Eyeghost35" at bounding box center [249, 254] width 57 height 25
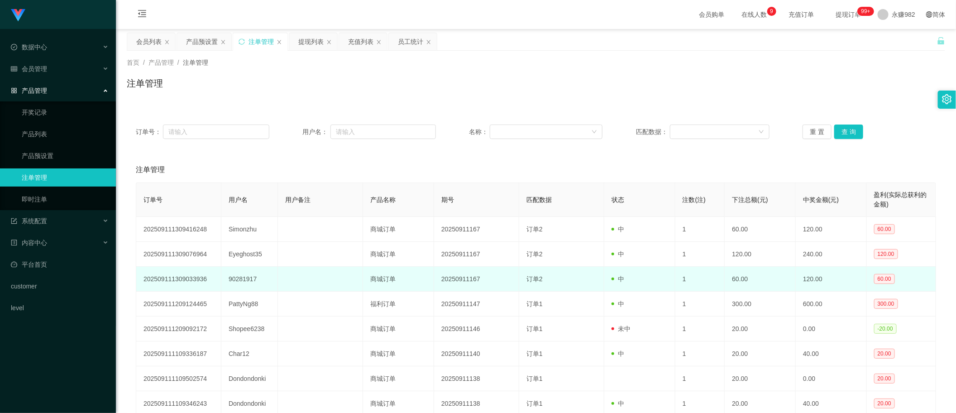
click at [232, 284] on td "90281917" at bounding box center [249, 279] width 57 height 25
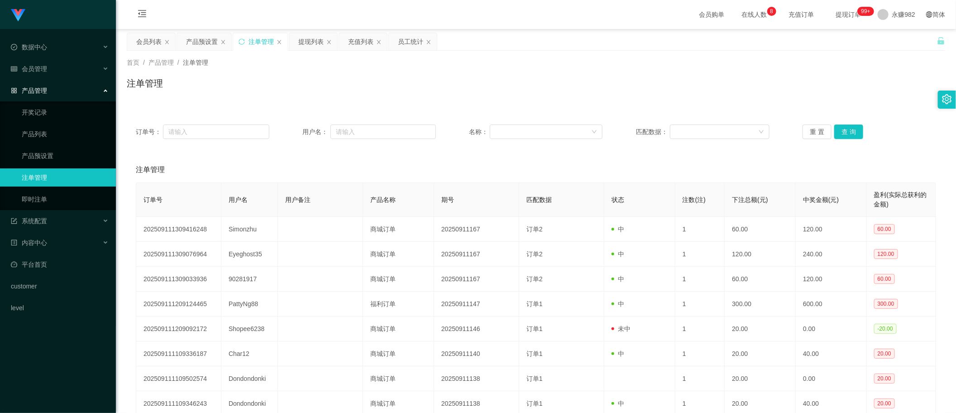
click at [440, 161] on div "注单管理" at bounding box center [536, 169] width 801 height 25
click at [844, 132] on button "查 询" at bounding box center [849, 132] width 29 height 14
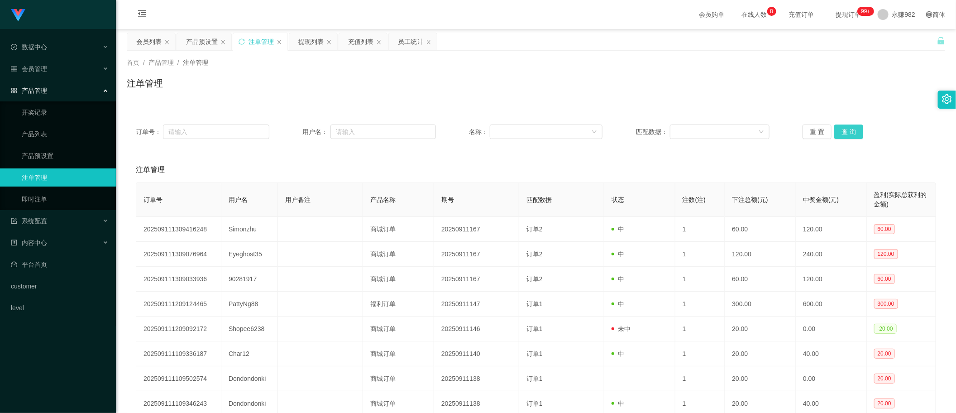
click at [844, 132] on button "查 询" at bounding box center [849, 132] width 29 height 14
click at [152, 37] on div "会员列表" at bounding box center [148, 41] width 25 height 17
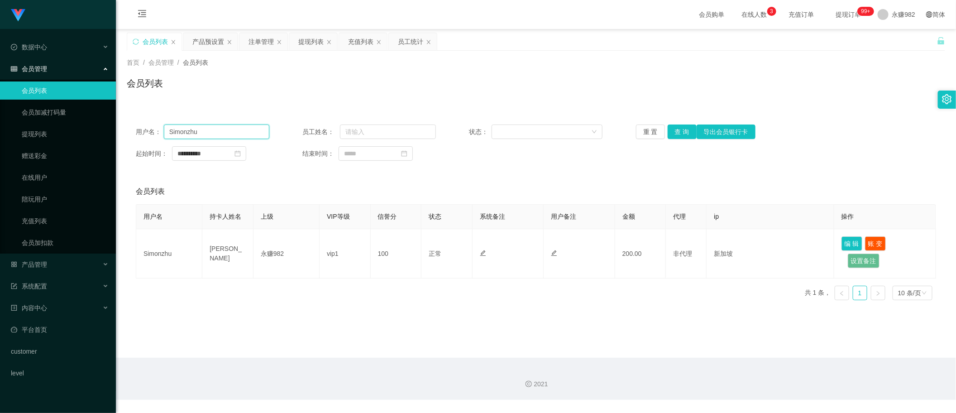
click at [205, 132] on input "Simonzhu" at bounding box center [217, 132] width 106 height 14
paste input "Eyeghost35"
click at [674, 128] on button "查 询" at bounding box center [682, 132] width 29 height 14
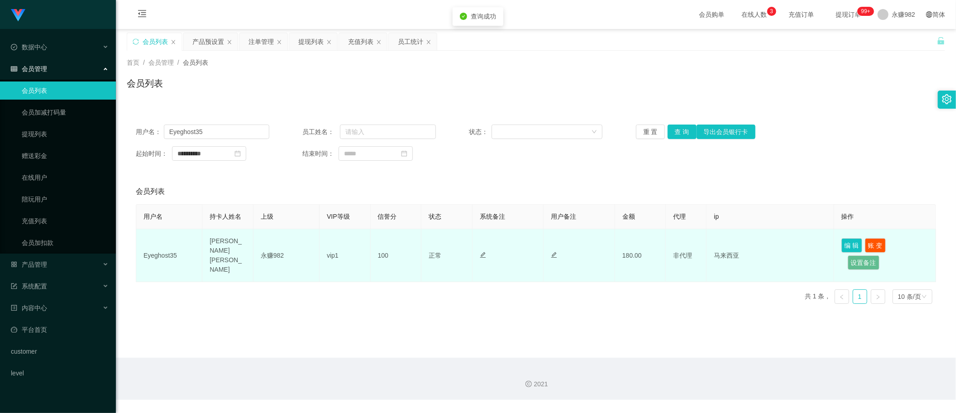
click at [231, 252] on td "[PERSON_NAME] [PERSON_NAME]" at bounding box center [227, 255] width 51 height 53
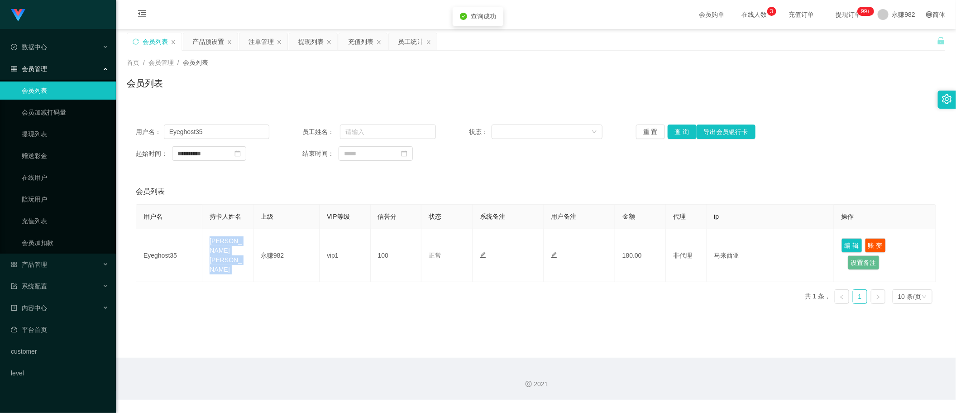
copy td "[PERSON_NAME] [PERSON_NAME]"
click at [512, 100] on div "首页 / 会员管理 / 会员列表 / 会员列表" at bounding box center [536, 78] width 840 height 54
click at [219, 131] on input "Eyeghost35" at bounding box center [217, 132] width 106 height 14
paste input "2e0q4z953b"
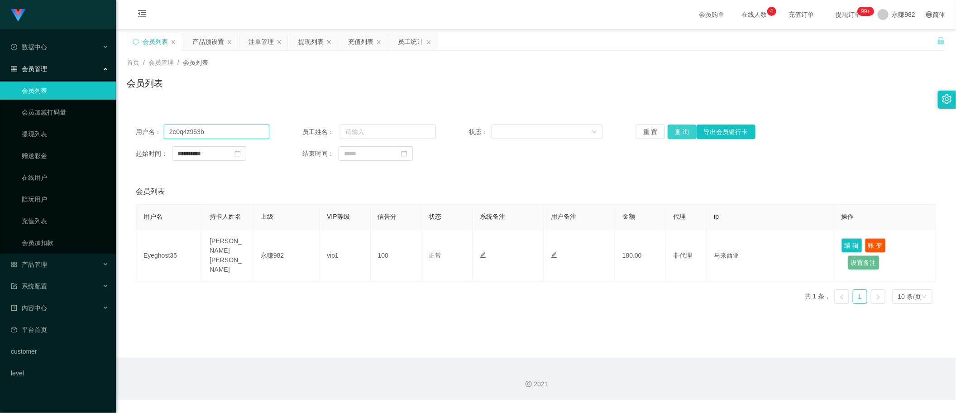
type input "2e0q4z953b"
click at [684, 132] on button "查 询" at bounding box center [682, 132] width 29 height 14
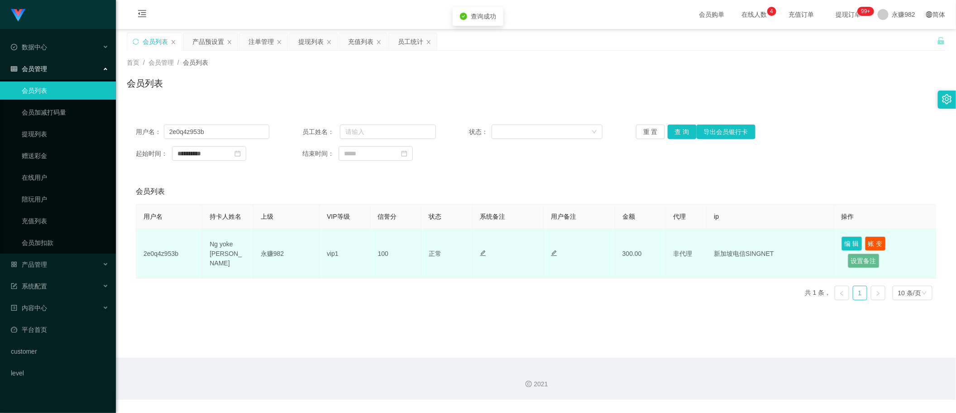
click at [222, 252] on td "Ng yoke [PERSON_NAME]" at bounding box center [227, 253] width 51 height 49
copy td "Ng yoke [PERSON_NAME]"
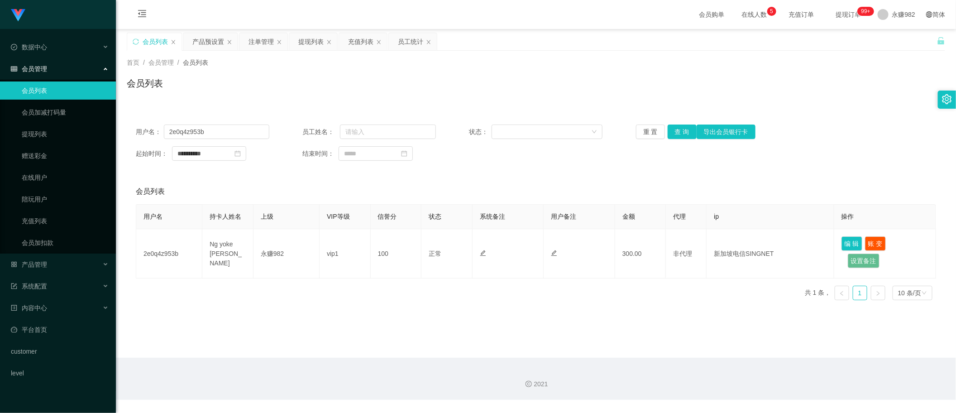
click at [507, 175] on div "**********" at bounding box center [536, 211] width 819 height 192
click at [678, 128] on button "查 询" at bounding box center [682, 132] width 29 height 14
click at [240, 131] on input "2e0q4z953b" at bounding box center [217, 132] width 106 height 14
click at [679, 132] on button "查 询" at bounding box center [682, 132] width 29 height 14
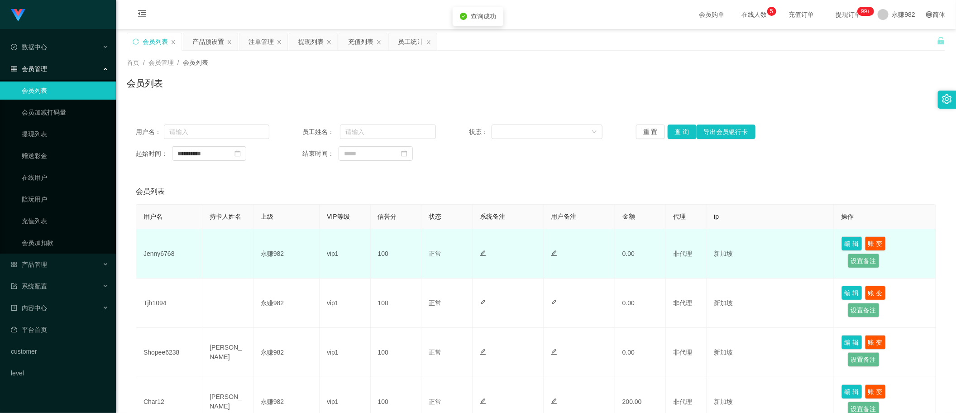
click at [168, 255] on td "Jenny6768" at bounding box center [169, 253] width 66 height 49
copy td "Jenny6768"
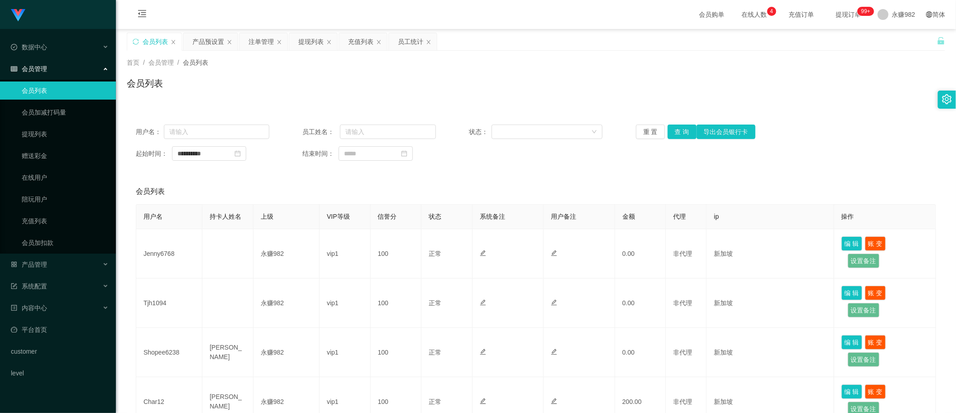
click at [446, 77] on div "会员列表" at bounding box center [536, 87] width 819 height 21
click at [675, 132] on button "查 询" at bounding box center [682, 132] width 29 height 14
click at [210, 43] on div "产品预设置" at bounding box center [208, 41] width 32 height 17
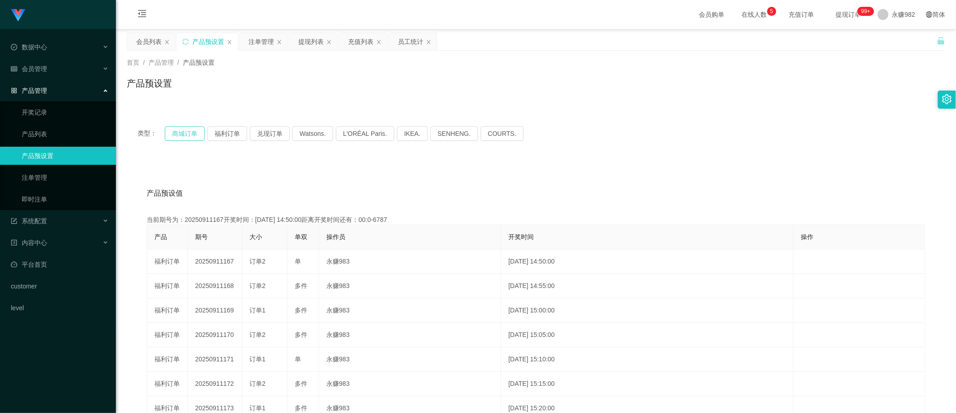
click at [195, 132] on button "商城订单" at bounding box center [185, 133] width 40 height 14
click at [193, 135] on button "商城订单" at bounding box center [185, 133] width 40 height 14
click at [194, 135] on button "商城订单" at bounding box center [185, 133] width 40 height 14
click at [220, 132] on button "福利订单" at bounding box center [227, 133] width 40 height 14
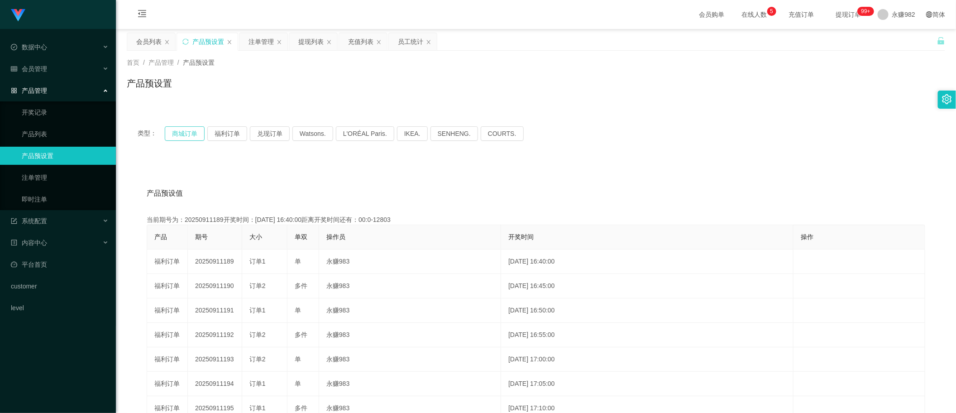
click at [179, 132] on button "商城订单" at bounding box center [185, 133] width 40 height 14
click at [218, 132] on button "福利订单" at bounding box center [227, 133] width 40 height 14
click at [226, 130] on button "福利订单" at bounding box center [227, 133] width 40 height 14
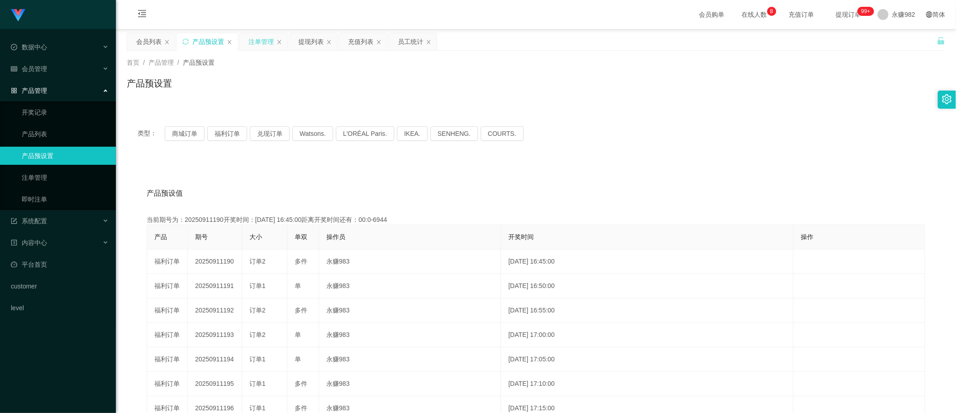
click at [254, 41] on div "注单管理" at bounding box center [261, 41] width 25 height 17
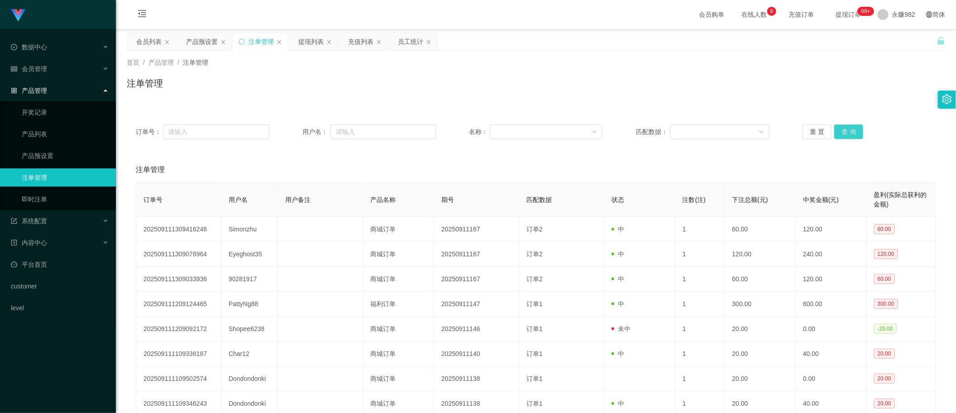
click at [839, 133] on button "查 询" at bounding box center [849, 132] width 29 height 14
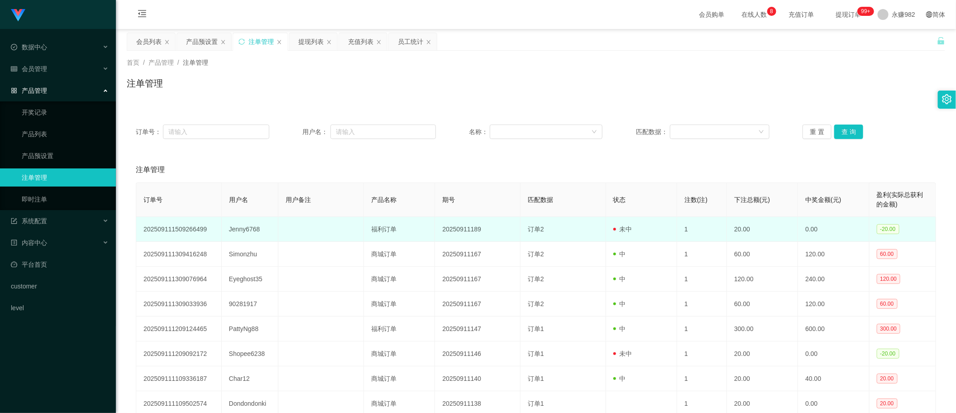
click at [235, 230] on td "Jenny6768" at bounding box center [250, 229] width 57 height 25
copy td "Jenny6768"
click at [256, 229] on td "Jenny6768" at bounding box center [250, 229] width 57 height 25
click at [254, 229] on td "Jenny6768" at bounding box center [250, 229] width 57 height 25
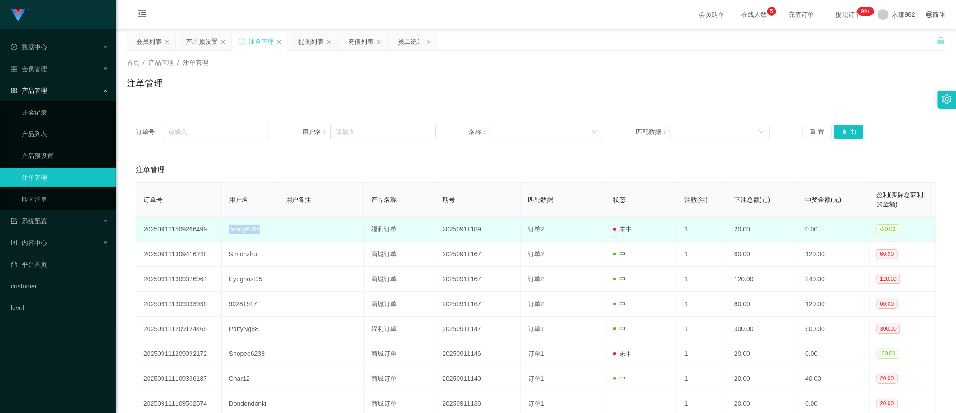
click at [254, 229] on td "Jenny6768" at bounding box center [250, 229] width 57 height 25
copy td "Jenny6768"
click at [546, 225] on td "订单2" at bounding box center [564, 229] width 86 height 25
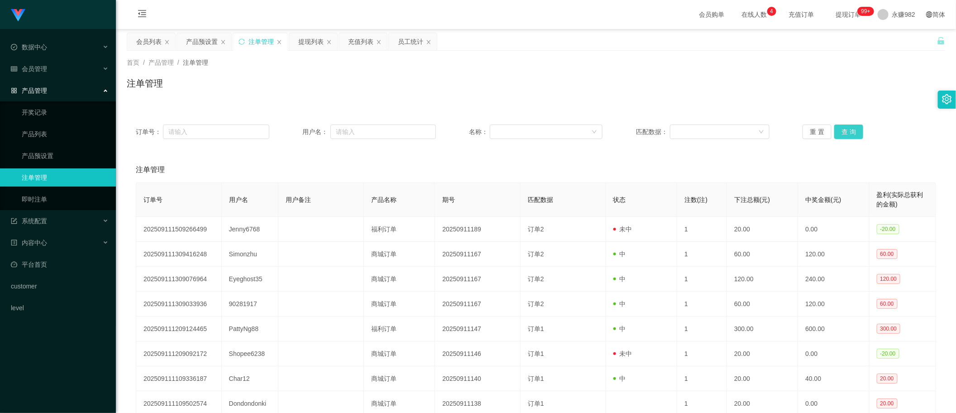
click at [849, 132] on button "查 询" at bounding box center [849, 132] width 29 height 14
drag, startPoint x: 514, startPoint y: 223, endPoint x: 576, endPoint y: 207, distance: 64.6
click at [514, 223] on td "20250911190" at bounding box center [478, 229] width 86 height 25
click at [845, 131] on button "查 询" at bounding box center [849, 132] width 29 height 14
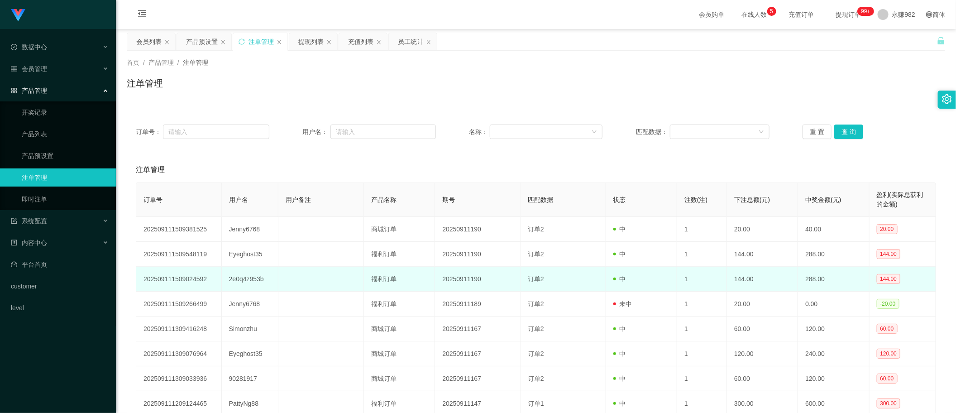
click at [523, 292] on td "订单2" at bounding box center [564, 279] width 86 height 25
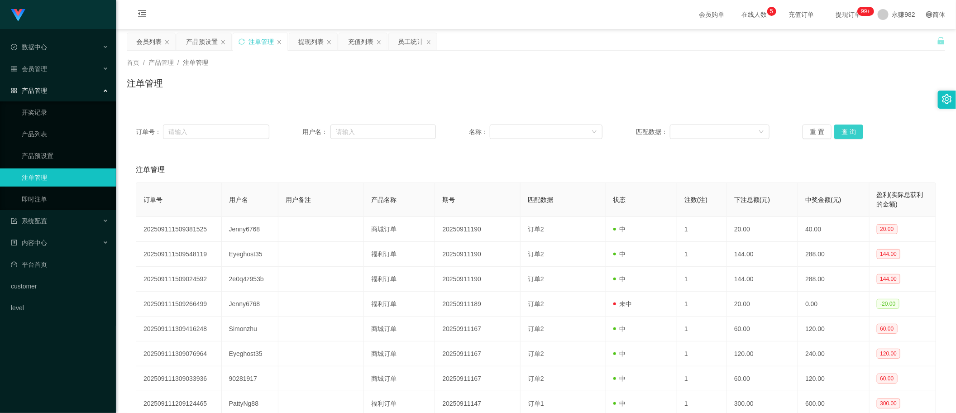
click at [852, 136] on button "查 询" at bounding box center [849, 132] width 29 height 14
drag, startPoint x: 839, startPoint y: 126, endPoint x: 784, endPoint y: 130, distance: 54.5
click at [839, 126] on button "查 询" at bounding box center [849, 132] width 29 height 14
drag, startPoint x: 144, startPoint y: 43, endPoint x: 226, endPoint y: 68, distance: 86.5
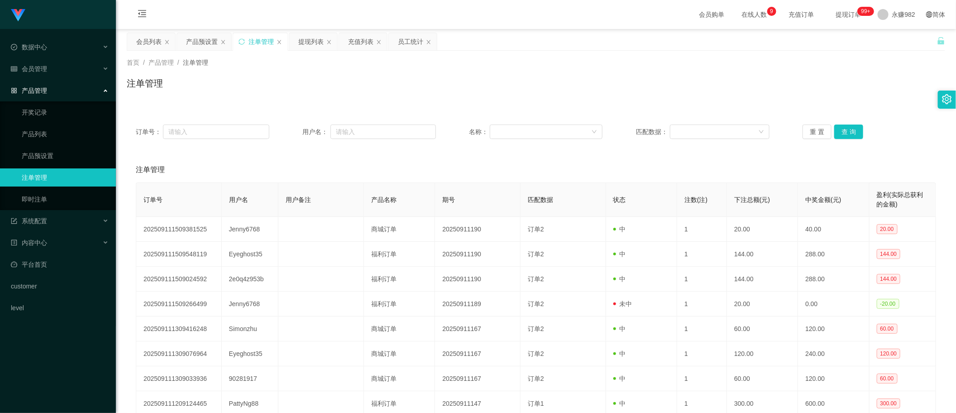
click at [144, 43] on div "会员列表" at bounding box center [148, 41] width 25 height 17
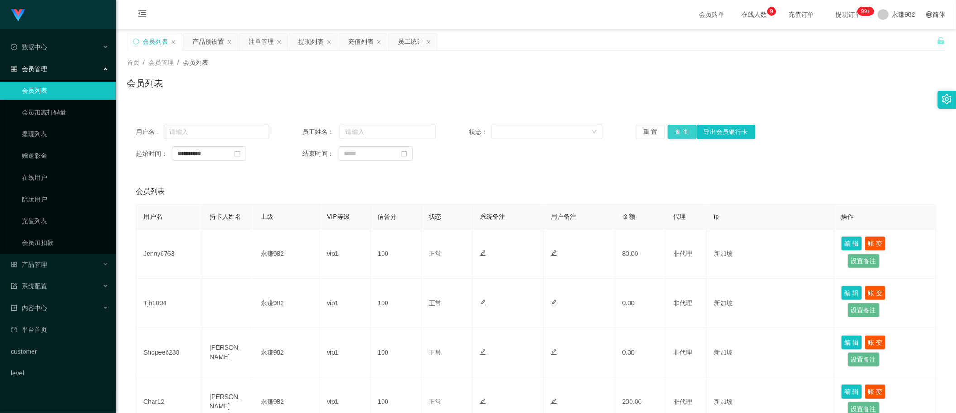
click at [686, 131] on button "查 询" at bounding box center [682, 132] width 29 height 14
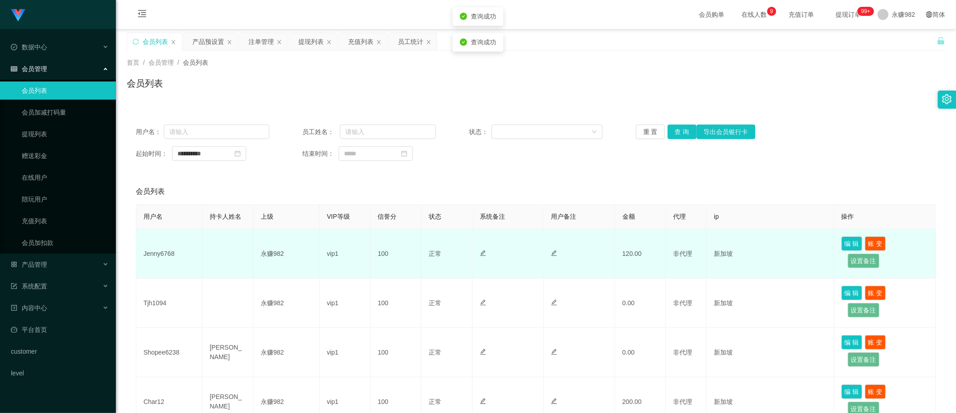
click at [163, 248] on td "Jenny6768" at bounding box center [169, 253] width 66 height 49
copy td "Jenny6768"
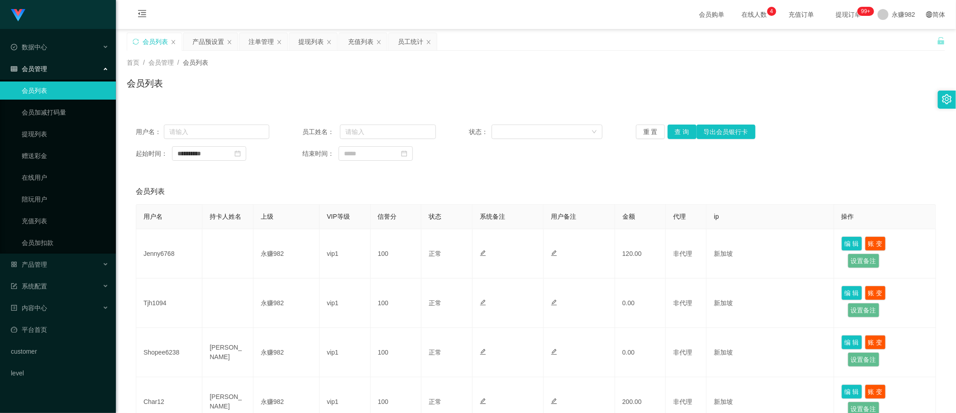
drag, startPoint x: 523, startPoint y: 19, endPoint x: 542, endPoint y: 13, distance: 20.3
click at [523, 19] on div "会员购单 在线人数 0 1 2 3 4 5 6 7 8 9 0 1 2 3 4 5 6 7 8 9 0 1 2 3 4 5 6 7 8 9 充值订单 提现订单…" at bounding box center [536, 14] width 840 height 29
click at [302, 45] on div "提现列表" at bounding box center [310, 41] width 25 height 17
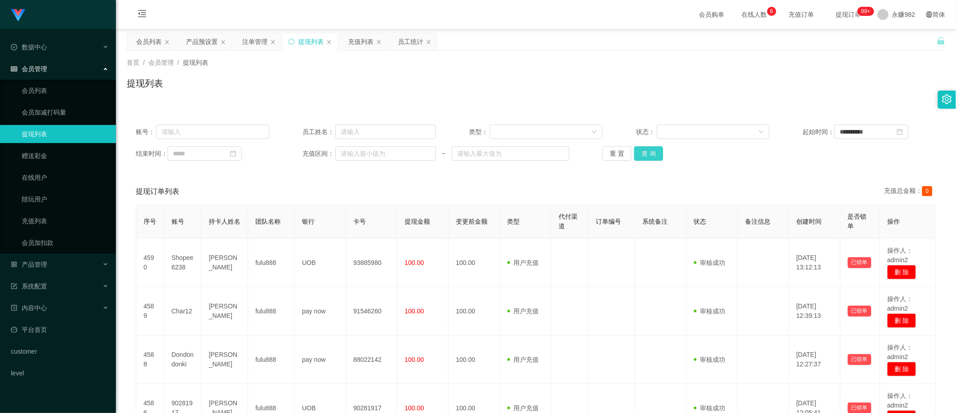
click at [657, 150] on button "查 询" at bounding box center [648, 153] width 29 height 14
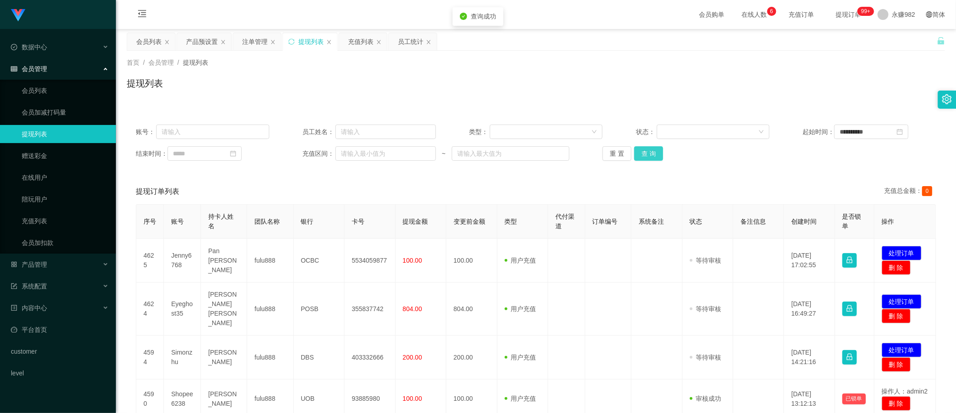
click at [657, 150] on button "查 询" at bounding box center [648, 153] width 29 height 14
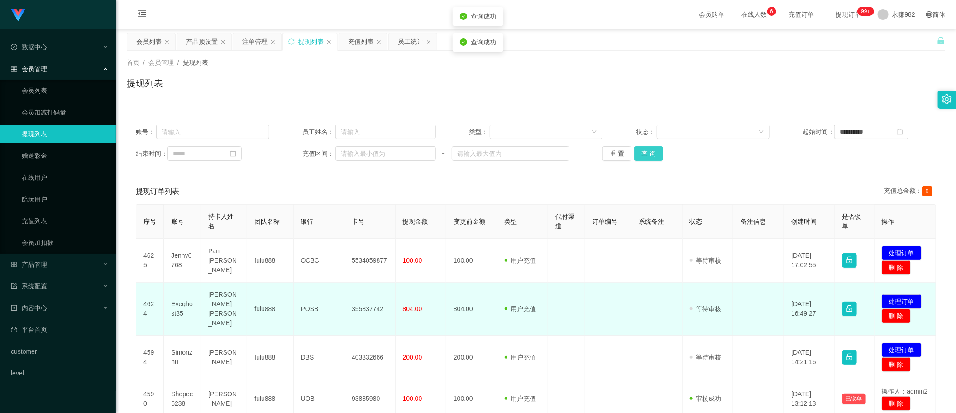
scroll to position [113, 0]
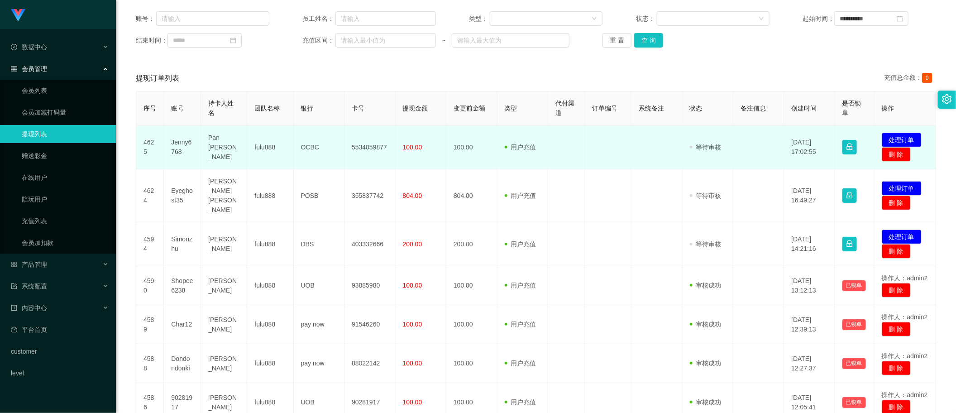
click at [230, 150] on td "Pan Jenny" at bounding box center [224, 147] width 46 height 44
copy td "Pan Jenny"
click at [182, 144] on td "Jenny6768" at bounding box center [182, 147] width 37 height 44
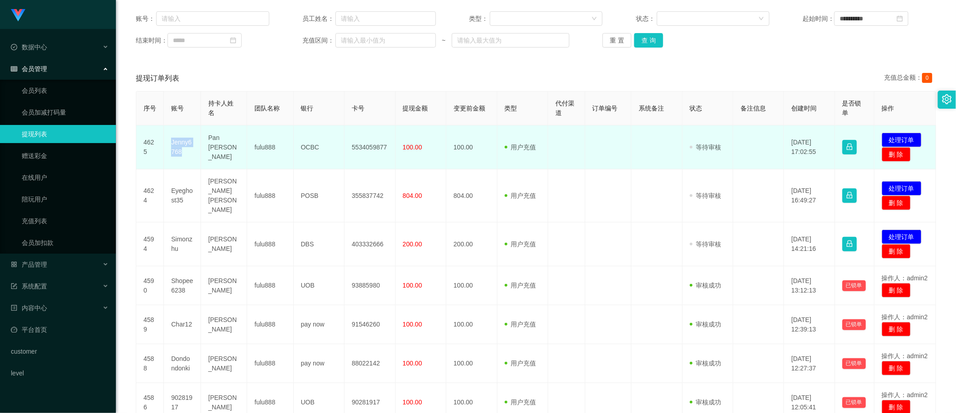
click at [182, 144] on td "Jenny6768" at bounding box center [182, 147] width 37 height 44
copy td "Jenny6768"
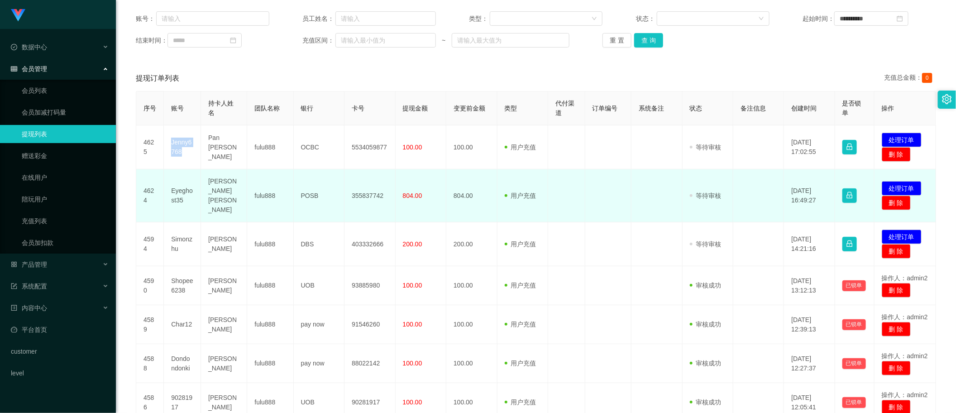
drag, startPoint x: 211, startPoint y: 179, endPoint x: 216, endPoint y: 181, distance: 5.1
click at [211, 179] on td "[PERSON_NAME] [PERSON_NAME]" at bounding box center [224, 195] width 46 height 53
click at [895, 183] on button "处理订单" at bounding box center [902, 188] width 40 height 14
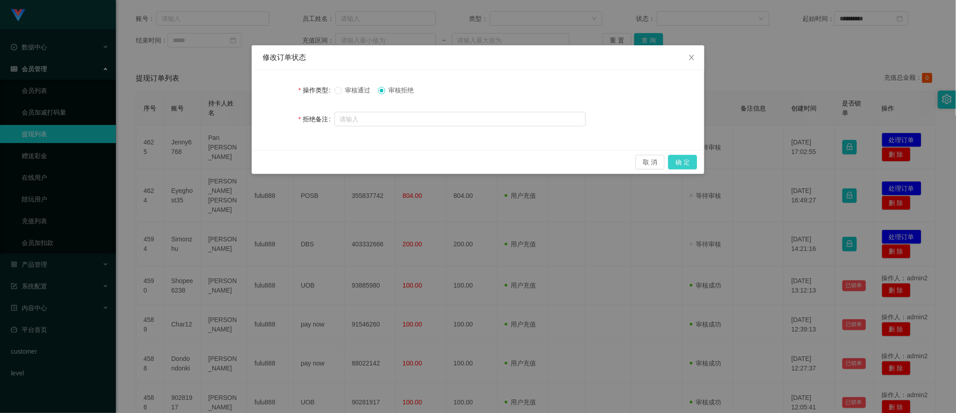
click at [682, 161] on button "确 定" at bounding box center [682, 162] width 29 height 14
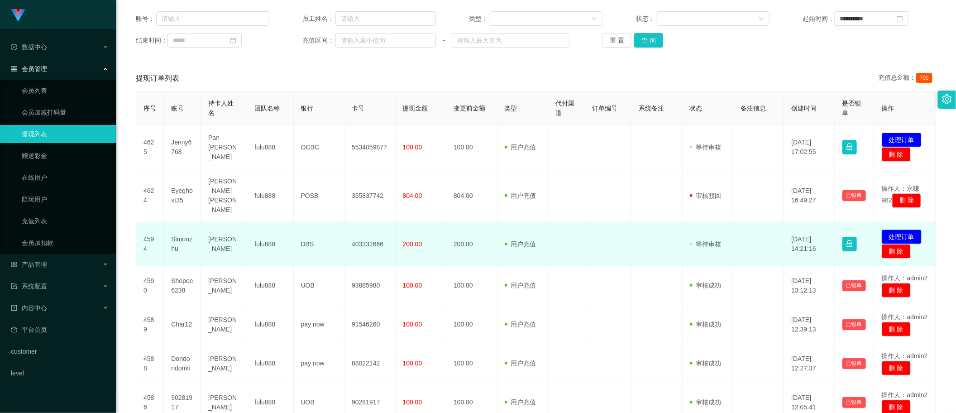
click at [892, 230] on button "处理订单" at bounding box center [902, 237] width 40 height 14
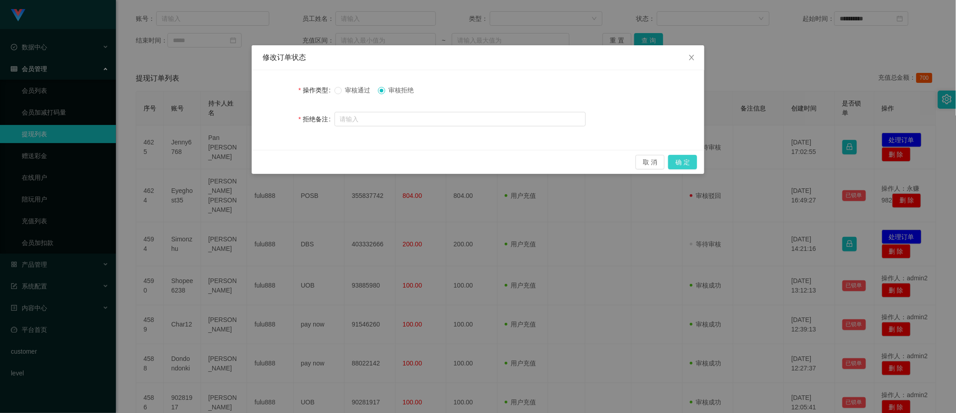
click at [691, 161] on button "确 定" at bounding box center [682, 162] width 29 height 14
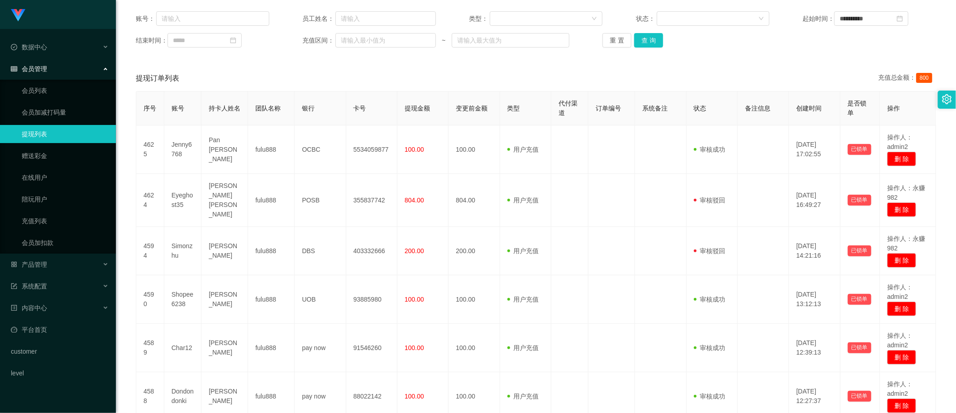
scroll to position [0, 0]
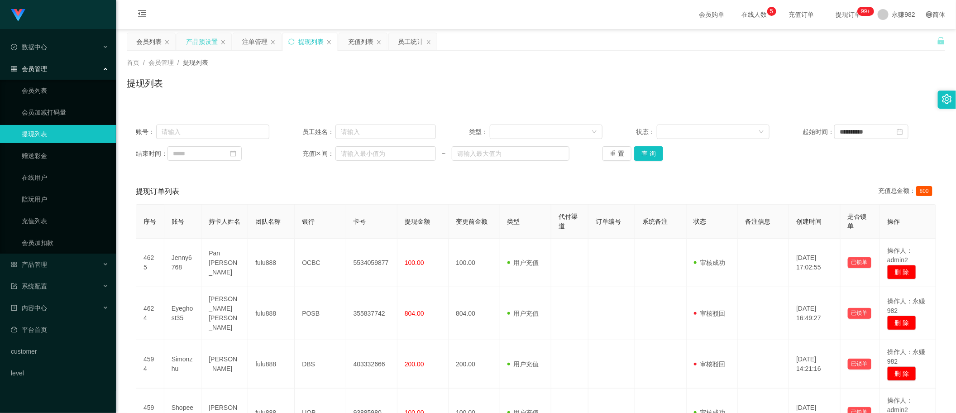
click at [192, 41] on div "产品预设置" at bounding box center [202, 41] width 32 height 17
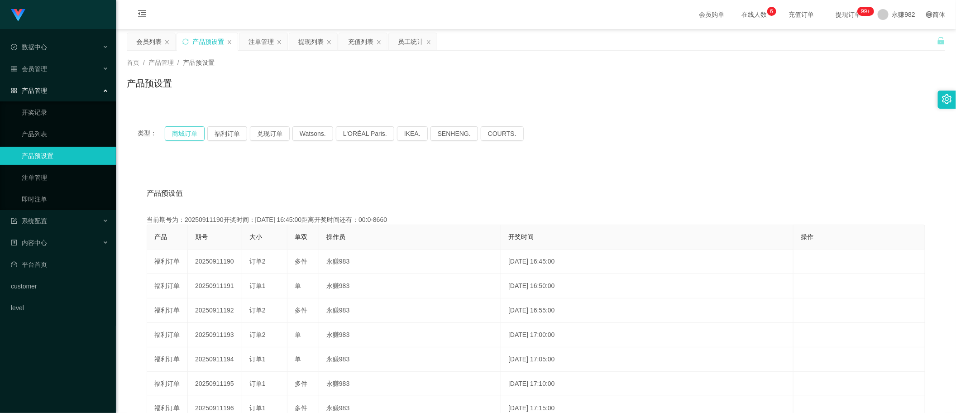
click at [194, 132] on button "商城订单" at bounding box center [185, 133] width 40 height 14
click at [229, 132] on button "福利订单" at bounding box center [227, 133] width 40 height 14
click at [774, 168] on div "产品预设值 添加期号 当前期号为：20250911196开奖时间：2025-09-11 17:15:00距离开奖时间还有：00:05 产品 期号 大小 单双 …" at bounding box center [536, 347] width 819 height 373
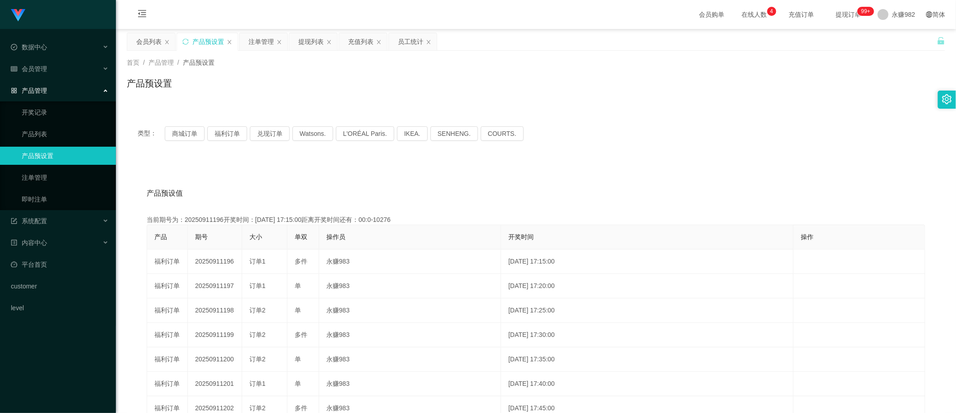
click at [234, 125] on div "类型： 商城订单 福利订单 兑现订单 Watsons. L'ORÉAL Paris. IKEA. [GEOGRAPHIC_DATA]. COURTS." at bounding box center [536, 133] width 819 height 36
click at [234, 129] on button "福利订单" at bounding box center [227, 133] width 40 height 14
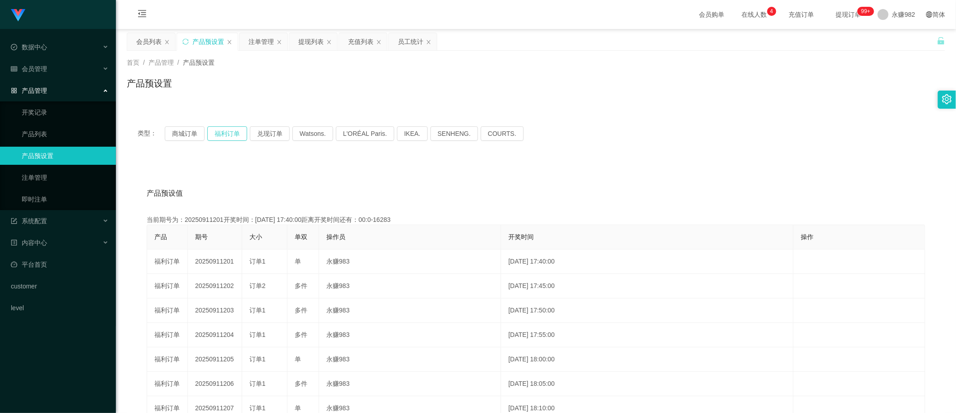
click at [234, 129] on button "福利订单" at bounding box center [227, 133] width 40 height 14
click at [557, 186] on div "产品预设值 添加期号" at bounding box center [536, 193] width 779 height 25
click at [248, 46] on div "注单管理" at bounding box center [264, 41] width 48 height 17
click at [256, 42] on div "注单管理" at bounding box center [261, 41] width 25 height 17
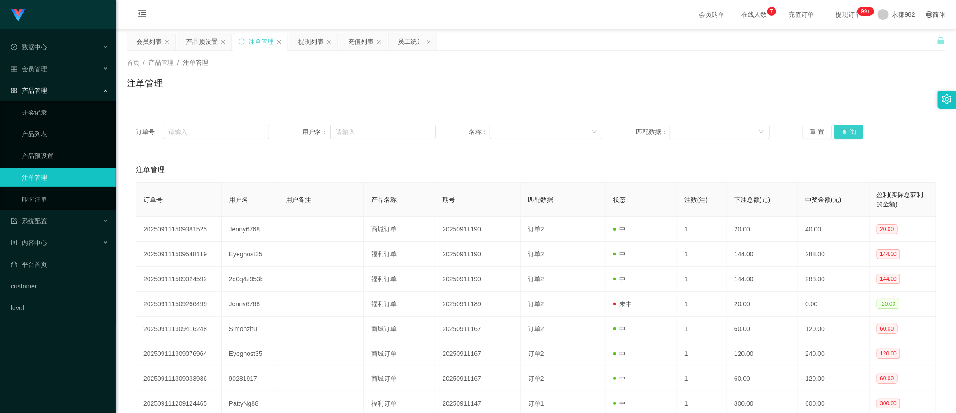
click at [848, 129] on button "查 询" at bounding box center [849, 132] width 29 height 14
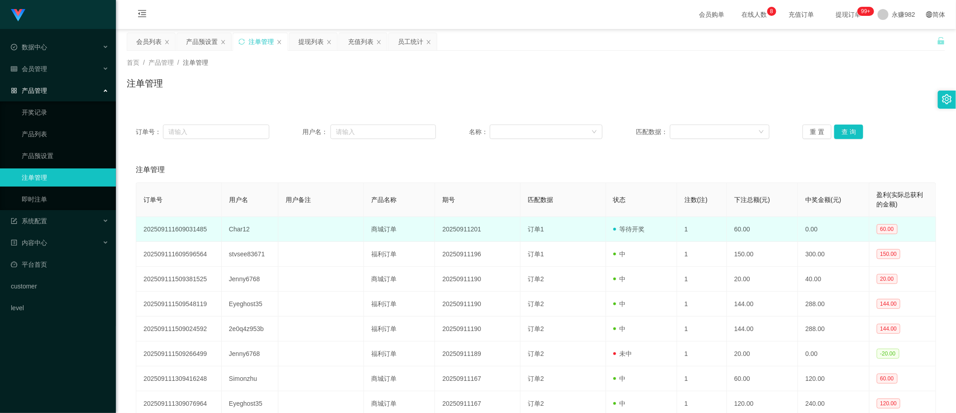
click at [525, 235] on td "订单1" at bounding box center [564, 229] width 86 height 25
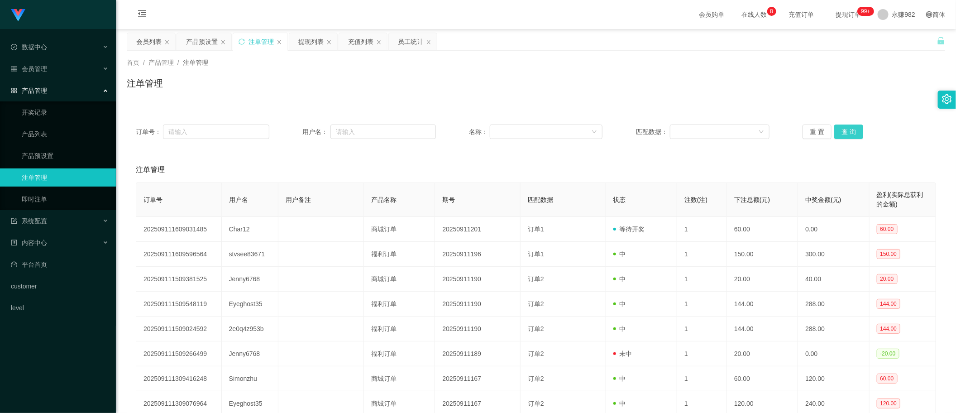
click at [845, 127] on button "查 询" at bounding box center [849, 132] width 29 height 14
click at [845, 127] on div "重 置 查 询" at bounding box center [870, 132] width 134 height 14
click at [198, 42] on div "产品预设置" at bounding box center [202, 41] width 32 height 17
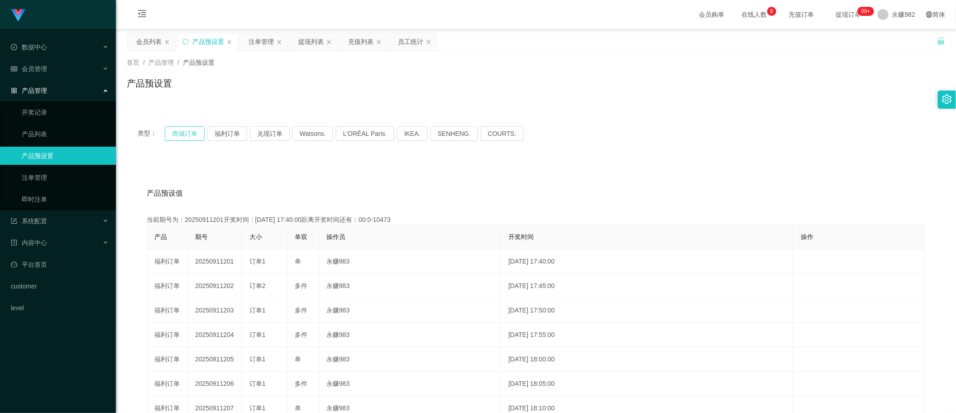
click at [173, 137] on button "商城订单" at bounding box center [185, 133] width 40 height 14
click at [224, 131] on button "福利订单" at bounding box center [227, 133] width 40 height 14
click at [256, 42] on div "注单管理" at bounding box center [261, 41] width 25 height 17
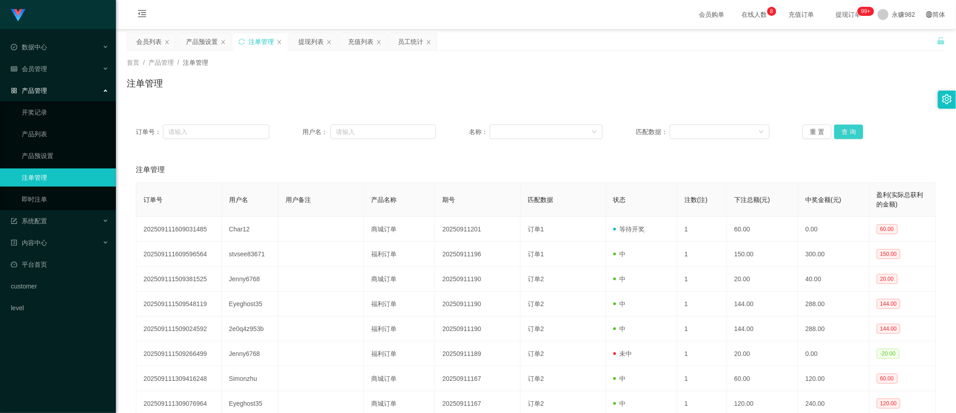
click at [847, 132] on button "查 询" at bounding box center [849, 132] width 29 height 14
click at [844, 133] on button "查 询" at bounding box center [849, 132] width 29 height 14
click at [145, 41] on div "会员列表" at bounding box center [148, 41] width 25 height 17
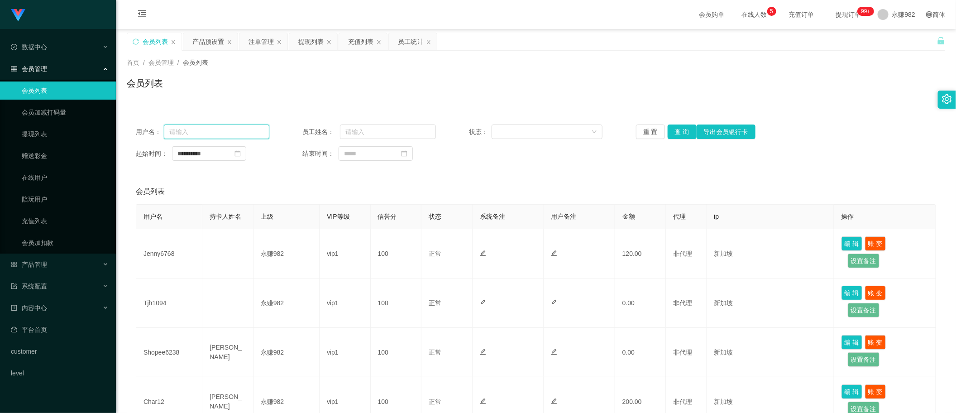
click at [201, 128] on input "text" at bounding box center [217, 132] width 106 height 14
paste input "2e0q4z953b"
type input "2e0q4z953b"
click at [684, 128] on button "查 询" at bounding box center [682, 132] width 29 height 14
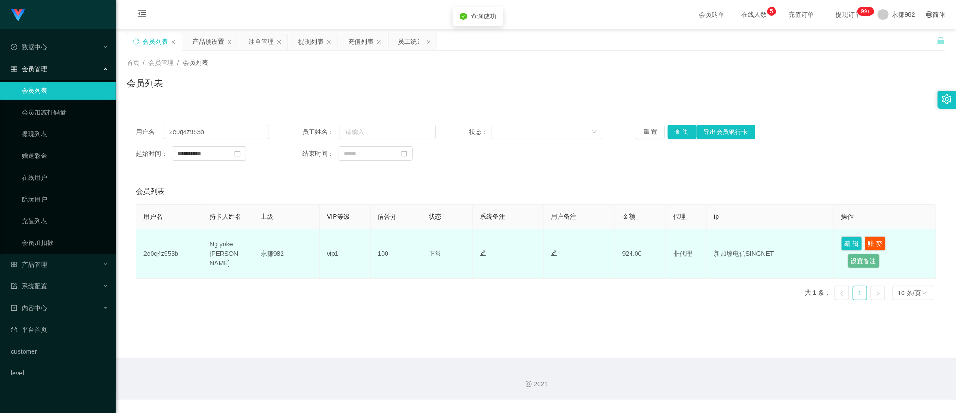
click at [223, 251] on td "Ng yoke [PERSON_NAME]" at bounding box center [227, 253] width 51 height 49
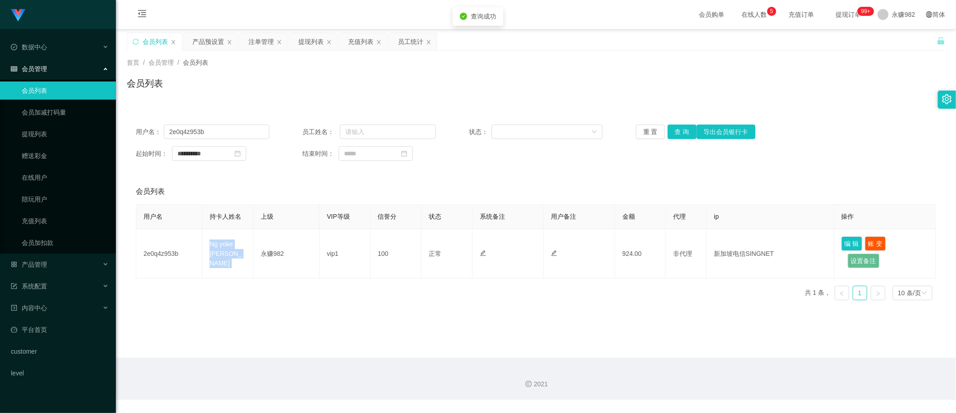
copy td "Ng yoke [PERSON_NAME]"
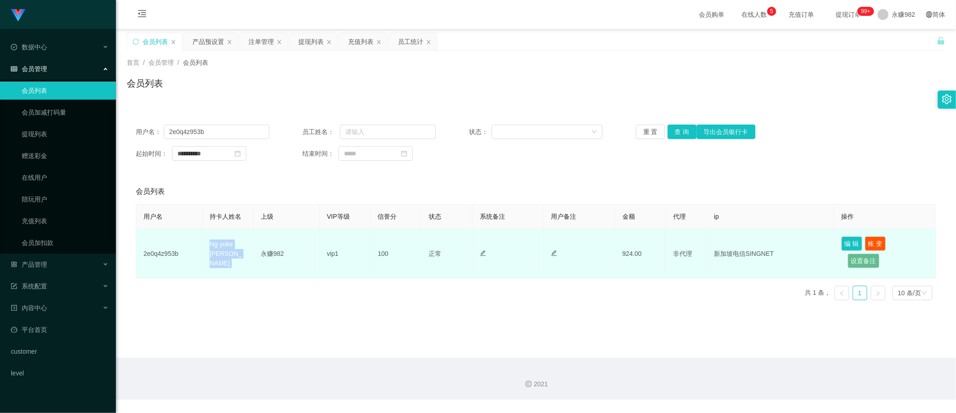
click at [229, 245] on td "Ng yoke [PERSON_NAME]" at bounding box center [227, 253] width 51 height 49
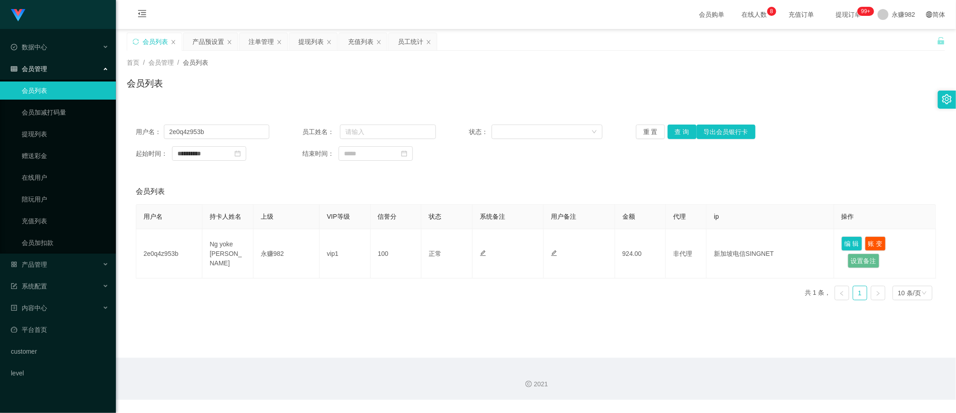
click at [427, 95] on div "会员列表" at bounding box center [536, 87] width 819 height 21
click at [670, 130] on button "查 询" at bounding box center [682, 132] width 29 height 14
click at [456, 105] on div "**********" at bounding box center [536, 206] width 819 height 203
click at [675, 133] on button "查 询" at bounding box center [682, 132] width 29 height 14
click at [223, 133] on input "2e0q4z953b" at bounding box center [217, 132] width 106 height 14
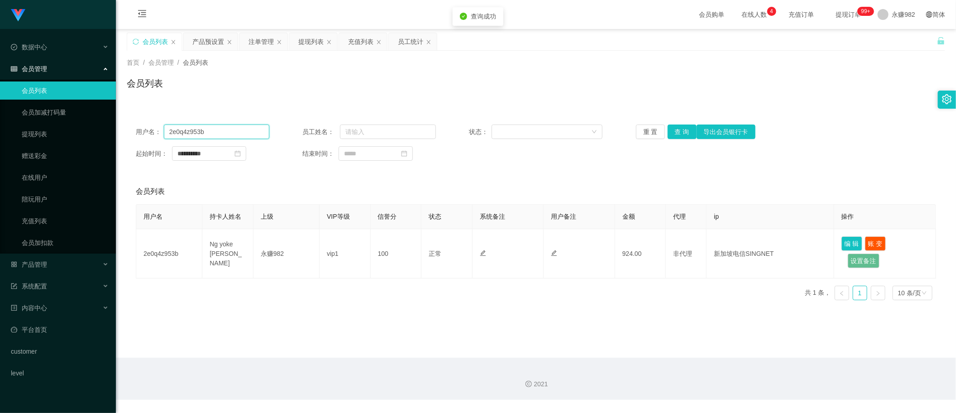
click at [223, 133] on input "2e0q4z953b" at bounding box center [217, 132] width 106 height 14
click at [683, 129] on button "查 询" at bounding box center [682, 132] width 29 height 14
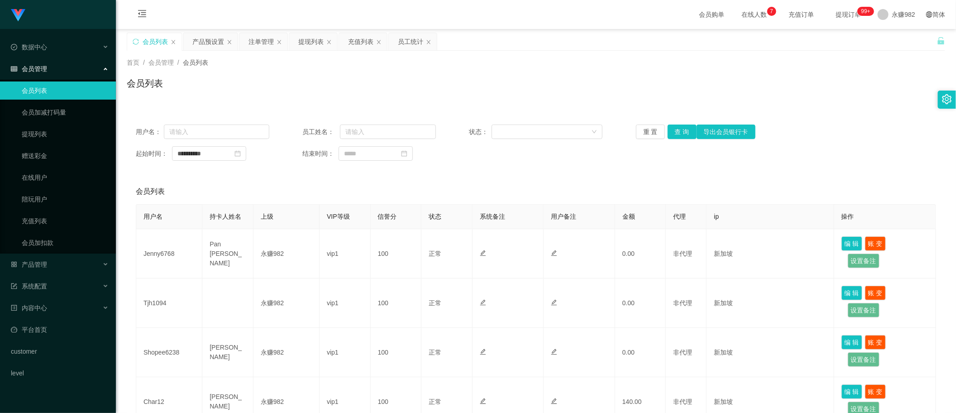
click at [446, 83] on div "会员列表" at bounding box center [536, 87] width 819 height 21
click at [411, 41] on div "员工统计" at bounding box center [410, 41] width 25 height 17
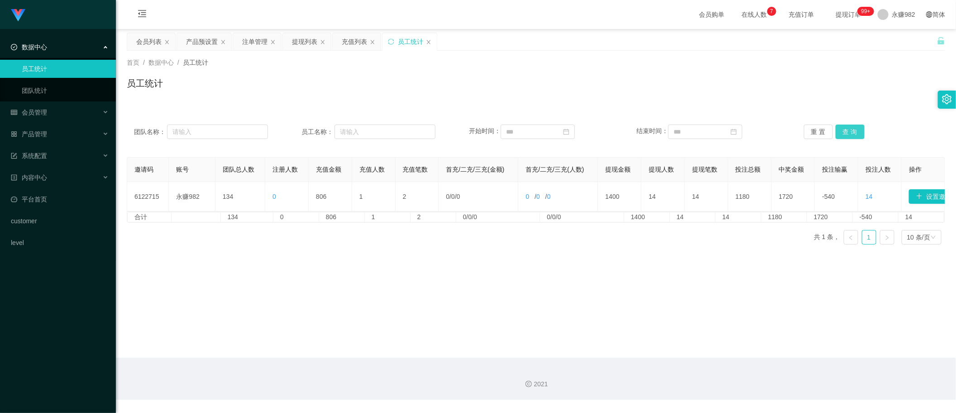
click at [850, 137] on button "查 询" at bounding box center [850, 132] width 29 height 14
click at [561, 64] on div "首页 / 数据中心 / 员工统计 /" at bounding box center [536, 63] width 819 height 10
click at [840, 130] on button "查 询" at bounding box center [850, 132] width 29 height 14
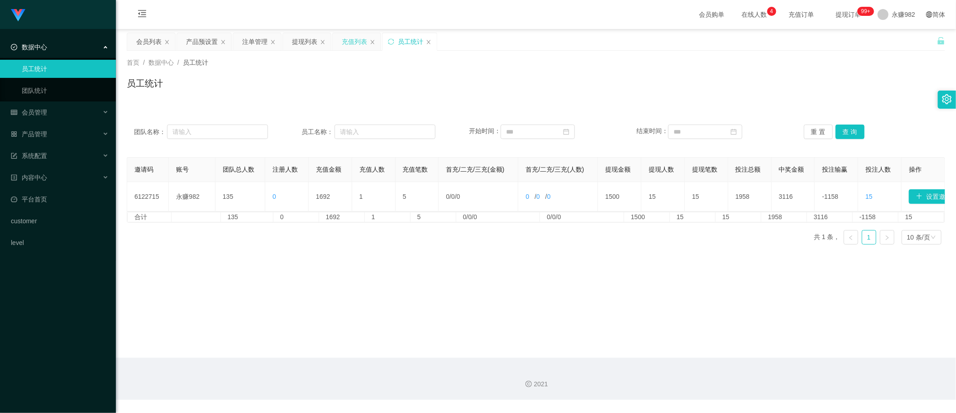
click at [351, 44] on div "充值列表" at bounding box center [354, 41] width 25 height 17
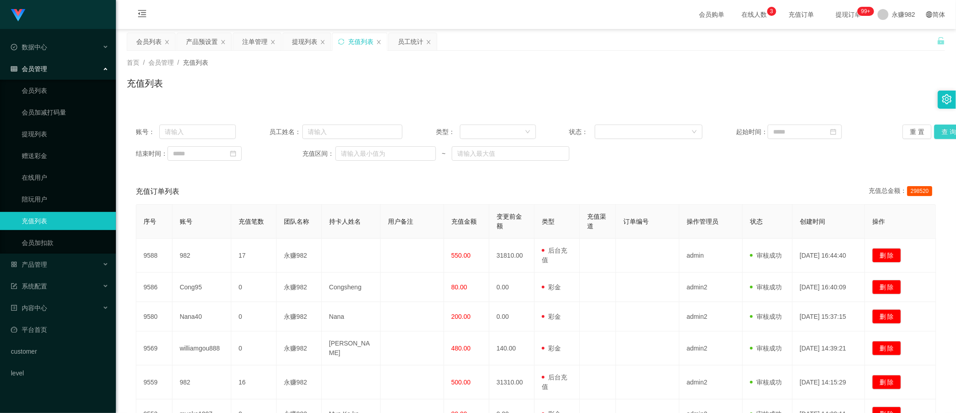
click at [940, 129] on button "查 询" at bounding box center [949, 132] width 29 height 14
